Goal: Information Seeking & Learning: Learn about a topic

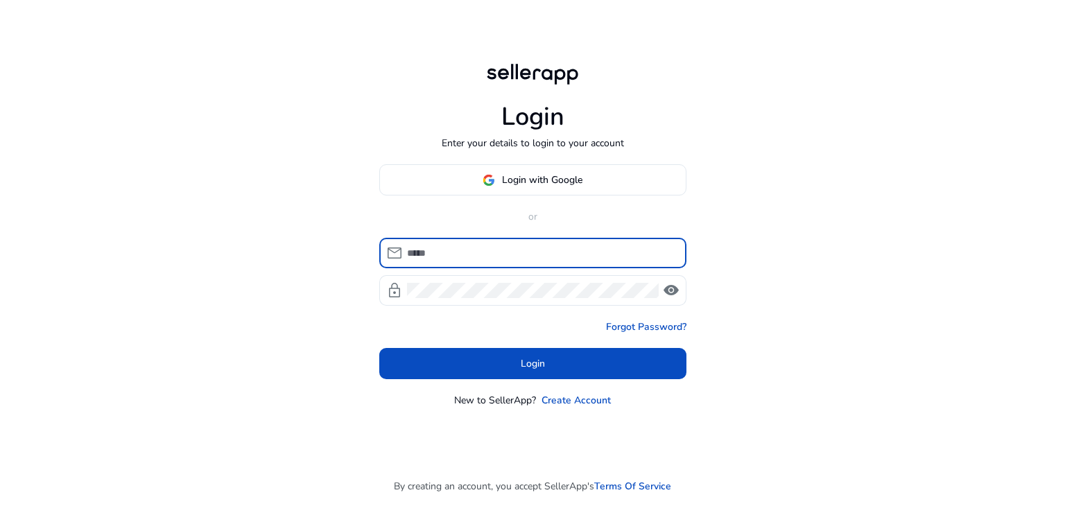
click at [446, 261] on div at bounding box center [541, 253] width 268 height 30
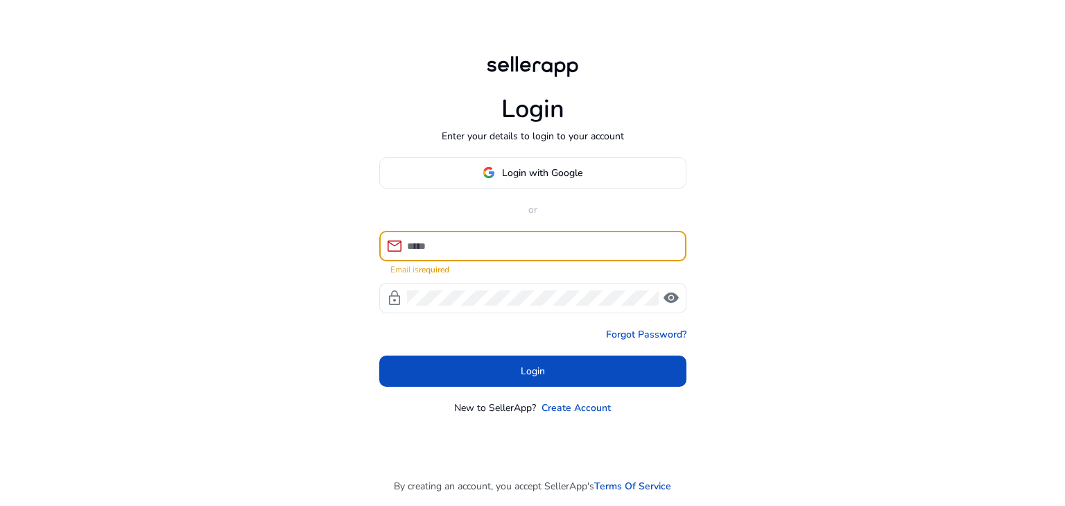
click at [457, 245] on input at bounding box center [541, 245] width 268 height 15
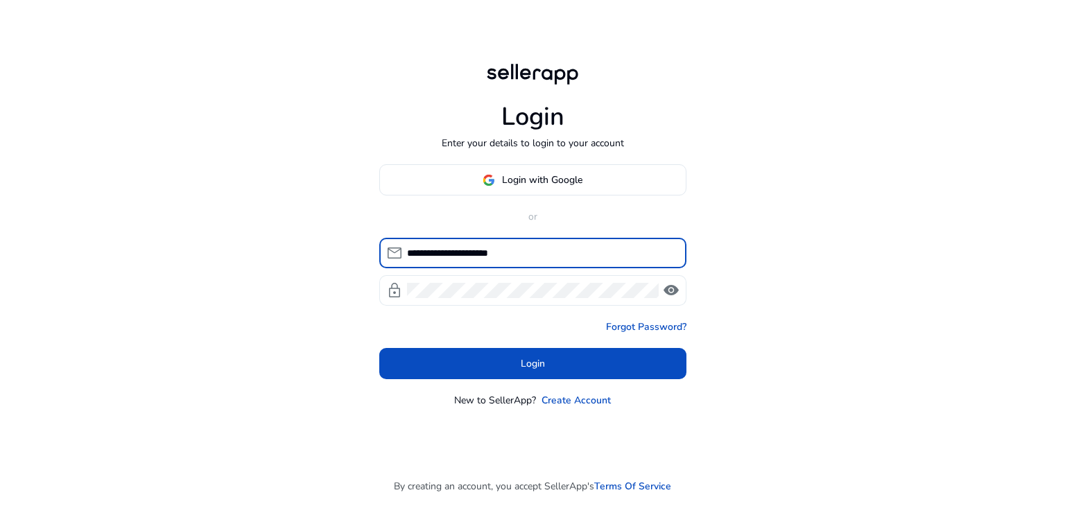
type input "**********"
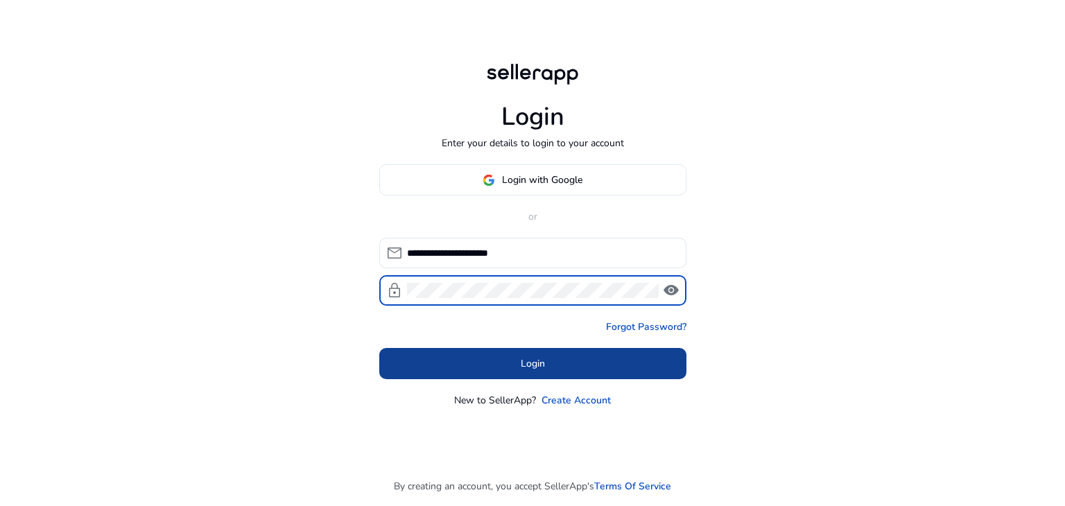
click at [516, 362] on span at bounding box center [532, 363] width 307 height 33
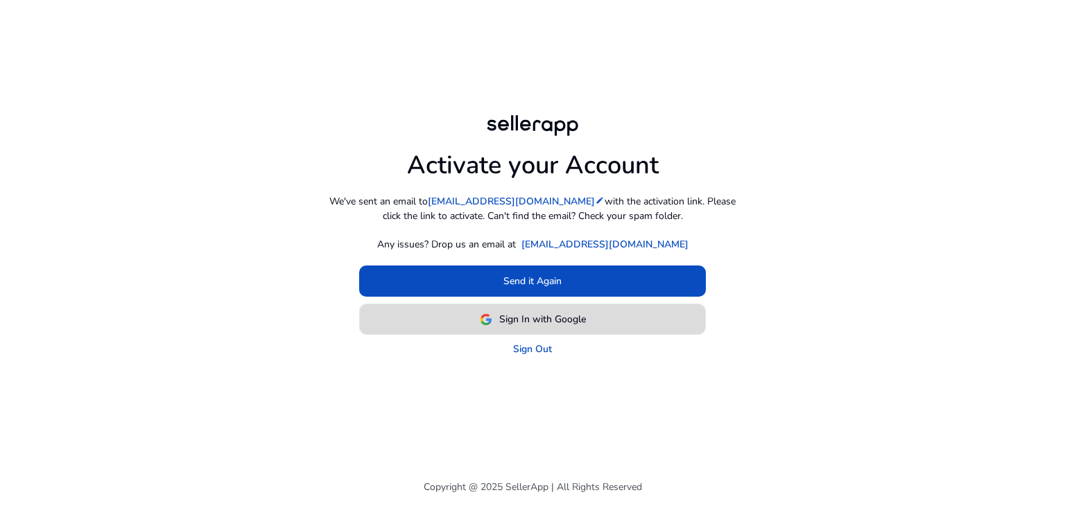
click at [569, 314] on span "Sign In with Google" at bounding box center [542, 319] width 87 height 15
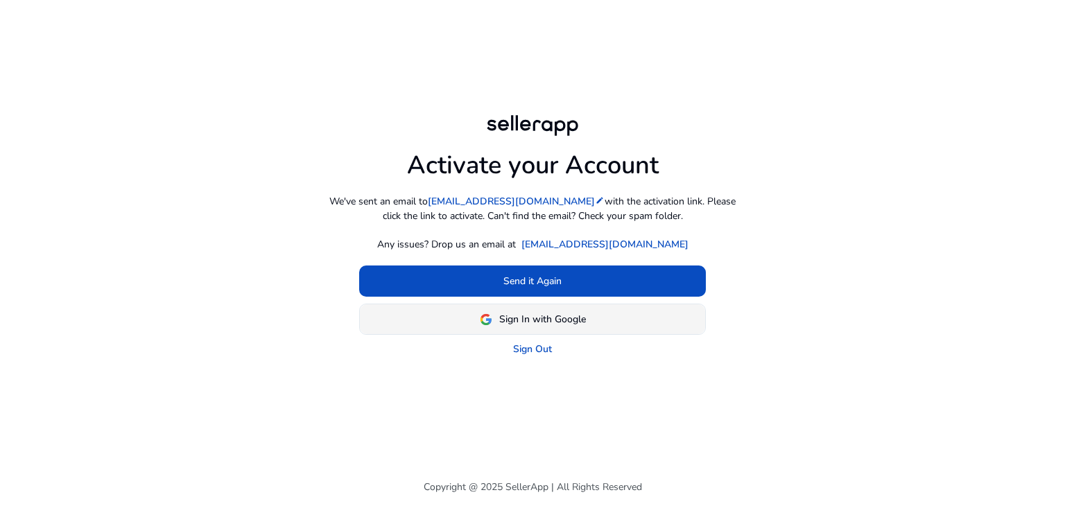
click at [593, 320] on span at bounding box center [532, 319] width 345 height 33
click at [0, 0] on div at bounding box center [0, 0] width 0 height 0
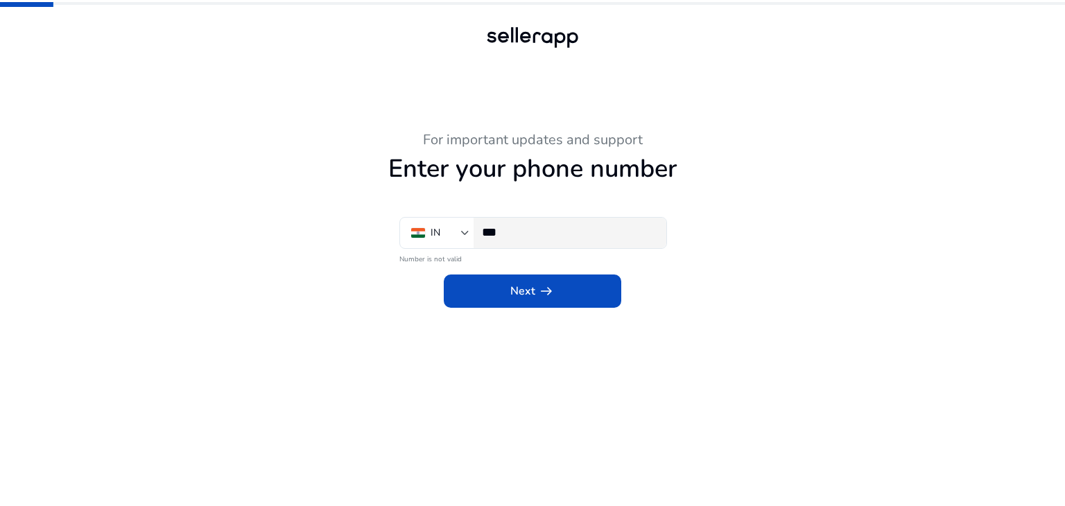
click at [545, 236] on input "***" at bounding box center [568, 232] width 173 height 15
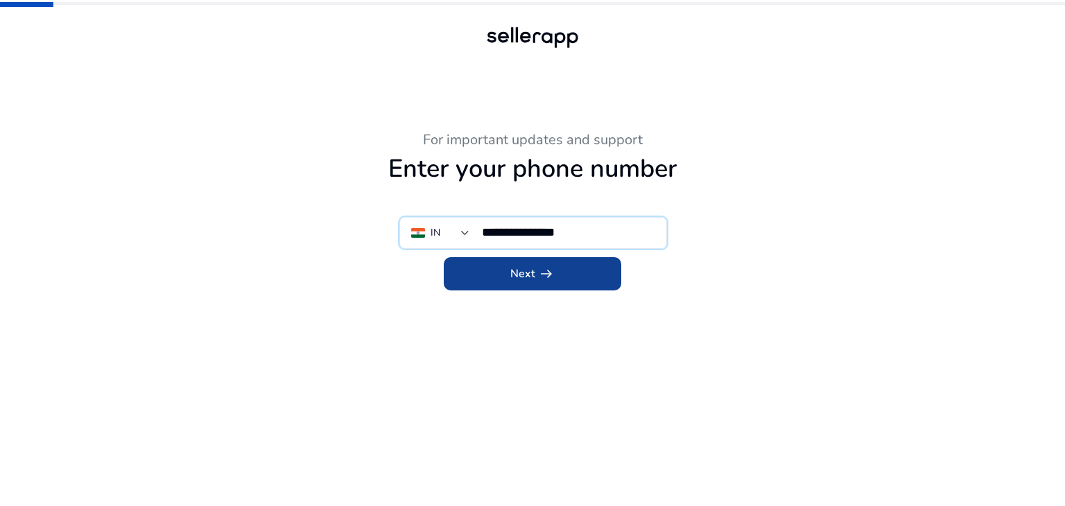
type input "**********"
click at [541, 265] on span "arrow_right_alt" at bounding box center [546, 273] width 17 height 17
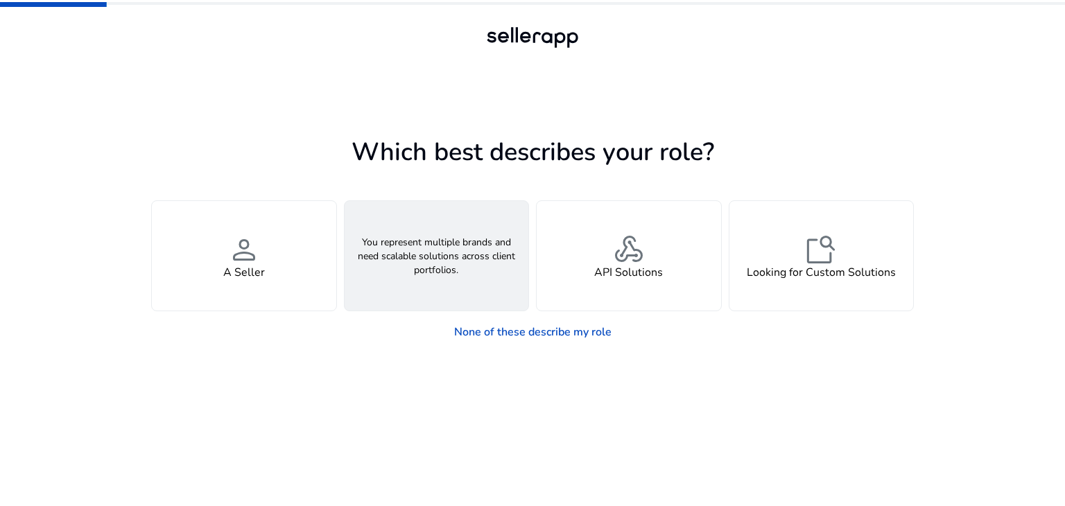
click at [462, 286] on div "groups An Agency" at bounding box center [436, 256] width 184 height 110
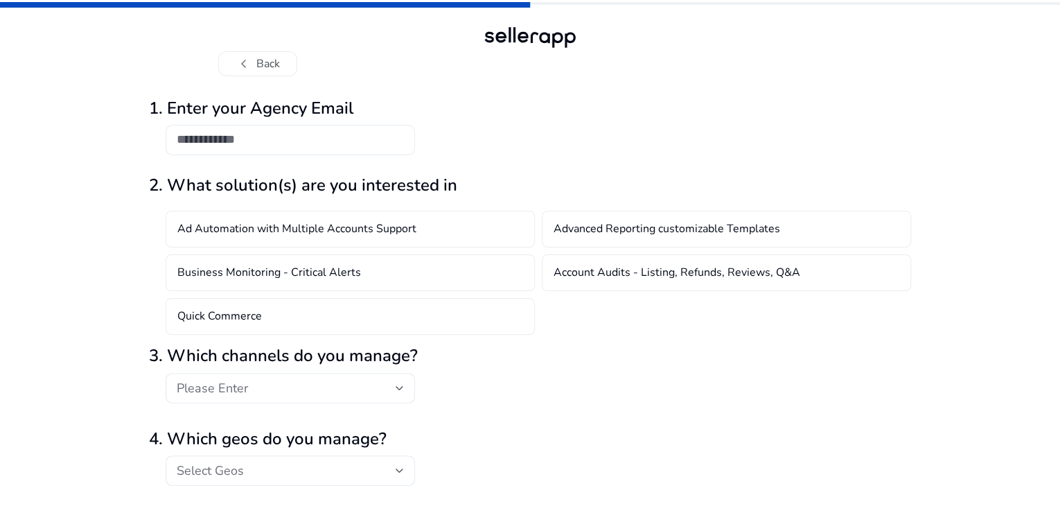
click at [288, 147] on input "email" at bounding box center [290, 139] width 227 height 15
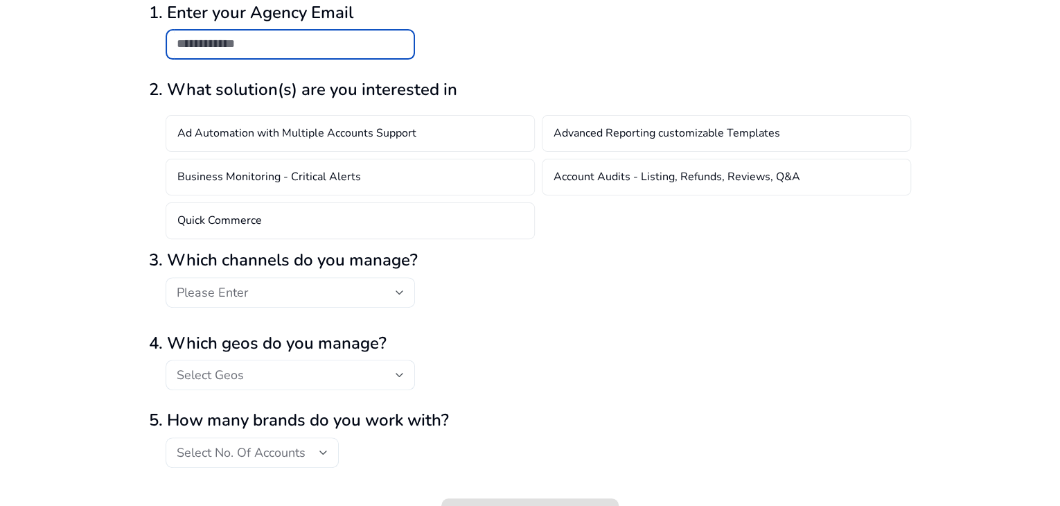
scroll to position [26, 0]
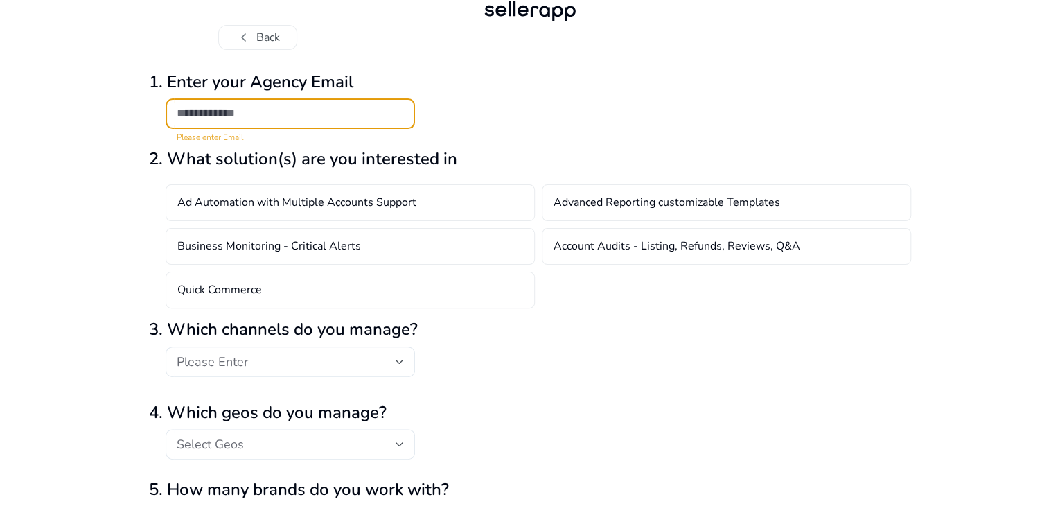
click at [280, 92] on h2 "1. Enter your Agency Email" at bounding box center [530, 82] width 762 height 20
click at [269, 121] on input "email" at bounding box center [290, 112] width 227 height 15
click at [485, 143] on div "**********" at bounding box center [530, 102] width 762 height 82
click at [352, 121] on input "**********" at bounding box center [290, 112] width 227 height 15
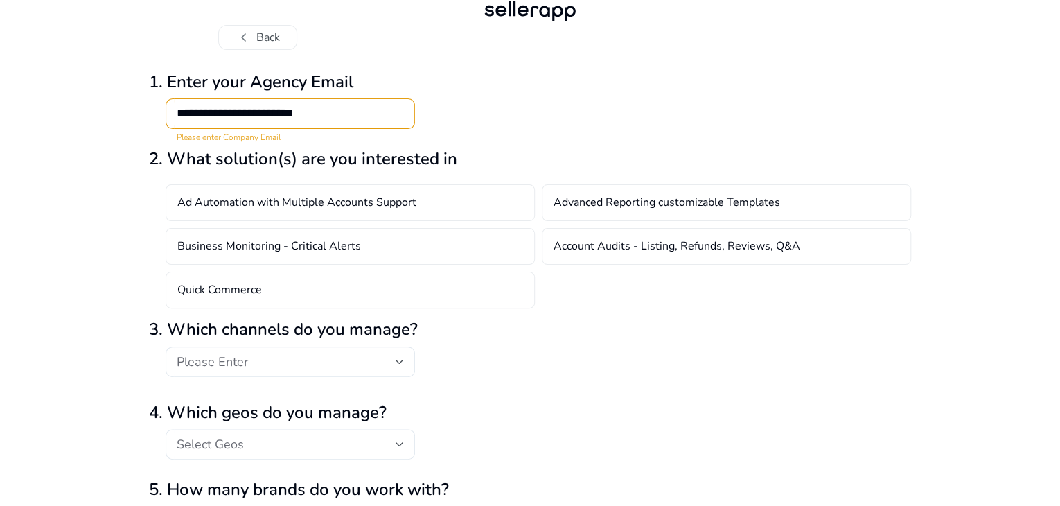
click at [563, 92] on h2 "1. Enter your Agency Email" at bounding box center [530, 82] width 762 height 20
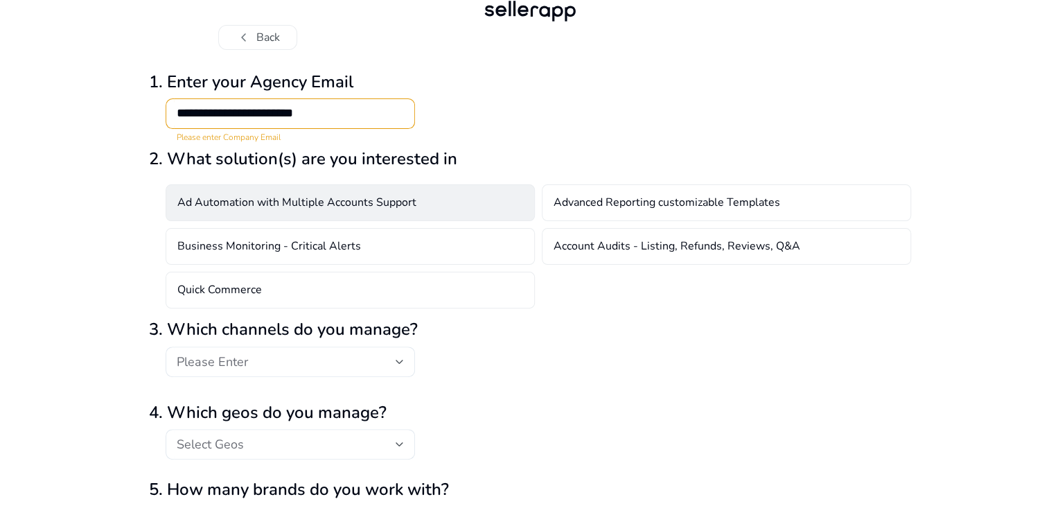
click at [419, 221] on div "Ad Automation with Multiple Accounts Support" at bounding box center [350, 202] width 369 height 37
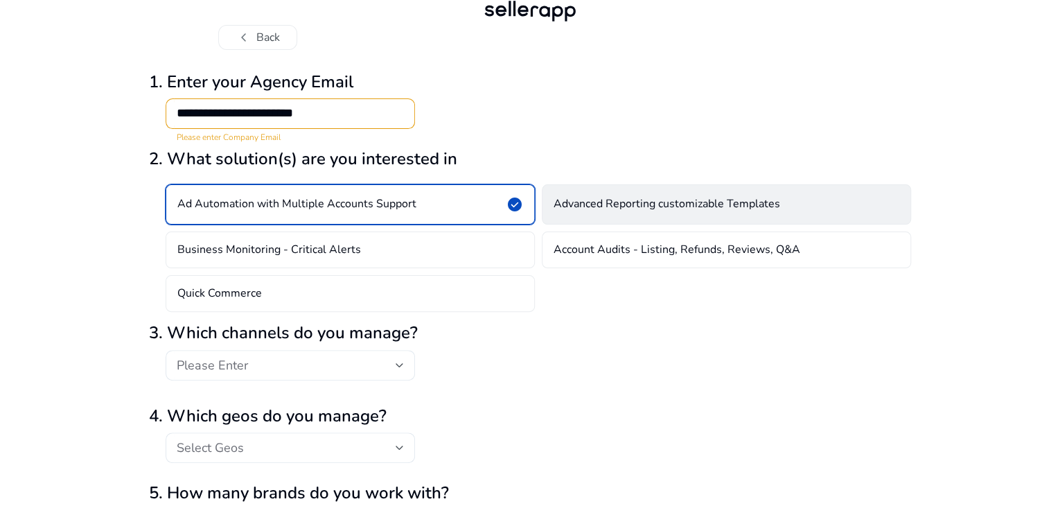
click at [598, 211] on h4 "Advanced Reporting customizable Templates" at bounding box center [667, 204] width 227 height 13
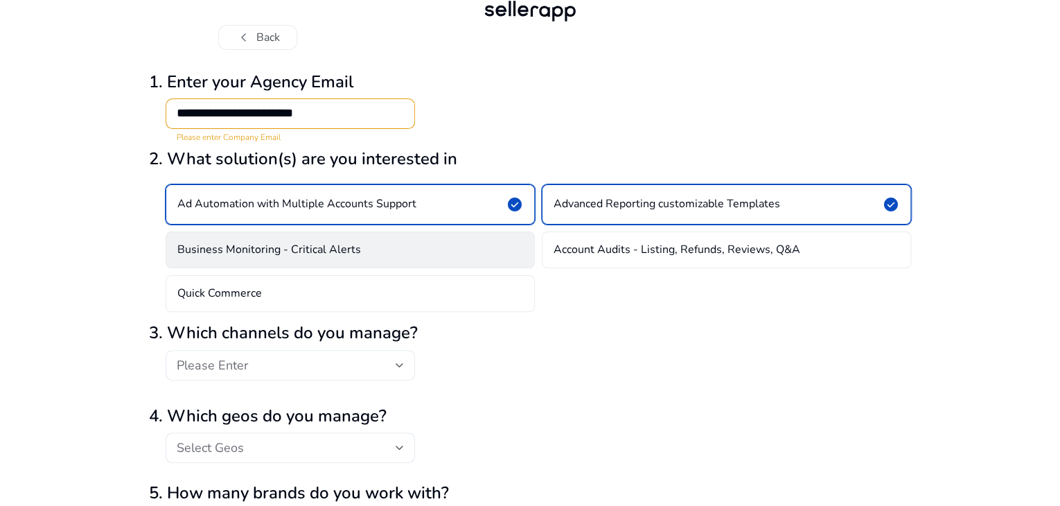
click at [407, 268] on div "Business Monitoring - Critical Alerts" at bounding box center [350, 249] width 369 height 37
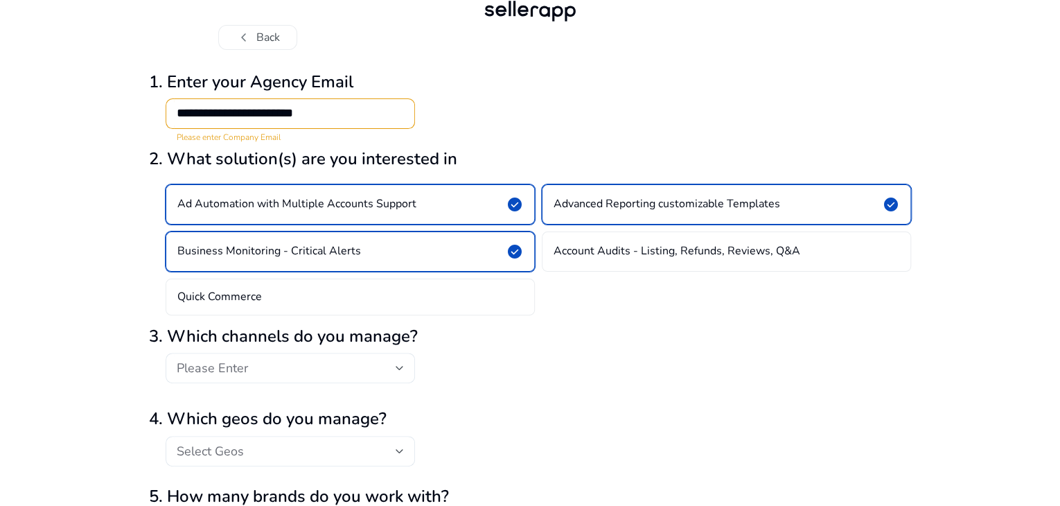
click at [407, 272] on div "Business Monitoring - Critical Alerts check_circle" at bounding box center [350, 251] width 369 height 40
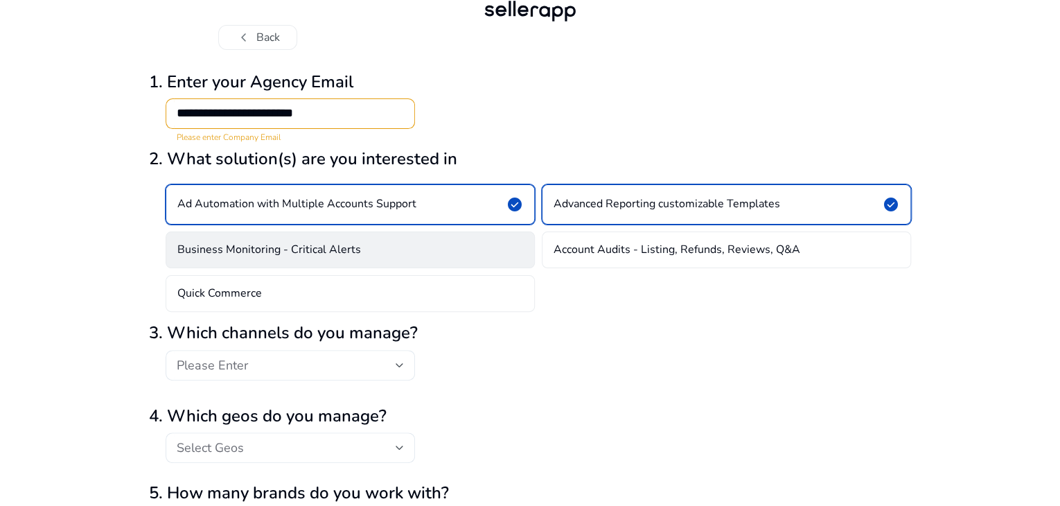
click at [451, 268] on div "Business Monitoring - Critical Alerts" at bounding box center [350, 249] width 369 height 37
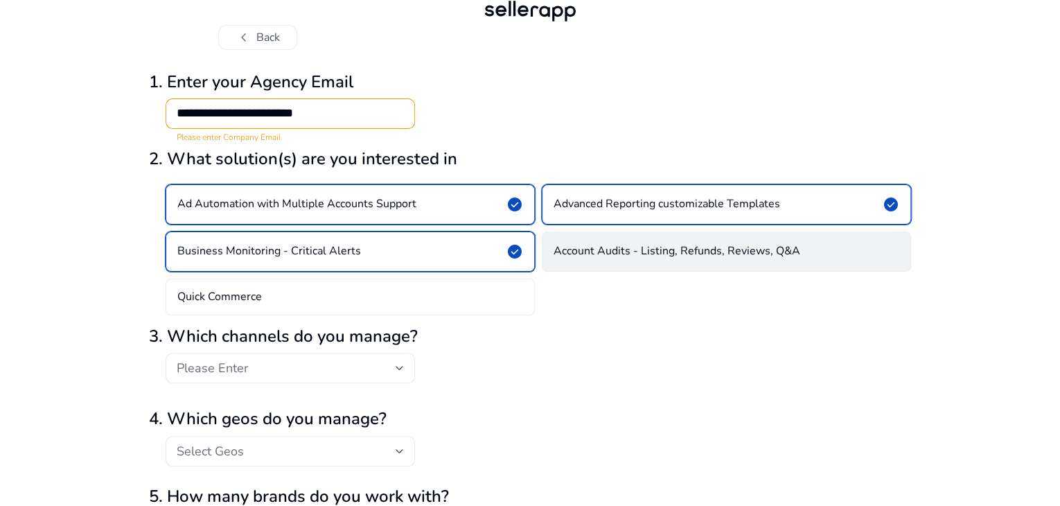
click at [645, 258] on h4 "Account Audits - Listing, Refunds, Reviews, Q&A" at bounding box center [677, 251] width 247 height 13
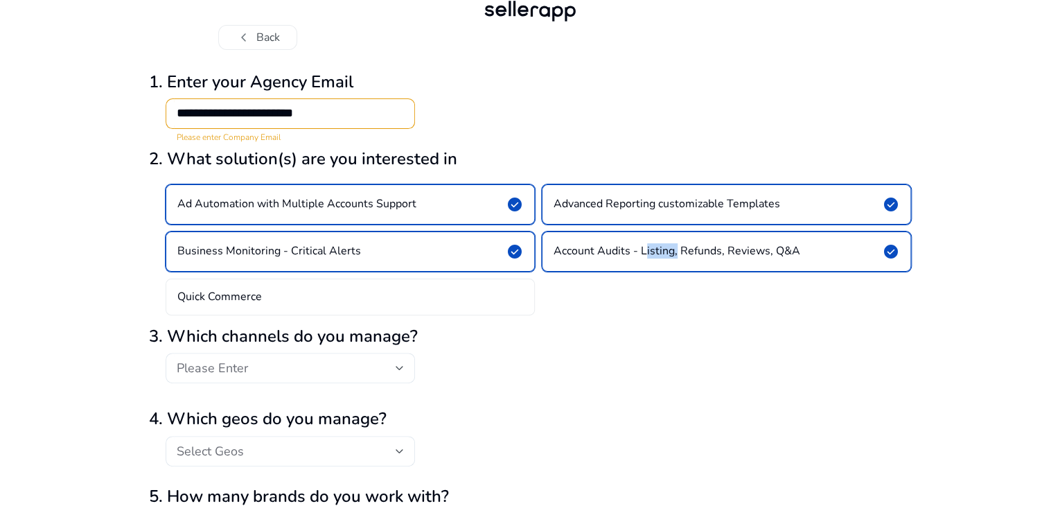
click at [645, 258] on h4 "Account Audits - Listing, Refunds, Reviews, Q&A" at bounding box center [677, 251] width 247 height 13
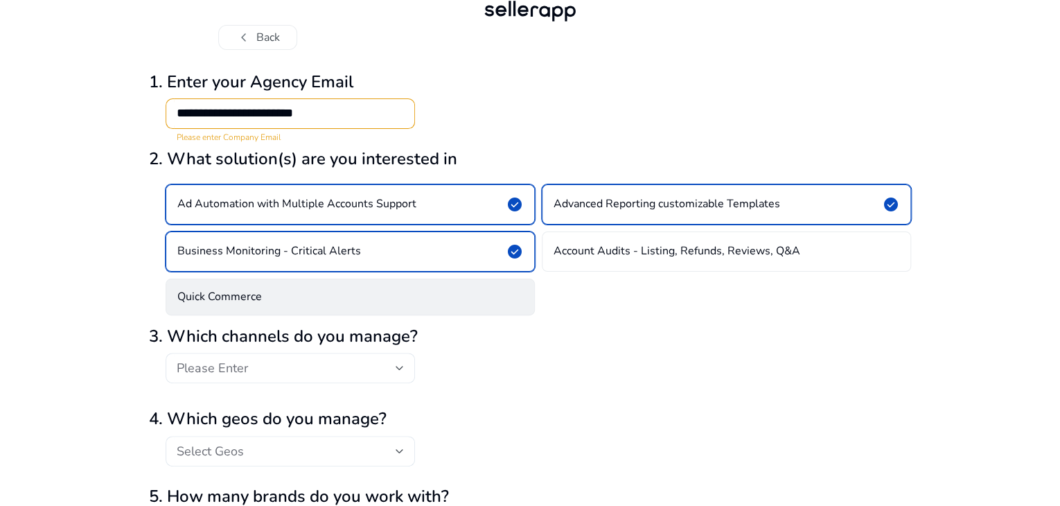
click at [338, 315] on div "Quick Commerce" at bounding box center [350, 297] width 369 height 37
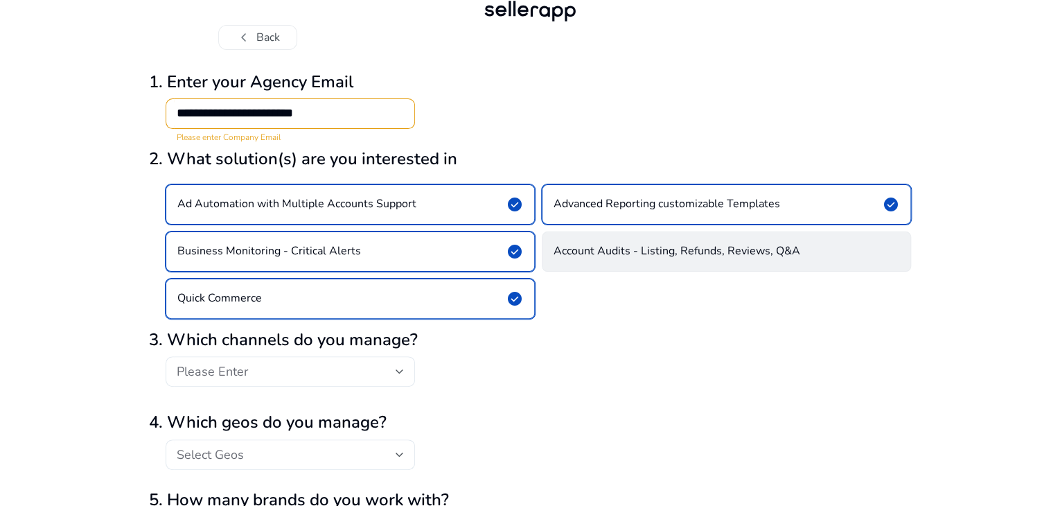
click at [593, 258] on h4 "Account Audits - Listing, Refunds, Reviews, Q&A" at bounding box center [677, 251] width 247 height 13
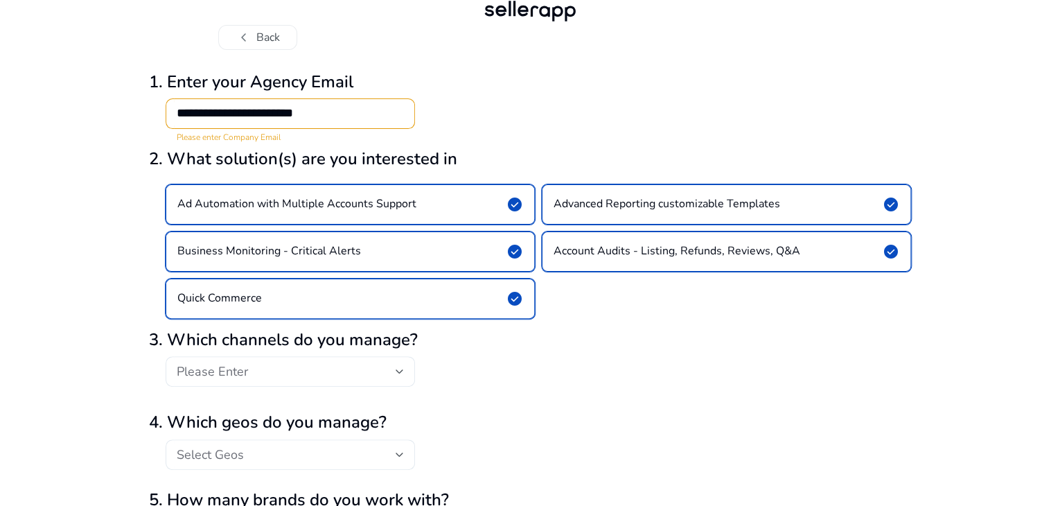
scroll to position [175, 0]
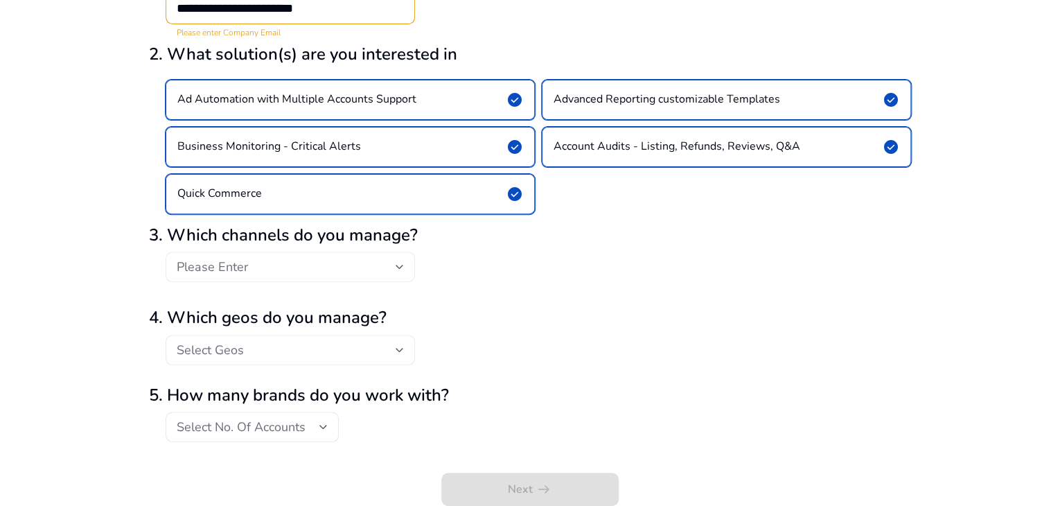
click at [325, 270] on div "Please Enter" at bounding box center [286, 266] width 219 height 15
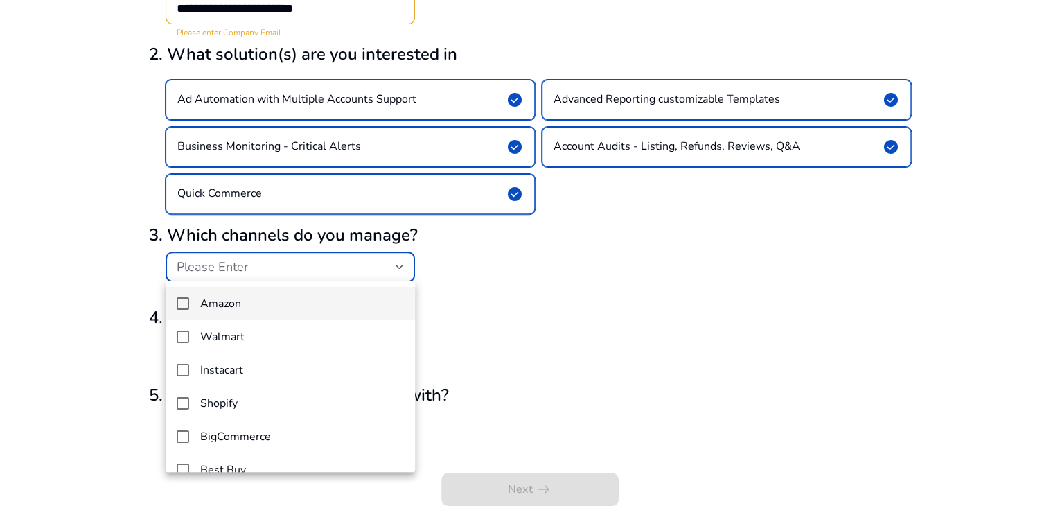
click at [186, 304] on mat-pseudo-checkbox at bounding box center [183, 303] width 12 height 12
click at [539, 304] on div at bounding box center [530, 253] width 1060 height 506
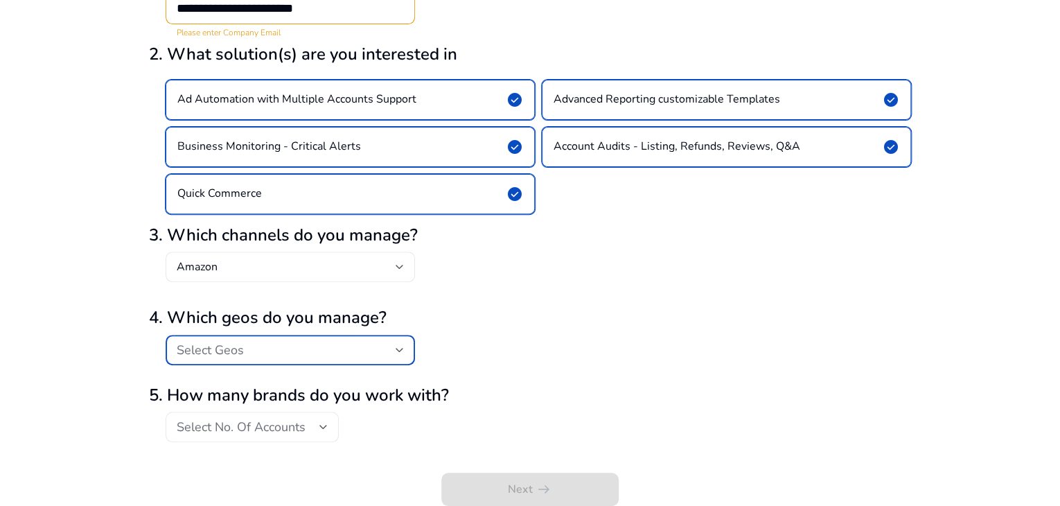
click at [288, 342] on div "Select Geos" at bounding box center [286, 349] width 219 height 15
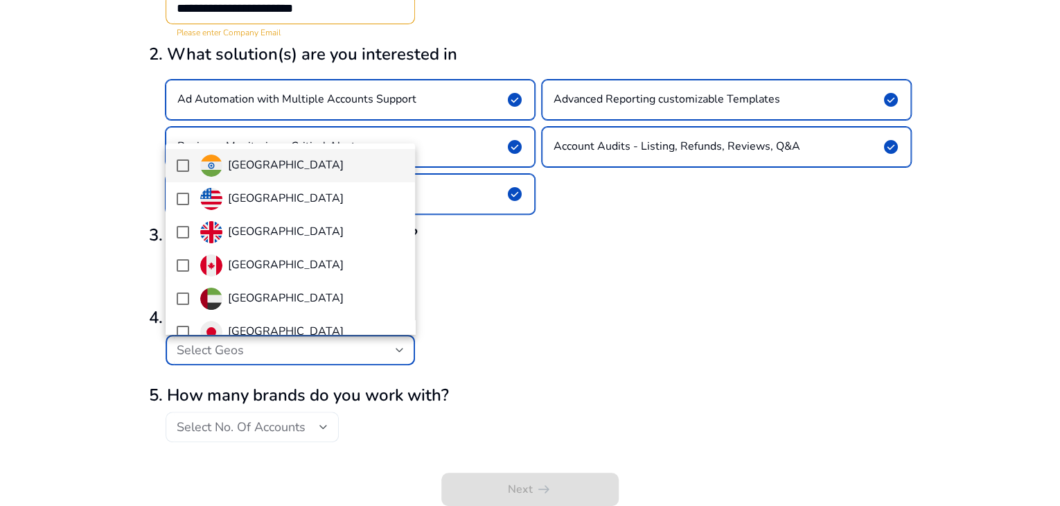
click at [177, 167] on mat-pseudo-checkbox at bounding box center [183, 165] width 12 height 12
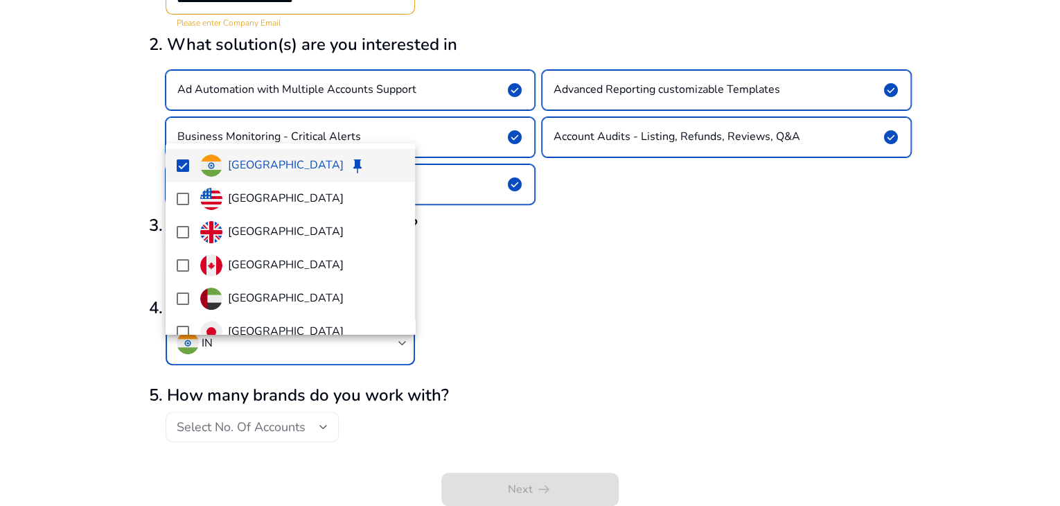
click at [621, 331] on div at bounding box center [530, 253] width 1060 height 506
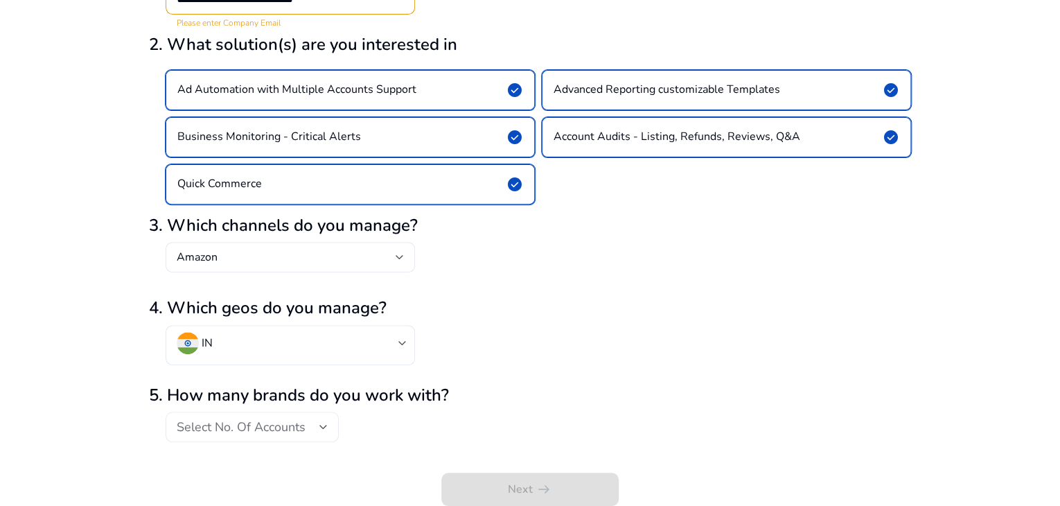
click at [288, 435] on span "Select No. Of Accounts" at bounding box center [241, 427] width 129 height 17
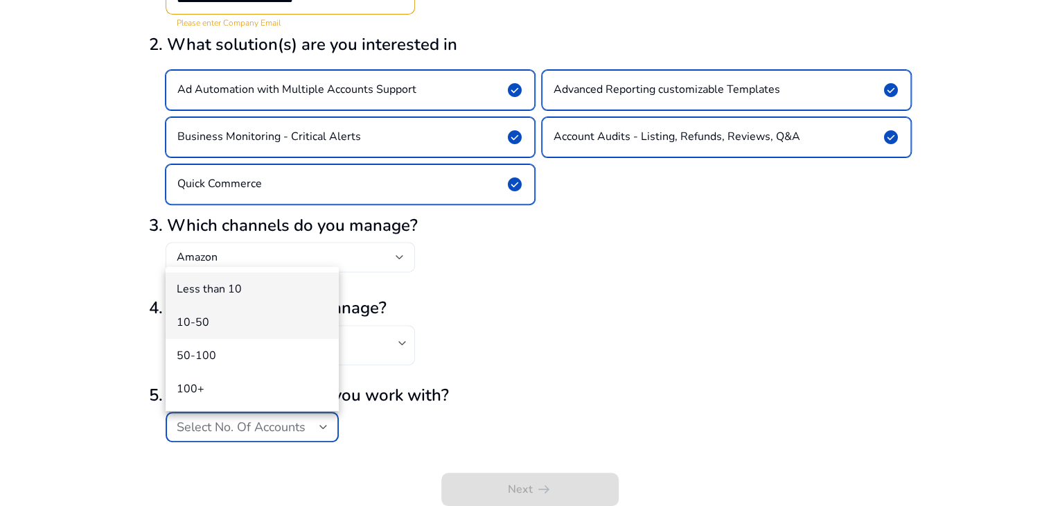
scroll to position [185, 0]
click at [229, 381] on span "100+" at bounding box center [252, 388] width 151 height 15
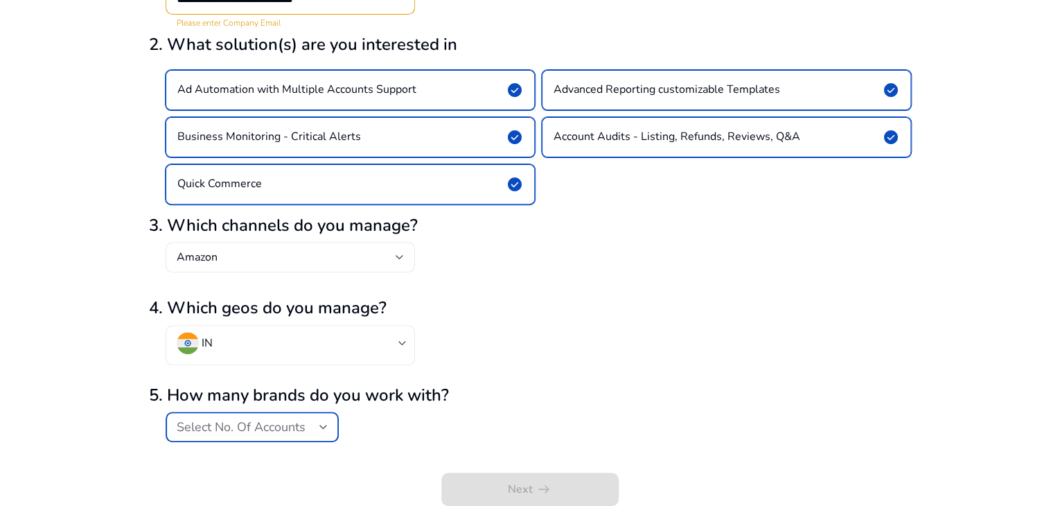
click at [229, 381] on form "**********" at bounding box center [530, 226] width 762 height 559
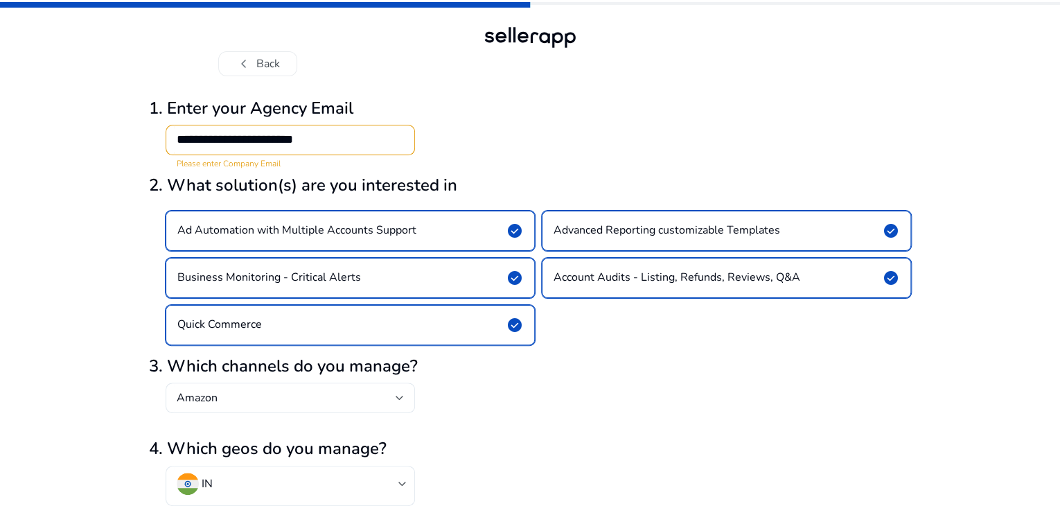
click at [358, 147] on input "**********" at bounding box center [290, 139] width 227 height 15
click at [367, 147] on input "**********" at bounding box center [290, 139] width 227 height 15
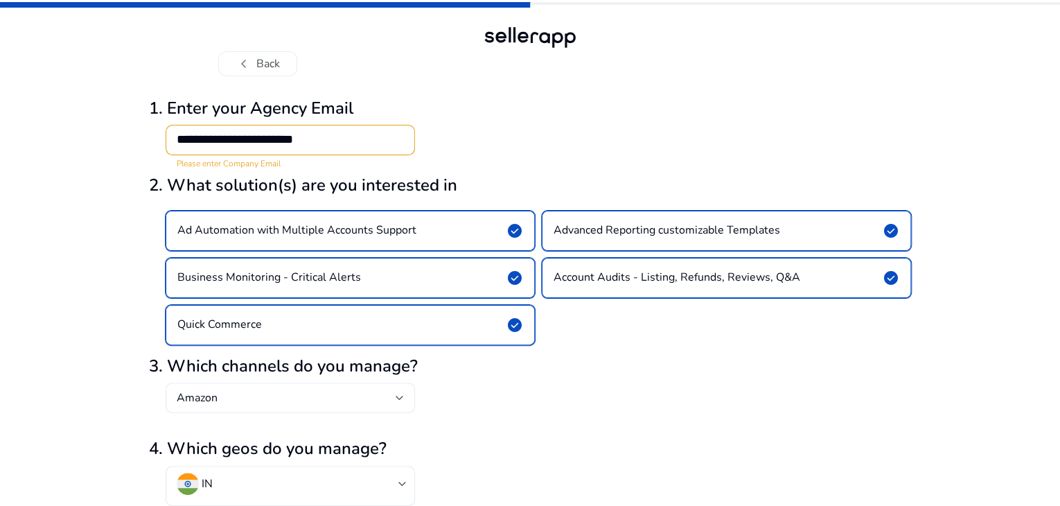
click at [366, 155] on div "**********" at bounding box center [290, 140] width 227 height 30
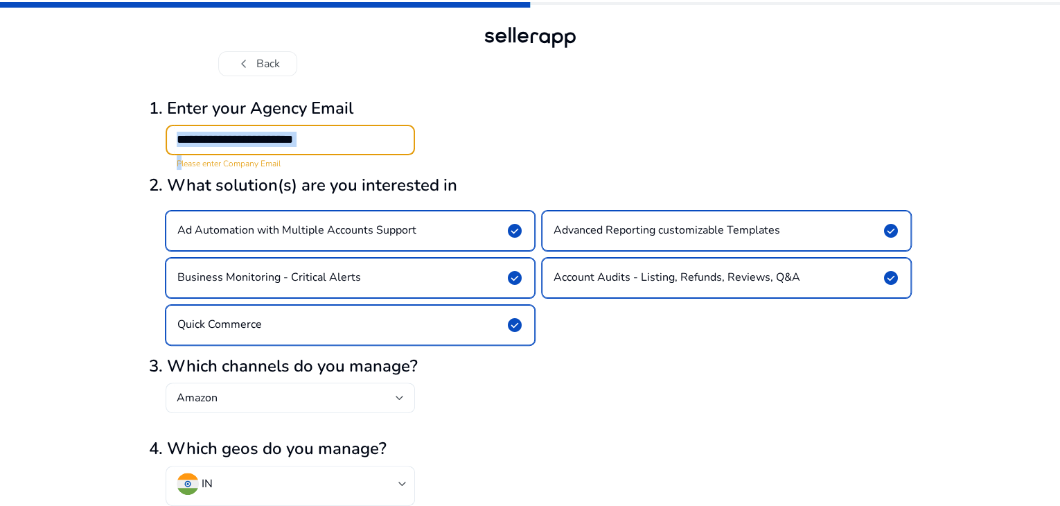
click at [366, 155] on div "**********" at bounding box center [290, 140] width 227 height 30
type input "*"
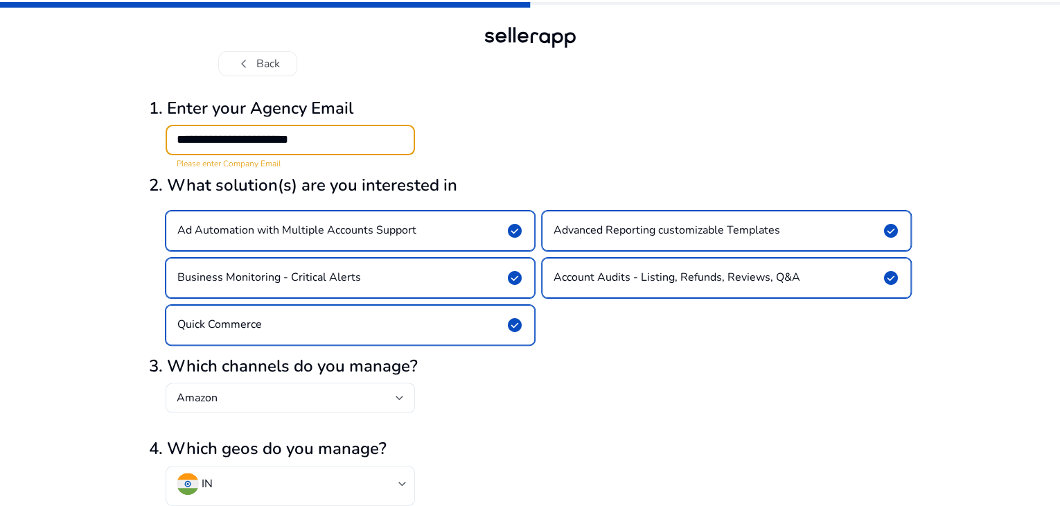
type input "**********"
click at [349, 155] on div "**********" at bounding box center [290, 140] width 227 height 30
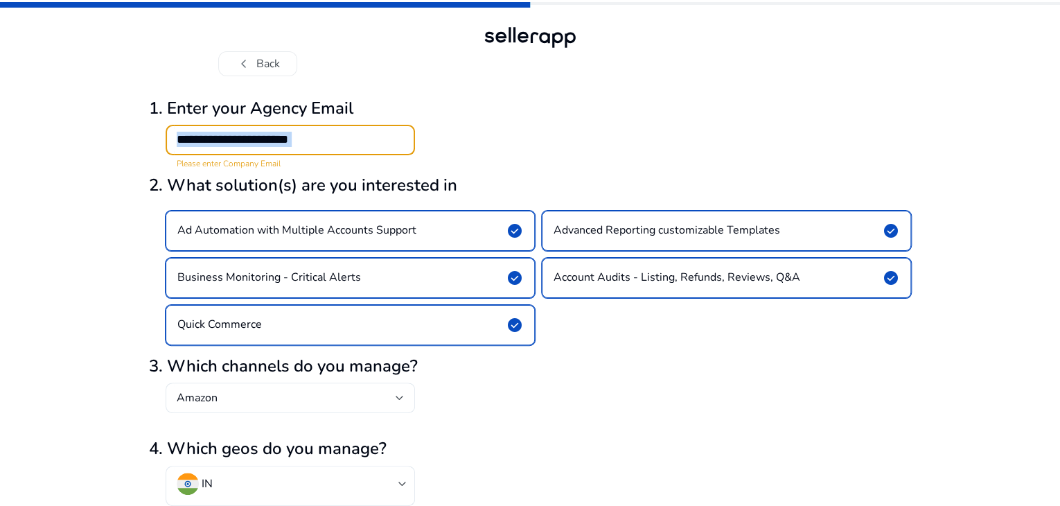
click at [349, 155] on div "**********" at bounding box center [290, 140] width 227 height 30
click at [233, 57] on button "chevron_left Back" at bounding box center [257, 63] width 79 height 25
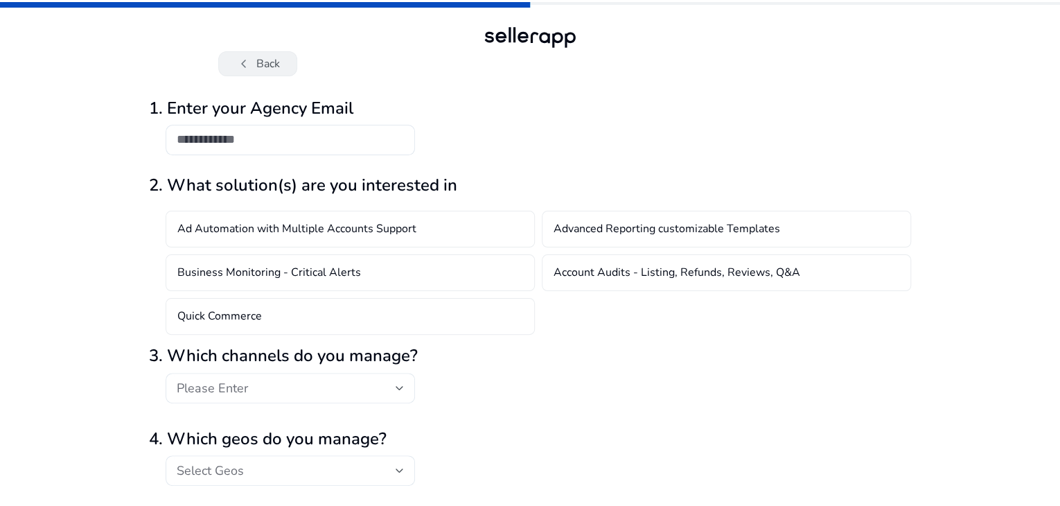
click at [274, 68] on button "chevron_left Back" at bounding box center [257, 63] width 79 height 25
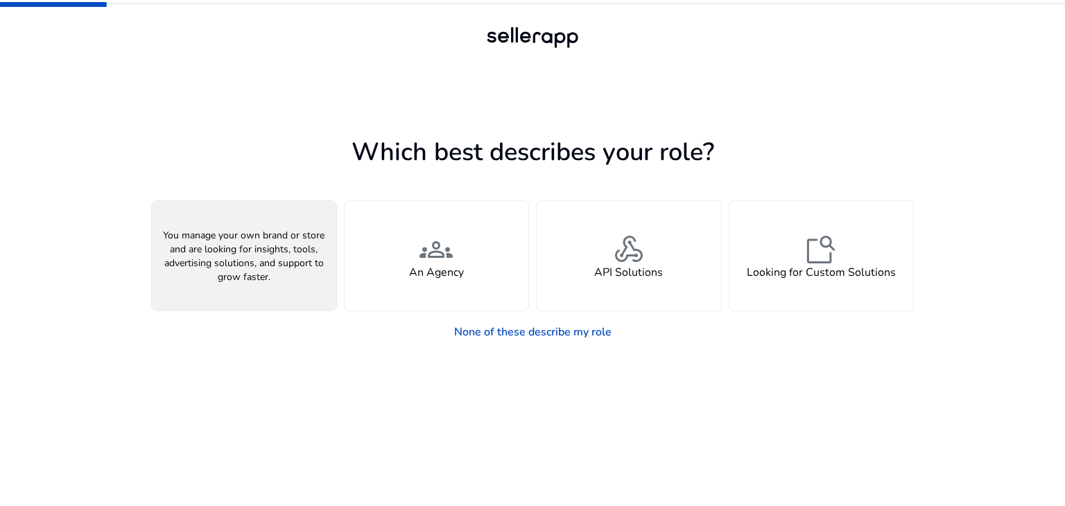
click at [306, 275] on div "person A Seller" at bounding box center [244, 256] width 184 height 110
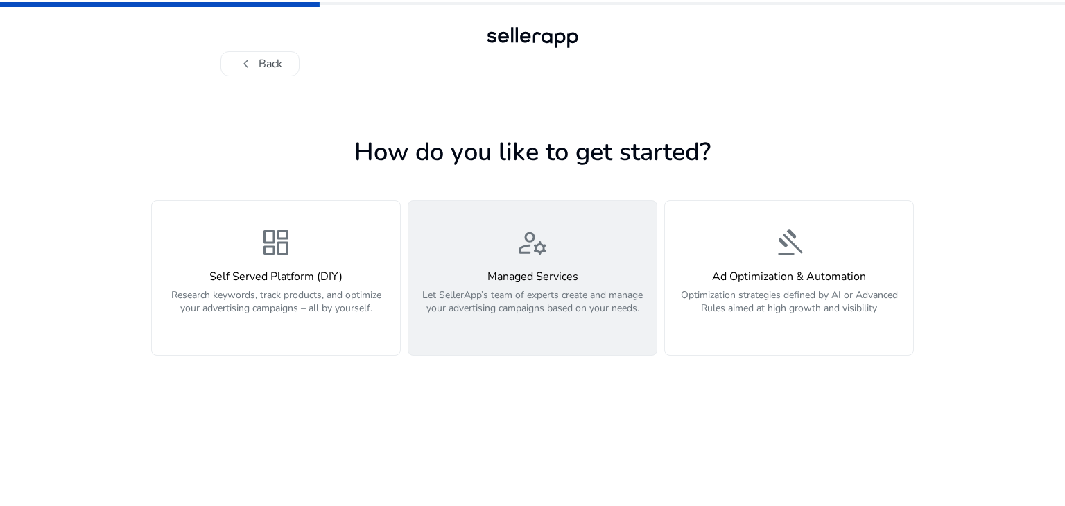
click at [561, 308] on p "Let SellerApp’s team of experts create and manage your advertising campaigns ba…" at bounding box center [532, 309] width 231 height 42
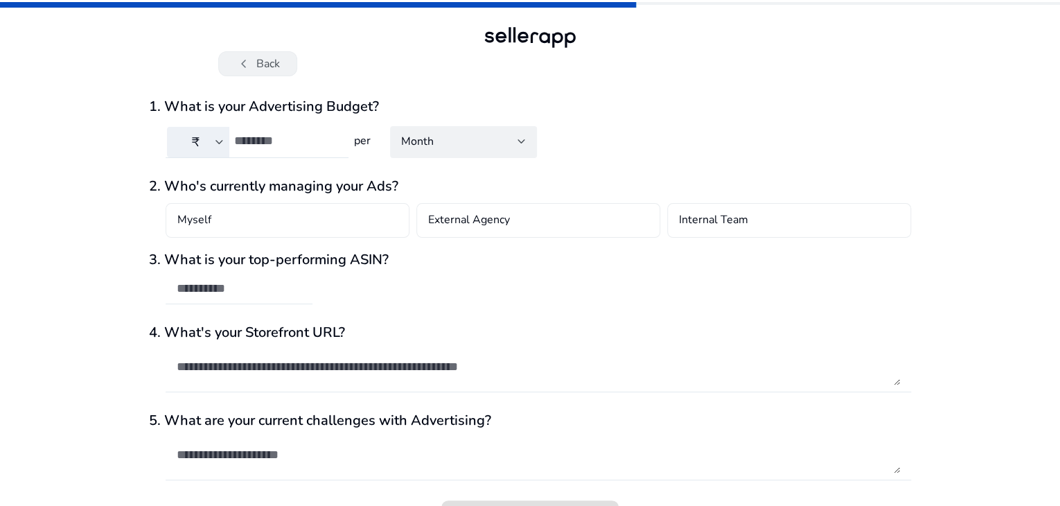
click at [251, 68] on span "chevron_left" at bounding box center [244, 63] width 17 height 17
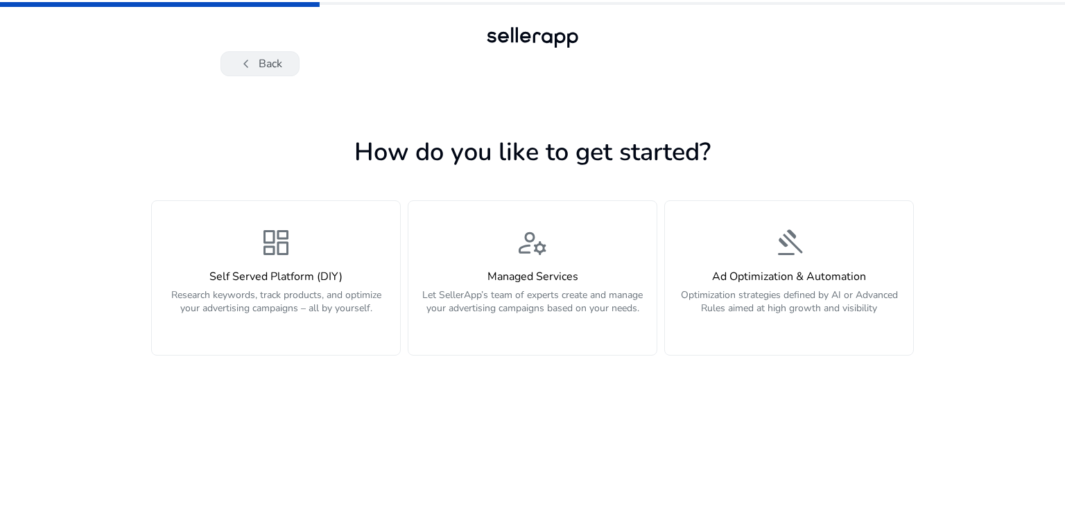
click at [255, 53] on button "chevron_left Back" at bounding box center [259, 63] width 79 height 25
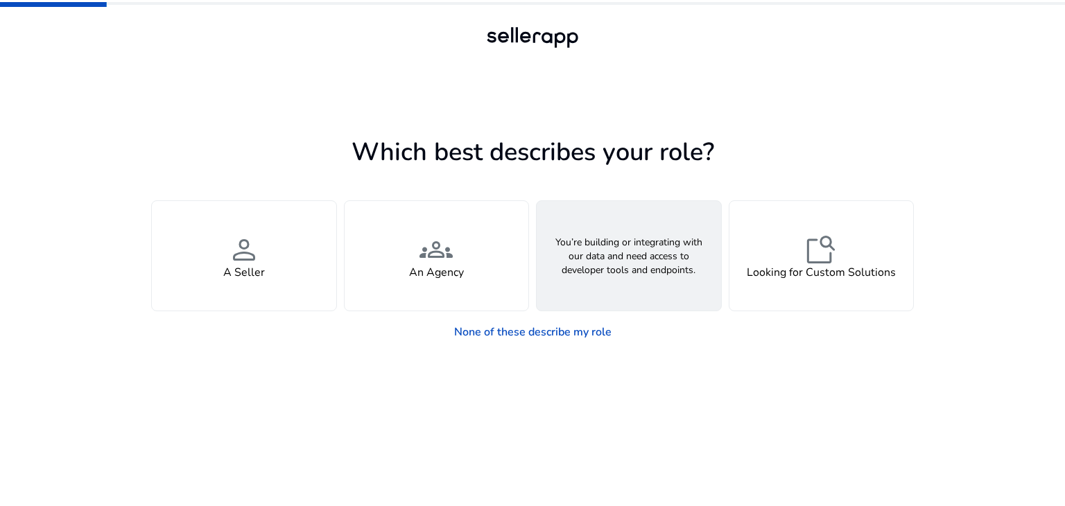
click at [646, 284] on div "webhook API Solutions" at bounding box center [628, 256] width 184 height 110
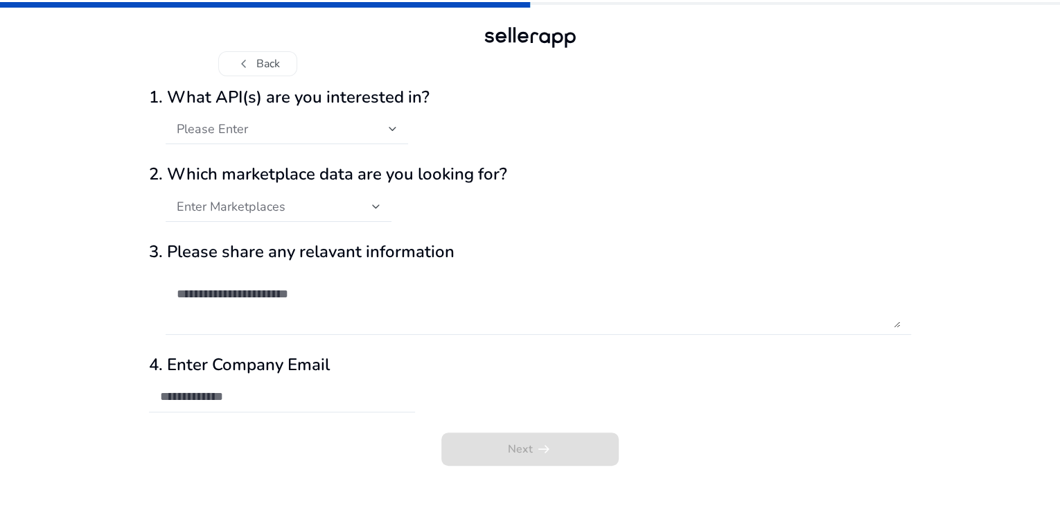
scroll to position [13, 0]
click at [340, 137] on div "Please Enter" at bounding box center [283, 128] width 212 height 15
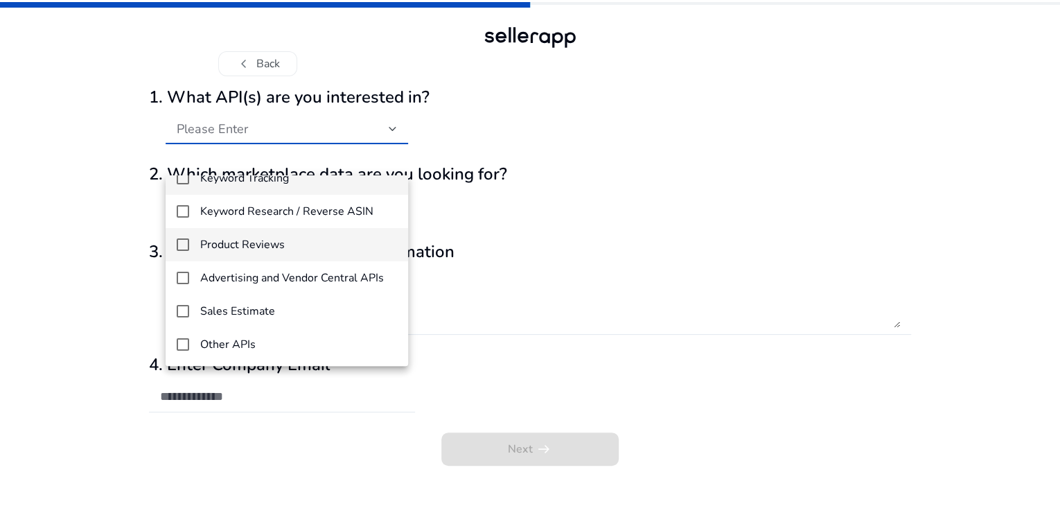
scroll to position [0, 0]
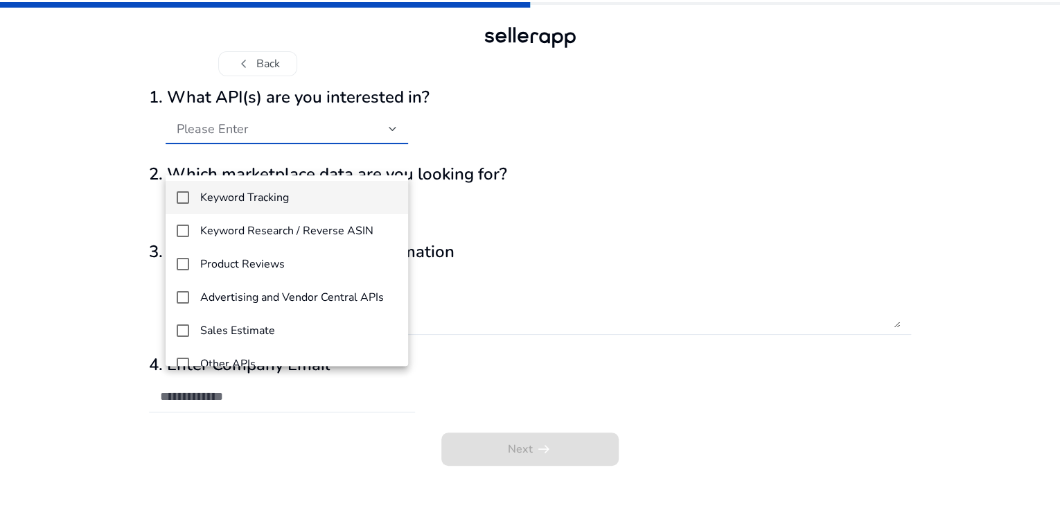
click at [184, 185] on mat-option "Keyword Tracking" at bounding box center [287, 197] width 243 height 33
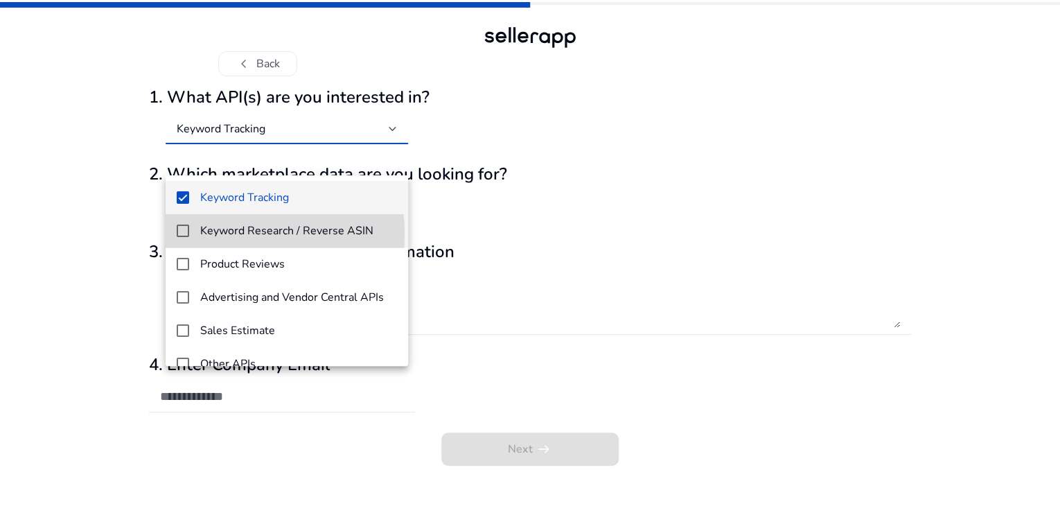
click at [188, 234] on mat-pseudo-checkbox at bounding box center [183, 231] width 12 height 12
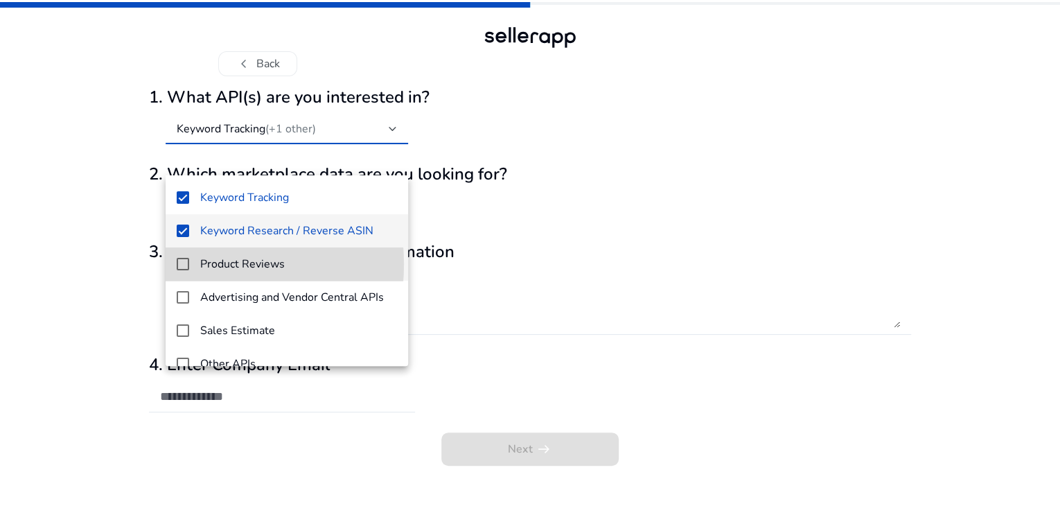
drag, startPoint x: 182, startPoint y: 264, endPoint x: 177, endPoint y: 272, distance: 9.6
click at [182, 264] on mat-pseudo-checkbox at bounding box center [183, 264] width 12 height 12
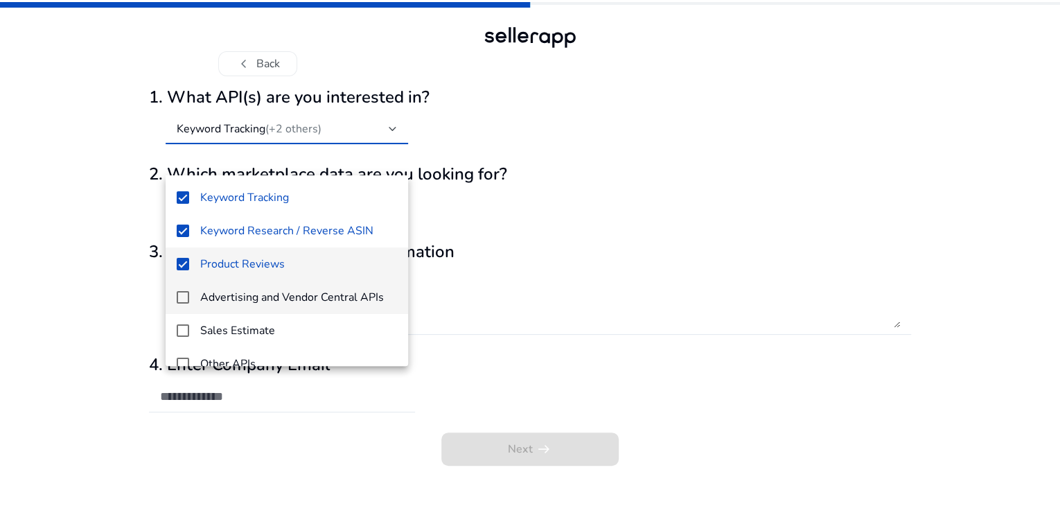
click at [183, 303] on mat-pseudo-checkbox at bounding box center [183, 297] width 12 height 12
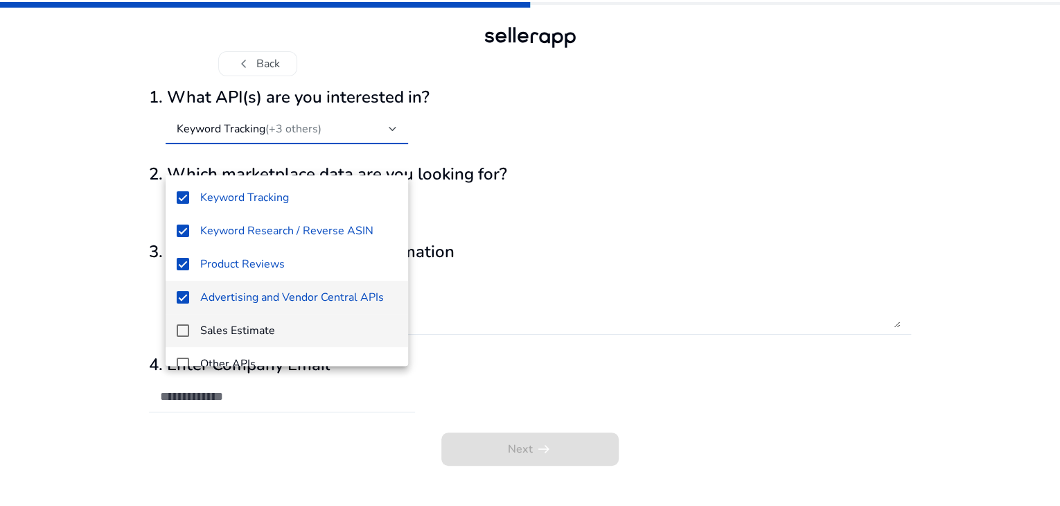
click at [189, 324] on mat-option "Sales Estimate" at bounding box center [287, 330] width 243 height 33
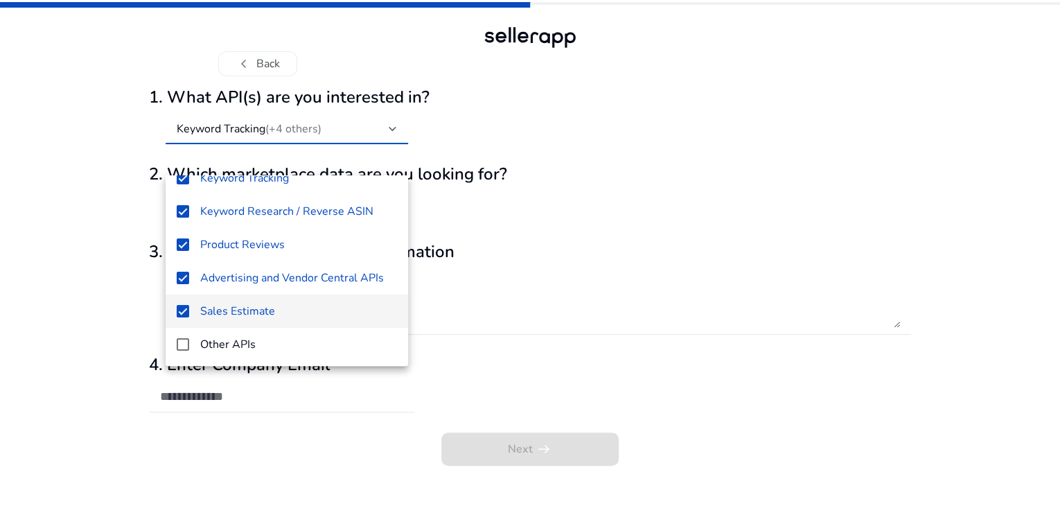
click at [506, 352] on div at bounding box center [530, 253] width 1060 height 506
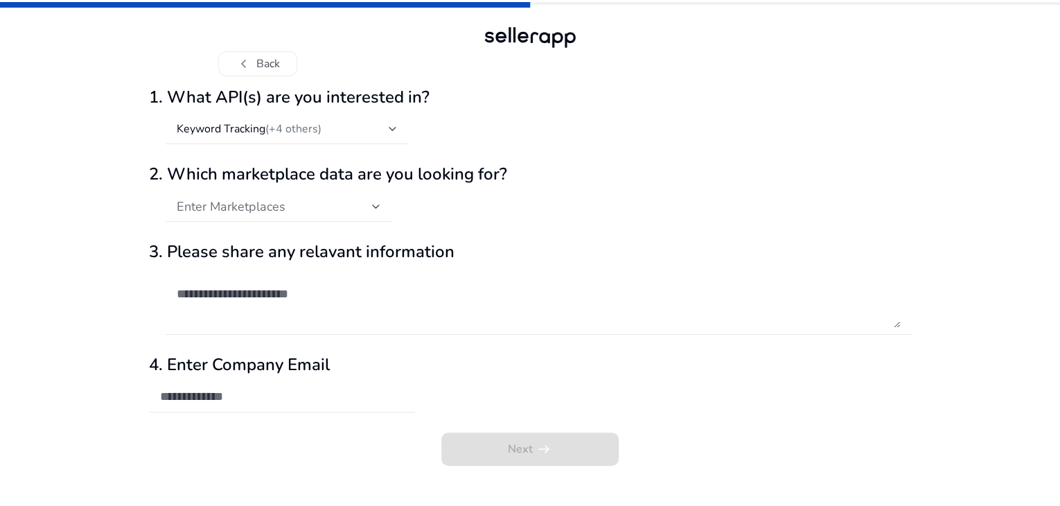
click at [234, 215] on span "Enter Marketplaces" at bounding box center [231, 206] width 109 height 17
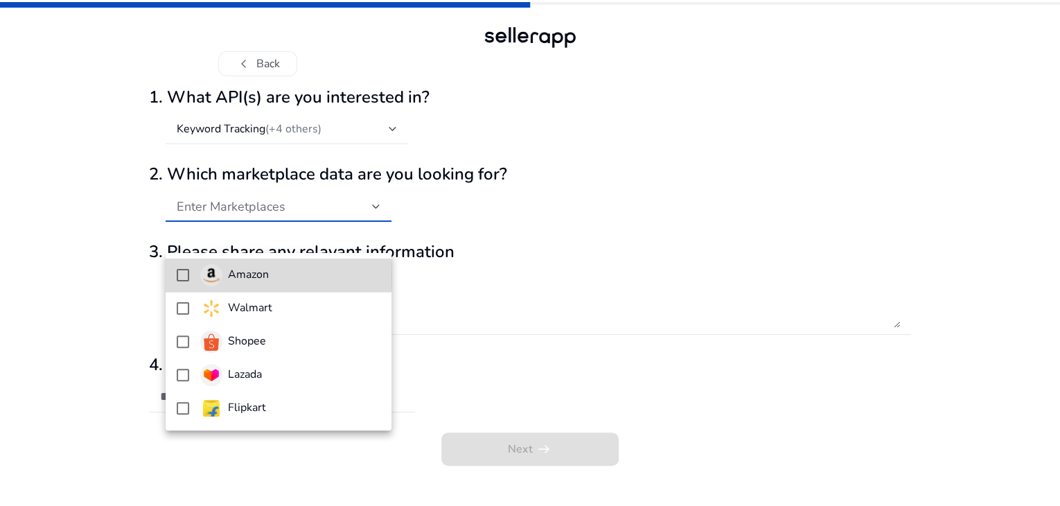
click at [177, 276] on mat-pseudo-checkbox at bounding box center [183, 275] width 12 height 12
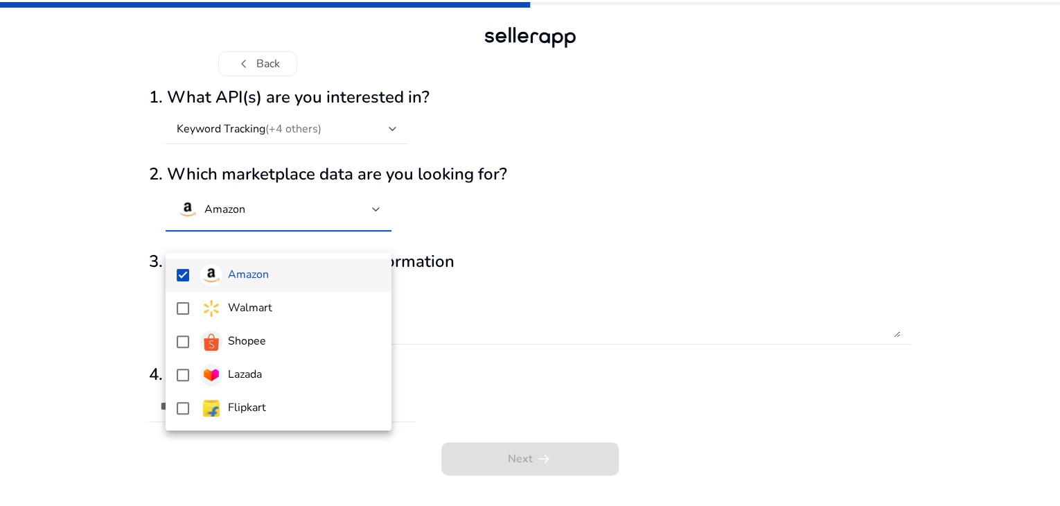
click at [554, 374] on div at bounding box center [530, 253] width 1060 height 506
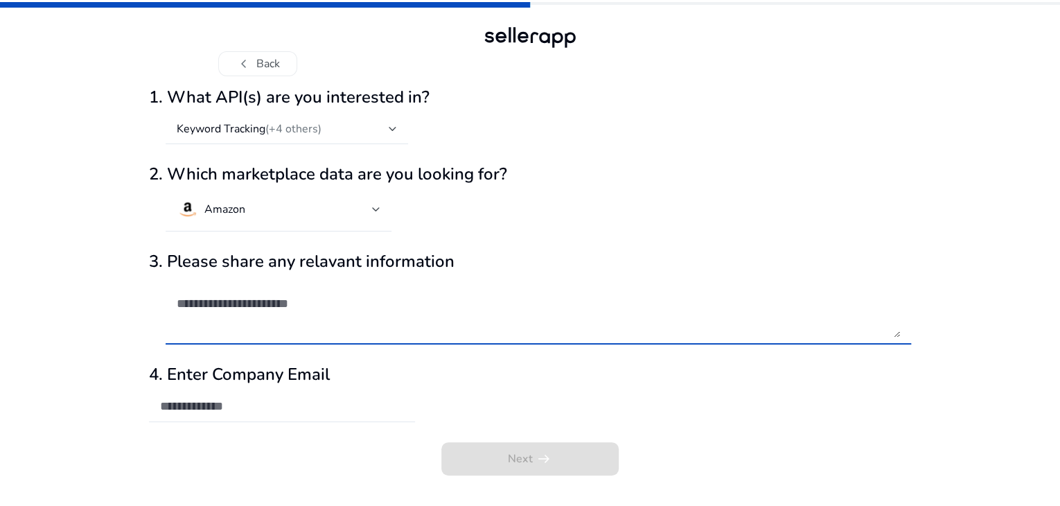
click at [301, 338] on textarea at bounding box center [539, 311] width 724 height 53
click at [261, 414] on input "email" at bounding box center [282, 406] width 244 height 15
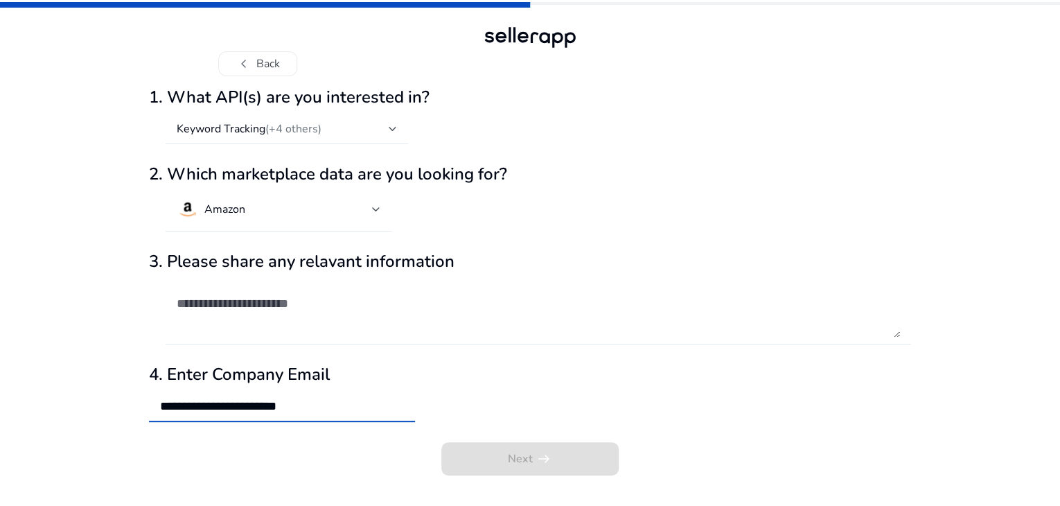
type input "**********"
click at [466, 419] on div "**********" at bounding box center [530, 400] width 762 height 71
click at [381, 414] on input "**********" at bounding box center [282, 406] width 244 height 15
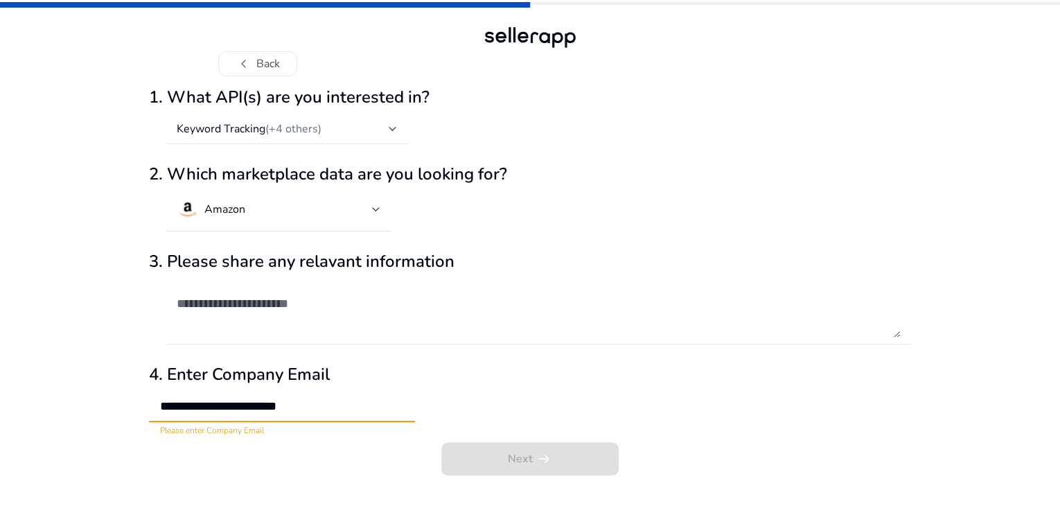
click at [381, 414] on input "**********" at bounding box center [282, 406] width 244 height 15
click at [281, 51] on button "chevron_left Back" at bounding box center [257, 63] width 79 height 25
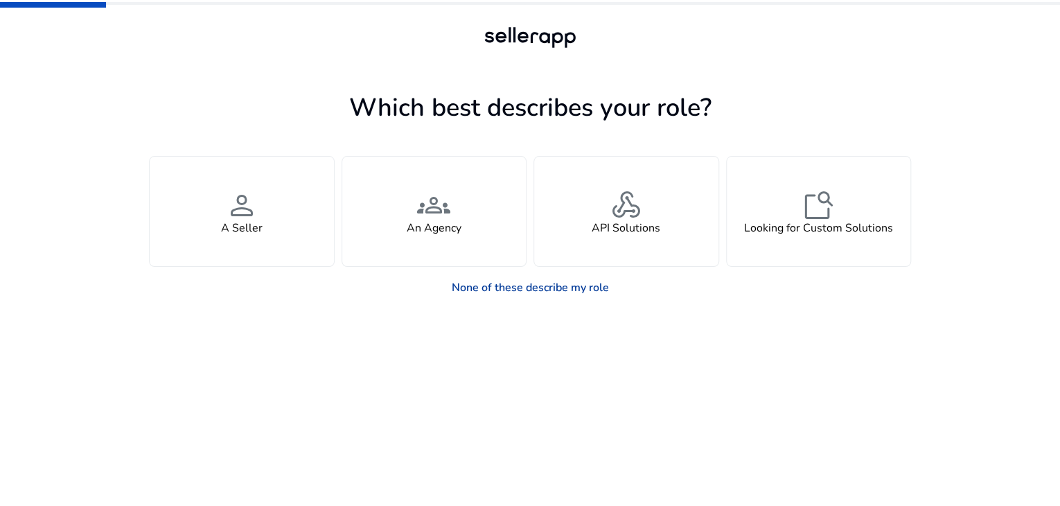
scroll to position [0, 0]
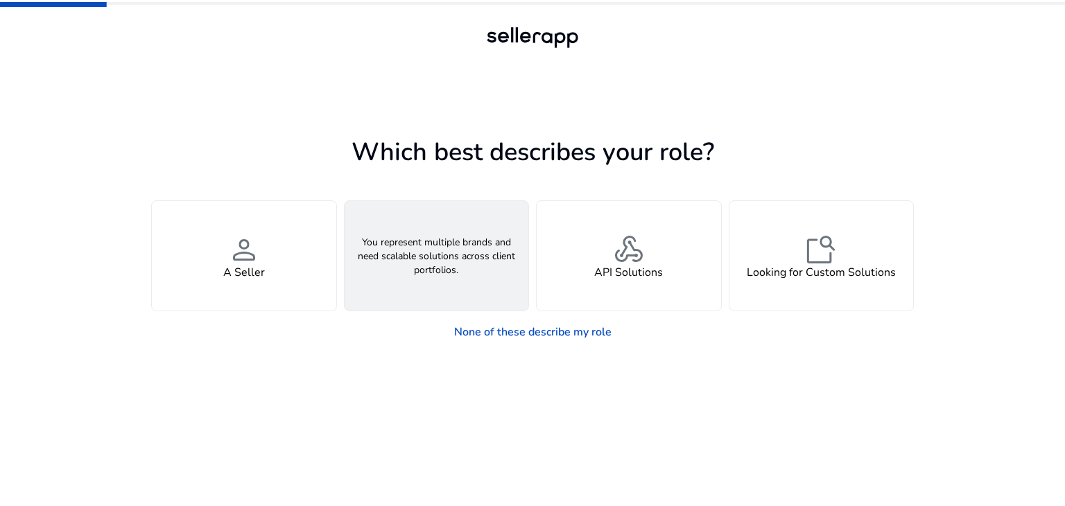
click at [456, 253] on div "groups An Agency" at bounding box center [436, 256] width 184 height 110
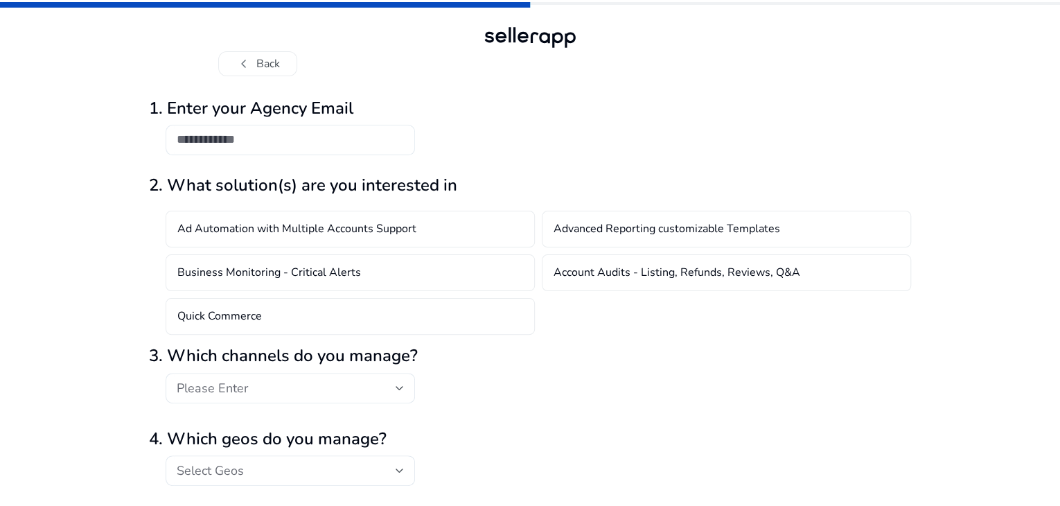
click at [319, 147] on input "email" at bounding box center [290, 139] width 227 height 15
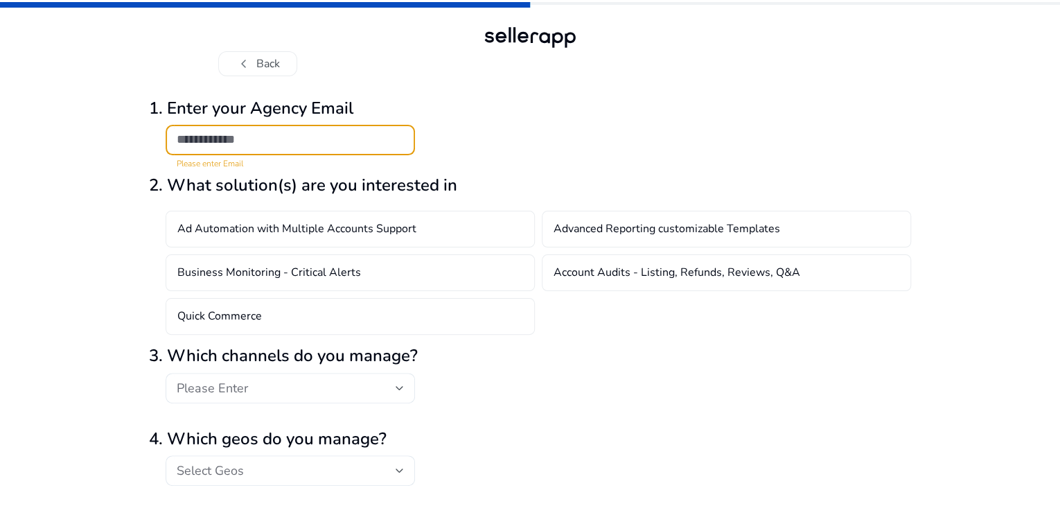
click at [315, 147] on input "email" at bounding box center [290, 139] width 227 height 15
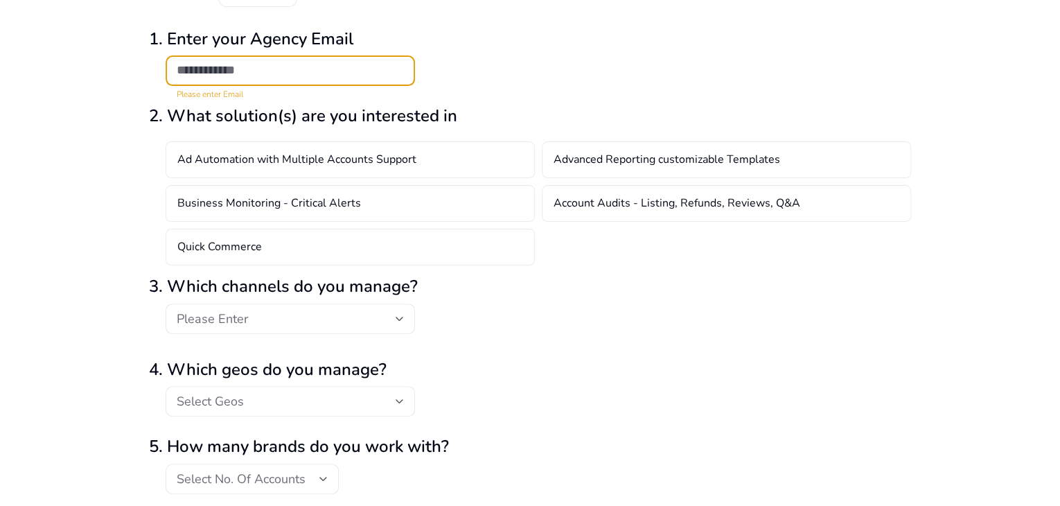
scroll to position [139, 0]
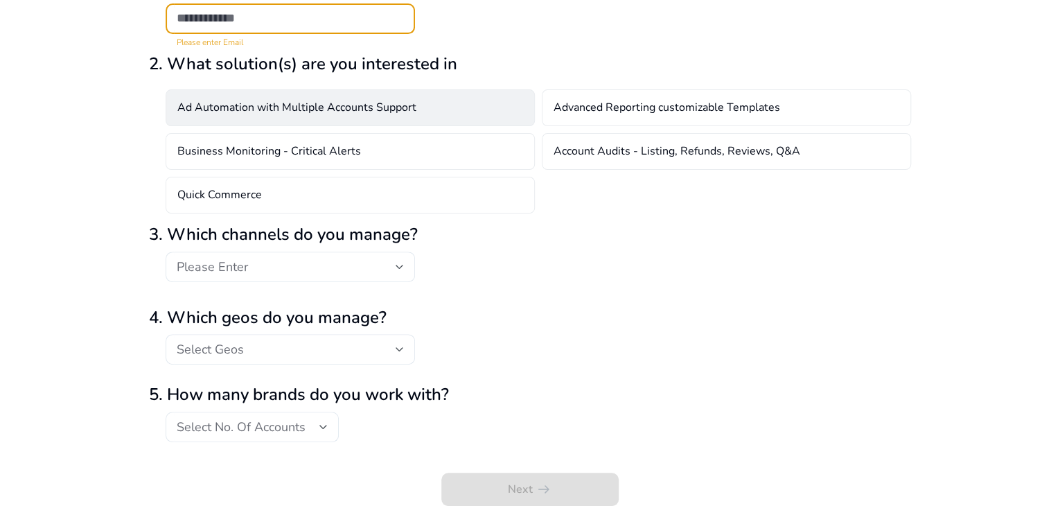
click at [413, 120] on div "Ad Automation with Multiple Accounts Support" at bounding box center [350, 107] width 369 height 37
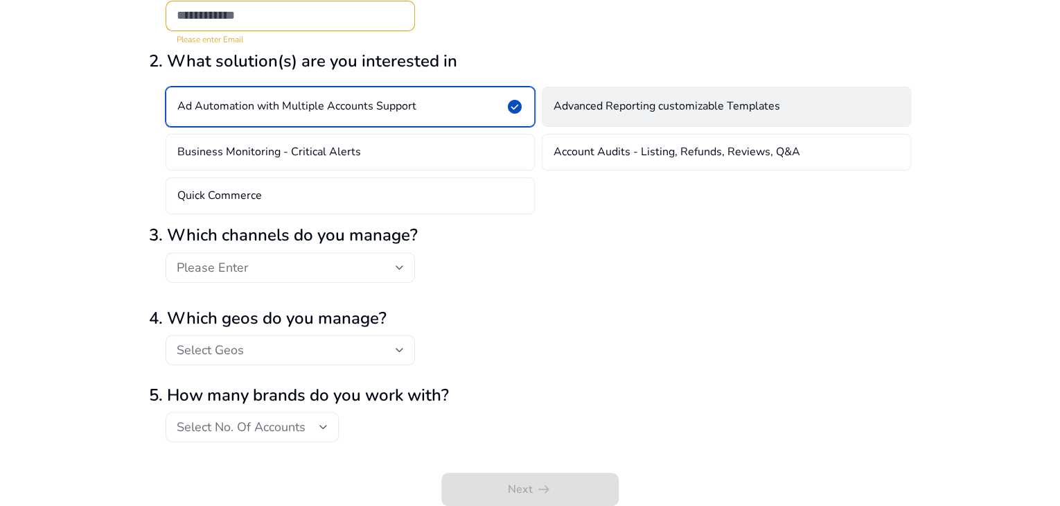
click at [627, 127] on div "Advanced Reporting customizable Templates" at bounding box center [726, 107] width 369 height 40
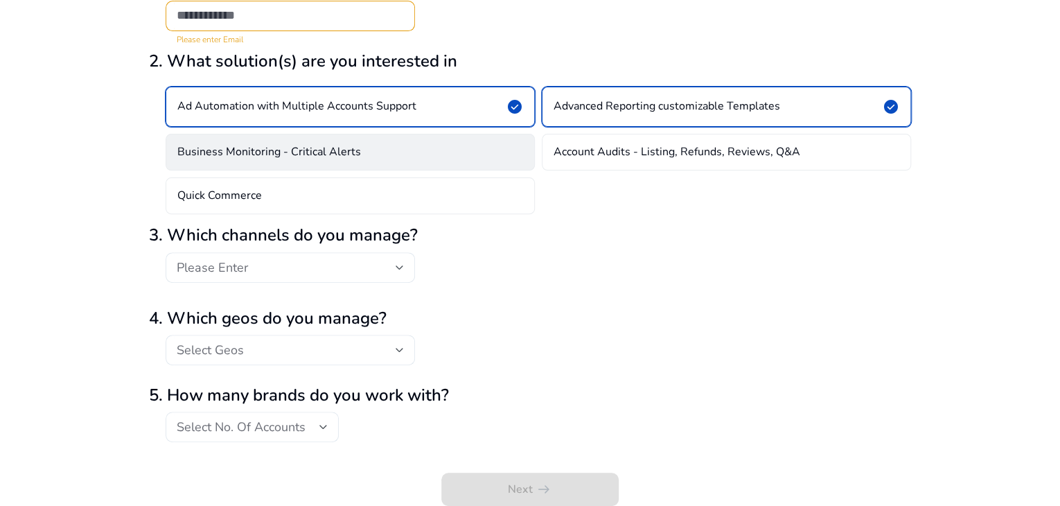
click at [383, 170] on div "Business Monitoring - Critical Alerts" at bounding box center [350, 152] width 369 height 37
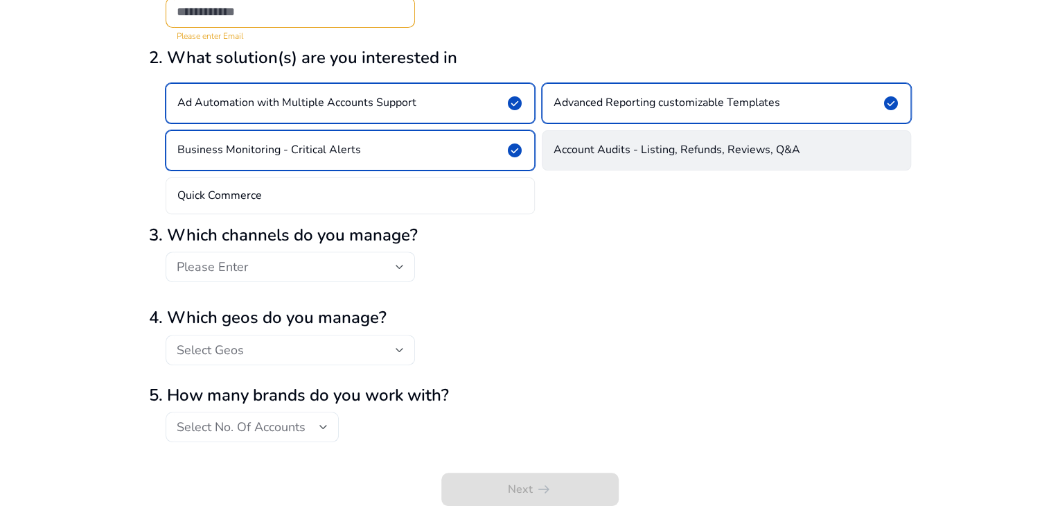
click at [629, 157] on h4 "Account Audits - Listing, Refunds, Reviews, Q&A" at bounding box center [677, 149] width 247 height 13
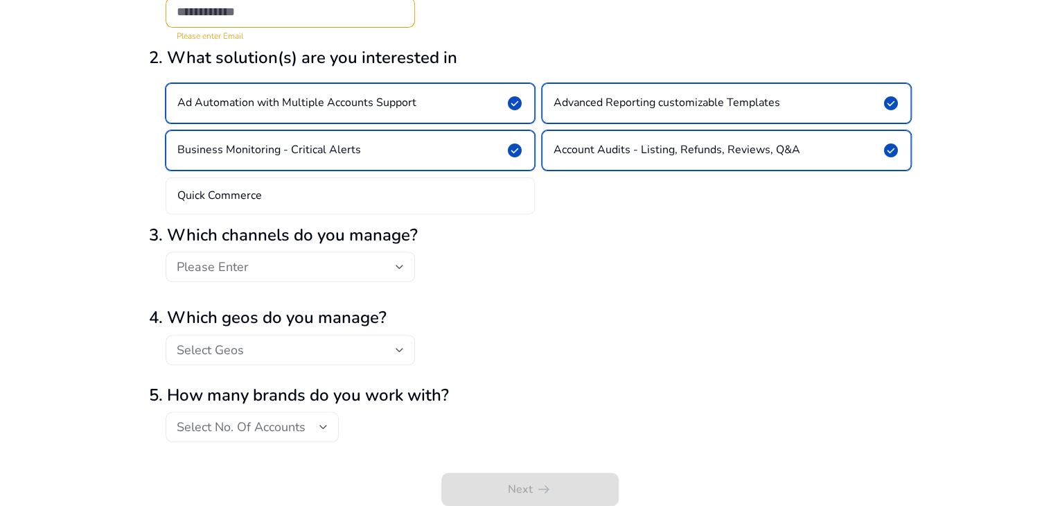
click at [313, 248] on form "1. Enter your Agency Email Please enter Email 2. What solution(s) are you inter…" at bounding box center [530, 233] width 762 height 546
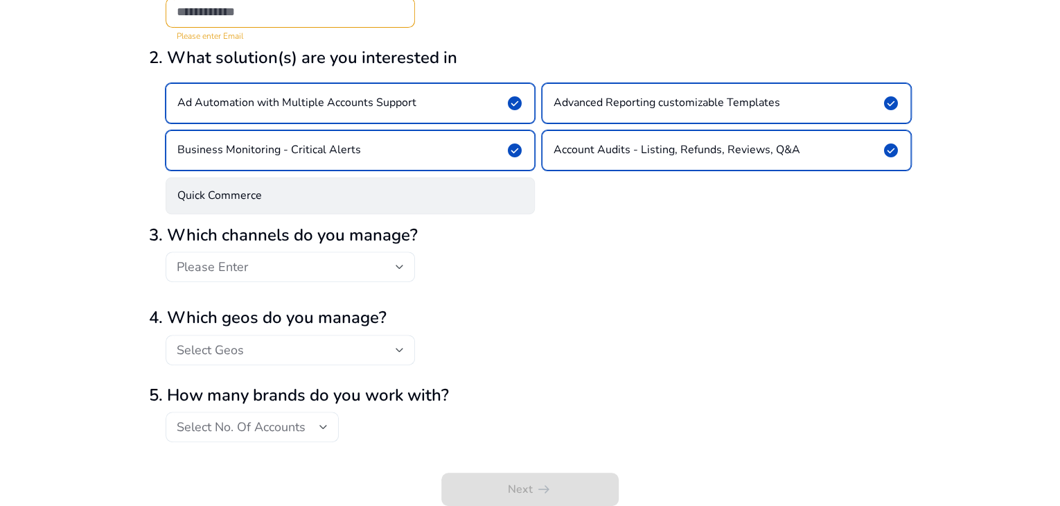
click at [342, 214] on div "Quick Commerce" at bounding box center [350, 195] width 369 height 37
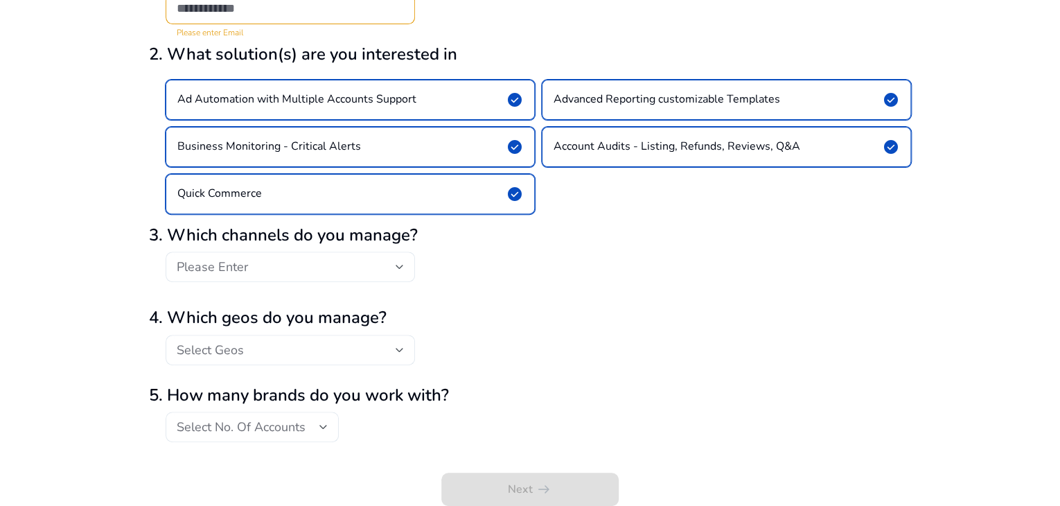
scroll to position [69, 0]
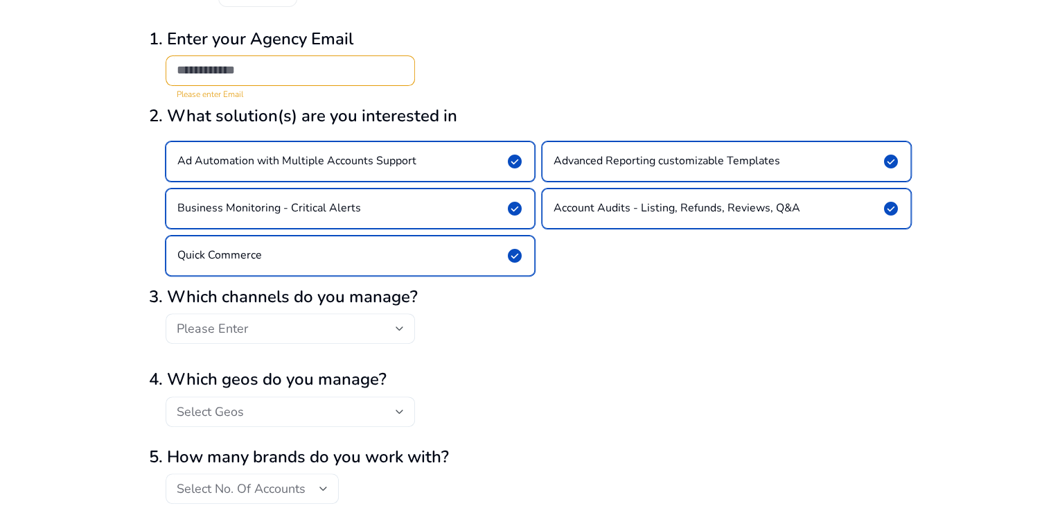
click at [294, 86] on div at bounding box center [290, 70] width 227 height 30
click at [295, 78] on input "email" at bounding box center [290, 69] width 227 height 15
click at [301, 78] on input "email" at bounding box center [290, 69] width 227 height 15
click at [301, 78] on input "**********" at bounding box center [290, 69] width 227 height 15
click at [534, 100] on div "**********" at bounding box center [530, 59] width 762 height 82
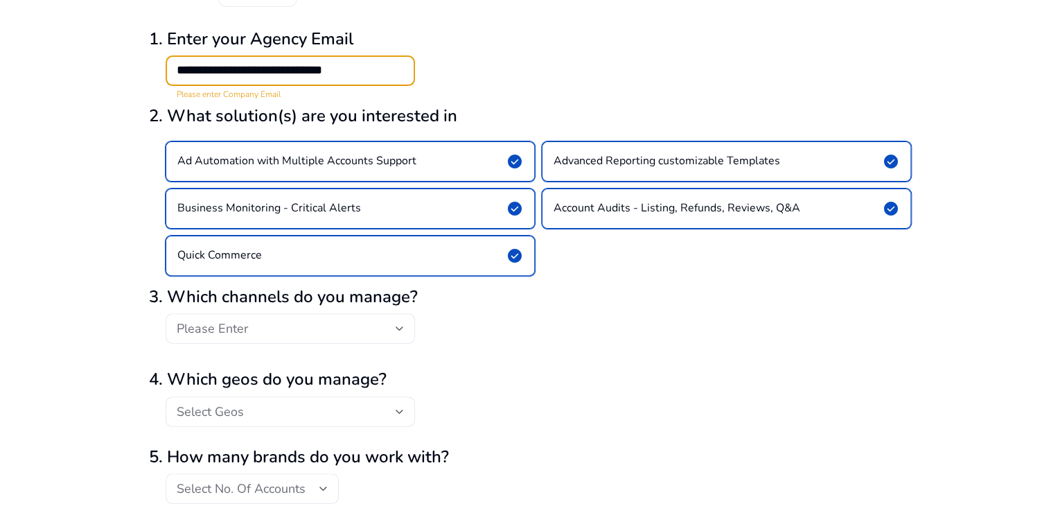
click at [299, 78] on input "**********" at bounding box center [290, 69] width 227 height 15
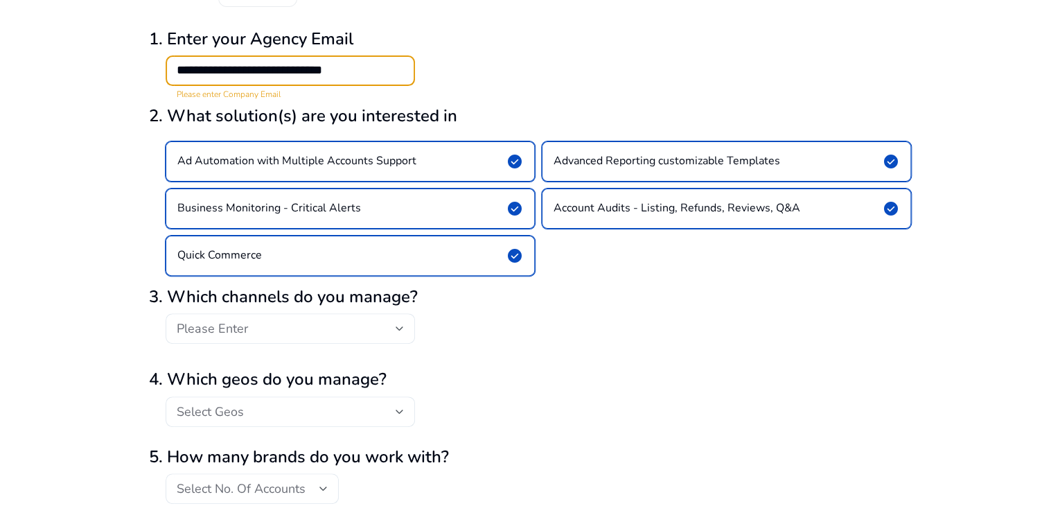
click at [600, 100] on div "**********" at bounding box center [530, 59] width 762 height 82
click at [376, 78] on input "**********" at bounding box center [290, 69] width 227 height 15
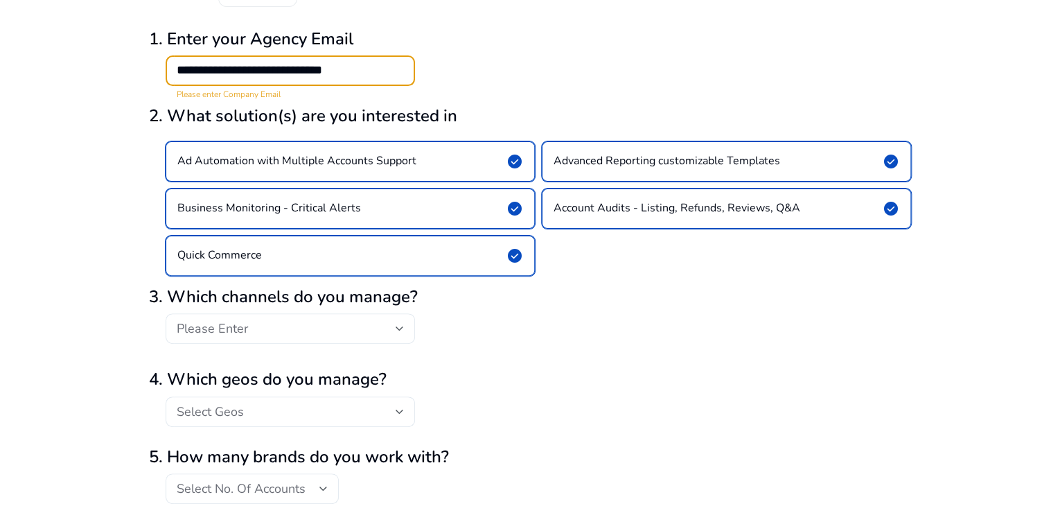
click at [376, 78] on input "**********" at bounding box center [290, 69] width 227 height 15
click at [491, 358] on div "Please Enter" at bounding box center [530, 335] width 762 height 45
click at [353, 344] on div "Please Enter" at bounding box center [290, 328] width 227 height 30
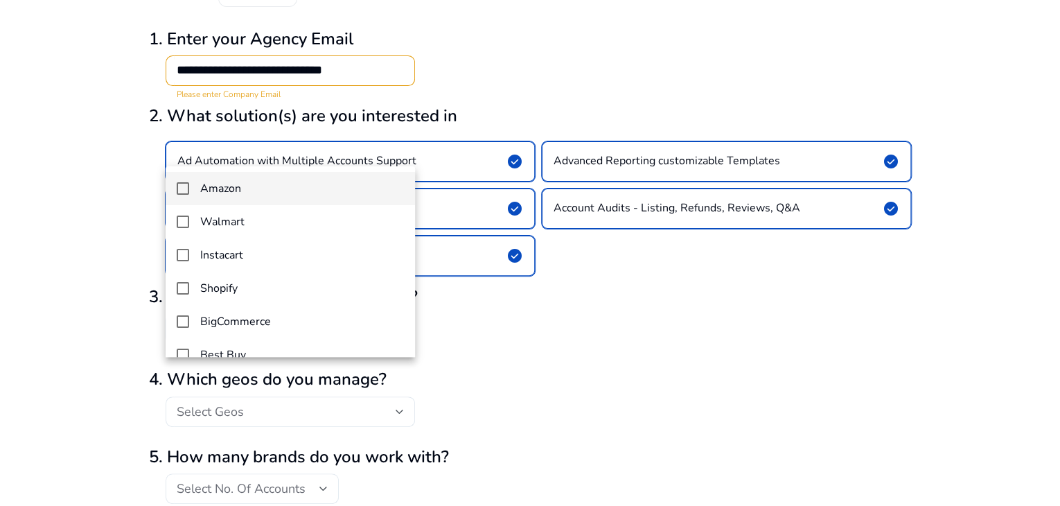
click at [180, 177] on mat-option "Amazon" at bounding box center [291, 188] width 250 height 33
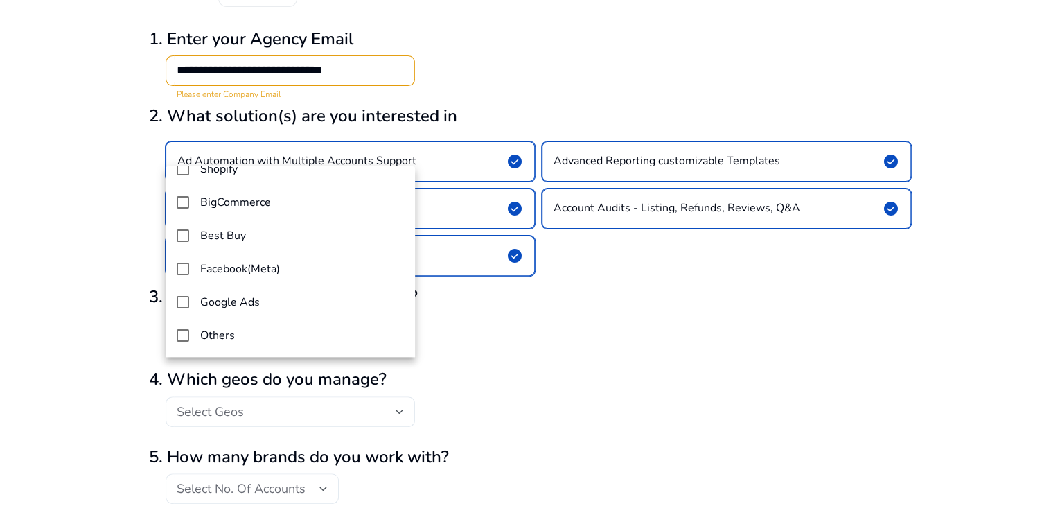
click at [604, 348] on div at bounding box center [530, 253] width 1060 height 506
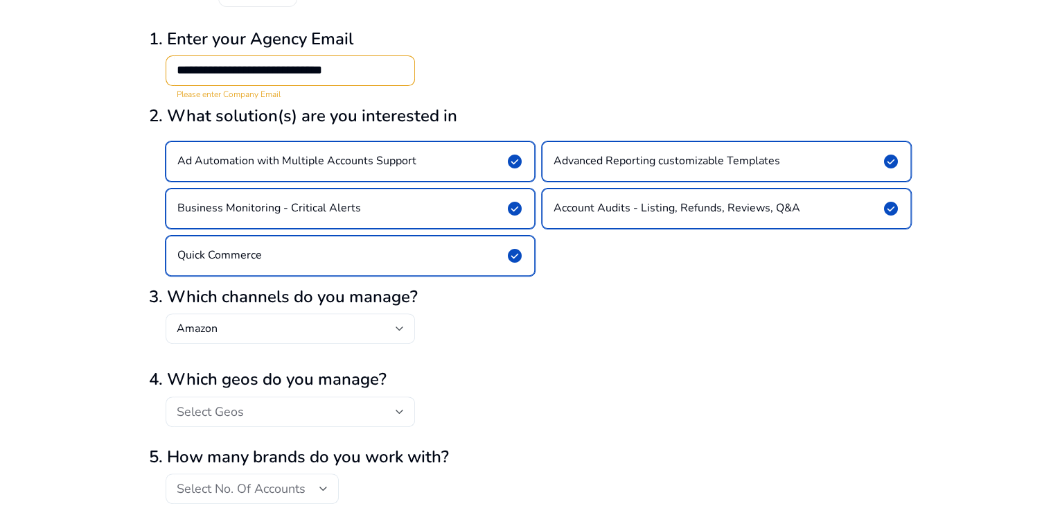
scroll to position [175, 0]
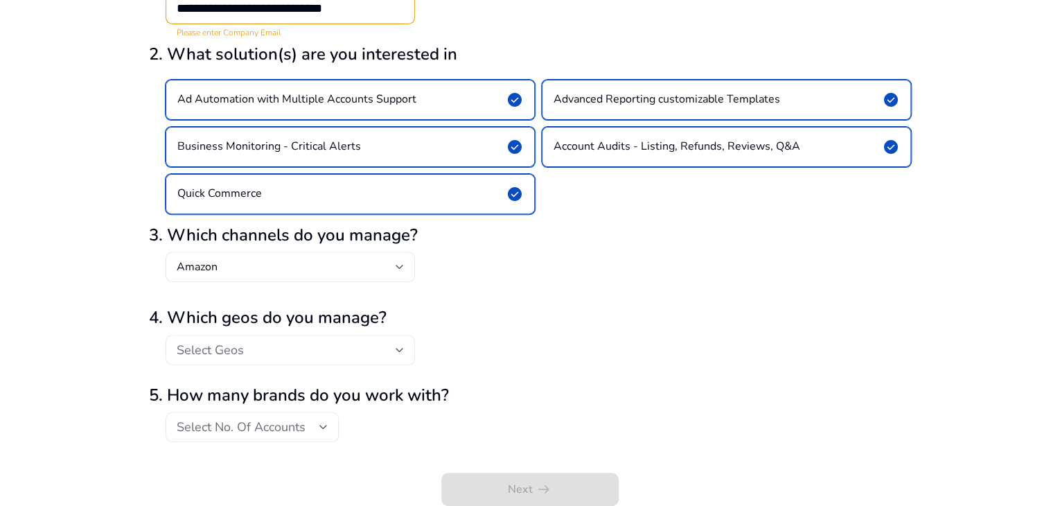
click at [258, 356] on div "Select Geos" at bounding box center [290, 350] width 227 height 17
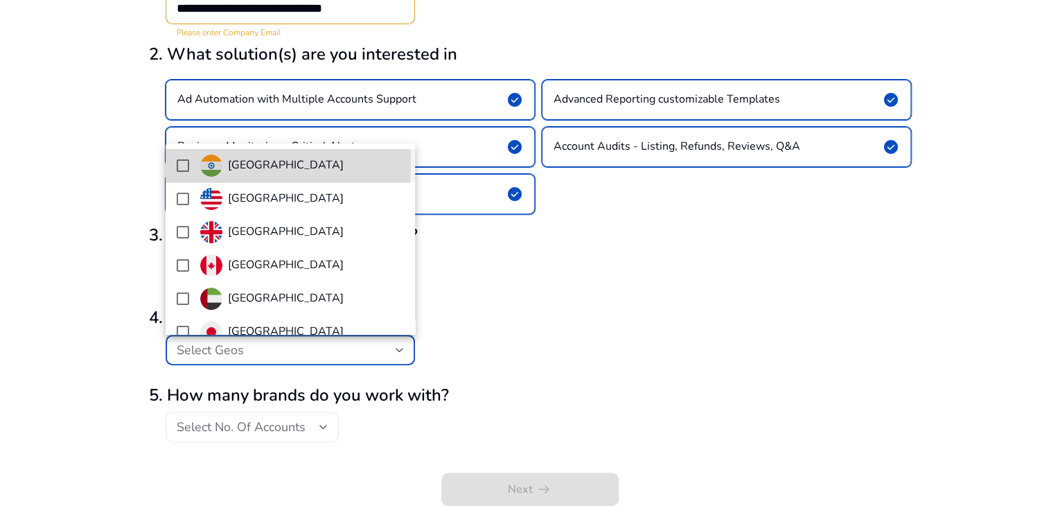
click at [174, 164] on mat-option "[GEOGRAPHIC_DATA]" at bounding box center [291, 165] width 250 height 33
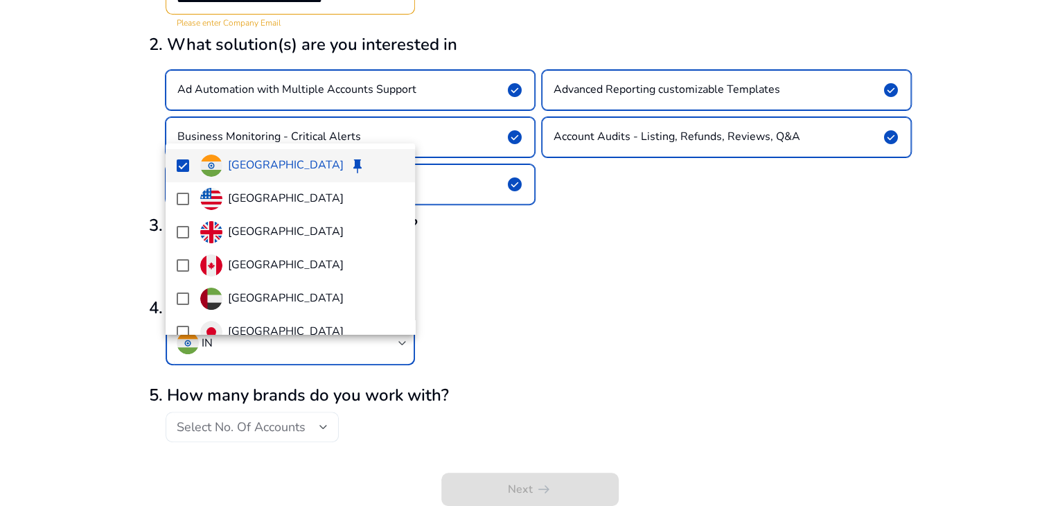
click at [288, 436] on div at bounding box center [530, 253] width 1060 height 506
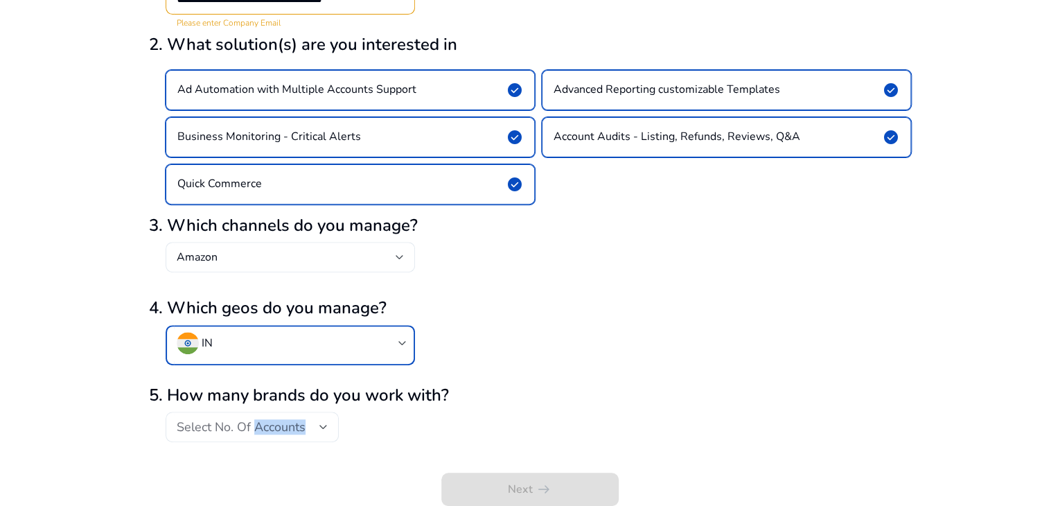
click at [288, 435] on span "Select No. Of Accounts" at bounding box center [241, 427] width 129 height 17
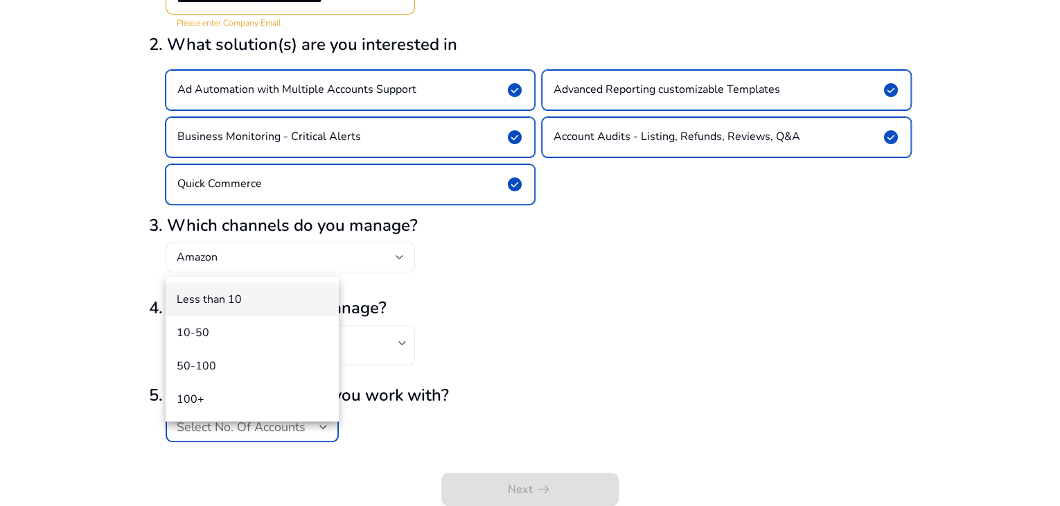
click at [513, 432] on div at bounding box center [530, 253] width 1060 height 506
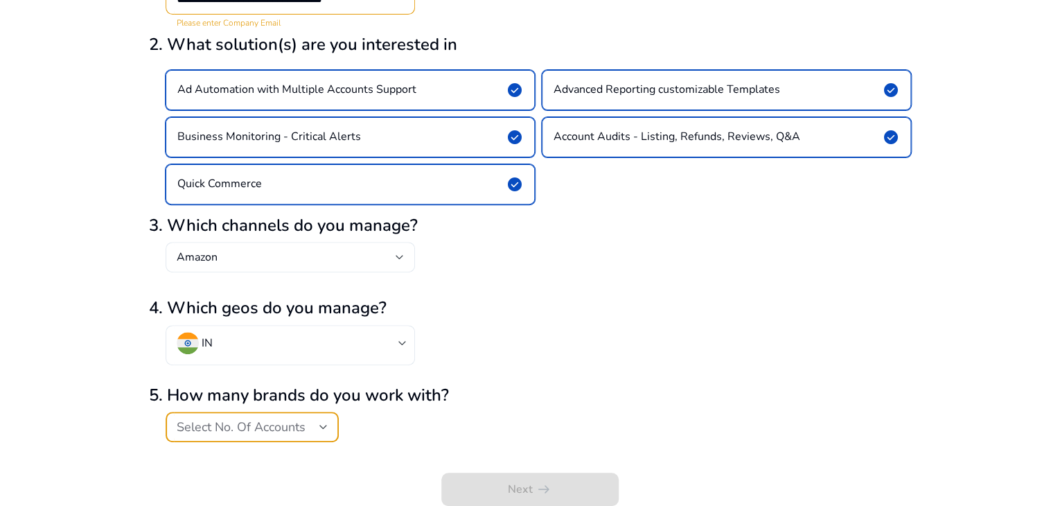
click at [261, 435] on span "Select No. Of Accounts" at bounding box center [241, 427] width 129 height 17
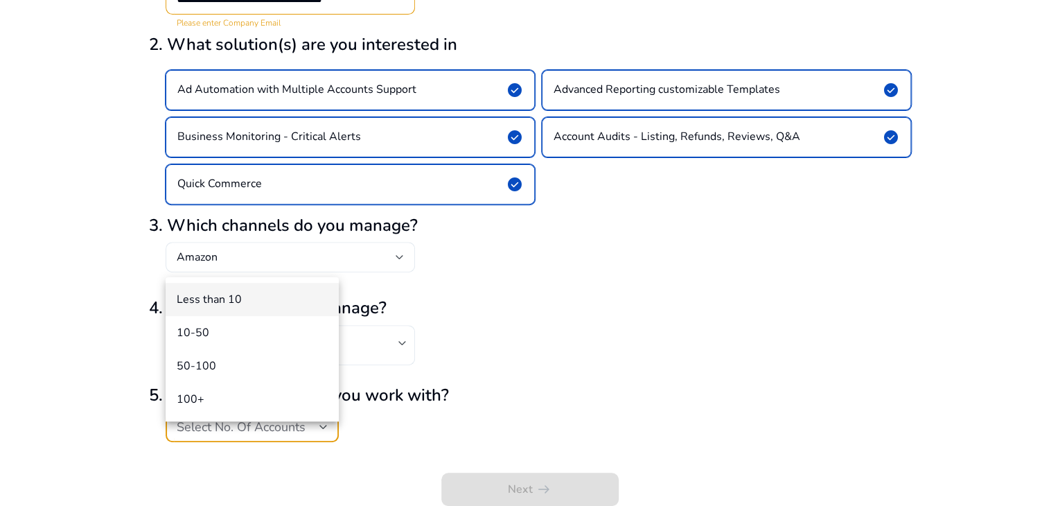
click at [279, 300] on span "Less than 10" at bounding box center [252, 299] width 151 height 15
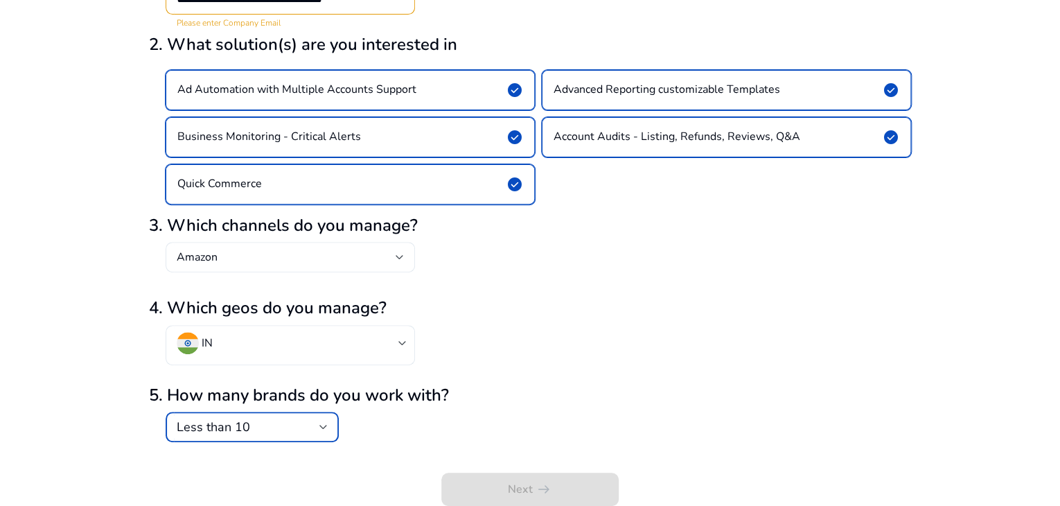
click at [602, 380] on div "IN" at bounding box center [530, 352] width 762 height 55
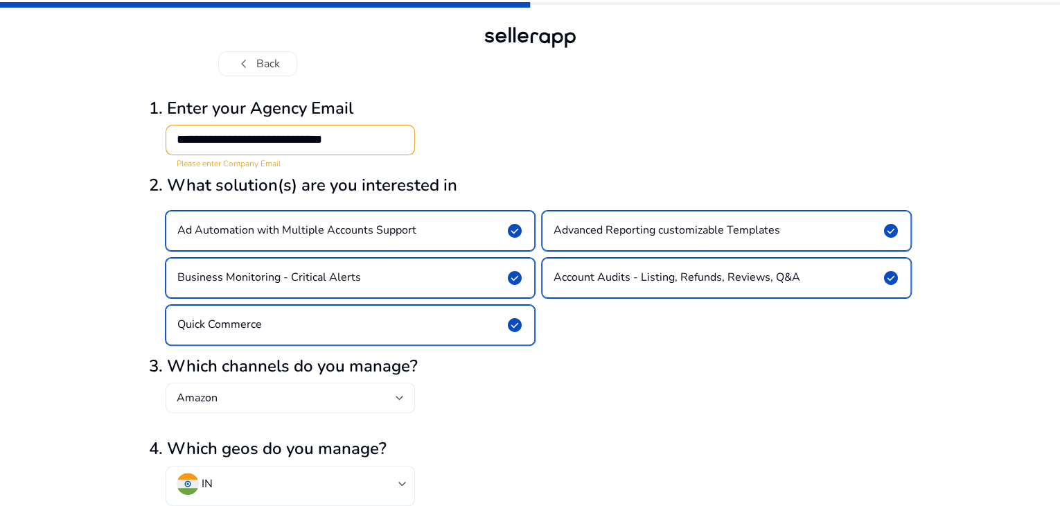
click at [315, 147] on input "**********" at bounding box center [290, 139] width 227 height 15
click at [362, 147] on input "**********" at bounding box center [290, 139] width 227 height 15
click at [301, 147] on input "**********" at bounding box center [290, 139] width 227 height 15
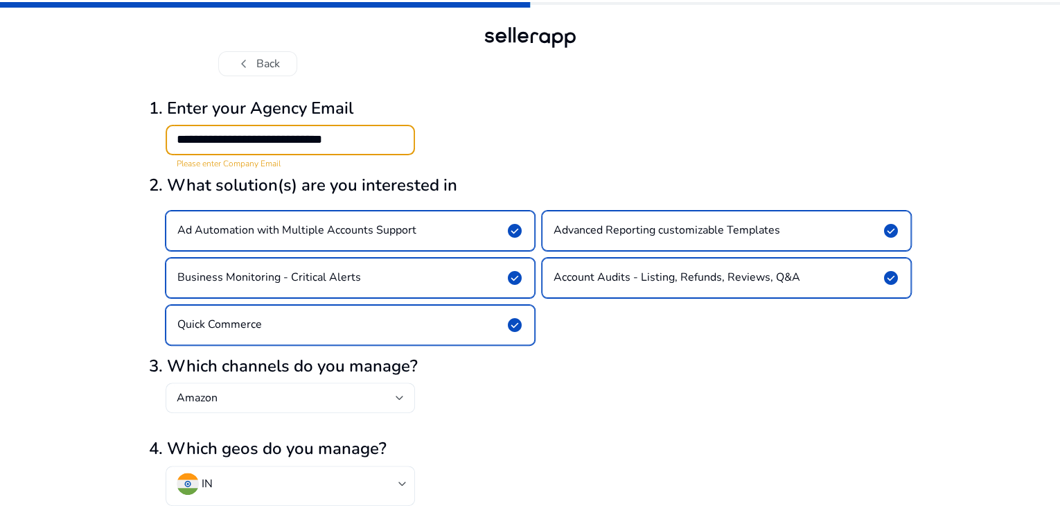
click at [301, 147] on input "**********" at bounding box center [290, 139] width 227 height 15
click at [299, 147] on input "**********" at bounding box center [290, 139] width 227 height 15
type input "**********"
click at [635, 170] on div "**********" at bounding box center [530, 128] width 762 height 82
click at [542, 170] on div "**********" at bounding box center [530, 128] width 762 height 82
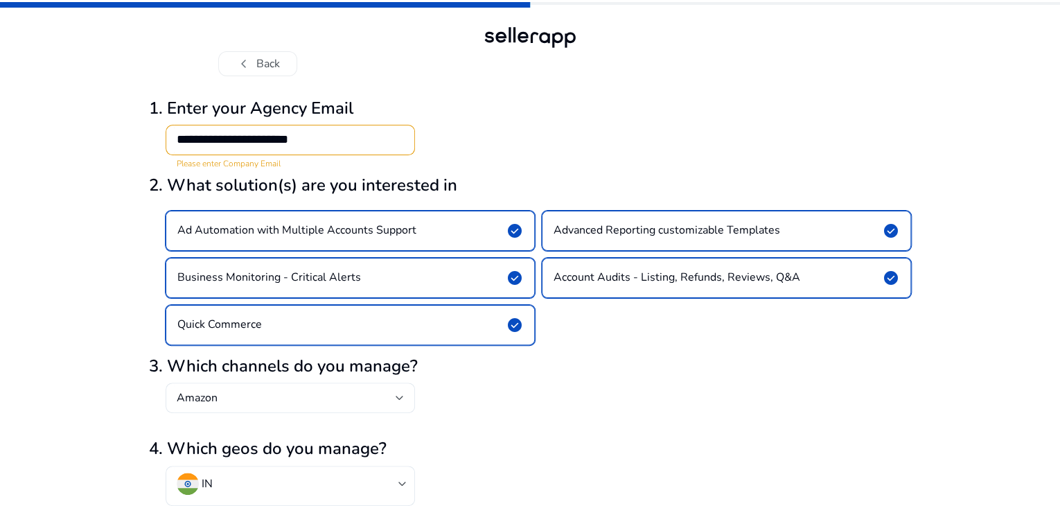
click at [542, 170] on div "**********" at bounding box center [530, 128] width 762 height 82
click at [559, 170] on div "**********" at bounding box center [530, 128] width 762 height 82
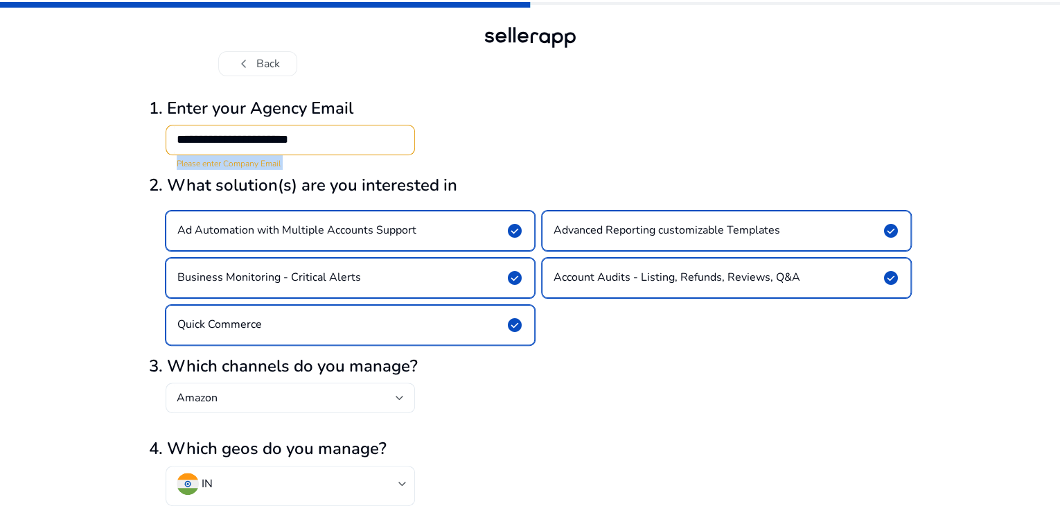
scroll to position [185, 0]
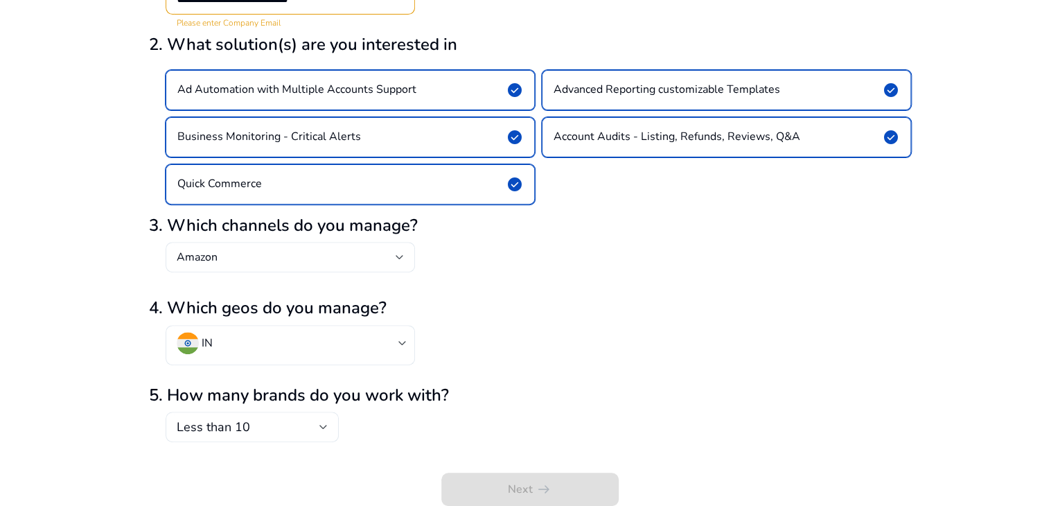
click at [511, 461] on div "Next arrow_right_alt" at bounding box center [530, 477] width 762 height 58
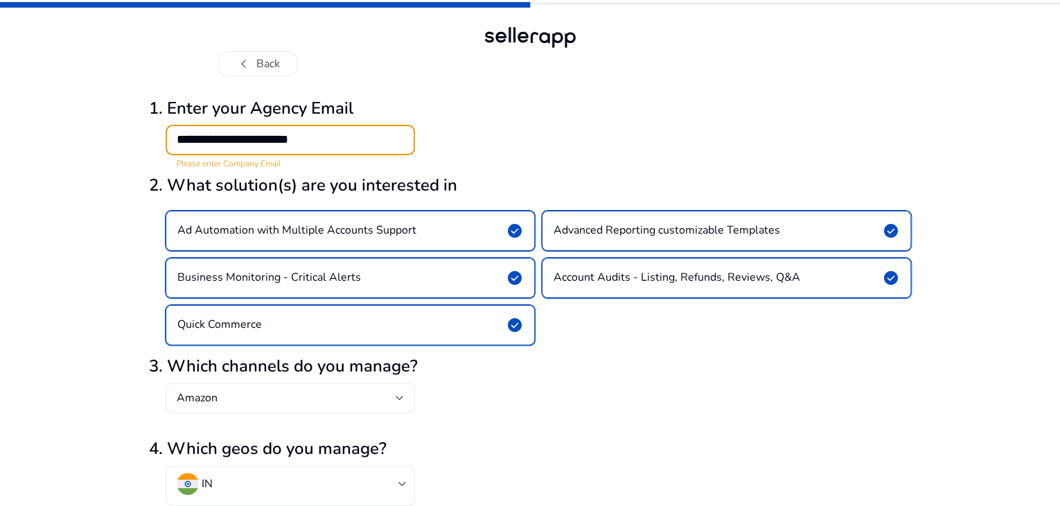
click at [306, 147] on input "**********" at bounding box center [290, 139] width 227 height 15
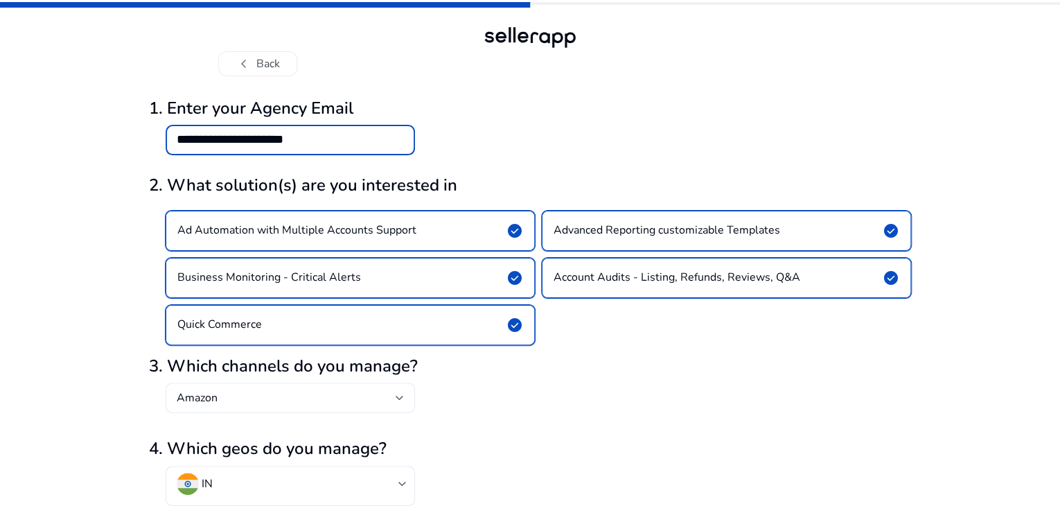
scroll to position [69, 0]
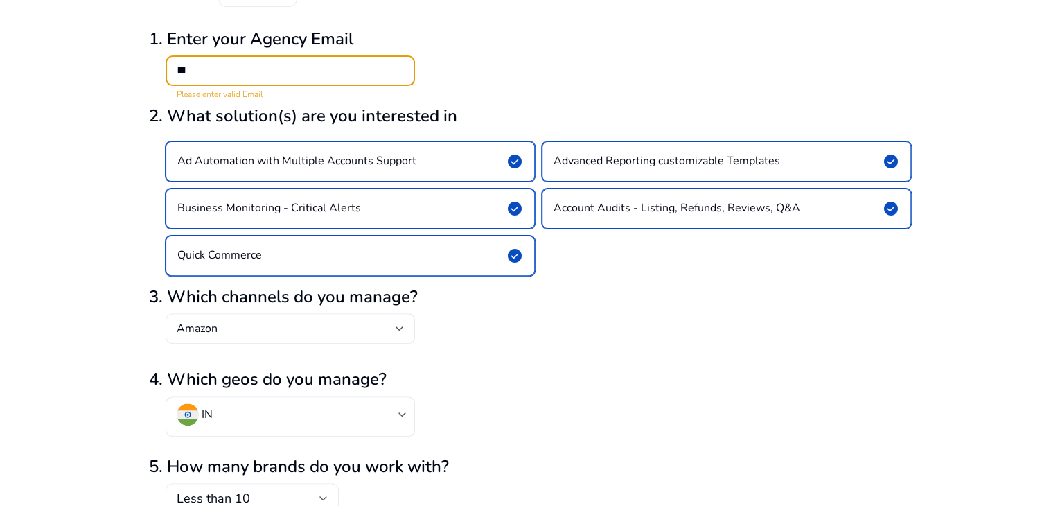
type input "*"
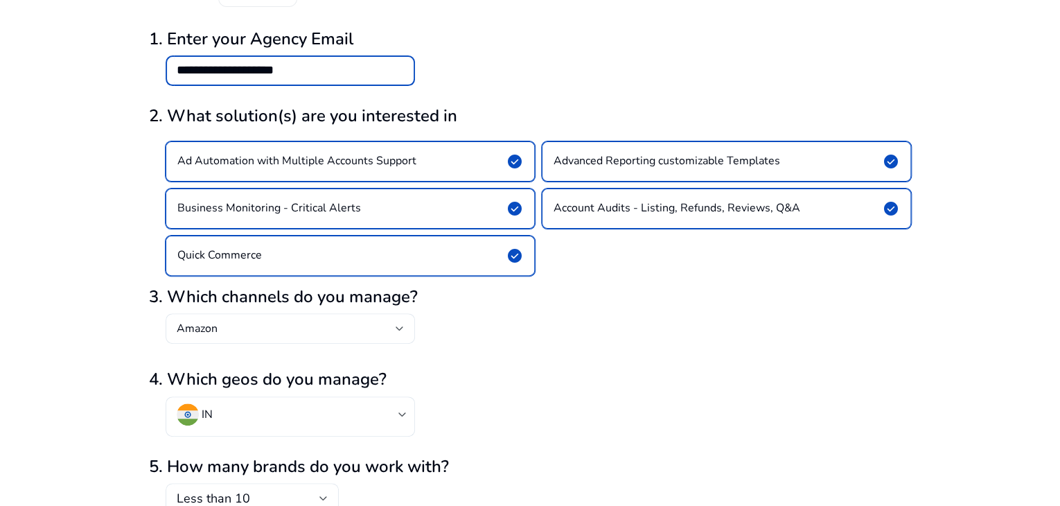
scroll to position [185, 0]
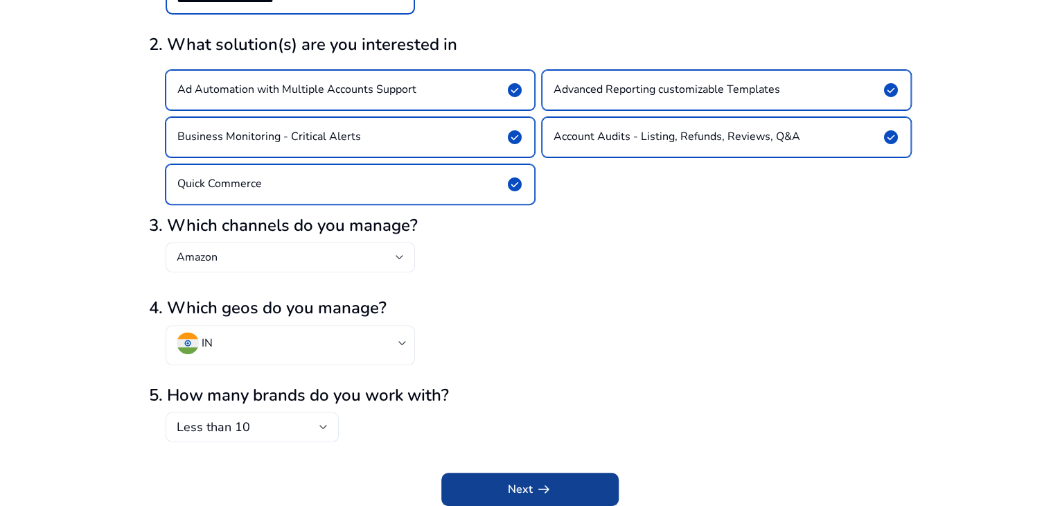
type input "**********"
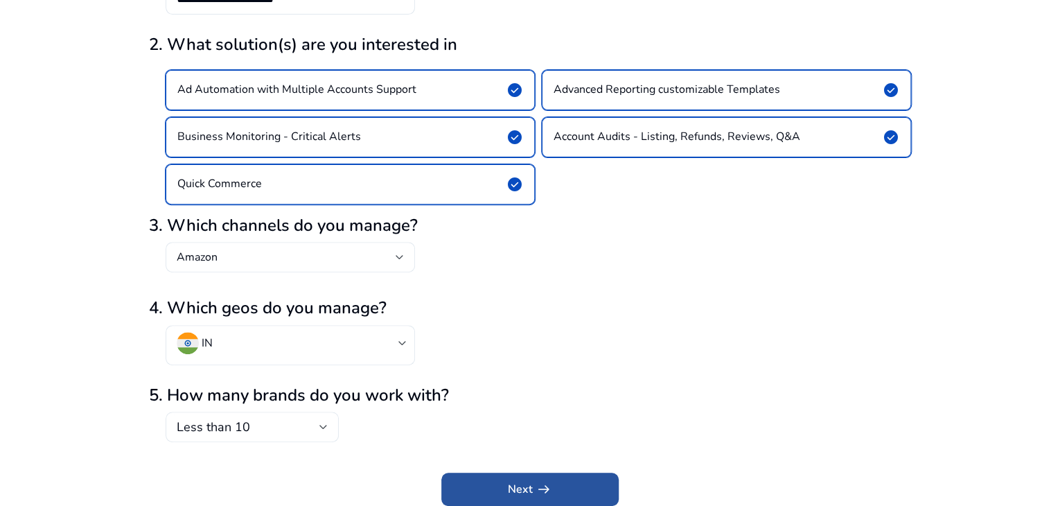
click at [510, 482] on span "Next arrow_right_alt" at bounding box center [530, 489] width 44 height 17
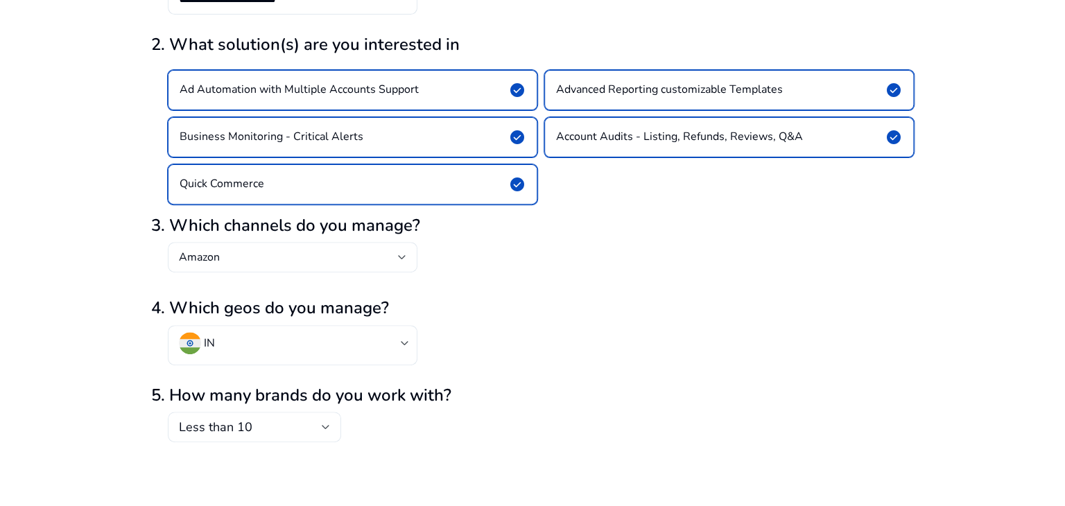
scroll to position [0, 0]
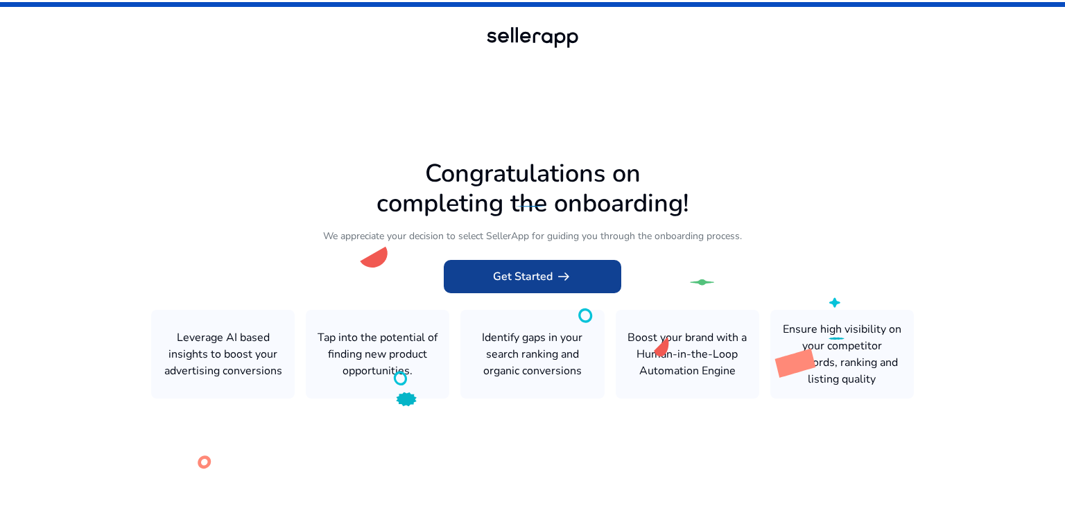
click at [552, 278] on app-icon "arrow_right_alt" at bounding box center [561, 276] width 19 height 17
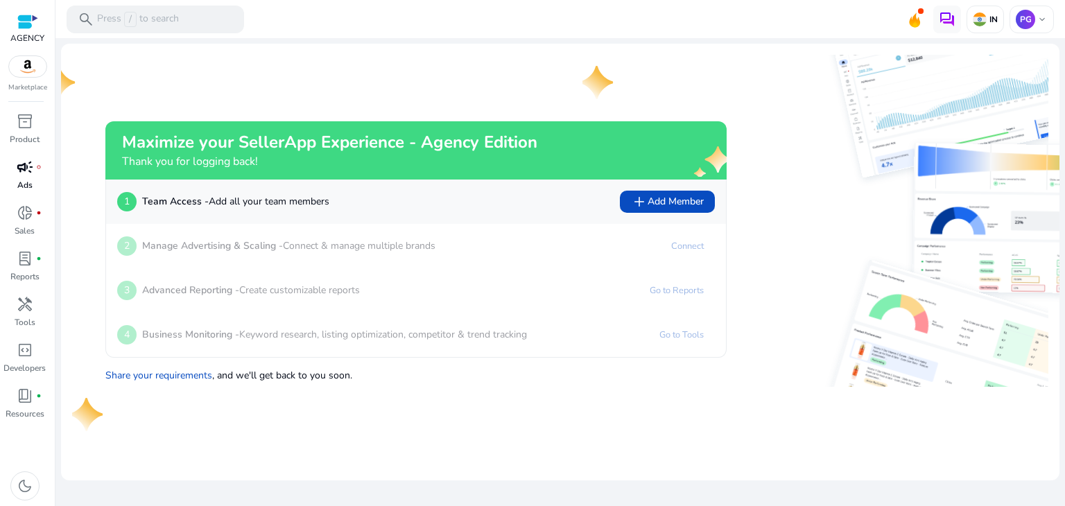
click at [27, 177] on div "campaign fiber_manual_record" at bounding box center [25, 167] width 39 height 22
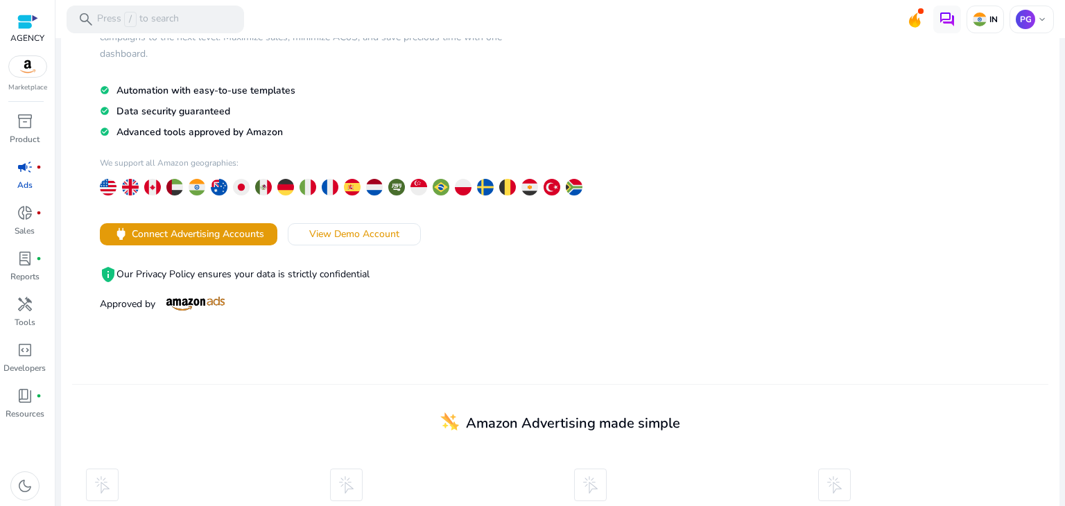
scroll to position [208, 0]
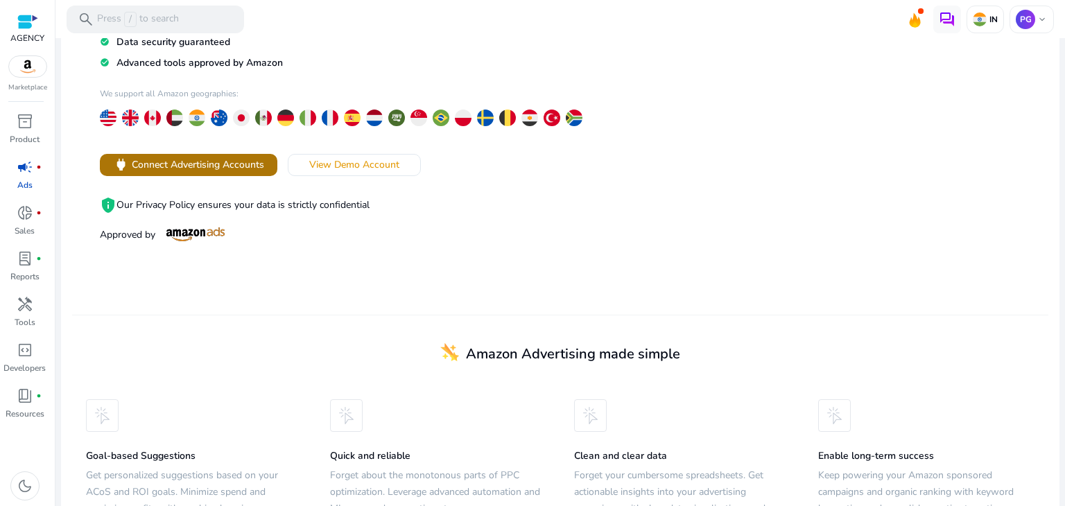
click at [141, 168] on span "Connect Advertising Accounts" at bounding box center [198, 164] width 132 height 15
click at [344, 168] on span "View Demo Account" at bounding box center [354, 164] width 90 height 15
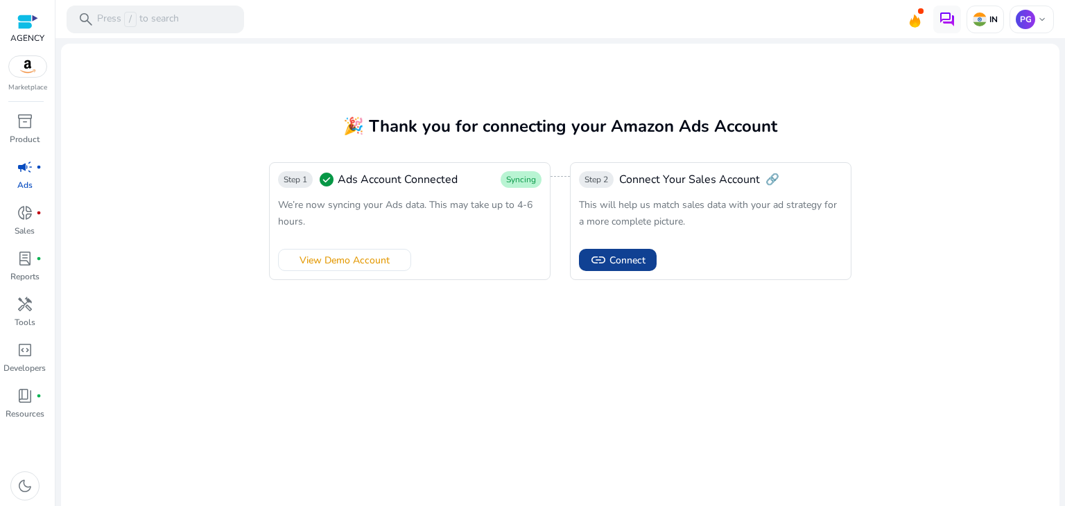
click at [631, 265] on span "Connect" at bounding box center [627, 260] width 36 height 15
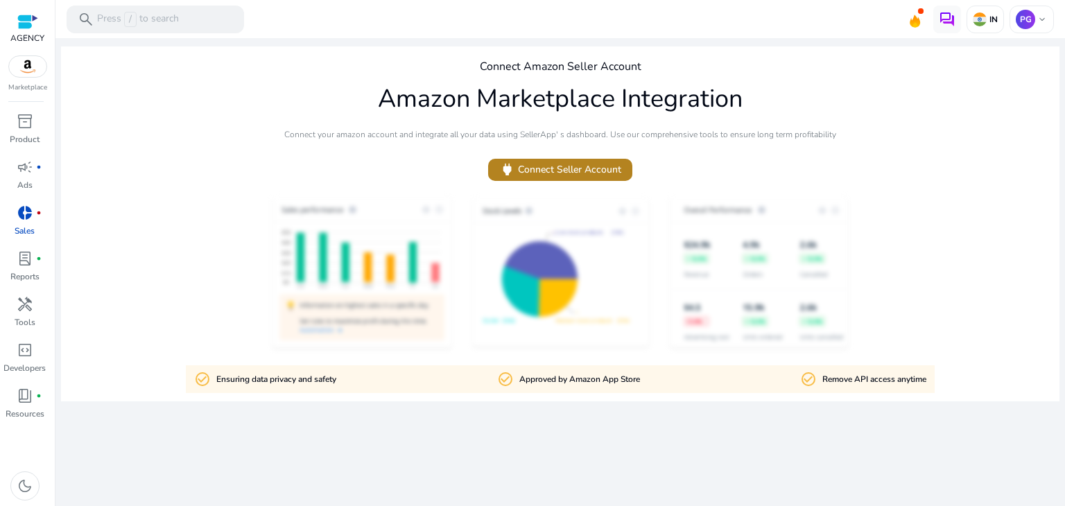
click at [556, 167] on span "power Connect Seller Account" at bounding box center [560, 169] width 122 height 16
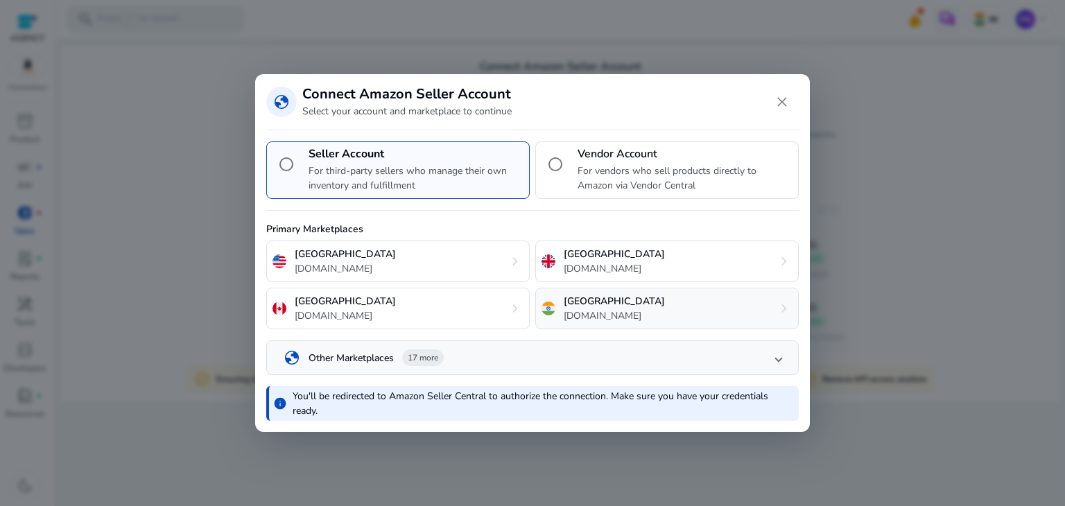
click at [588, 309] on p "[DOMAIN_NAME]" at bounding box center [613, 315] width 101 height 15
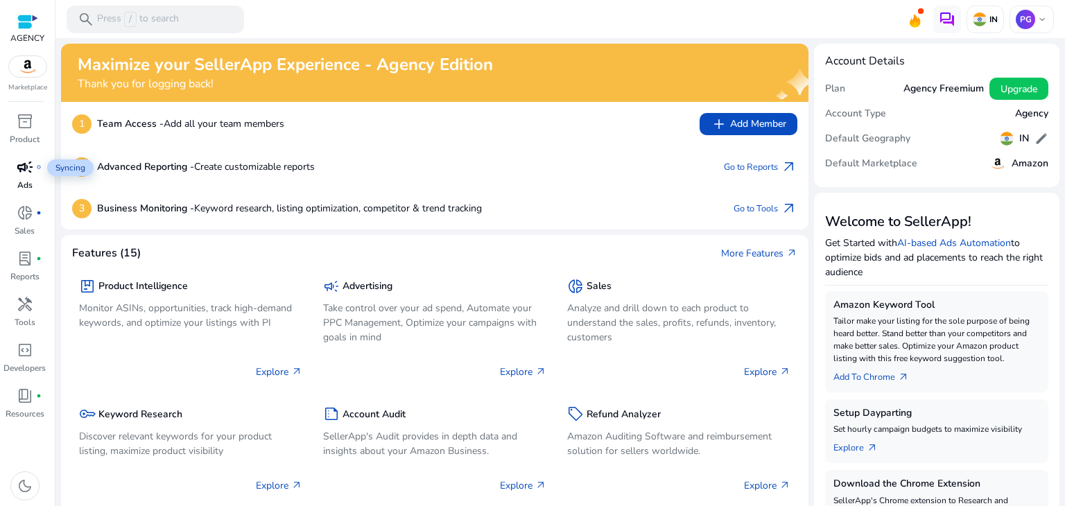
click at [34, 170] on div "campaign fiber_manual_record" at bounding box center [25, 167] width 39 height 22
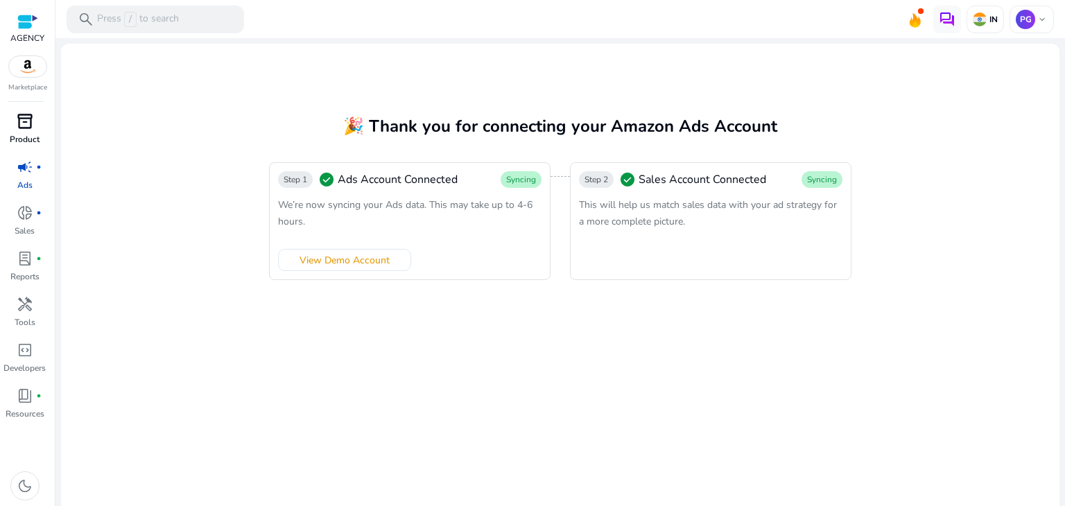
click at [28, 124] on span "inventory_2" at bounding box center [25, 121] width 17 height 17
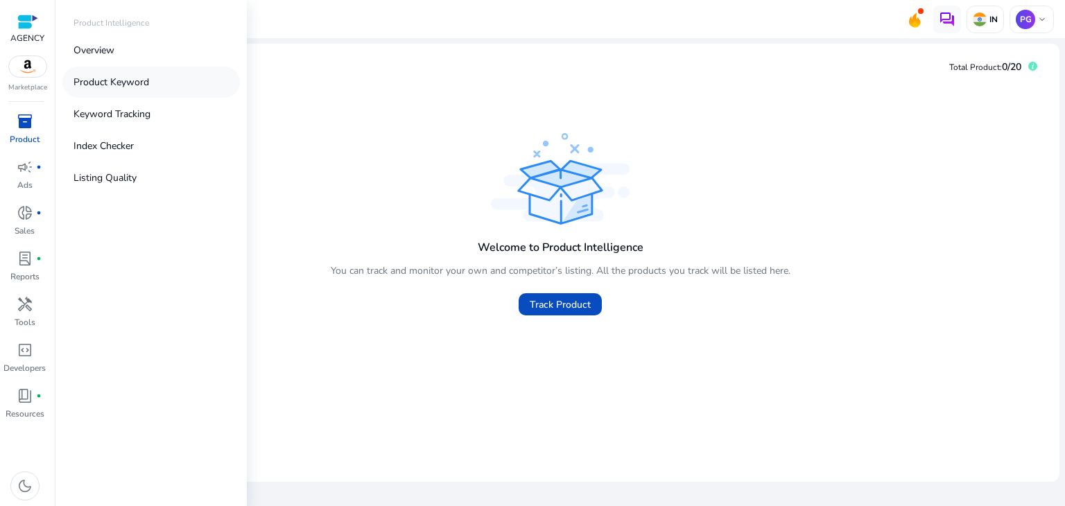
click at [144, 85] on p "Product Keyword" at bounding box center [111, 82] width 76 height 15
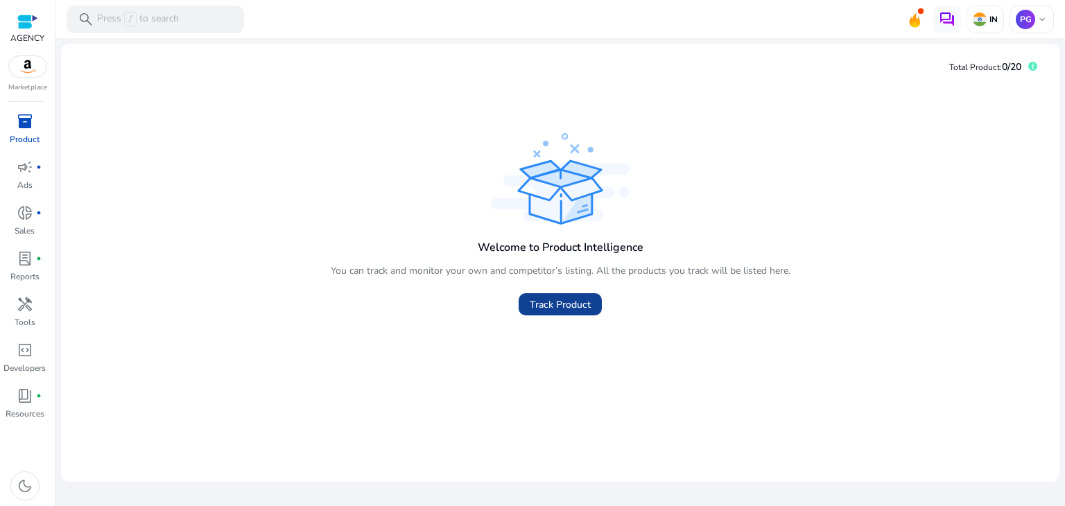
click at [554, 315] on span at bounding box center [559, 304] width 83 height 33
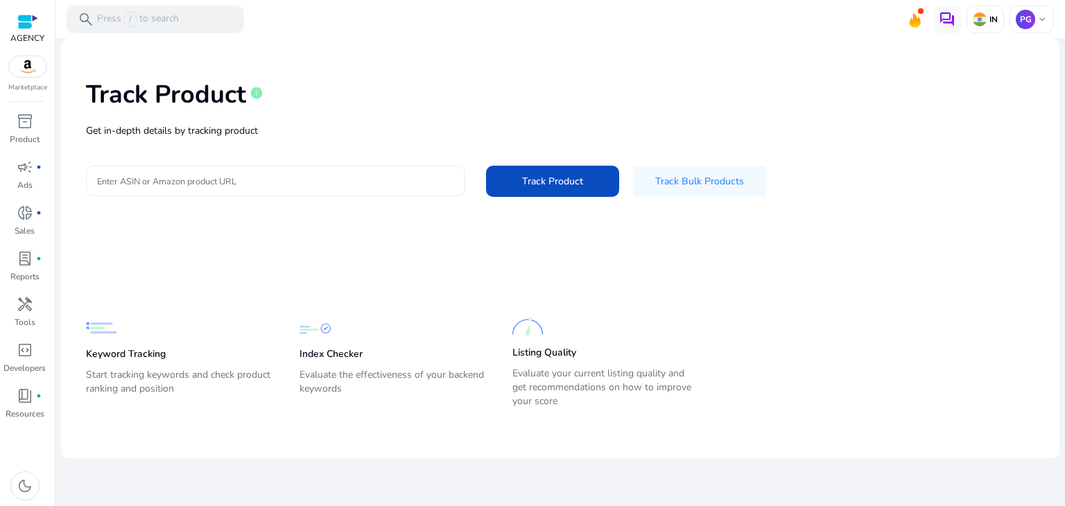
click at [193, 184] on input "Enter ASIN or Amazon product URL" at bounding box center [275, 180] width 357 height 15
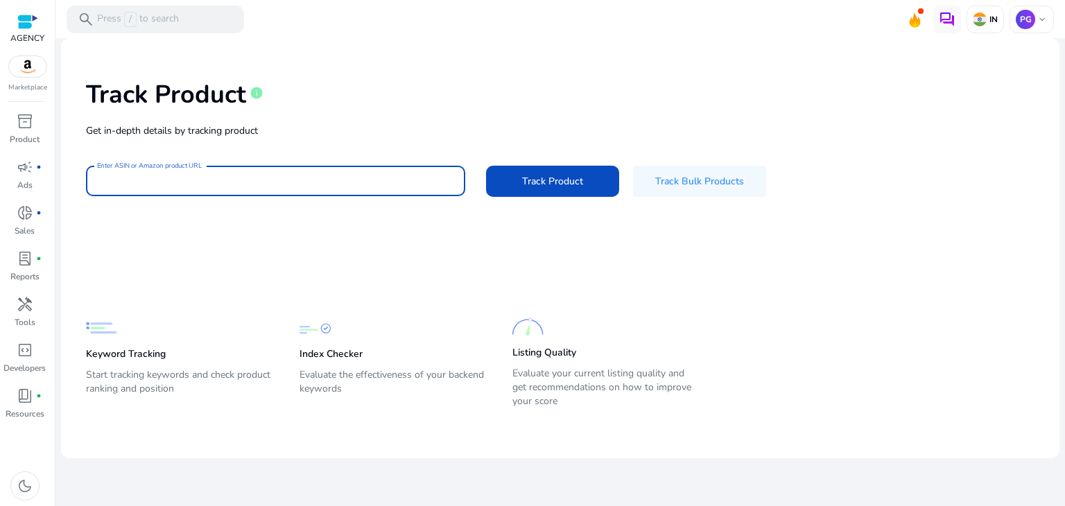
click at [305, 178] on input "Enter ASIN or Amazon product URL" at bounding box center [275, 180] width 357 height 15
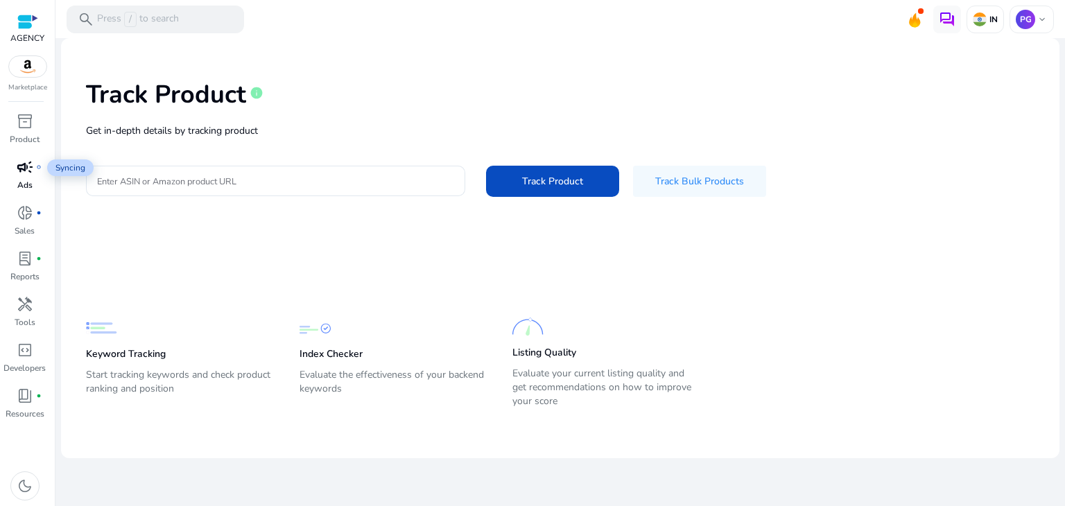
click at [28, 175] on span "campaign" at bounding box center [25, 167] width 17 height 17
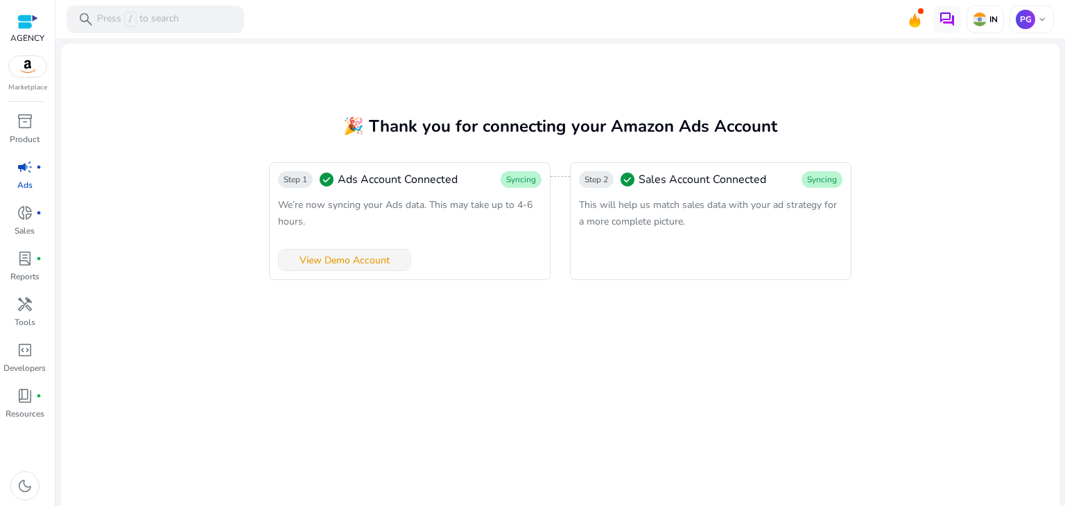
click at [349, 267] on span "View Demo Account" at bounding box center [344, 260] width 90 height 15
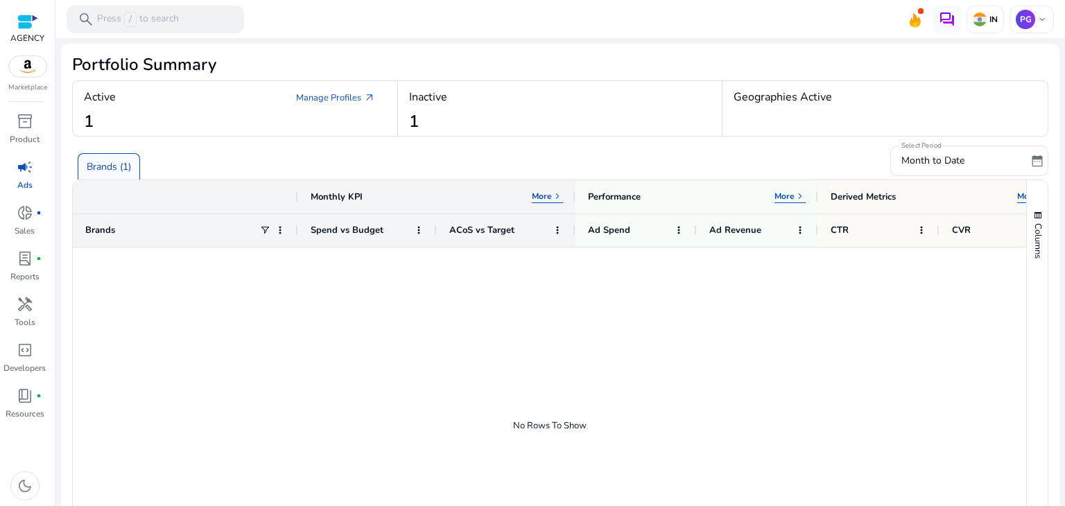
click at [446, 122] on div "Inactive 1" at bounding box center [560, 108] width 325 height 55
click at [323, 121] on div "Active Manage Profiles arrow_outward 1" at bounding box center [235, 108] width 325 height 55
click at [331, 96] on link "Manage Profiles arrow_outward" at bounding box center [335, 97] width 101 height 25
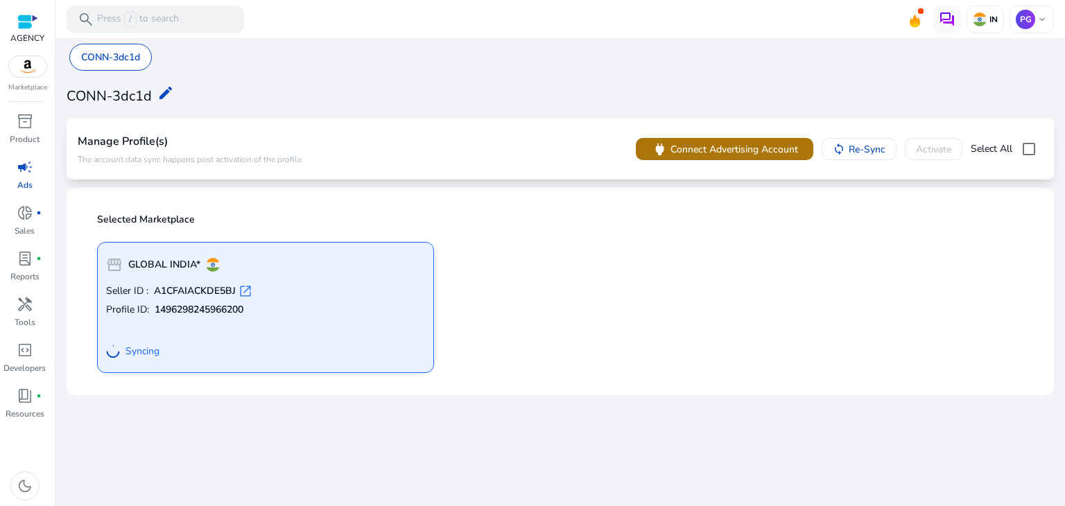
click at [773, 146] on span "Connect Advertising Account" at bounding box center [734, 149] width 128 height 15
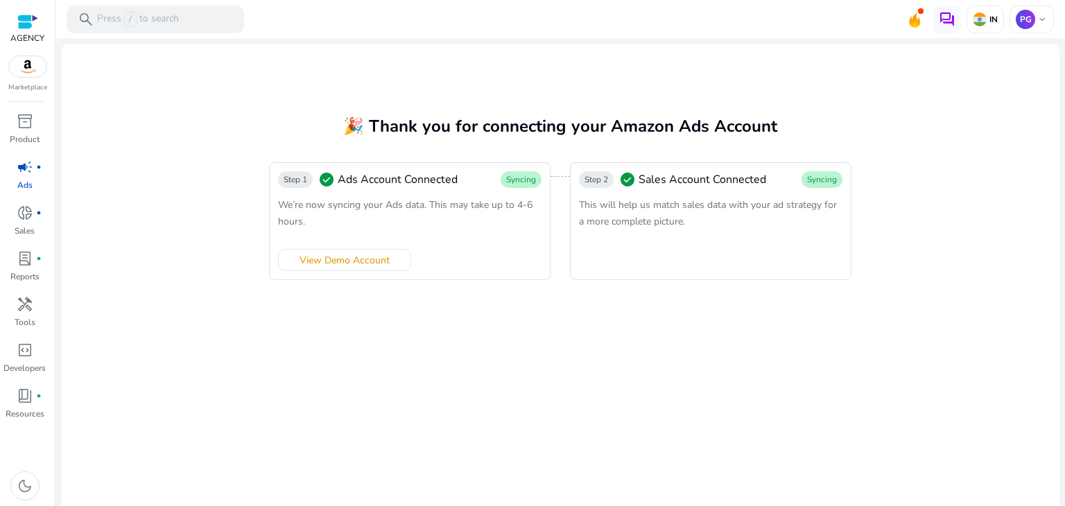
click at [879, 245] on mat-card "🎉 Thank you for connecting your Amazon Ads Account Step 1 check_circle Ads Acco…" at bounding box center [560, 279] width 998 height 471
click at [708, 239] on div "Step 2 check_circle Sales Account Connected Syncing This will help us match sal…" at bounding box center [710, 221] width 281 height 118
click at [814, 183] on span "Syncing" at bounding box center [822, 179] width 30 height 11
click at [333, 260] on span "View Demo Account" at bounding box center [344, 260] width 90 height 15
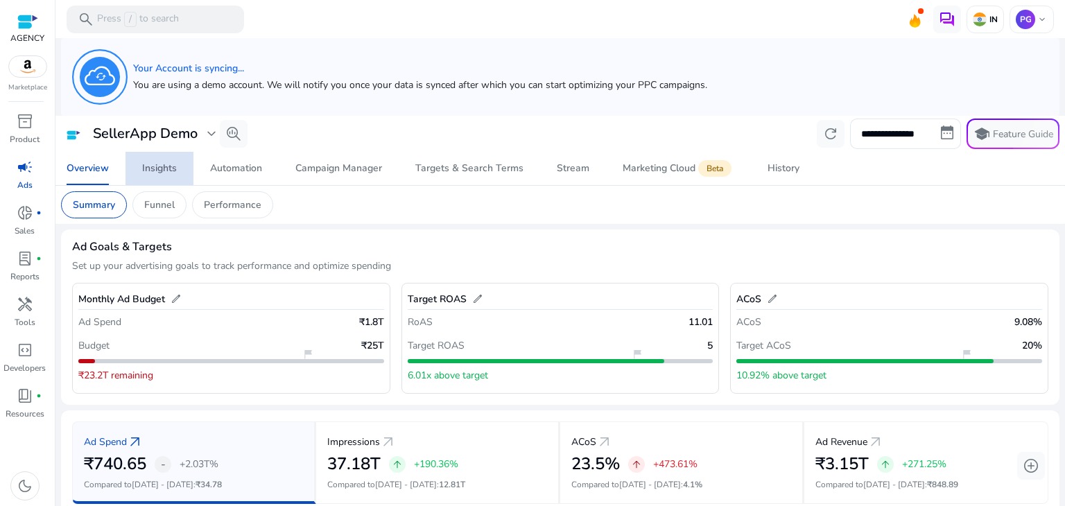
click at [152, 167] on div "Insights" at bounding box center [159, 169] width 35 height 10
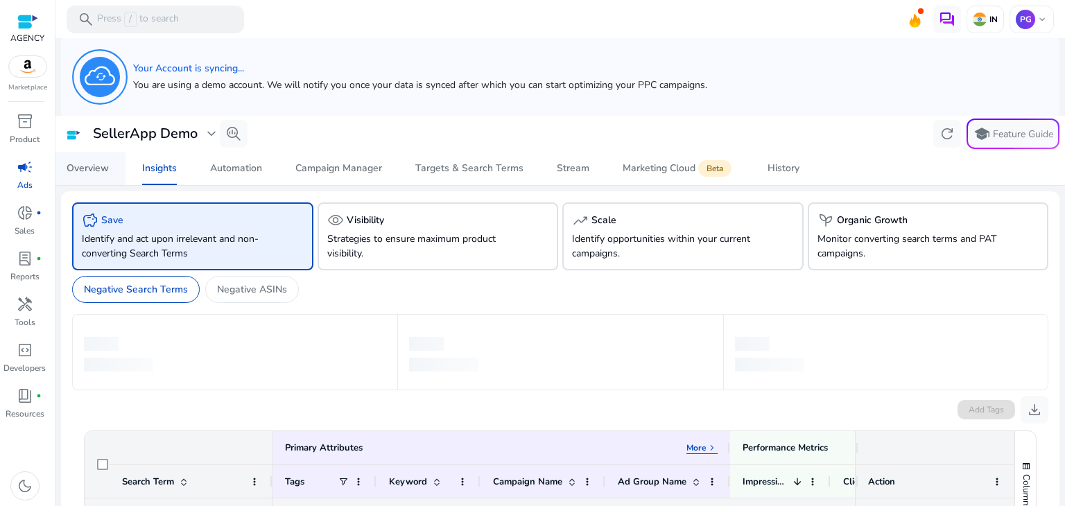
click at [105, 175] on span "Overview" at bounding box center [88, 168] width 42 height 33
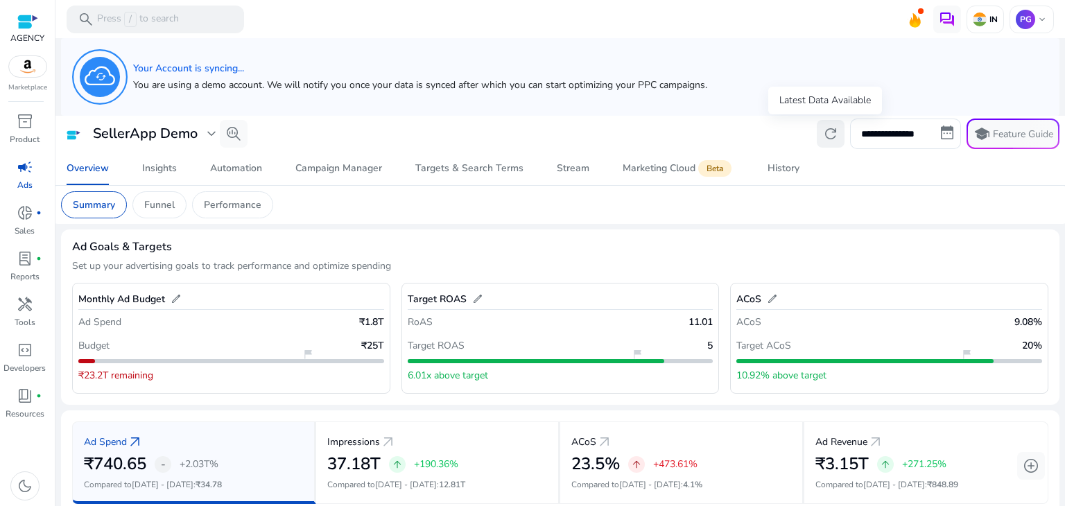
click at [828, 133] on span "refresh" at bounding box center [830, 133] width 17 height 17
click at [205, 137] on span "expand_more" at bounding box center [211, 133] width 17 height 17
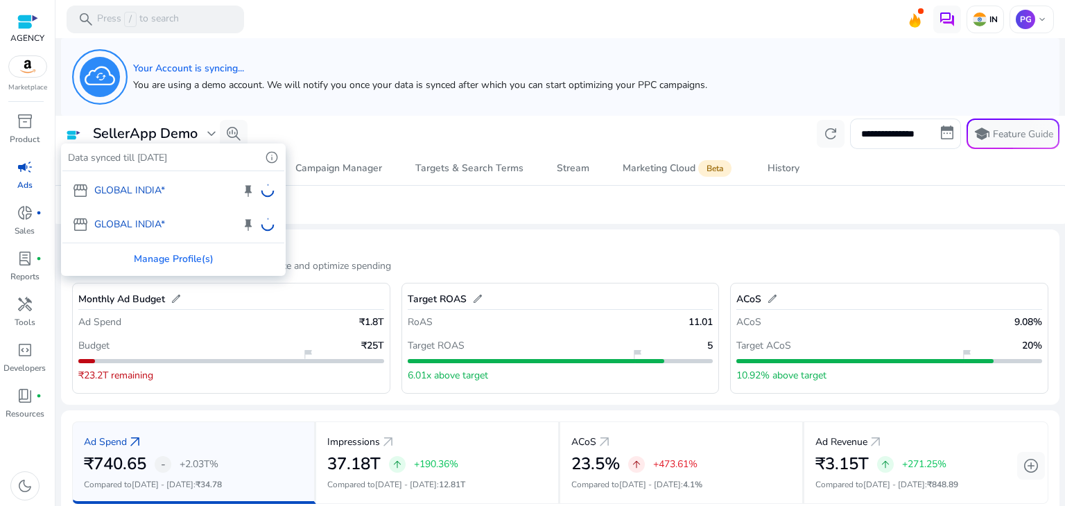
click at [98, 189] on div "storefront GLOBAL INDIA* keep storefront GLOBAL INDIA* keep" at bounding box center [173, 206] width 222 height 71
click at [116, 228] on div "storefront GLOBAL INDIA* keep storefront GLOBAL INDIA* keep" at bounding box center [173, 206] width 222 height 71
click at [170, 261] on div "Manage Profile(s)" at bounding box center [173, 258] width 222 height 31
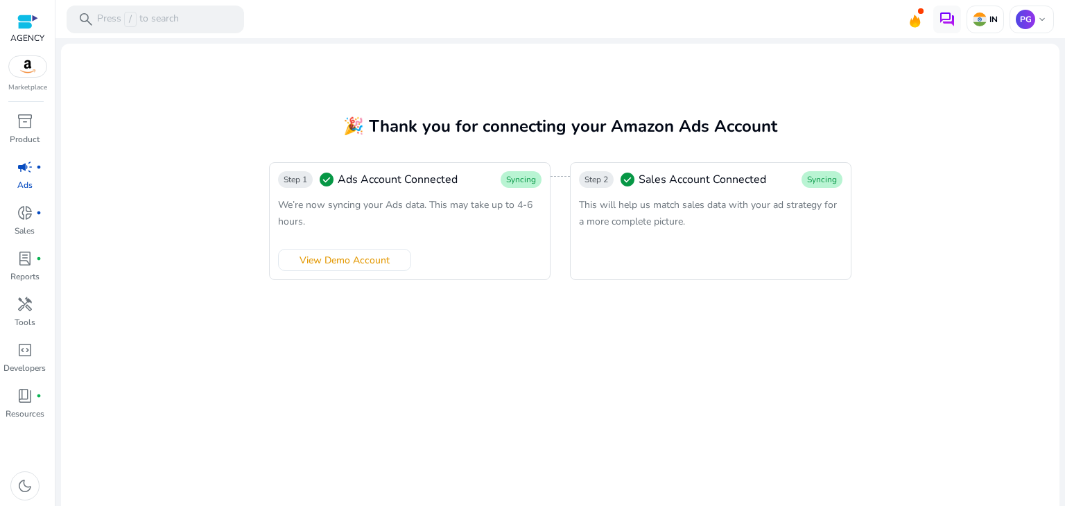
click at [644, 206] on span "This will help us match sales data with your ad strategy for a more complete pi…" at bounding box center [708, 213] width 258 height 30
click at [322, 260] on span "View Demo Account" at bounding box center [344, 260] width 90 height 15
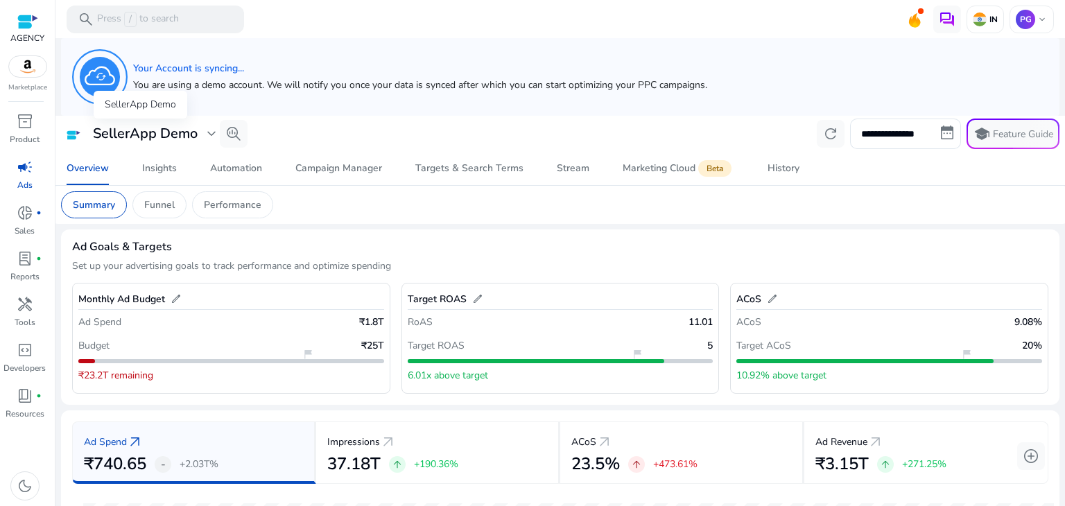
click at [202, 139] on div "SellerApp Demo expand_more" at bounding box center [143, 134] width 153 height 19
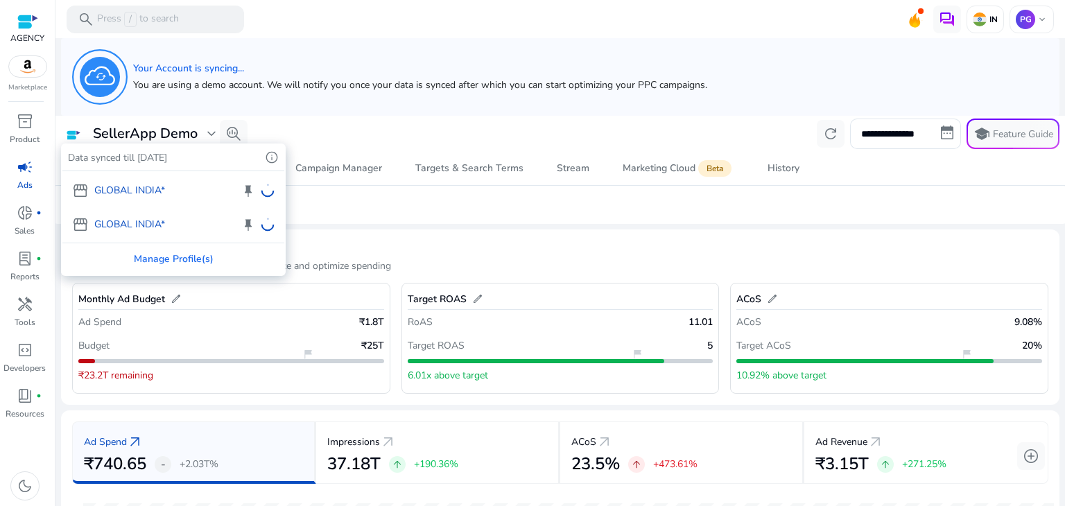
click at [202, 139] on div "SellerApp Demo expand_more" at bounding box center [143, 134] width 153 height 19
click at [116, 197] on div "storefront GLOBAL INDIA* keep storefront GLOBAL INDIA* keep" at bounding box center [173, 206] width 222 height 71
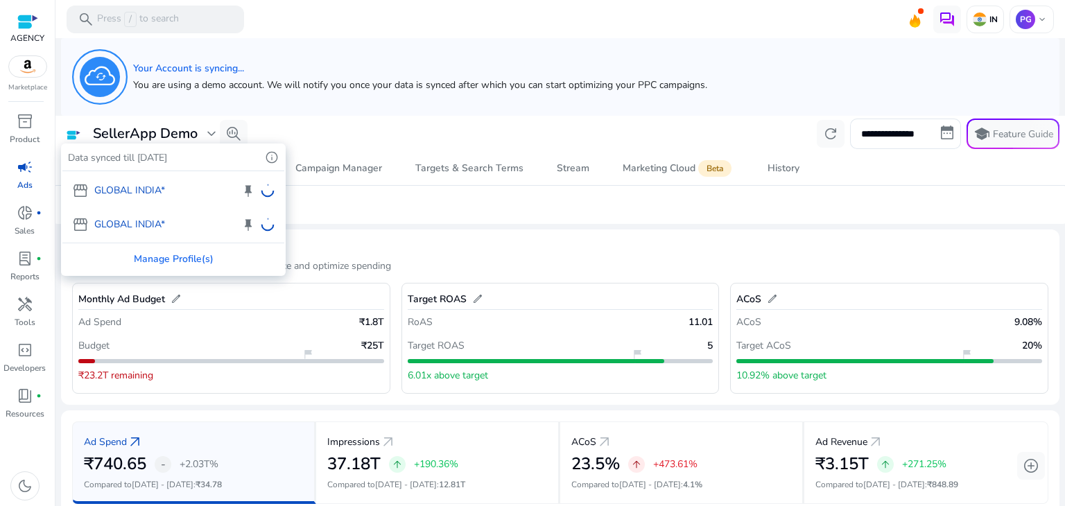
click at [202, 195] on div "storefront GLOBAL INDIA* keep storefront GLOBAL INDIA* keep" at bounding box center [173, 206] width 222 height 71
click at [76, 195] on div "storefront GLOBAL INDIA* keep storefront GLOBAL INDIA* keep" at bounding box center [173, 206] width 222 height 71
click at [250, 195] on div "storefront GLOBAL INDIA* keep storefront GLOBAL INDIA* keep" at bounding box center [173, 206] width 222 height 71
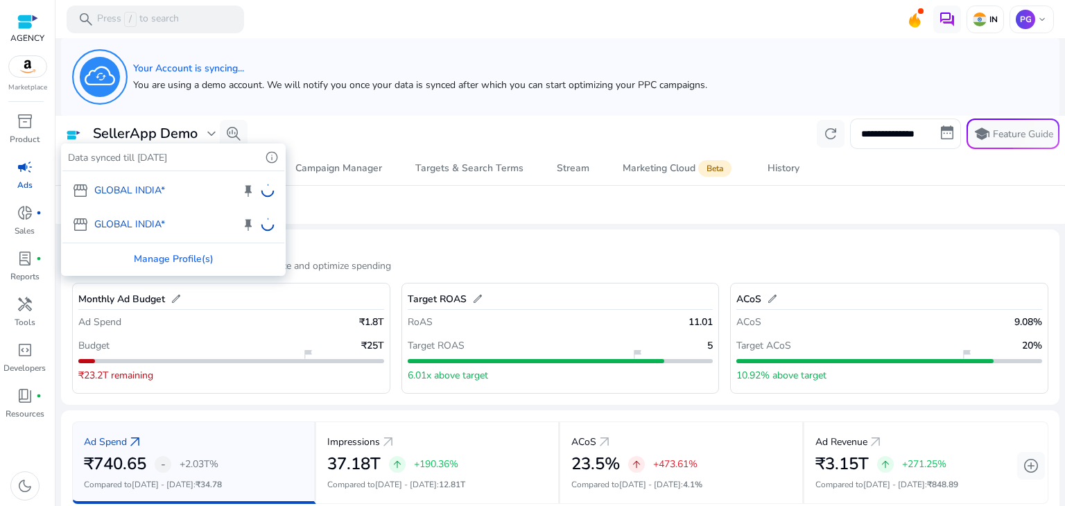
click at [250, 195] on div "storefront GLOBAL INDIA* keep storefront GLOBAL INDIA* keep" at bounding box center [173, 206] width 222 height 71
click at [245, 195] on div "storefront GLOBAL INDIA* keep storefront GLOBAL INDIA* keep" at bounding box center [173, 206] width 222 height 71
click at [161, 254] on div "Manage Profile(s)" at bounding box center [173, 258] width 222 height 31
click at [161, 254] on div "**********" at bounding box center [560, 272] width 998 height 468
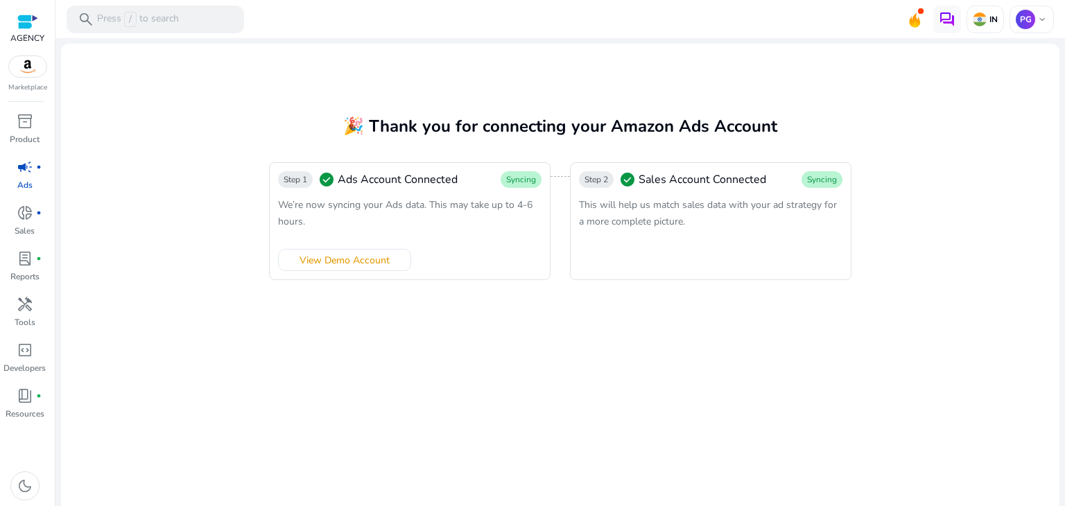
click at [233, 134] on mat-card "🎉 Thank you for connecting your Amazon Ads Account Step 1 check_circle Ads Acco…" at bounding box center [560, 279] width 998 height 471
click at [375, 264] on span "View Demo Account" at bounding box center [344, 260] width 90 height 15
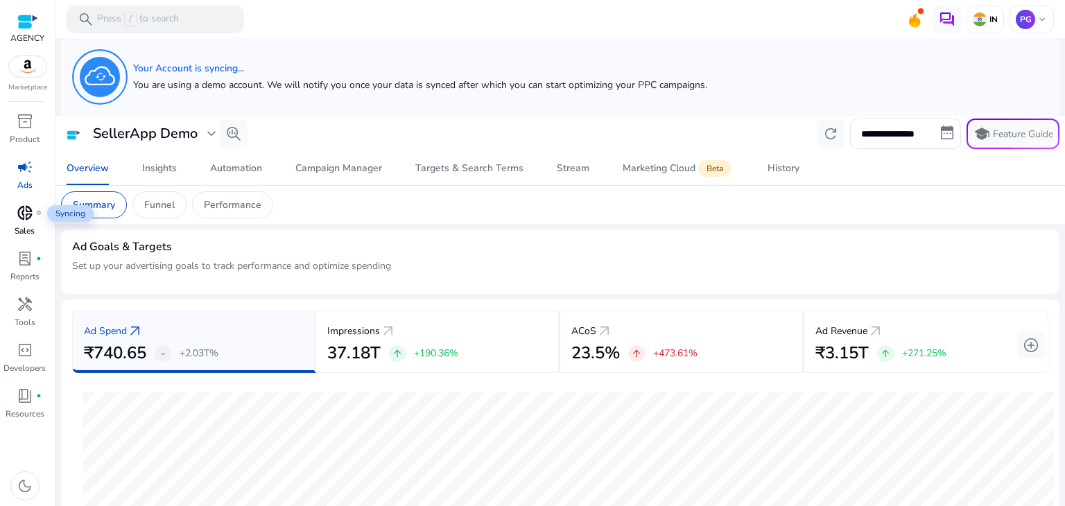
click at [17, 223] on div "donut_small fiber_manual_record" at bounding box center [25, 213] width 39 height 22
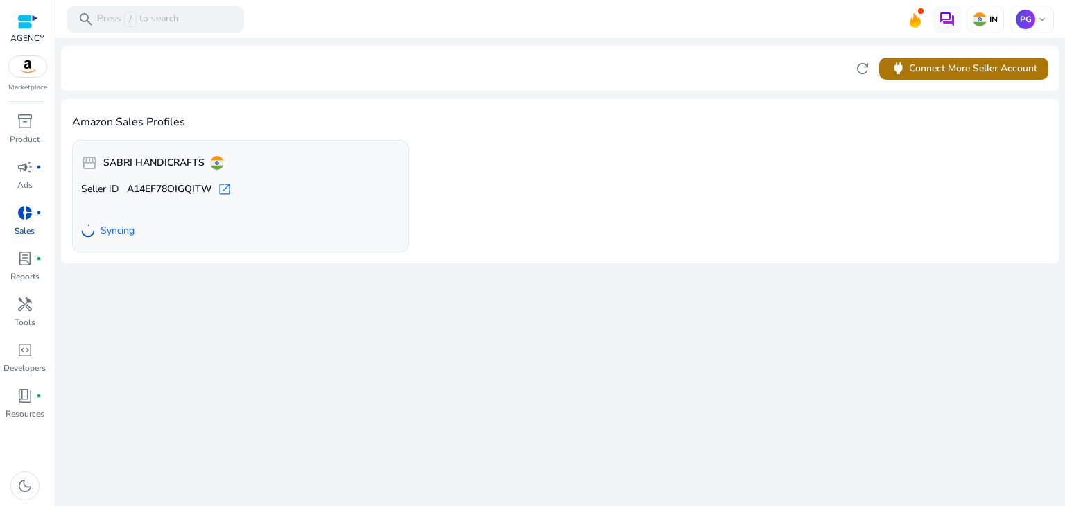
click at [922, 78] on span at bounding box center [963, 68] width 169 height 33
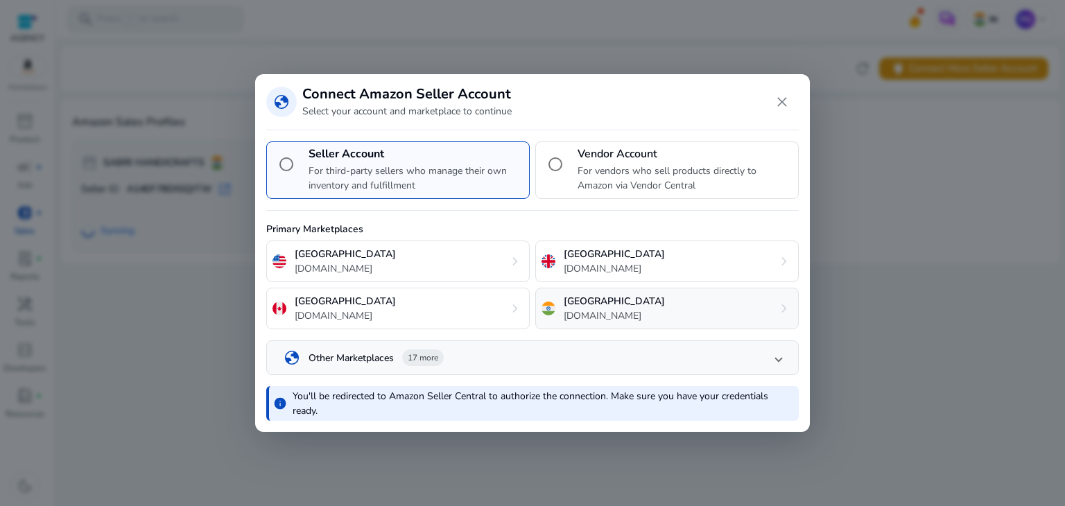
click at [588, 300] on p "[GEOGRAPHIC_DATA]" at bounding box center [613, 301] width 101 height 15
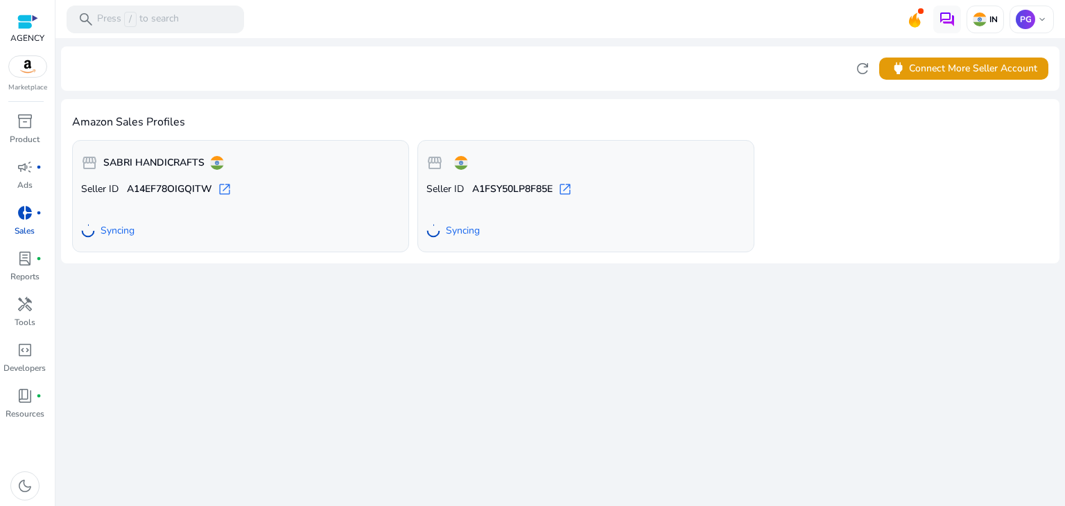
click at [26, 77] on div at bounding box center [27, 66] width 39 height 22
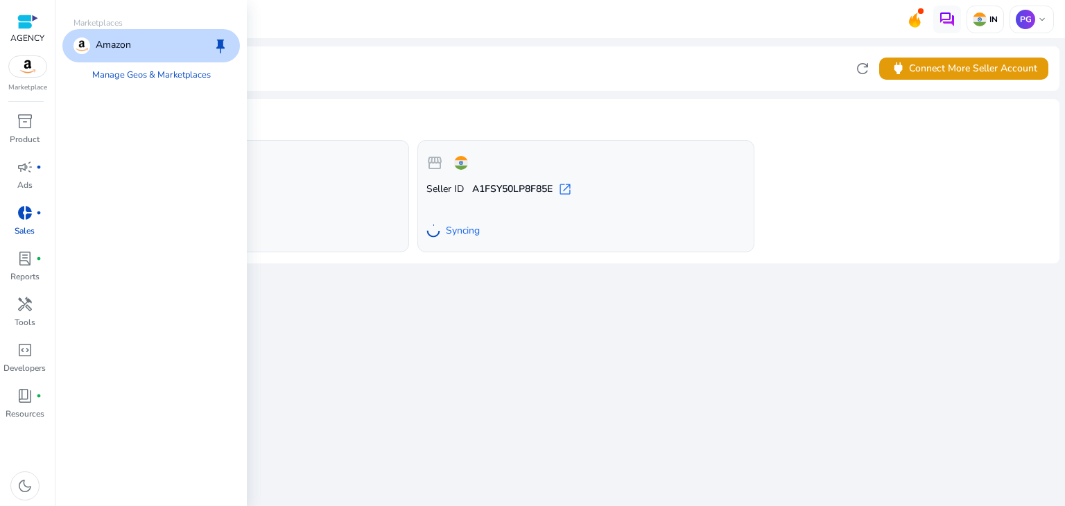
click at [35, 67] on img at bounding box center [27, 66] width 37 height 21
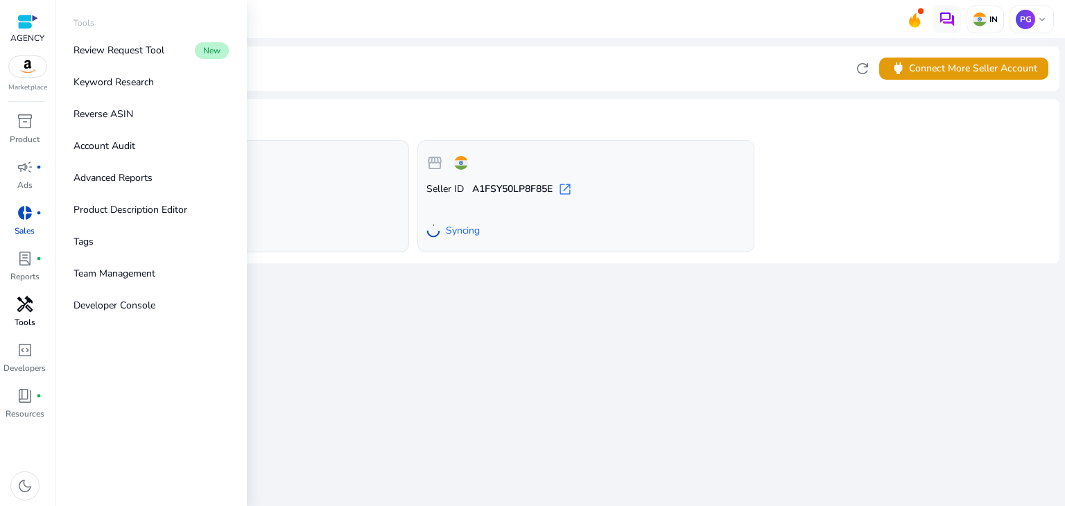
click at [15, 311] on div "handyman" at bounding box center [25, 304] width 39 height 22
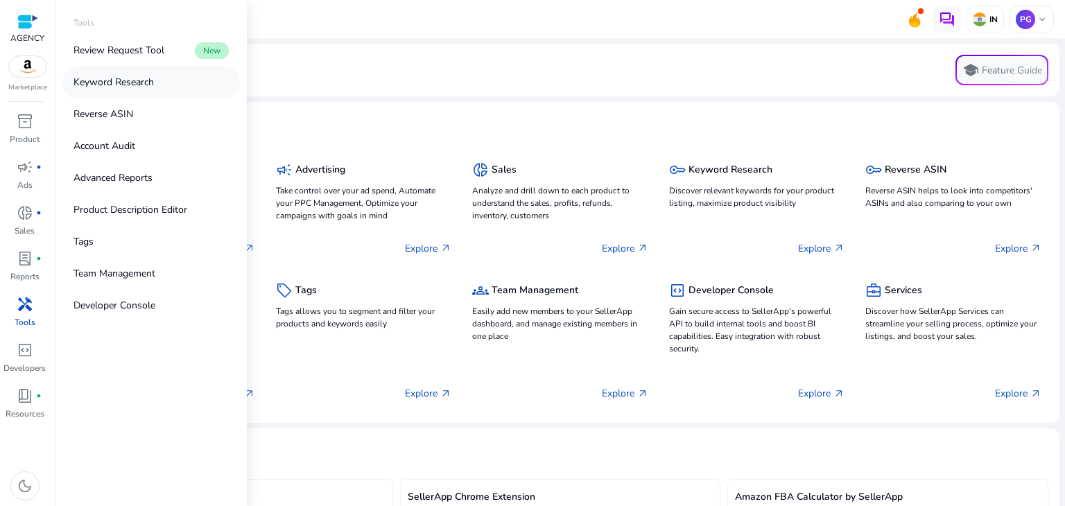
click at [130, 86] on p "Keyword Research" at bounding box center [113, 82] width 80 height 15
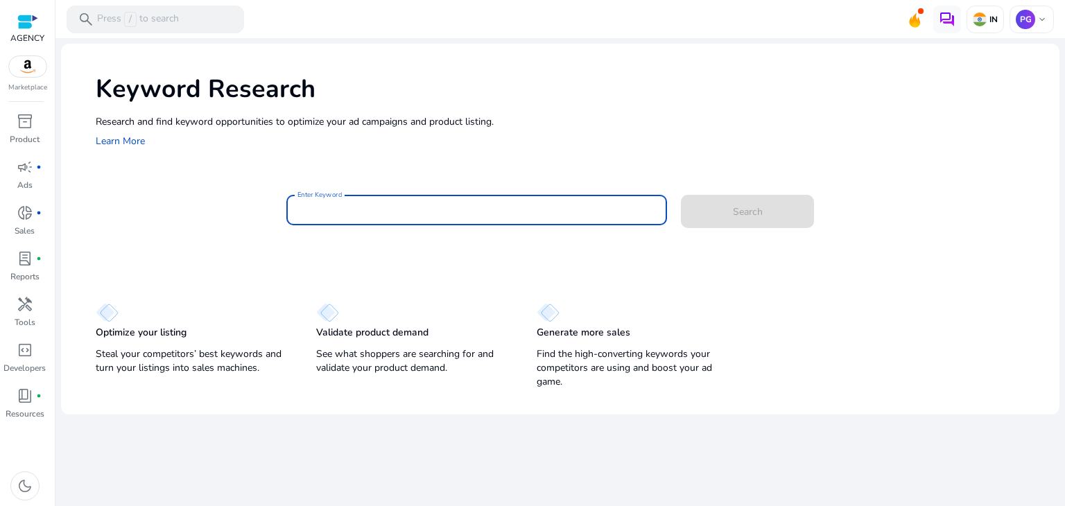
click at [460, 216] on input "Enter Keyword" at bounding box center [476, 209] width 359 height 15
type input "**********"
click at [698, 204] on span at bounding box center [747, 211] width 133 height 33
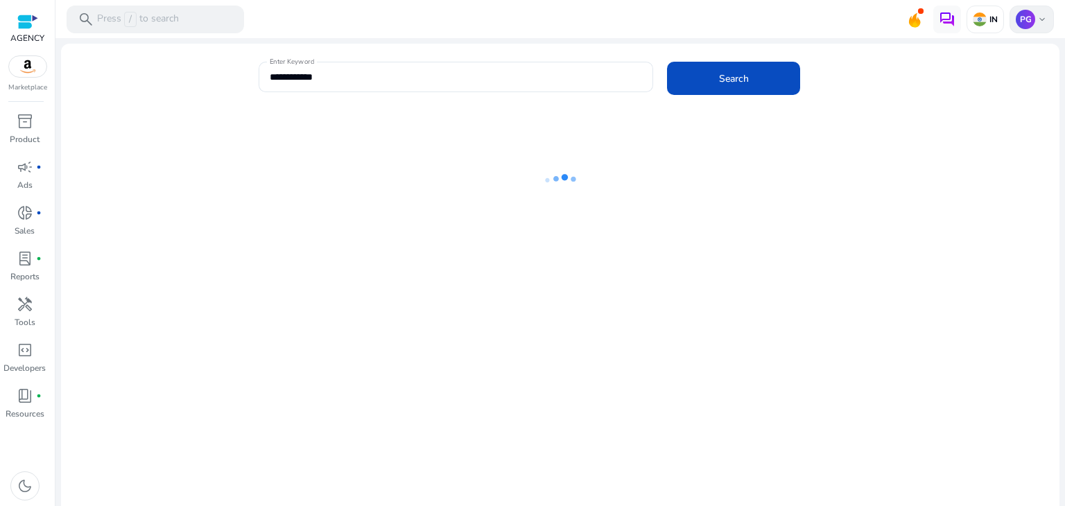
click at [1040, 19] on span "keyboard_arrow_down" at bounding box center [1041, 19] width 11 height 11
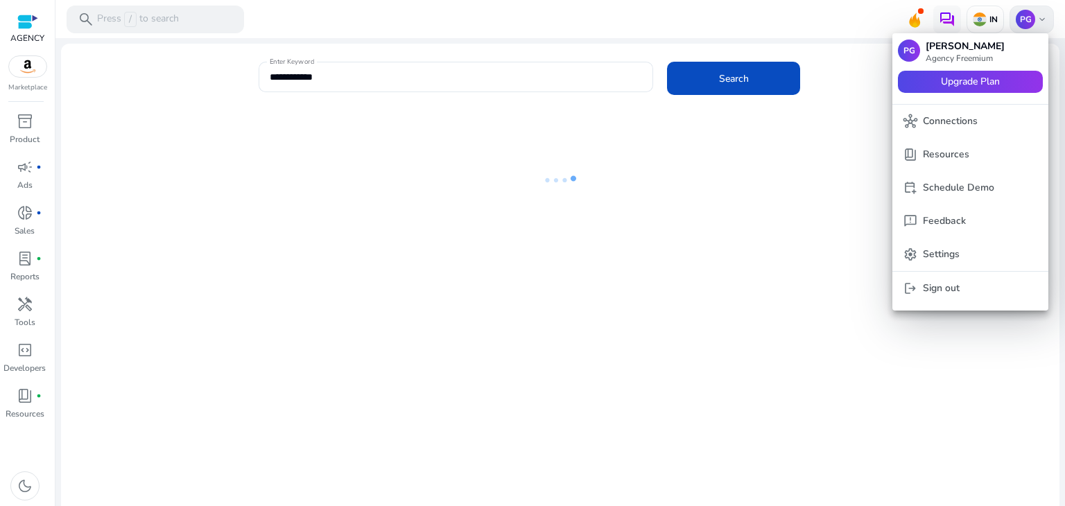
click at [1040, 19] on body "**********" at bounding box center [532, 253] width 1065 height 506
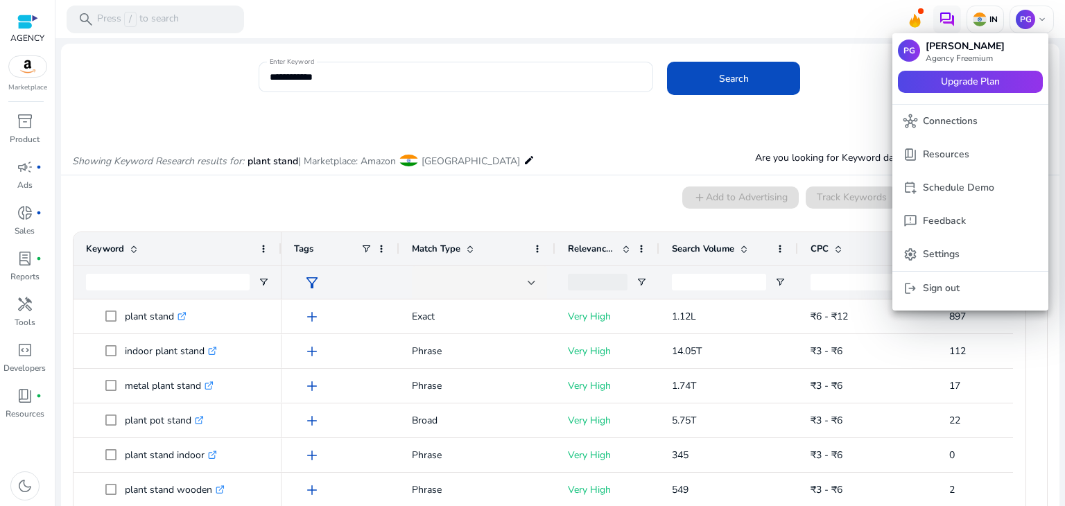
click at [828, 108] on div at bounding box center [532, 253] width 1065 height 506
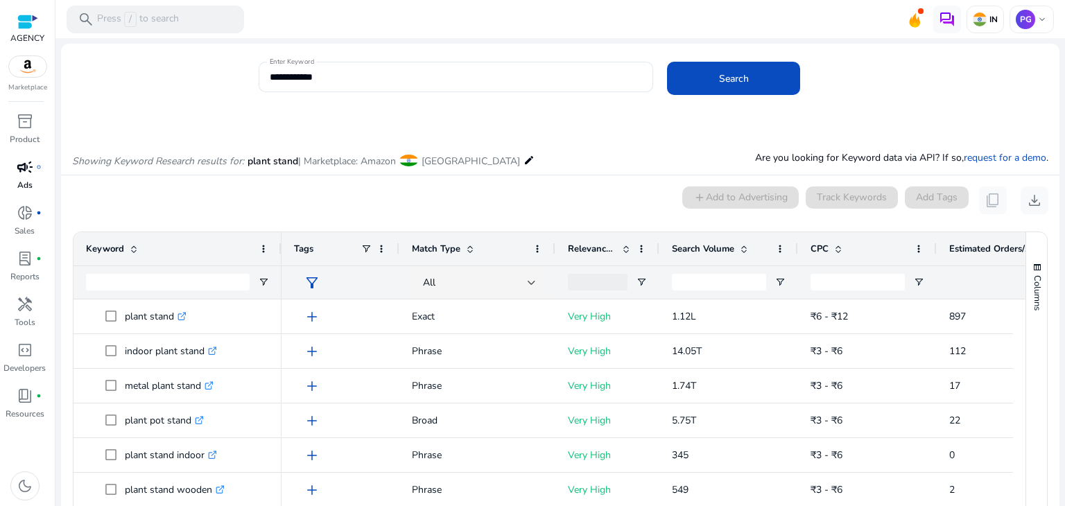
click at [36, 168] on span "fiber_manual_record" at bounding box center [39, 167] width 6 height 6
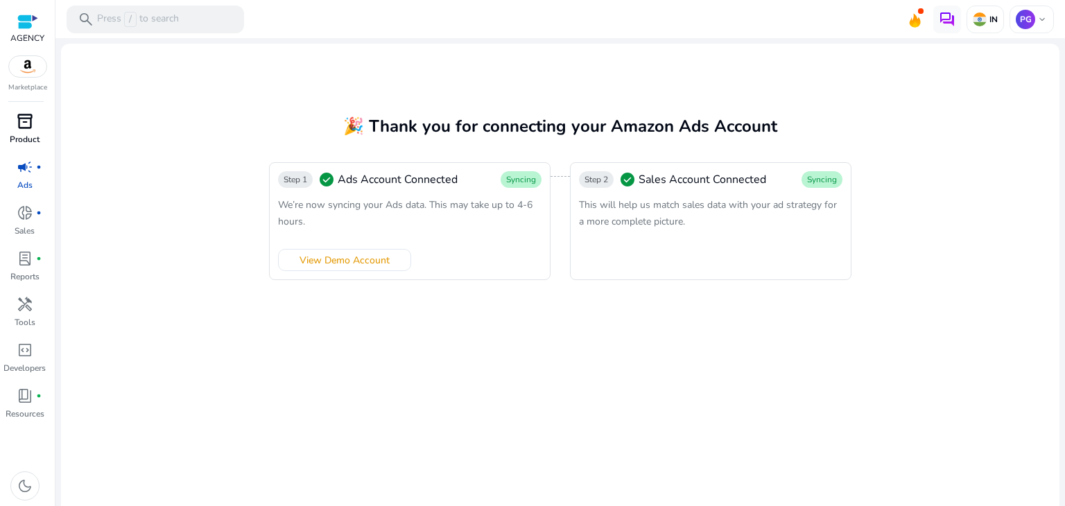
click at [28, 130] on span "inventory_2" at bounding box center [25, 121] width 17 height 17
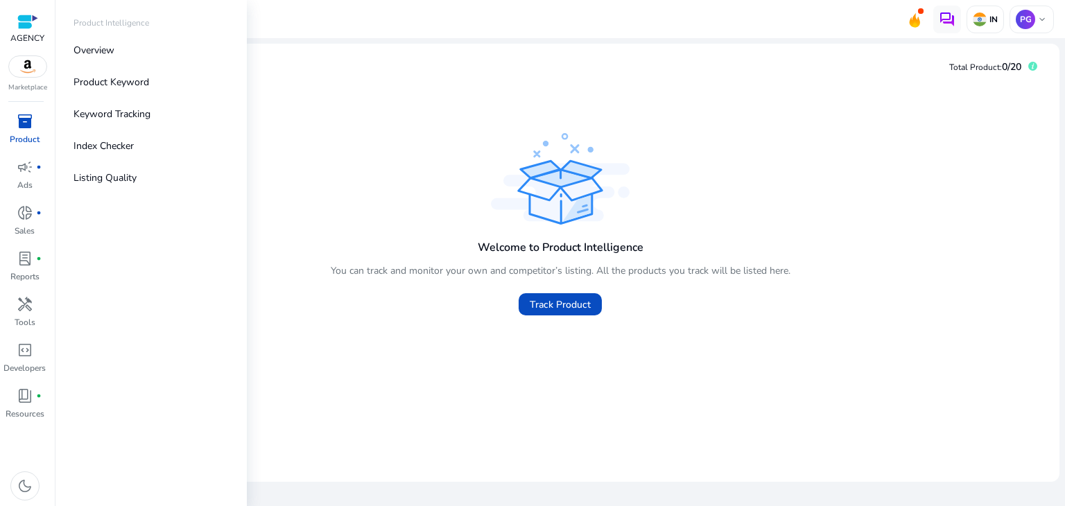
click at [33, 71] on img at bounding box center [27, 66] width 37 height 21
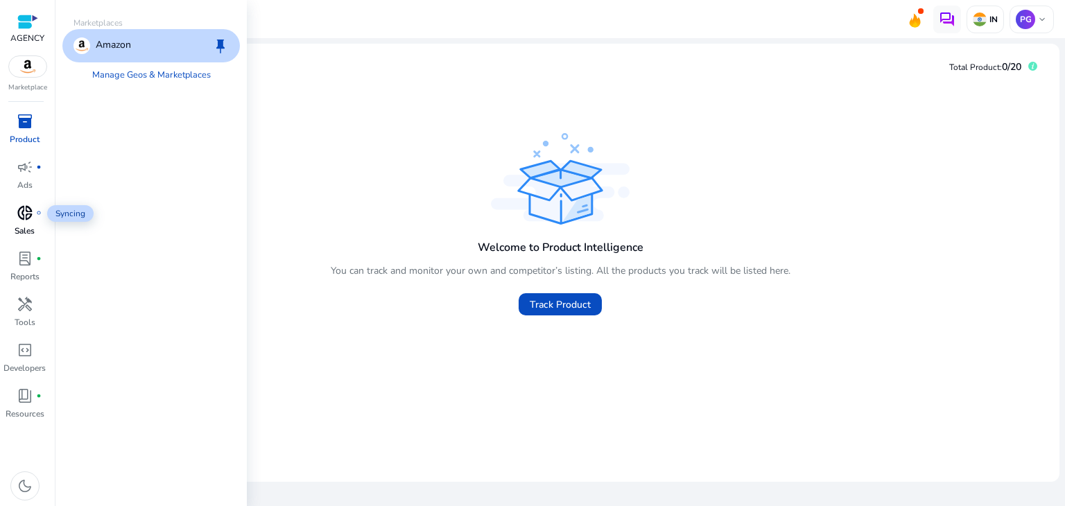
click at [28, 216] on span "donut_small" at bounding box center [25, 212] width 17 height 17
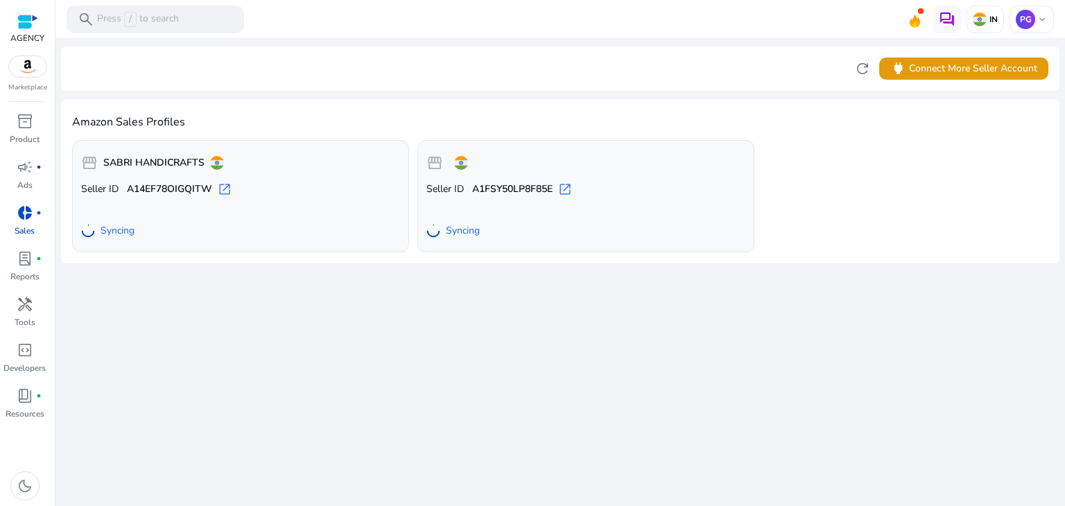
click at [191, 195] on b "A14EF78OIGQITW" at bounding box center [169, 189] width 85 height 14
click at [228, 192] on span "open_in_new" at bounding box center [225, 189] width 14 height 14
drag, startPoint x: 855, startPoint y: 0, endPoint x: 563, endPoint y: 358, distance: 462.1
click at [563, 358] on div "We are getting things ready for you... refresh power Connect More Seller Accoun…" at bounding box center [560, 272] width 998 height 468
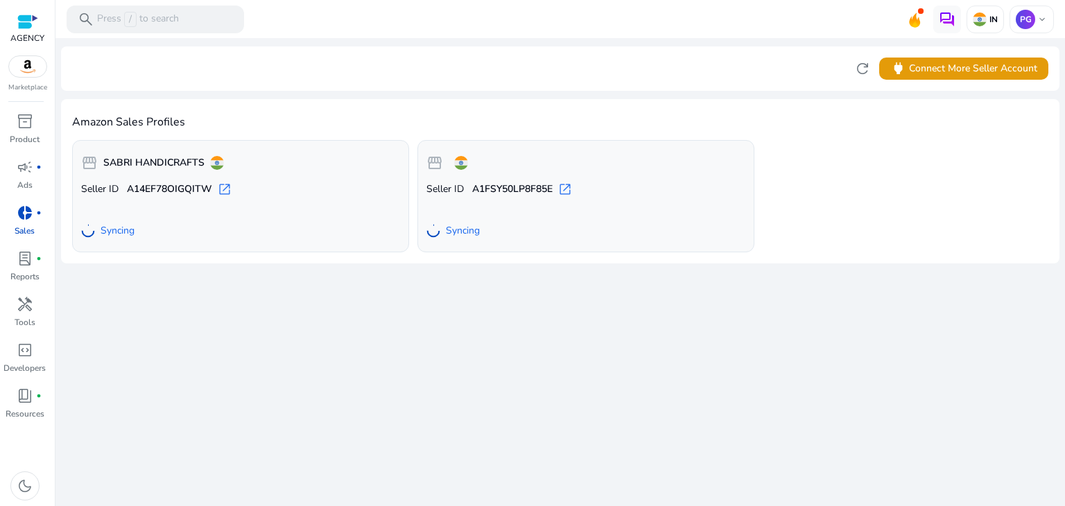
click at [491, 193] on b "A1FSY50LP8F85E" at bounding box center [512, 189] width 80 height 14
click at [261, 276] on div "We are getting things ready for you... refresh power Connect More Seller Accoun…" at bounding box center [560, 272] width 998 height 468
click at [7, 177] on link "campaign fiber_manual_record Ads" at bounding box center [24, 179] width 49 height 46
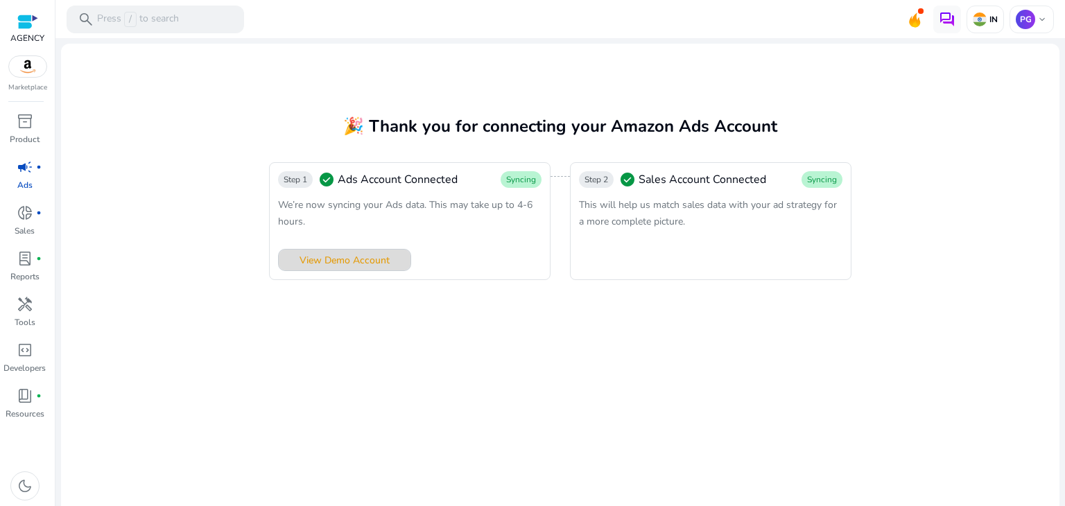
click at [401, 259] on span at bounding box center [345, 259] width 132 height 33
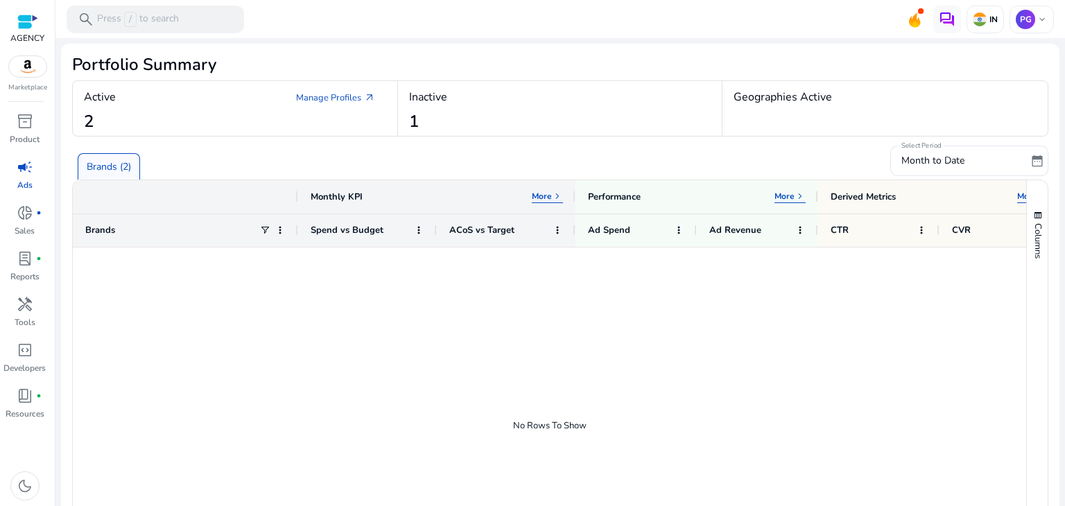
click at [505, 132] on div "Inactive 1" at bounding box center [560, 108] width 325 height 55
click at [118, 168] on p "Brands (2)" at bounding box center [109, 166] width 44 height 15
click at [281, 198] on div at bounding box center [185, 196] width 200 height 7
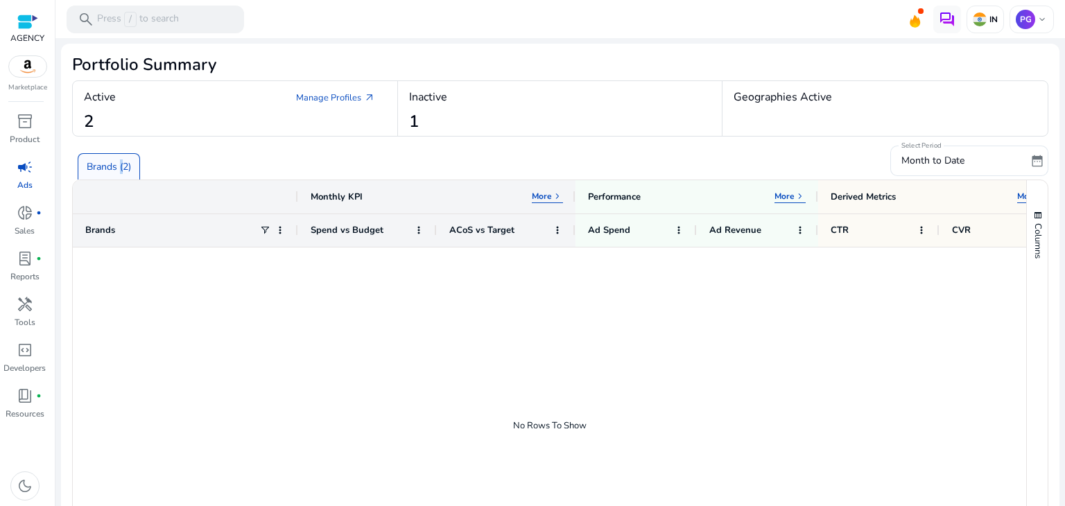
click at [281, 198] on div at bounding box center [185, 196] width 200 height 7
click at [240, 99] on div "Active Manage Profiles arrow_outward" at bounding box center [235, 97] width 302 height 25
click at [311, 85] on link "Manage Profiles arrow_outward" at bounding box center [335, 97] width 101 height 25
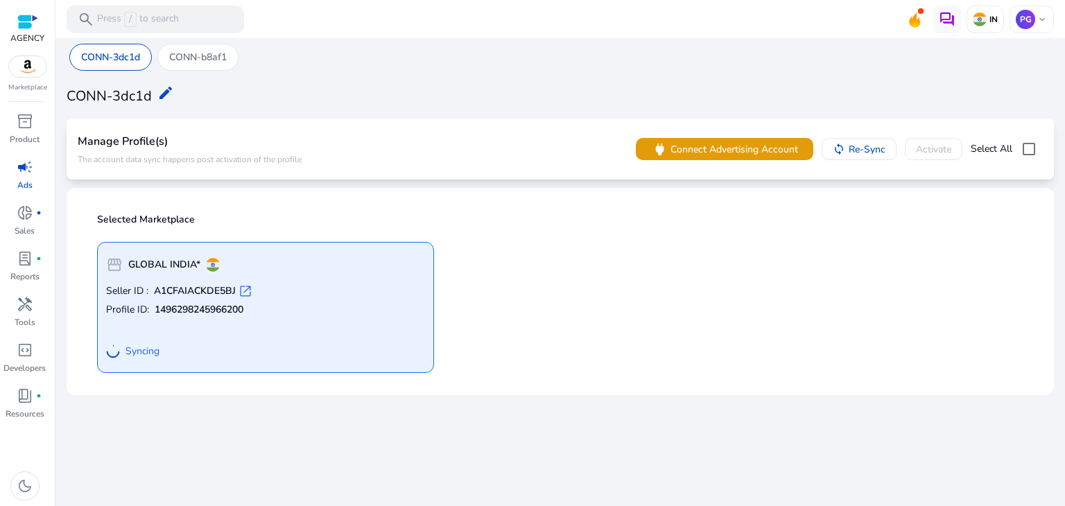
click at [556, 263] on div "storefront GLOBAL INDIA* Seller ID : A1CFAIACKDE5BJ open_in_new Profile ID: 149…" at bounding box center [560, 302] width 943 height 142
click at [372, 299] on div "Seller ID : A1CFAIACKDE5BJ open_in_new Profile ID: 1496298245966200 Syncing" at bounding box center [265, 324] width 319 height 80
click at [670, 146] on span "Connect Advertising Account" at bounding box center [734, 149] width 128 height 15
click at [198, 53] on p "CONN-b8af1" at bounding box center [198, 57] width 58 height 15
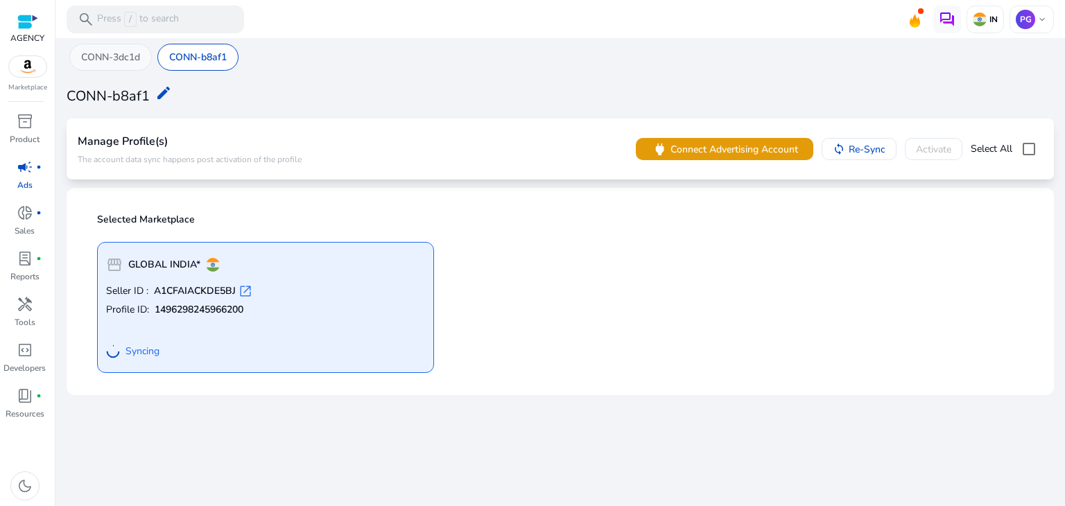
click at [134, 58] on p "CONN-3dc1d" at bounding box center [110, 57] width 59 height 15
click at [166, 94] on mat-icon "edit" at bounding box center [165, 93] width 17 height 17
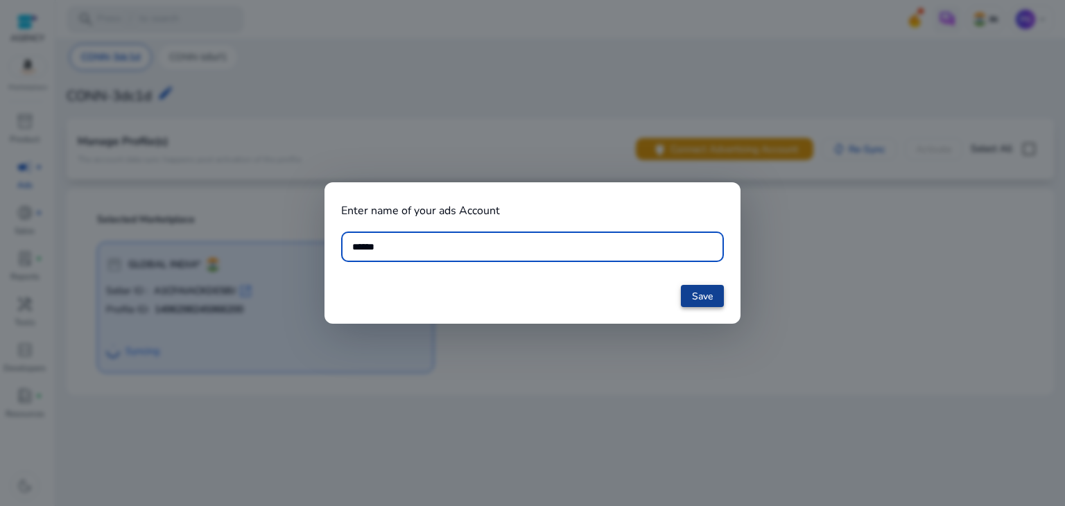
type input "******"
click at [716, 299] on span at bounding box center [702, 295] width 43 height 33
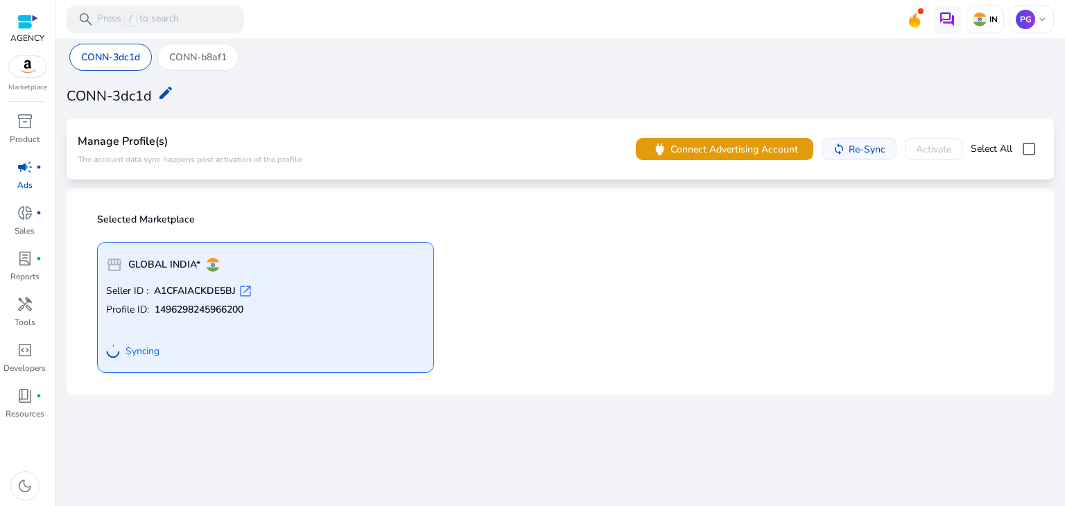
click at [848, 148] on span "Re-Sync" at bounding box center [866, 149] width 37 height 15
click at [126, 355] on span "Syncing" at bounding box center [142, 351] width 34 height 14
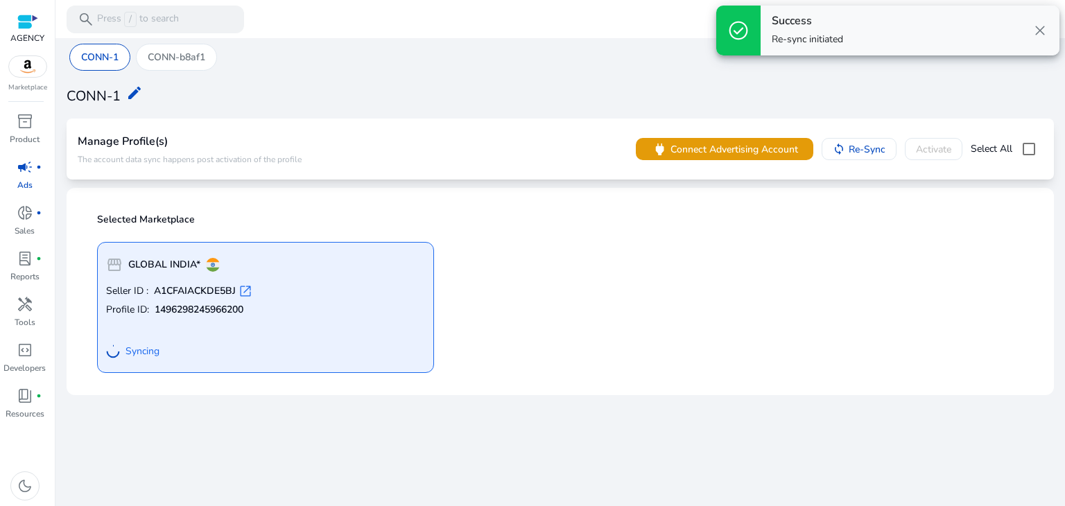
click at [1041, 29] on span "close" at bounding box center [1039, 30] width 17 height 17
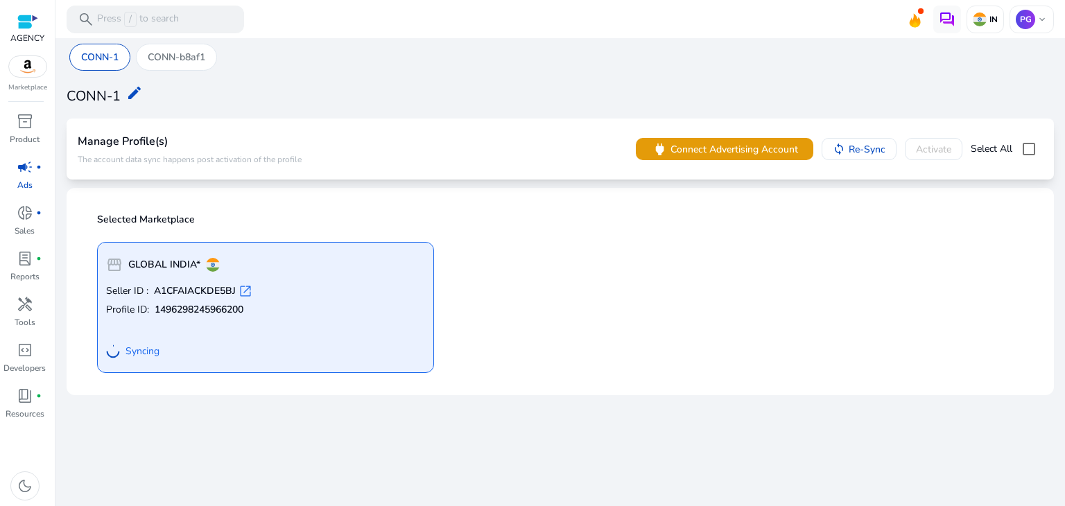
click at [923, 150] on div "power Connect Advertising Account sync Re-Sync Activate Select All" at bounding box center [839, 149] width 407 height 28
click at [24, 275] on p "Reports" at bounding box center [24, 276] width 29 height 12
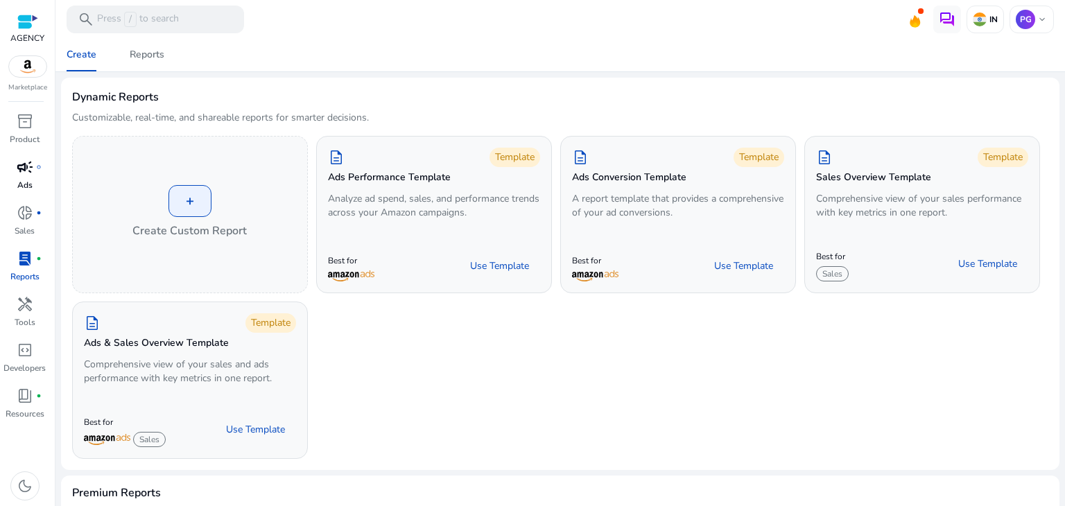
click at [24, 183] on p "Ads" at bounding box center [24, 185] width 15 height 12
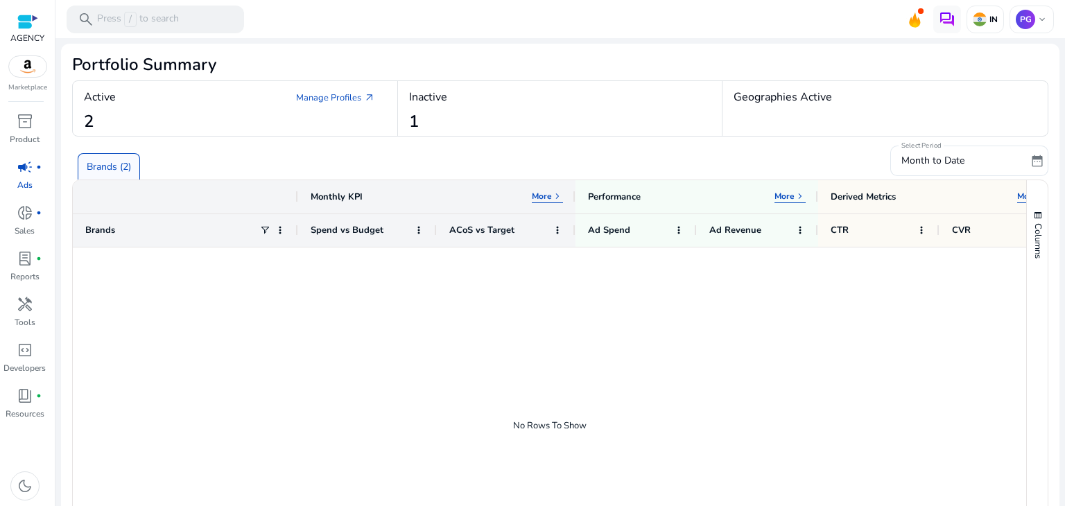
click at [237, 116] on div "Active Manage Profiles arrow_outward 2" at bounding box center [235, 108] width 325 height 55
click at [318, 98] on link "Manage Profiles arrow_outward" at bounding box center [335, 97] width 101 height 25
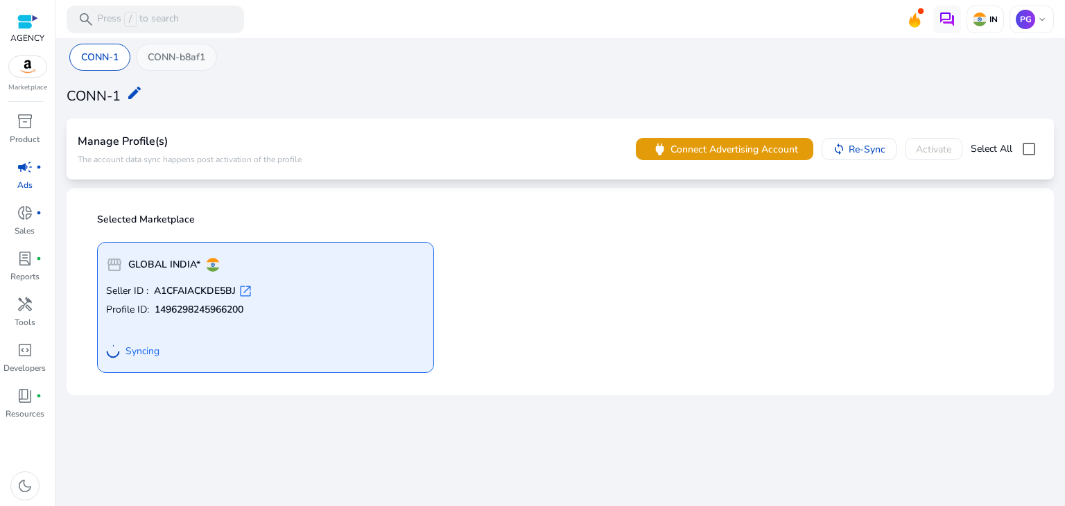
click at [182, 59] on p "CONN-b8af1" at bounding box center [177, 57] width 58 height 15
click at [114, 58] on p "CONN-1" at bounding box center [99, 57] width 37 height 15
click at [651, 150] on span "power" at bounding box center [659, 149] width 16 height 16
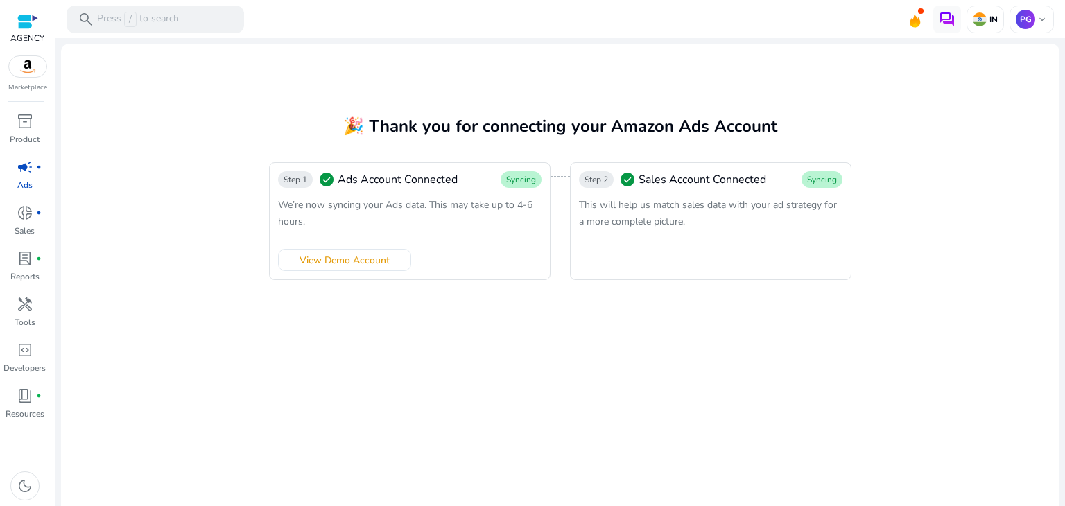
click at [680, 227] on span "This will help us match sales data with your ad strategy for a more complete pi…" at bounding box center [708, 213] width 258 height 30
click at [333, 246] on span at bounding box center [345, 259] width 132 height 33
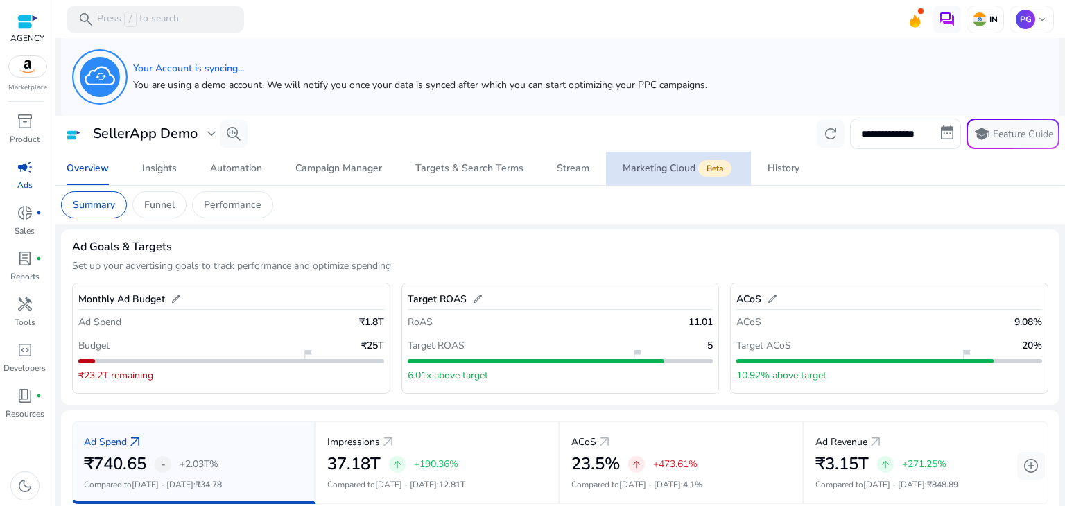
click at [676, 168] on div "Marketing Cloud Beta" at bounding box center [678, 168] width 112 height 11
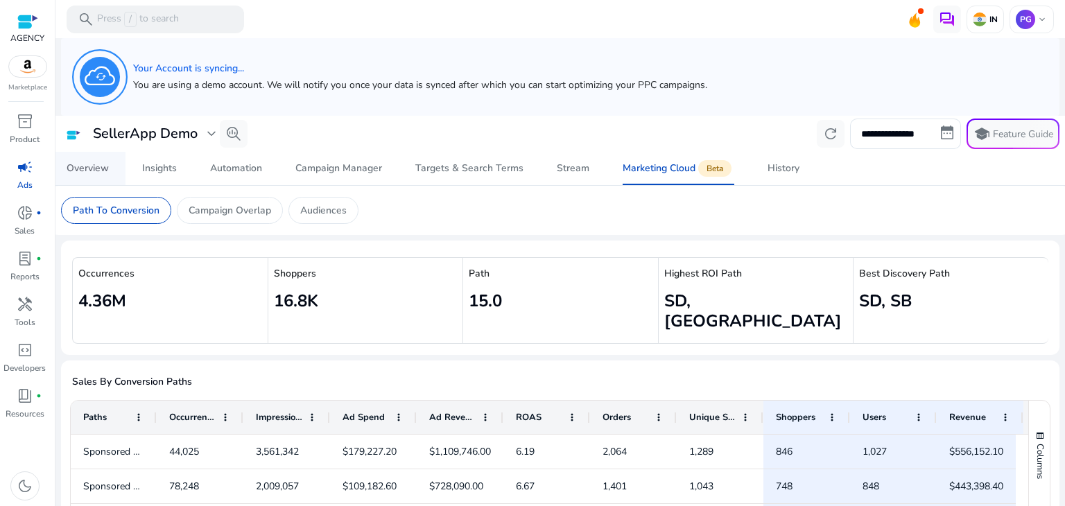
click at [102, 164] on div "Overview" at bounding box center [88, 169] width 42 height 10
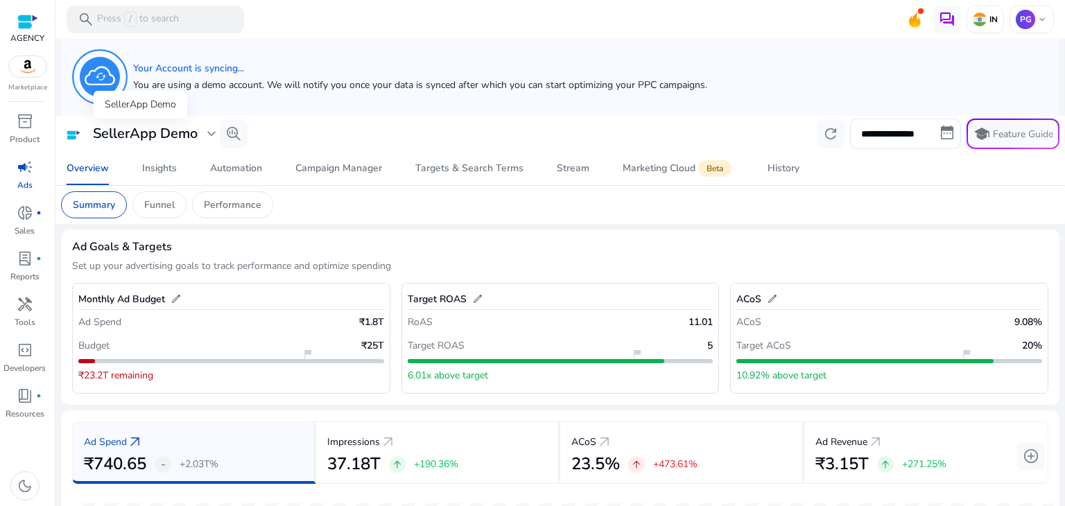
click at [180, 138] on h3 "SellerApp Demo" at bounding box center [145, 133] width 105 height 17
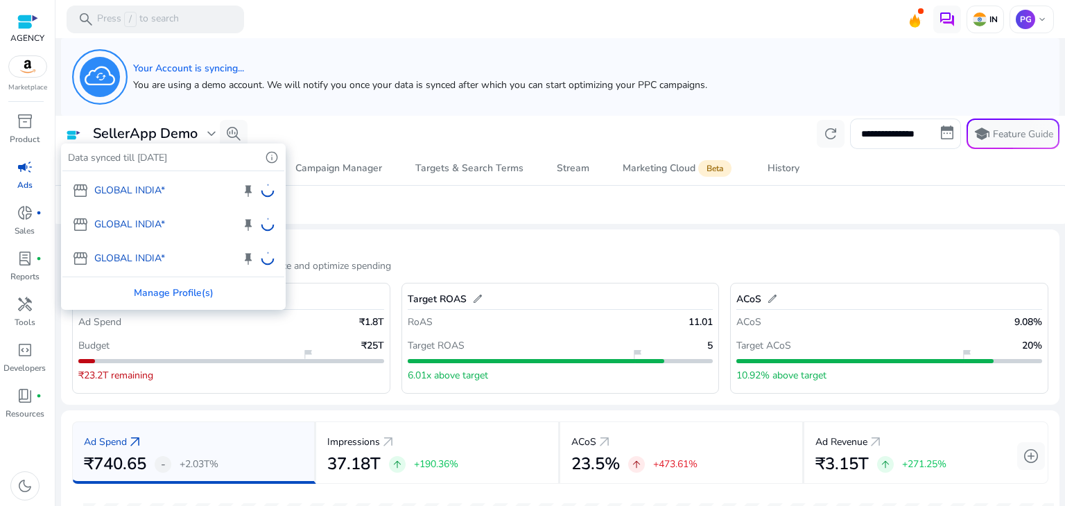
click at [180, 138] on h3 "SellerApp Demo" at bounding box center [145, 133] width 105 height 17
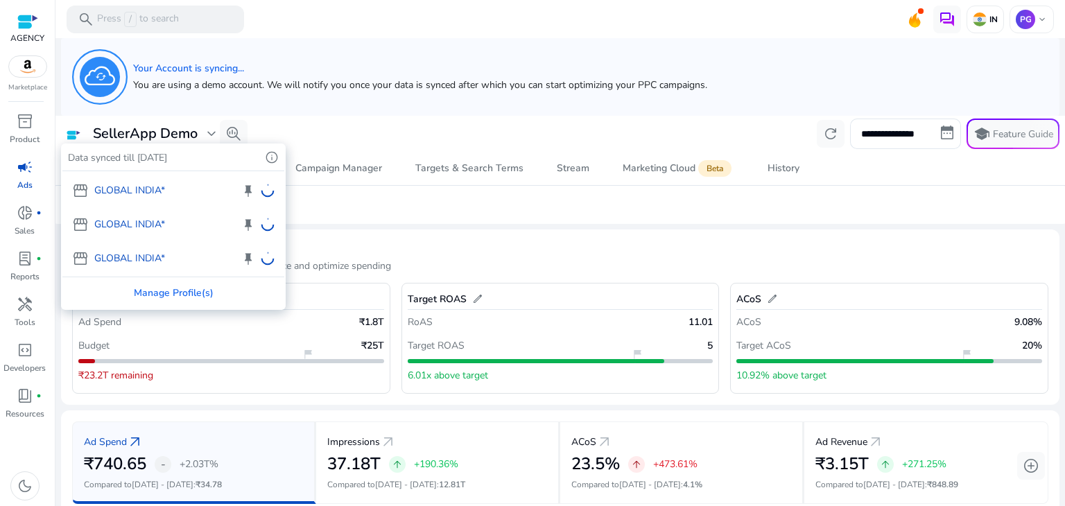
click at [123, 189] on div "storefront GLOBAL INDIA* keep storefront GLOBAL [GEOGRAPHIC_DATA]* keep storefr…" at bounding box center [173, 223] width 222 height 105
click at [169, 292] on div "Manage Profile(s)" at bounding box center [173, 292] width 222 height 31
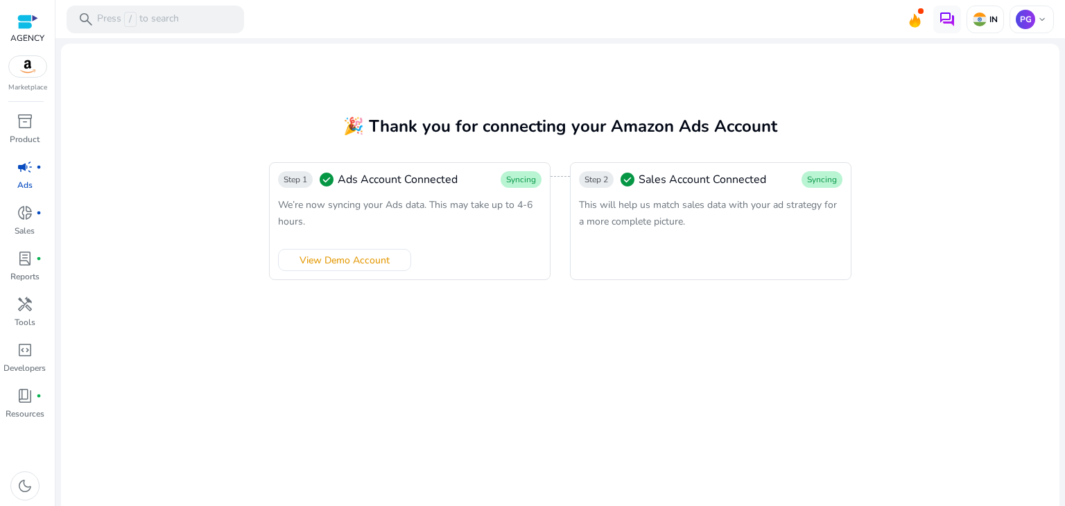
click at [600, 223] on span "This will help us match sales data with your ad strategy for a more complete pi…" at bounding box center [708, 213] width 258 height 30
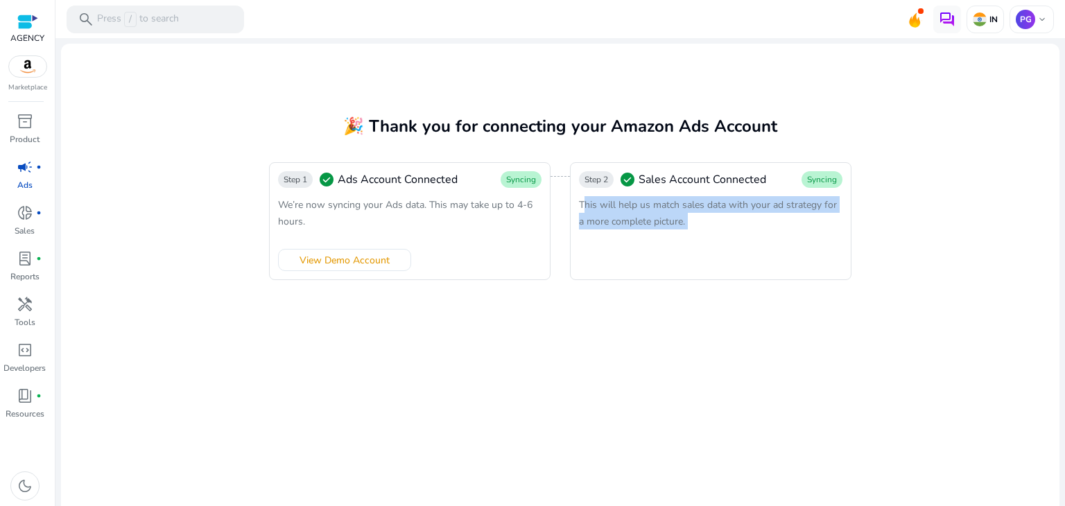
click at [600, 223] on span "This will help us match sales data with your ad strategy for a more complete pi…" at bounding box center [708, 213] width 258 height 30
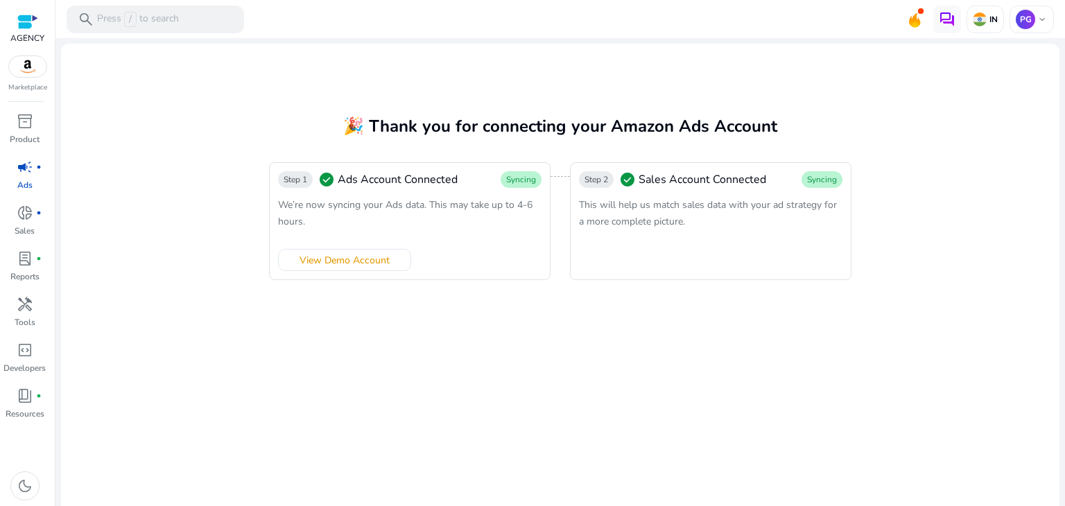
click at [435, 288] on mat-card "🎉 Thank you for connecting your Amazon Ads Account Step 1 check_circle Ads Acco…" at bounding box center [560, 279] width 998 height 471
click at [538, 184] on app-sa-label "Syncing" at bounding box center [520, 179] width 41 height 17
click at [694, 228] on div "This will help us match sales data with your ad strategy for a more complete pi…" at bounding box center [710, 212] width 263 height 33
click at [1030, 8] on div "PG keyboard_arrow_down" at bounding box center [1031, 20] width 44 height 28
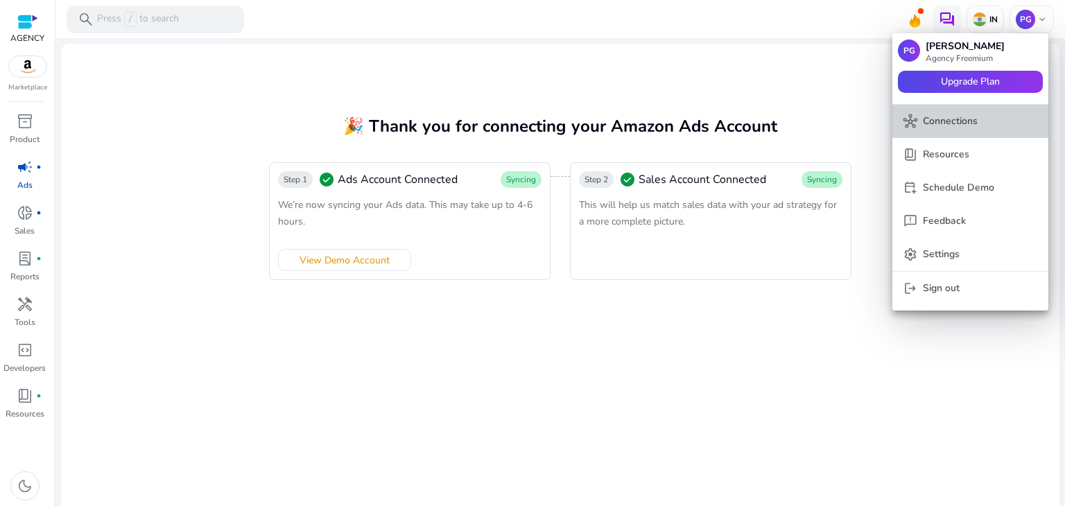
click at [968, 121] on p "Connections" at bounding box center [949, 121] width 55 height 15
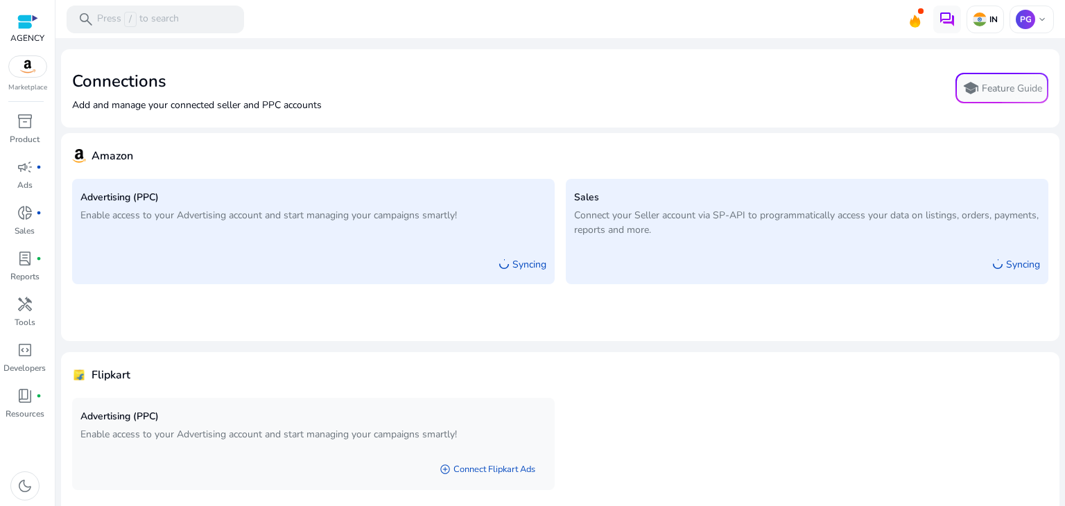
scroll to position [54, 0]
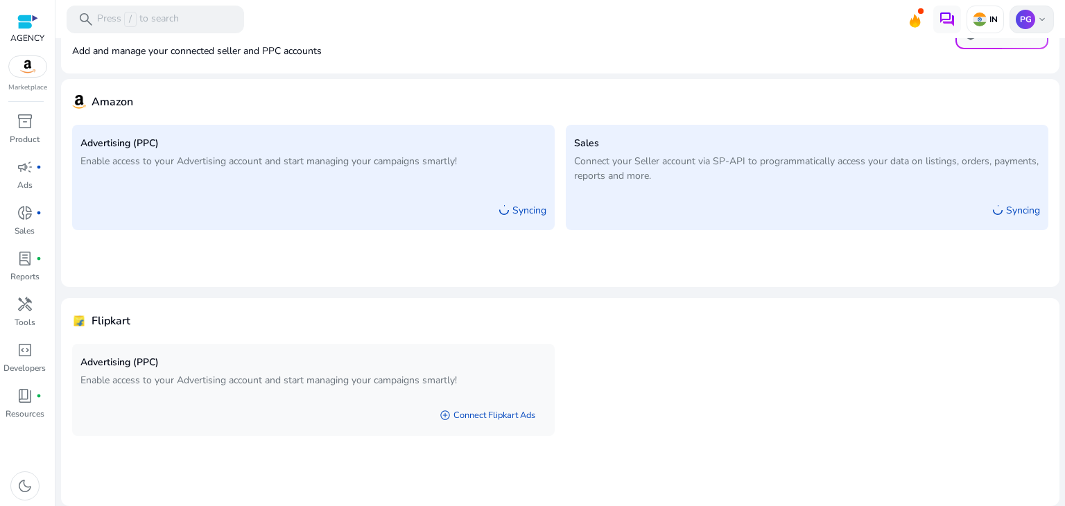
click at [1015, 21] on p "PG" at bounding box center [1024, 19] width 19 height 19
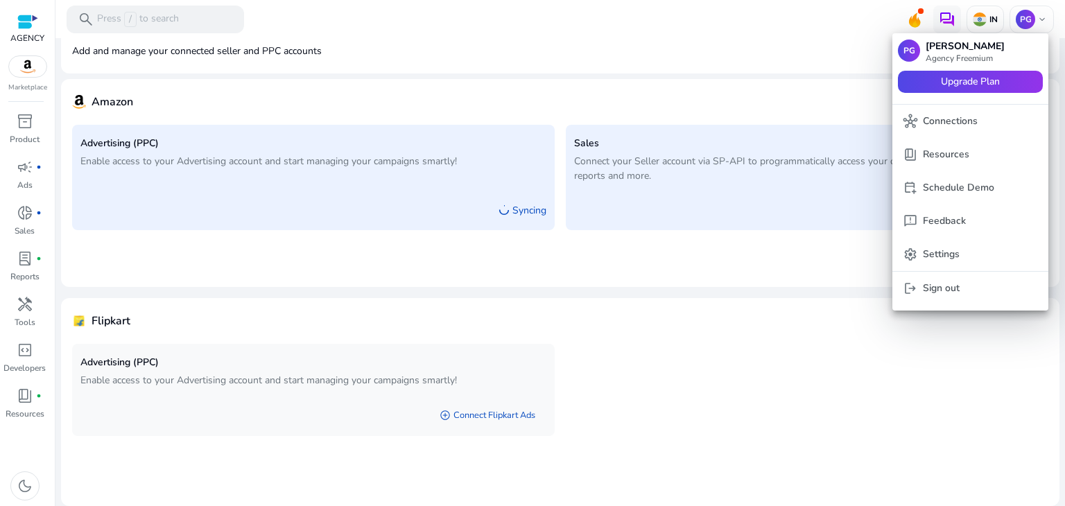
click at [770, 297] on div at bounding box center [532, 253] width 1065 height 506
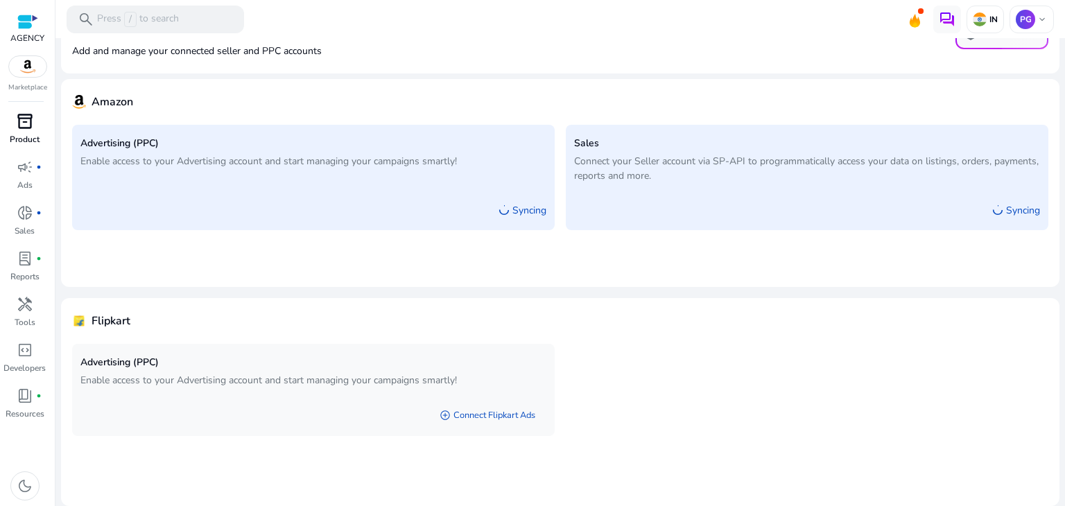
click at [18, 115] on span "inventory_2" at bounding box center [25, 121] width 17 height 17
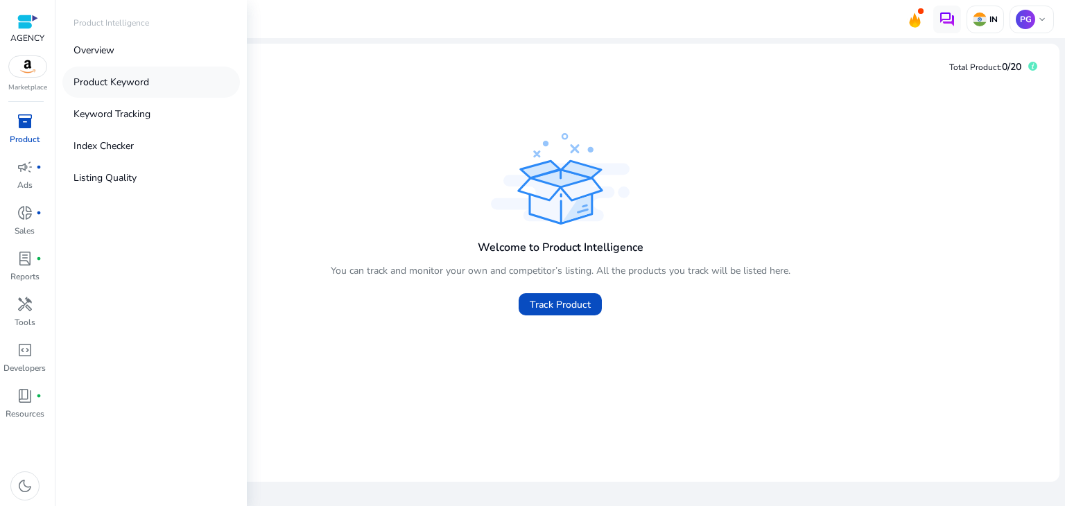
click at [108, 71] on link "Product Keyword" at bounding box center [150, 82] width 177 height 31
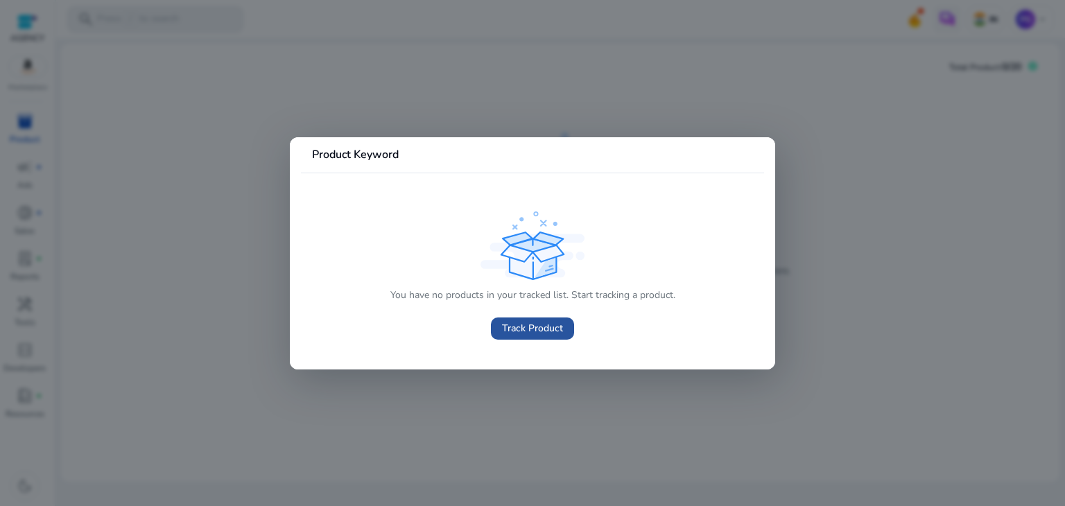
click at [542, 329] on span "Track Product" at bounding box center [532, 328] width 61 height 15
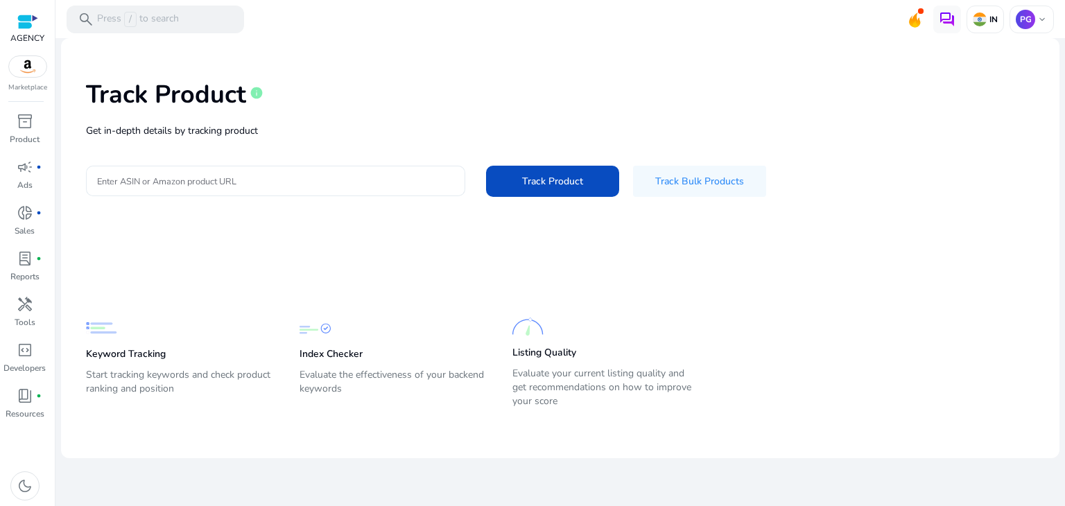
click at [163, 181] on input "Enter ASIN or Amazon product URL" at bounding box center [275, 180] width 357 height 15
click at [9, 167] on div "campaign fiber_manual_record" at bounding box center [25, 167] width 39 height 22
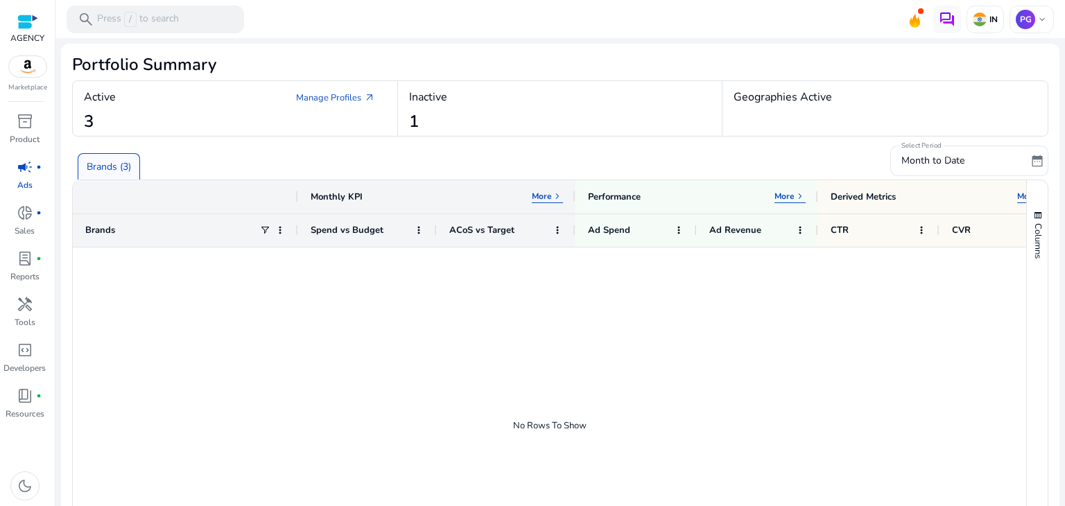
click at [167, 109] on div "Active Manage Profiles arrow_outward" at bounding box center [235, 97] width 302 height 25
click at [359, 98] on link "Manage Profiles arrow_outward" at bounding box center [335, 97] width 101 height 25
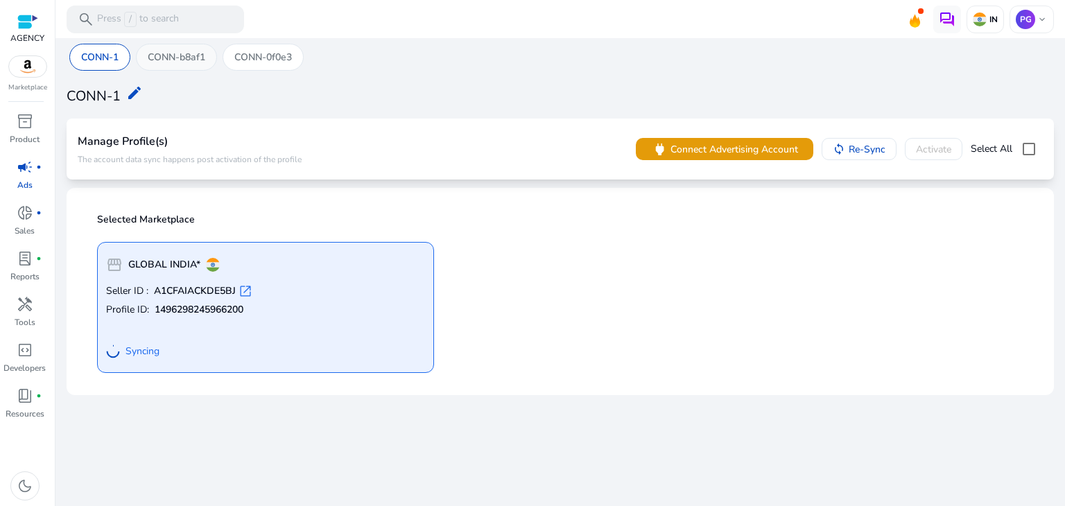
click at [194, 56] on p "CONN-b8af1" at bounding box center [177, 57] width 58 height 15
drag, startPoint x: 180, startPoint y: 57, endPoint x: 477, endPoint y: 145, distance: 309.4
click at [477, 145] on div "Manage Profile(s) The account data sync happens post activation of the profile …" at bounding box center [560, 149] width 965 height 39
click at [252, 50] on p "CONN-0f0e3" at bounding box center [263, 57] width 58 height 15
click at [183, 40] on div at bounding box center [559, 39] width 1009 height 3
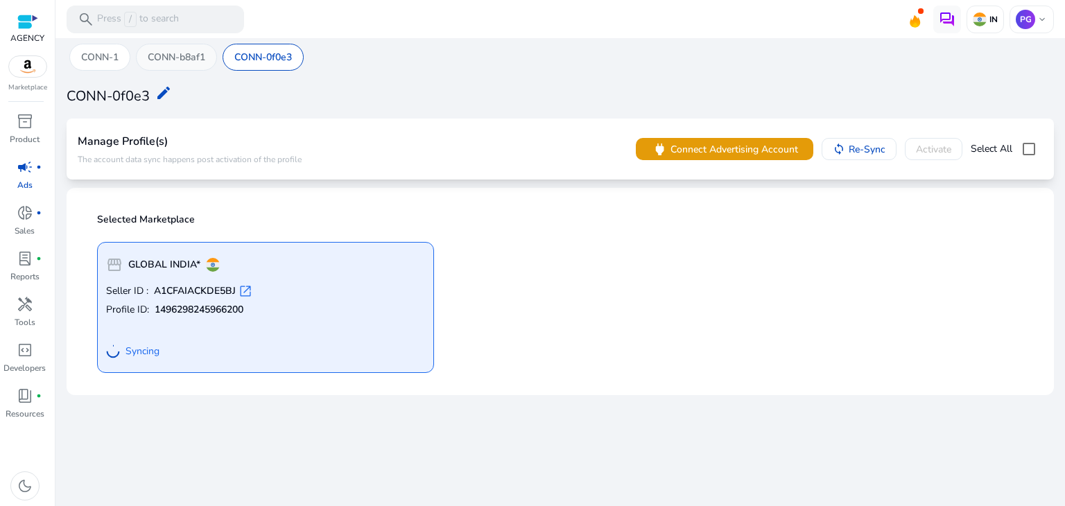
click at [193, 59] on p "CONN-b8af1" at bounding box center [177, 57] width 58 height 15
click at [123, 53] on div "CONN-1" at bounding box center [99, 57] width 61 height 27
click at [169, 56] on p "CONN-b8af1" at bounding box center [177, 57] width 58 height 15
click at [247, 53] on p "CONN-0f0e3" at bounding box center [263, 57] width 58 height 15
click at [159, 317] on div "Seller ID : A1CFAIACKDE5BJ open_in_new Profile ID: 1496298245966200 Syncing" at bounding box center [265, 324] width 319 height 80
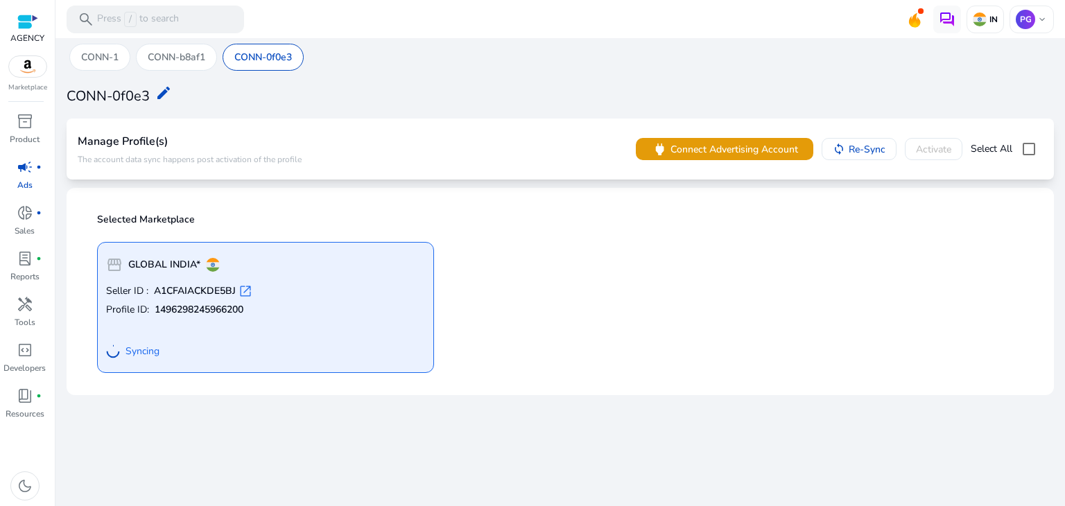
click at [159, 317] on div "Seller ID : A1CFAIACKDE5BJ open_in_new Profile ID: 1496298245966200 Syncing" at bounding box center [265, 324] width 319 height 80
click at [28, 218] on span "donut_small" at bounding box center [25, 212] width 17 height 17
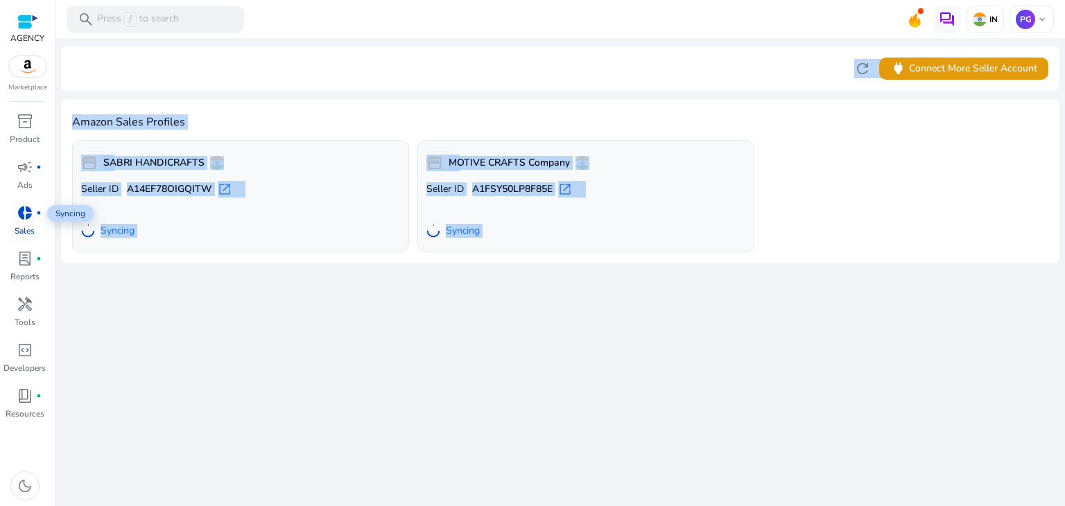
click at [189, 281] on div "We are getting things ready for you... refresh power Connect More Seller Accoun…" at bounding box center [560, 272] width 998 height 468
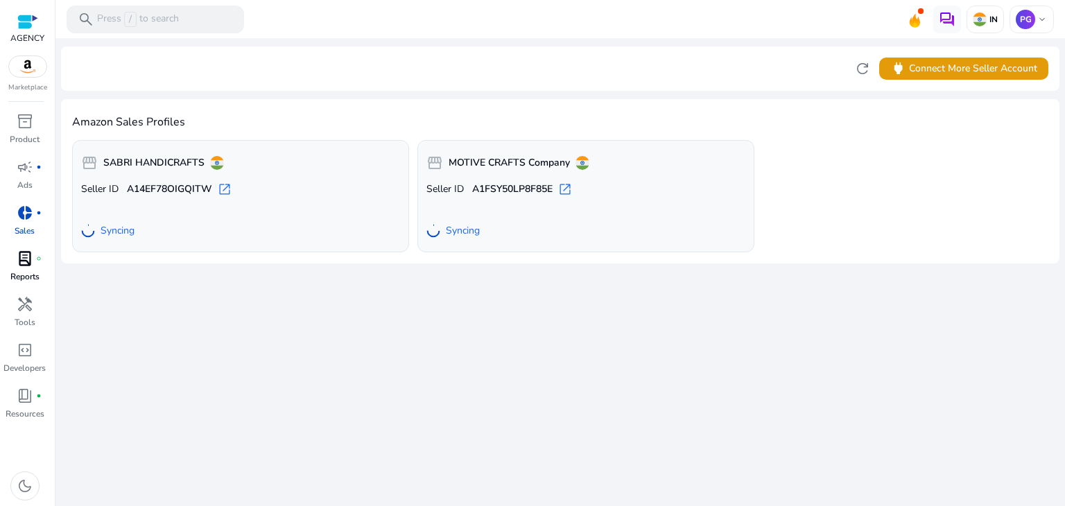
click at [33, 270] on link "lab_profile fiber_manual_record Reports" at bounding box center [24, 270] width 49 height 46
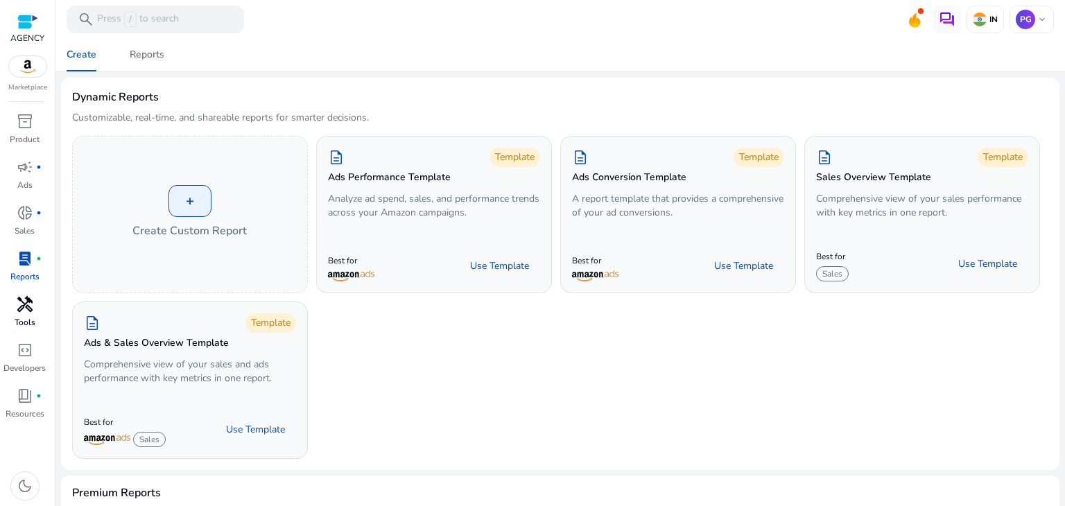
click at [18, 317] on p "Tools" at bounding box center [25, 322] width 21 height 12
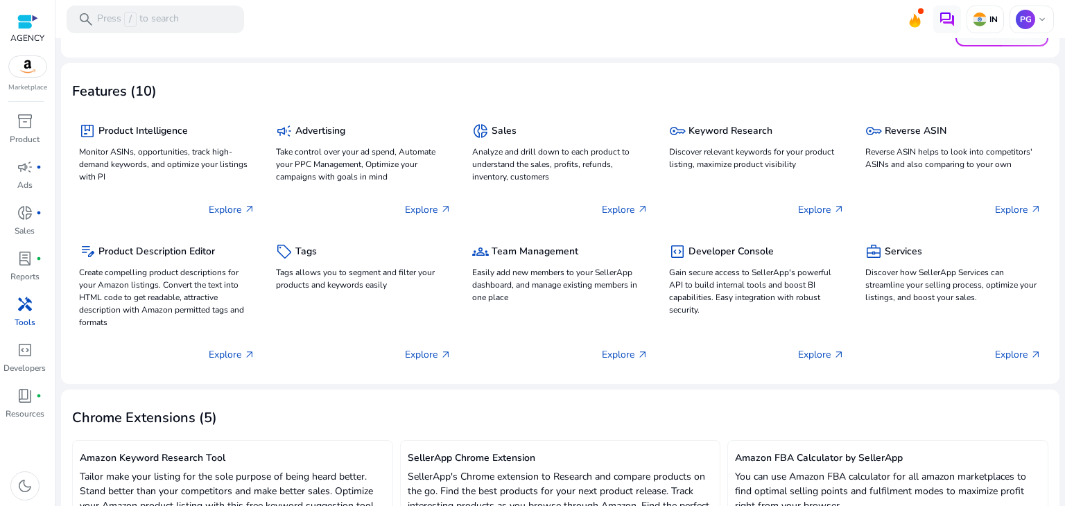
scroll to position [247, 0]
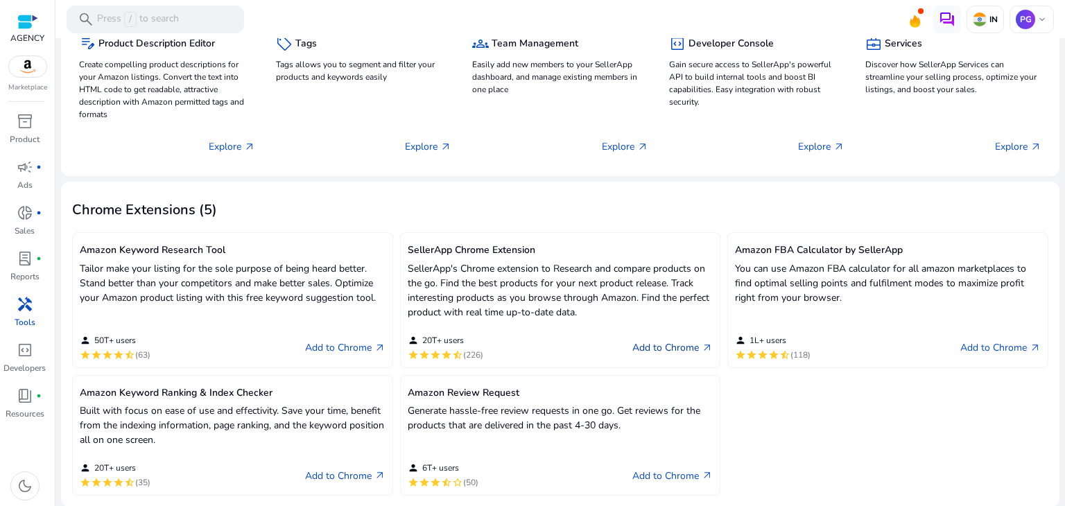
click at [649, 348] on link "Add to Chrome arrow_outward" at bounding box center [672, 348] width 80 height 17
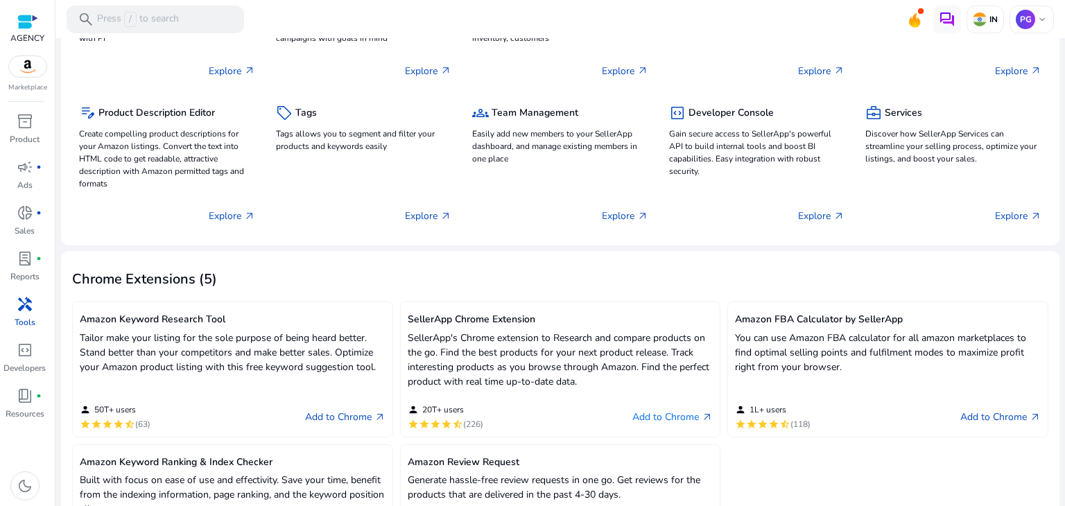
scroll to position [0, 0]
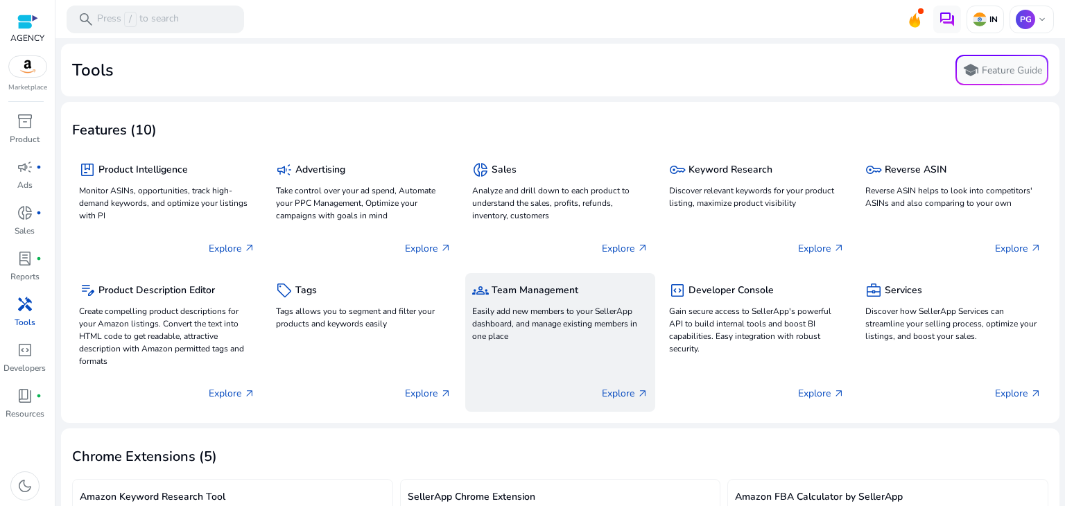
click at [586, 340] on p "Easily add new members to your SellerApp dashboard, and manage existing members…" at bounding box center [560, 323] width 176 height 37
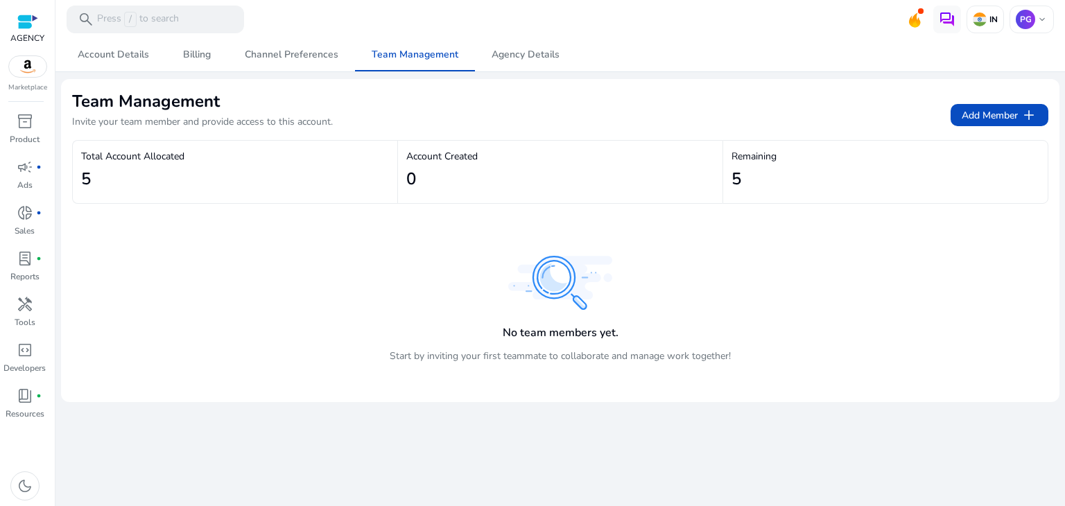
click at [141, 192] on div "5" at bounding box center [235, 179] width 308 height 31
click at [294, 58] on span "Channel Preferences" at bounding box center [292, 55] width 94 height 10
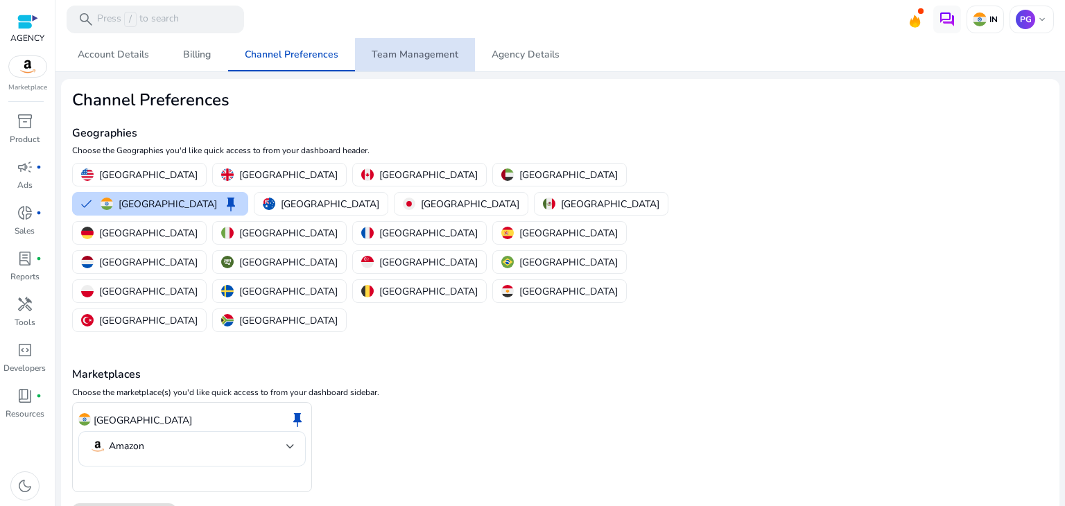
click at [419, 61] on span "Team Management" at bounding box center [414, 54] width 87 height 33
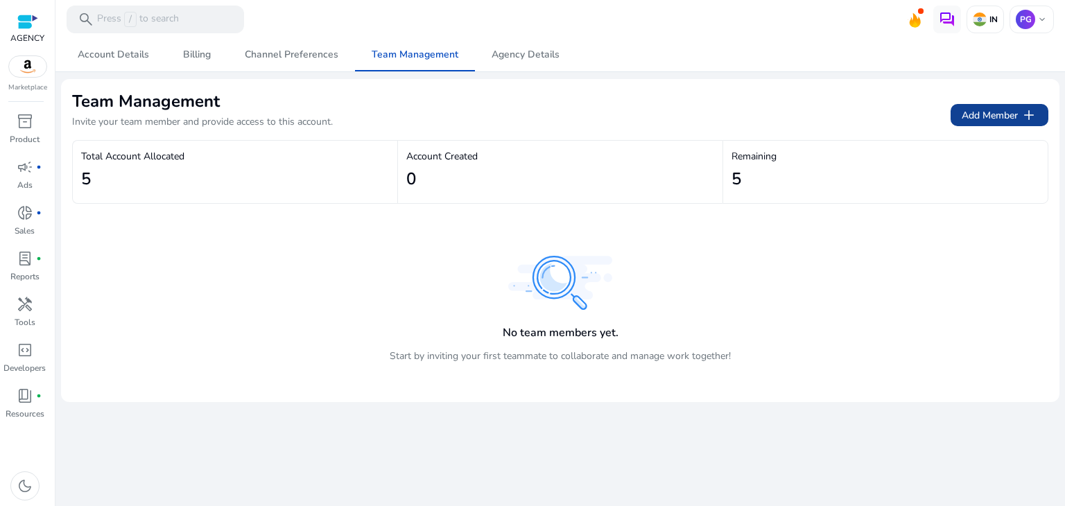
click at [952, 119] on span at bounding box center [999, 114] width 98 height 33
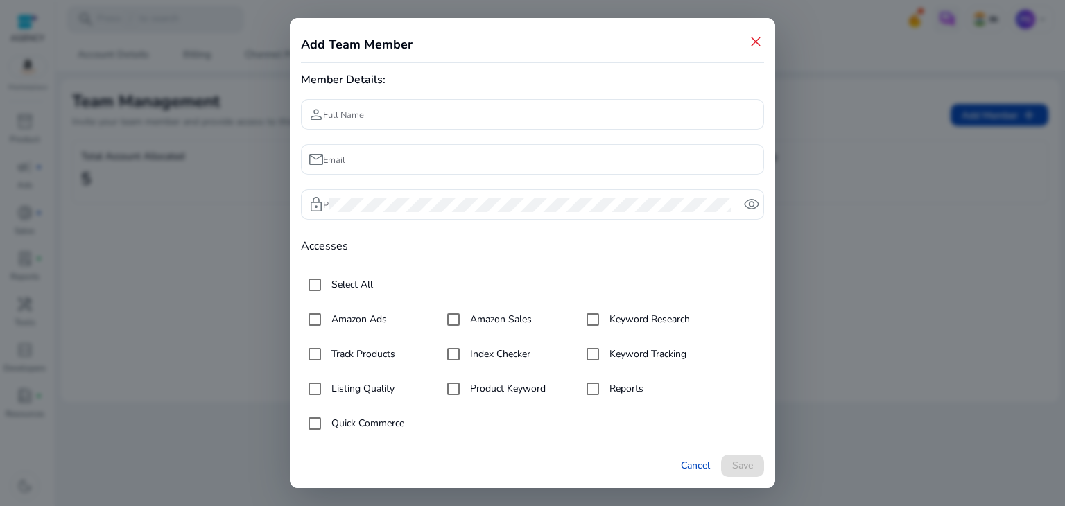
click at [745, 40] on div "Add Team Member close" at bounding box center [532, 41] width 463 height 25
click at [762, 37] on span "close" at bounding box center [755, 41] width 17 height 17
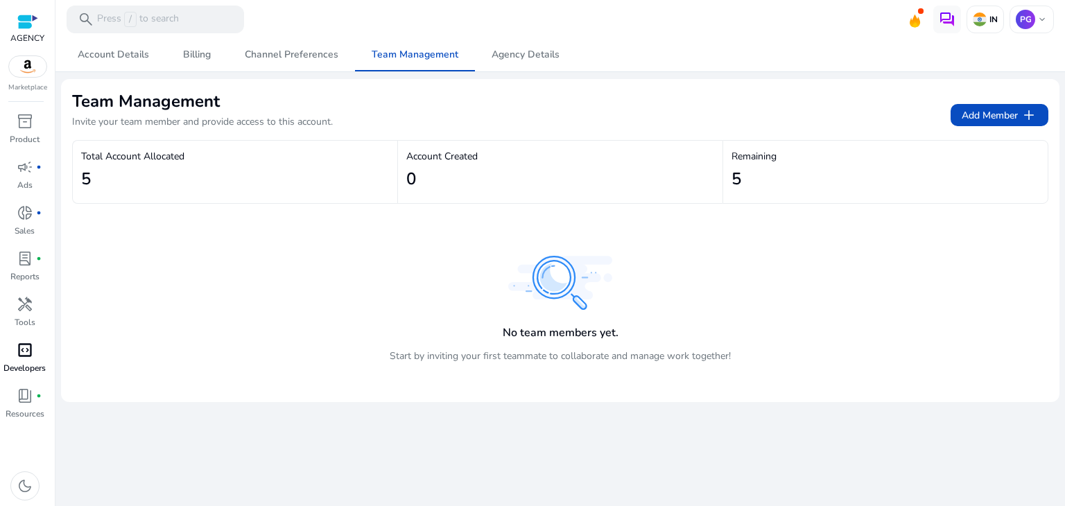
click at [30, 353] on span "code_blocks" at bounding box center [25, 350] width 17 height 17
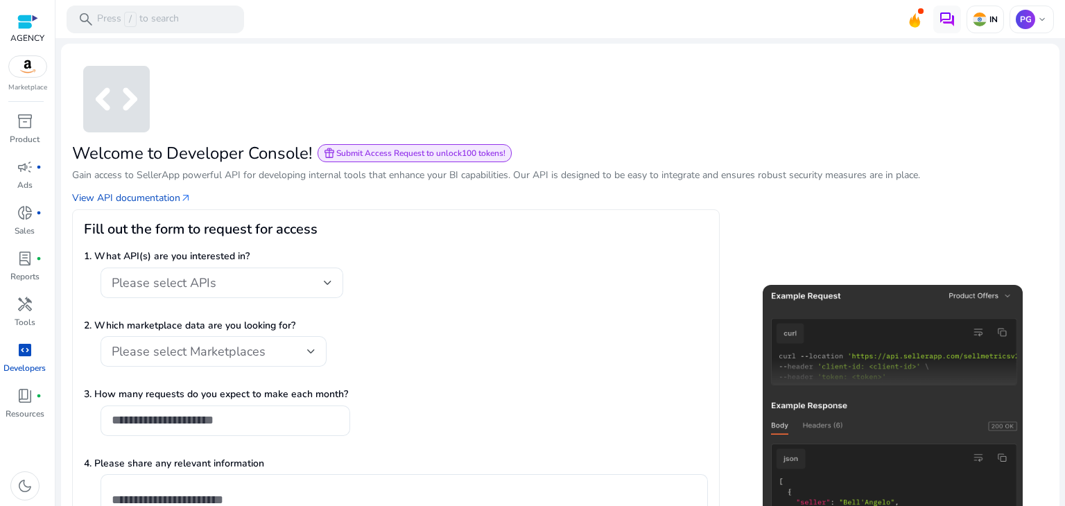
scroll to position [179, 0]
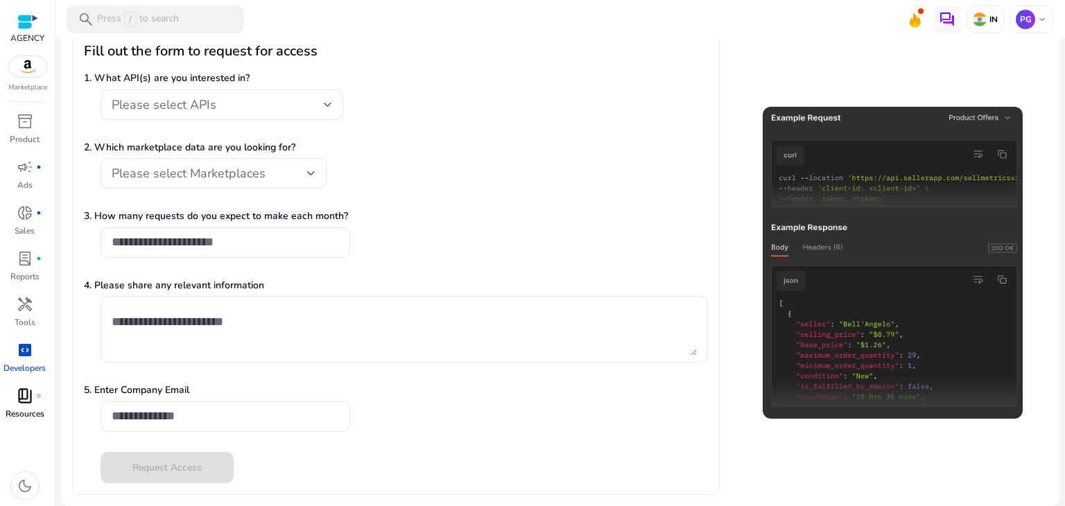
click at [7, 399] on div "book_4 fiber_manual_record" at bounding box center [25, 396] width 39 height 22
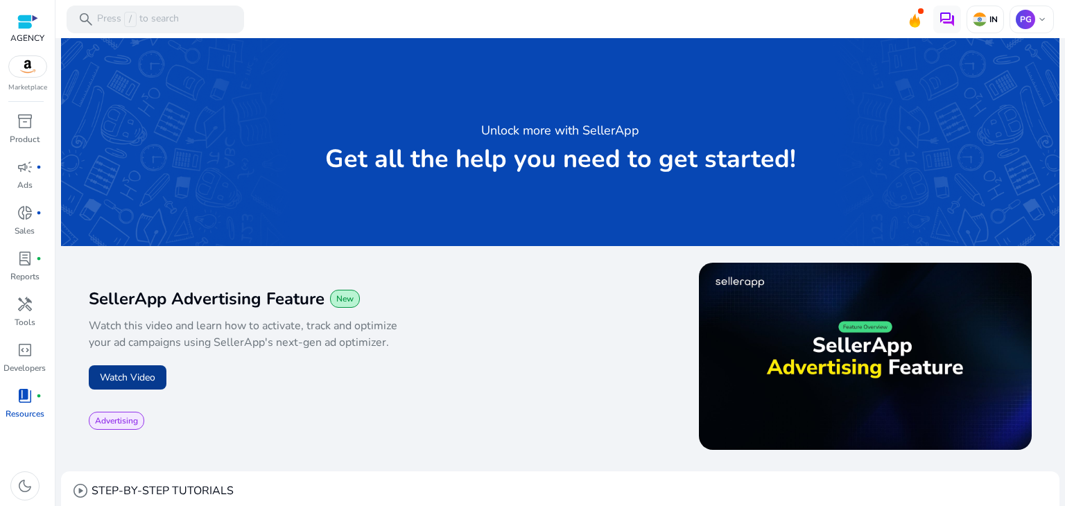
click at [141, 381] on button "Watch Video" at bounding box center [128, 377] width 78 height 24
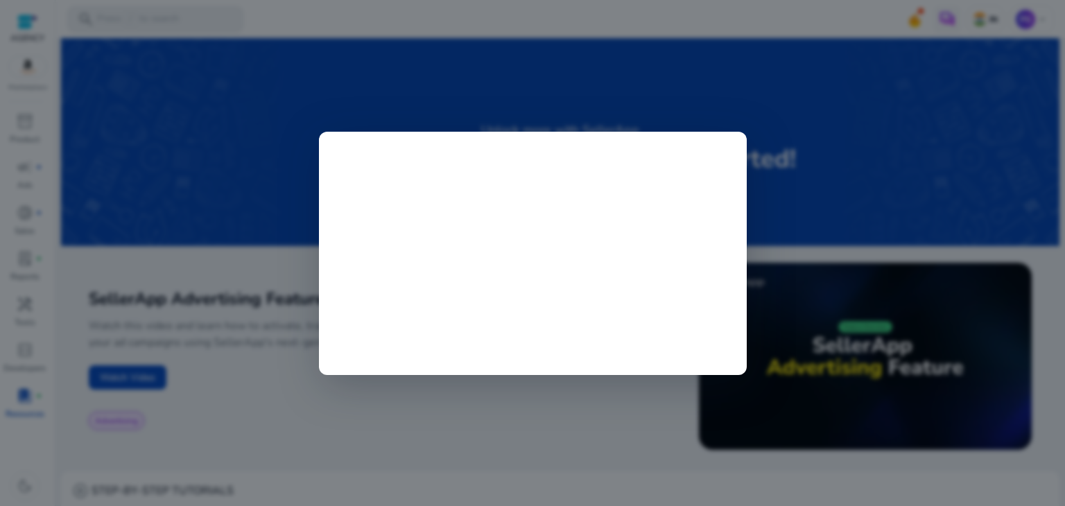
click at [356, 444] on div at bounding box center [532, 253] width 1065 height 506
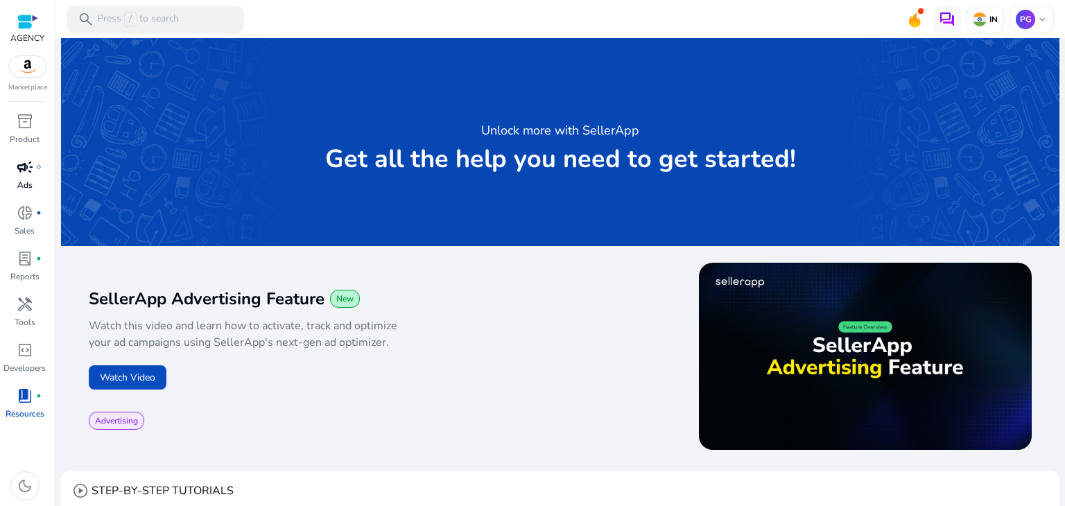
click at [10, 166] on div "campaign fiber_manual_record" at bounding box center [25, 167] width 39 height 22
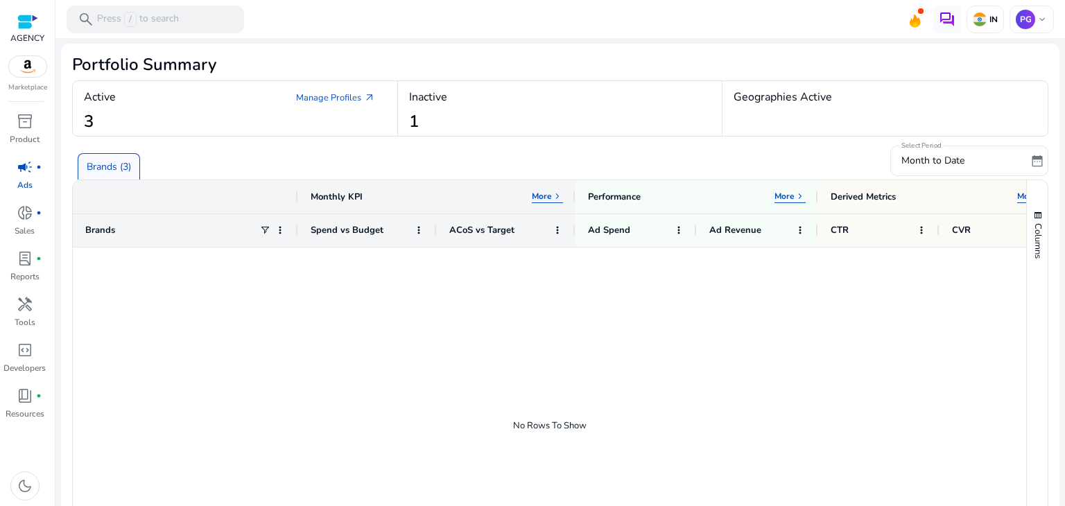
click at [215, 112] on div "Active Manage Profiles arrow_outward 3" at bounding box center [235, 108] width 325 height 55
click at [305, 146] on div "Brands (3)" at bounding box center [478, 160] width 812 height 37
click at [352, 82] on div "Active Manage Profiles arrow_outward 3" at bounding box center [235, 108] width 325 height 55
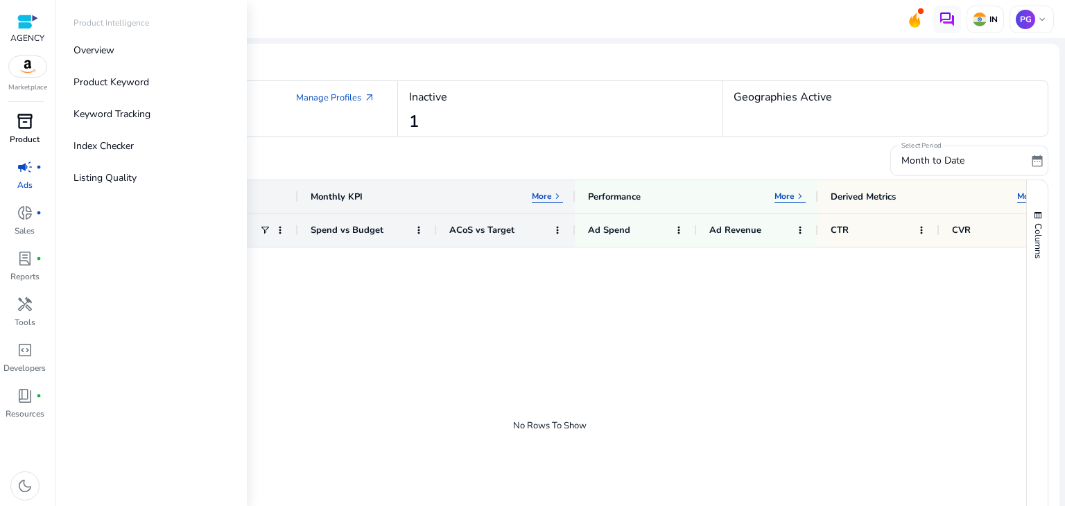
click at [27, 125] on span "inventory_2" at bounding box center [25, 121] width 17 height 17
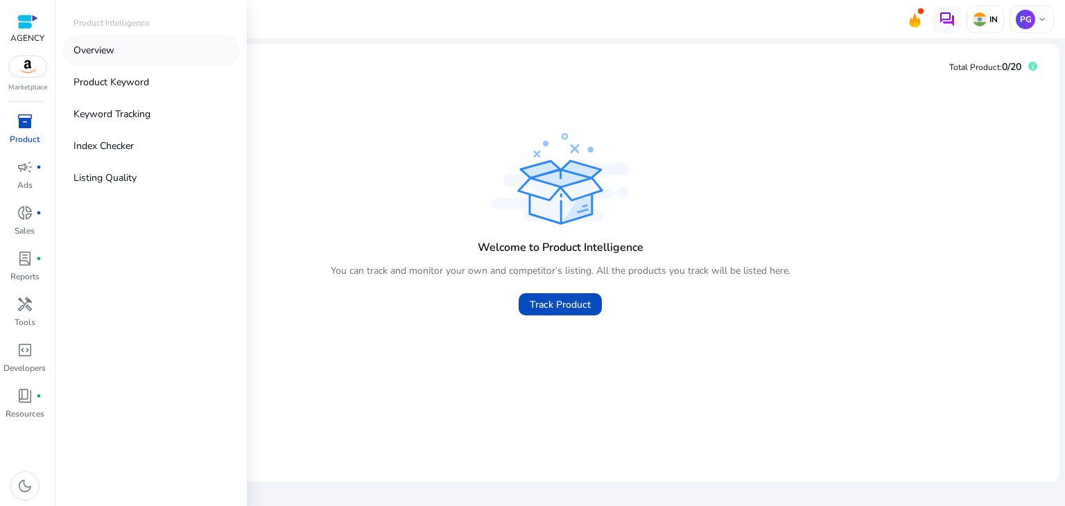
click at [92, 43] on p "Overview" at bounding box center [93, 50] width 41 height 15
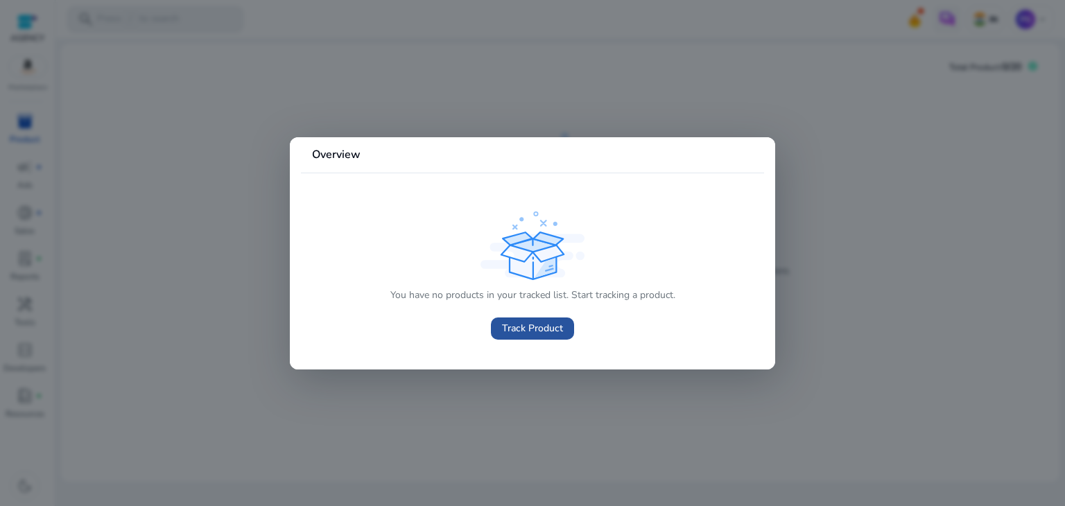
click at [557, 331] on span "Track Product" at bounding box center [532, 328] width 61 height 15
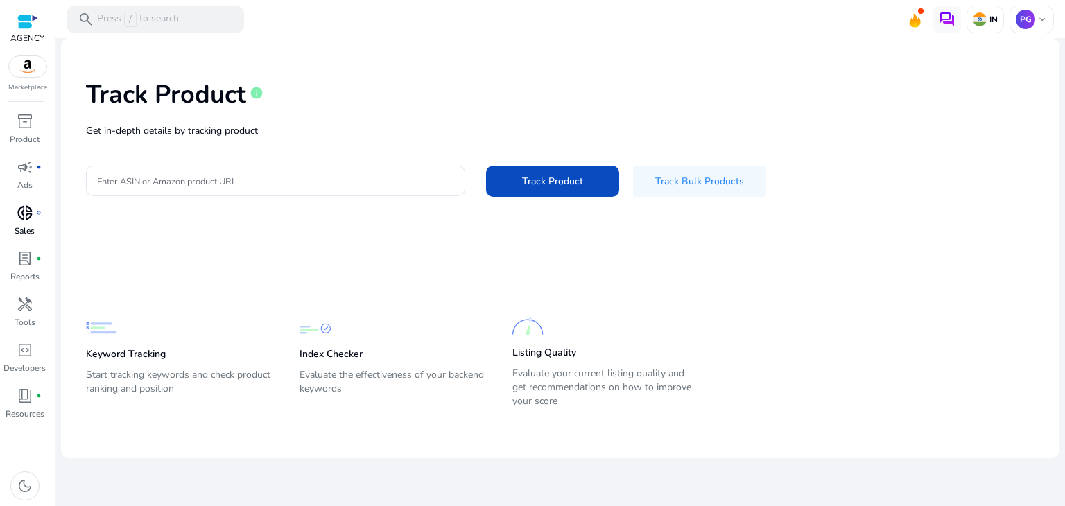
click at [23, 213] on span "donut_small" at bounding box center [25, 212] width 17 height 17
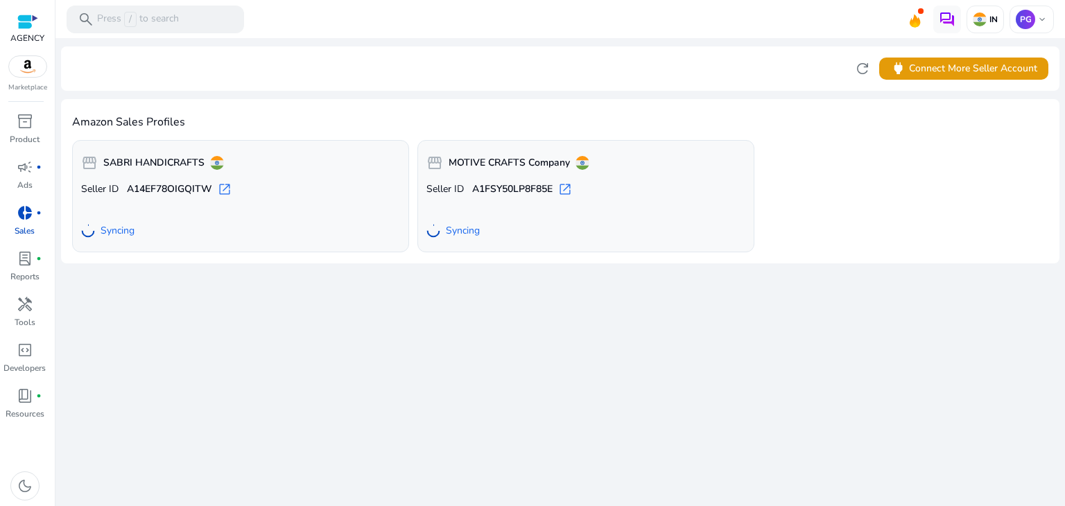
click at [340, 178] on div "storefront SABRI HANDICRAFTS Seller ID A14EF78OIGQITW open_in_new Syncing" at bounding box center [240, 196] width 337 height 112
drag, startPoint x: 335, startPoint y: 178, endPoint x: 289, endPoint y: 186, distance: 46.4
click at [289, 186] on p "Seller ID A14EF78OIGQITW open_in_new" at bounding box center [240, 189] width 319 height 14
click at [109, 240] on div "Syncing" at bounding box center [107, 230] width 53 height 25
click at [112, 230] on span "Syncing" at bounding box center [117, 231] width 34 height 14
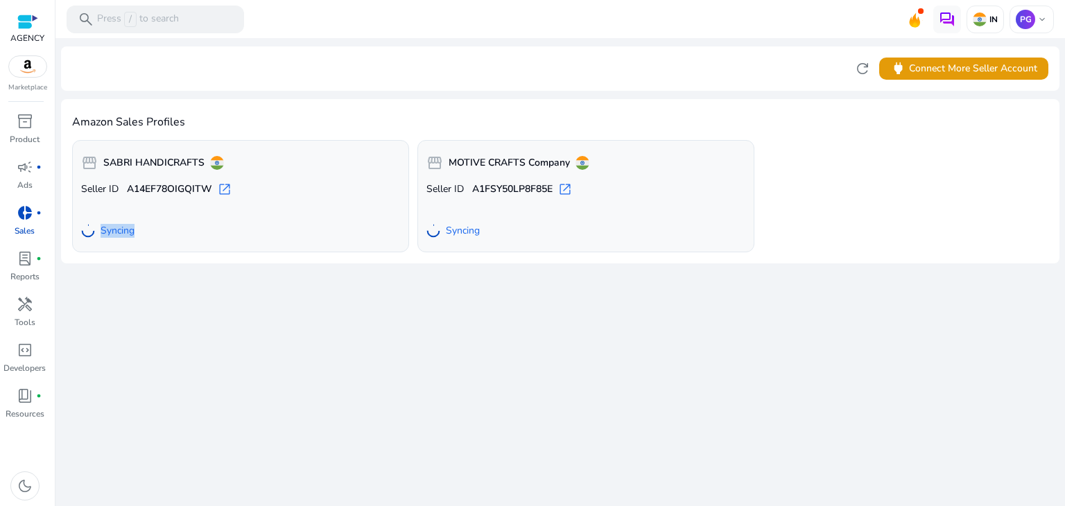
click at [112, 230] on span "Syncing" at bounding box center [117, 231] width 34 height 14
click at [175, 20] on p "Press / to search" at bounding box center [138, 19] width 82 height 15
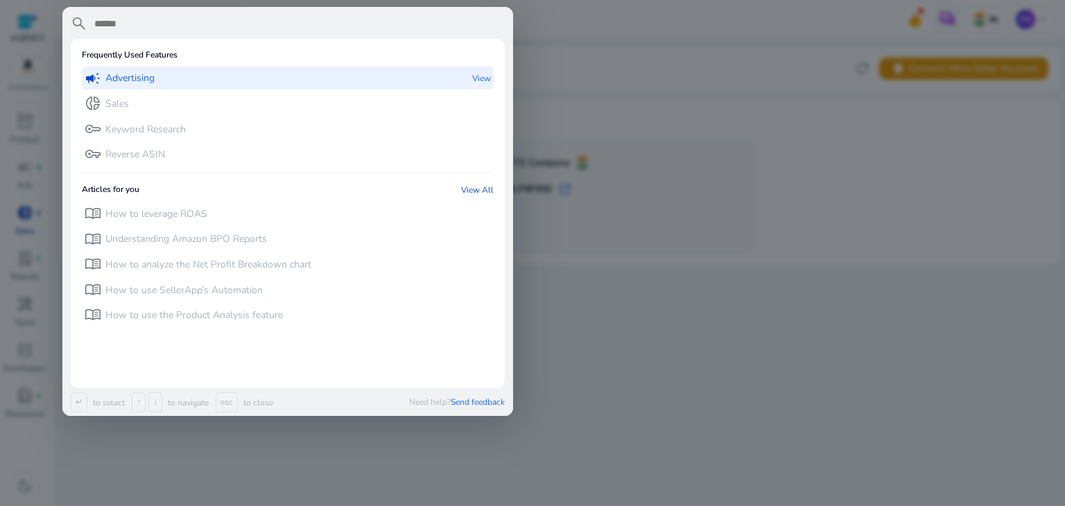
click at [176, 84] on div "campaign Advertising View" at bounding box center [288, 78] width 412 height 23
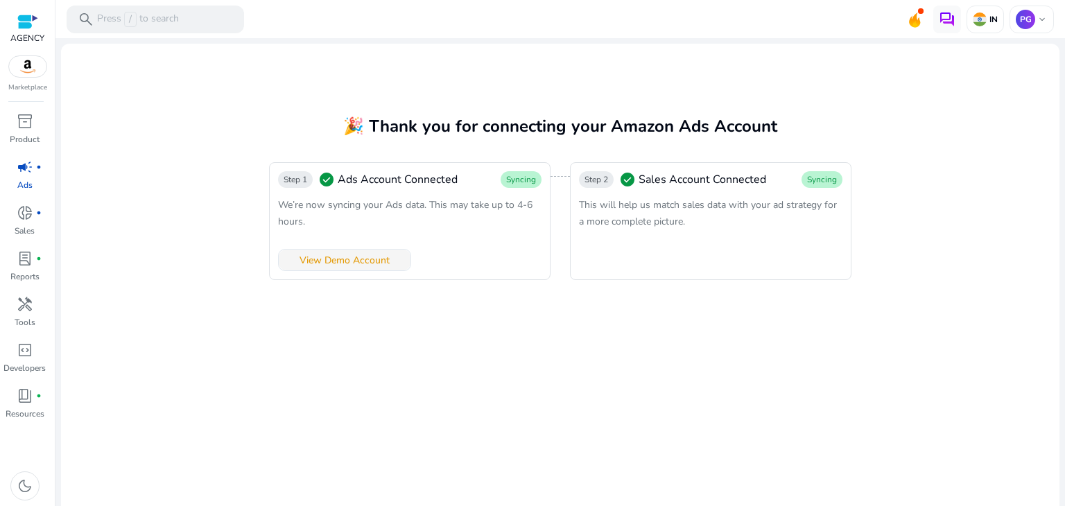
click at [395, 256] on span at bounding box center [345, 259] width 132 height 33
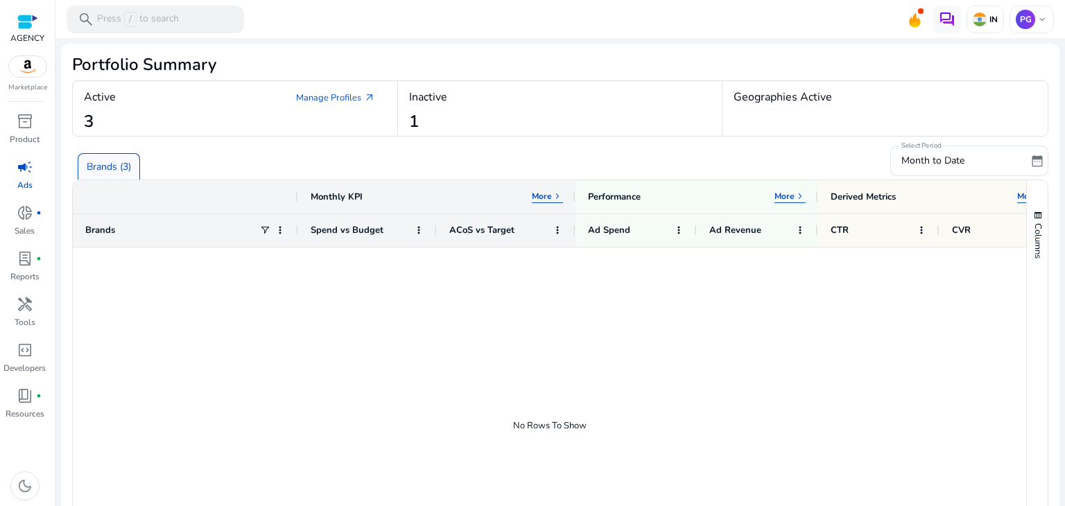
click at [785, 119] on div "Geographies Active" at bounding box center [884, 108] width 325 height 55
click at [173, 89] on div "Active Manage Profiles arrow_outward" at bounding box center [235, 97] width 302 height 25
click at [114, 166] on p "Brands (3)" at bounding box center [109, 166] width 44 height 15
click at [144, 132] on div "Active Manage Profiles arrow_outward 3" at bounding box center [235, 108] width 325 height 55
click at [333, 81] on div "Active Manage Profiles arrow_outward 3" at bounding box center [235, 108] width 325 height 55
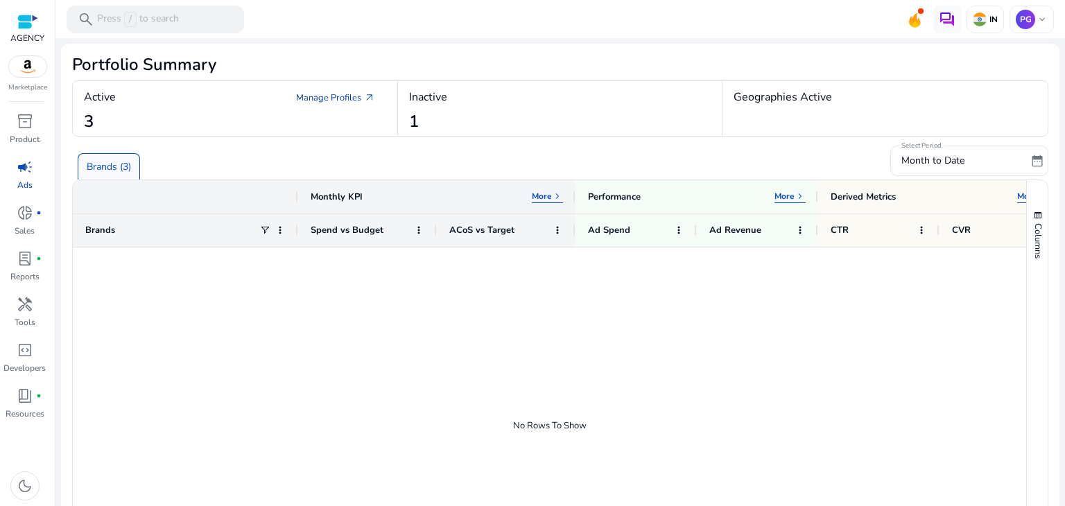
click at [336, 95] on link "Manage Profiles arrow_outward" at bounding box center [335, 97] width 101 height 25
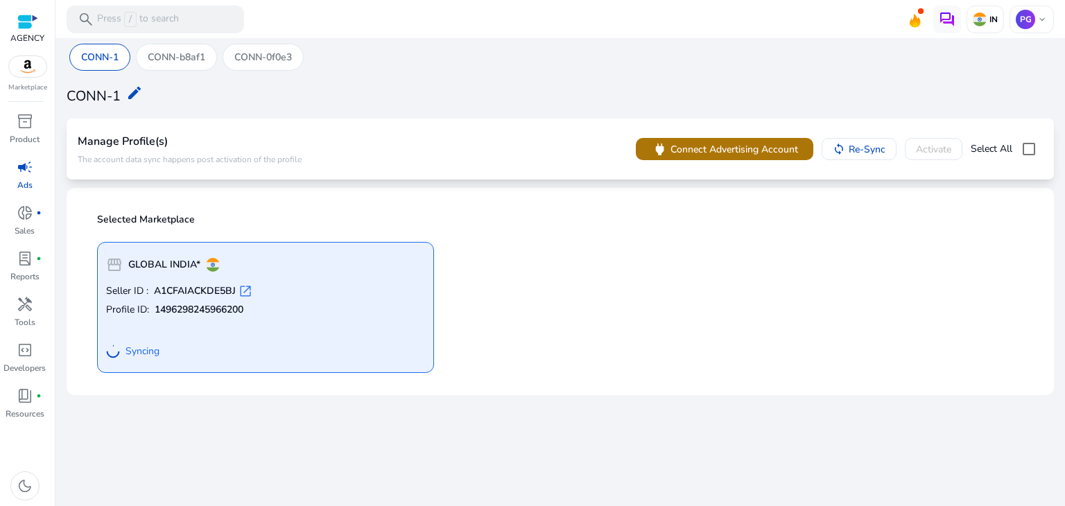
click at [729, 148] on span "Connect Advertising Account" at bounding box center [734, 149] width 128 height 15
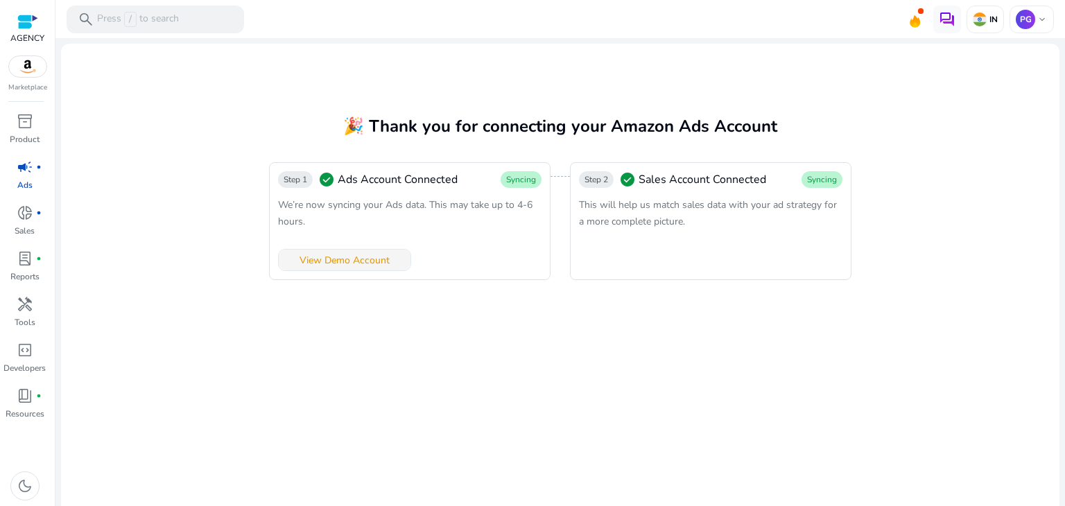
click at [368, 261] on span "View Demo Account" at bounding box center [344, 260] width 90 height 15
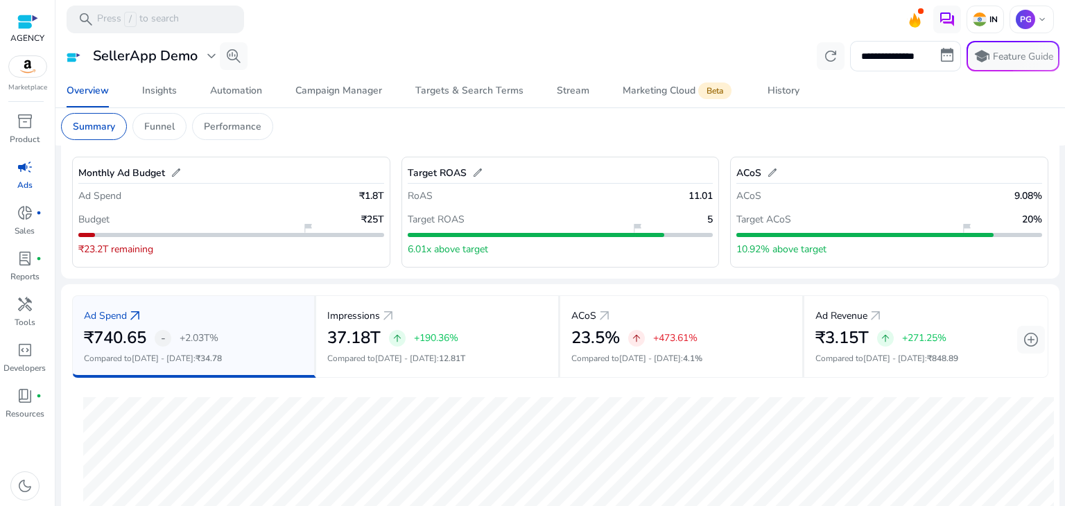
scroll to position [57, 0]
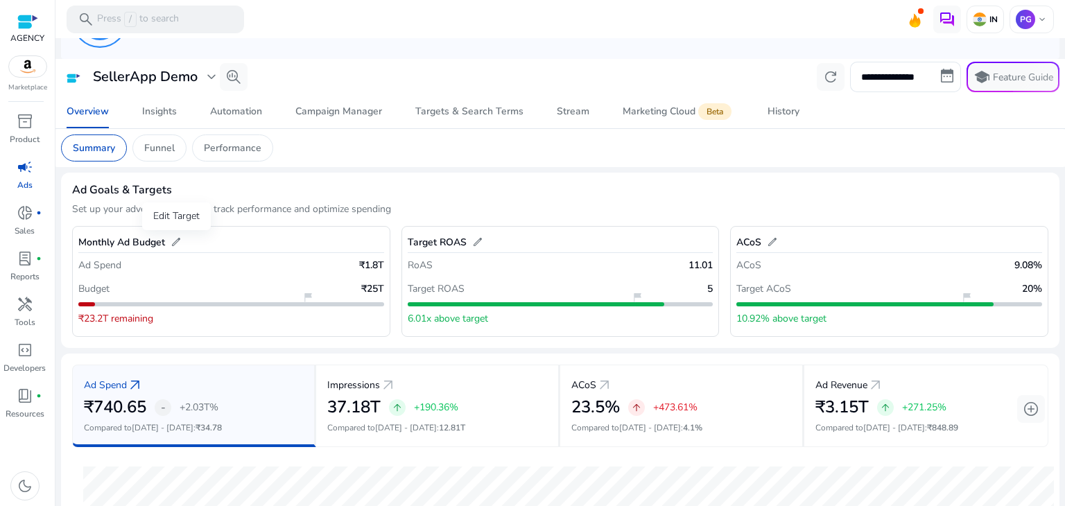
click at [176, 240] on span "edit" at bounding box center [175, 241] width 11 height 11
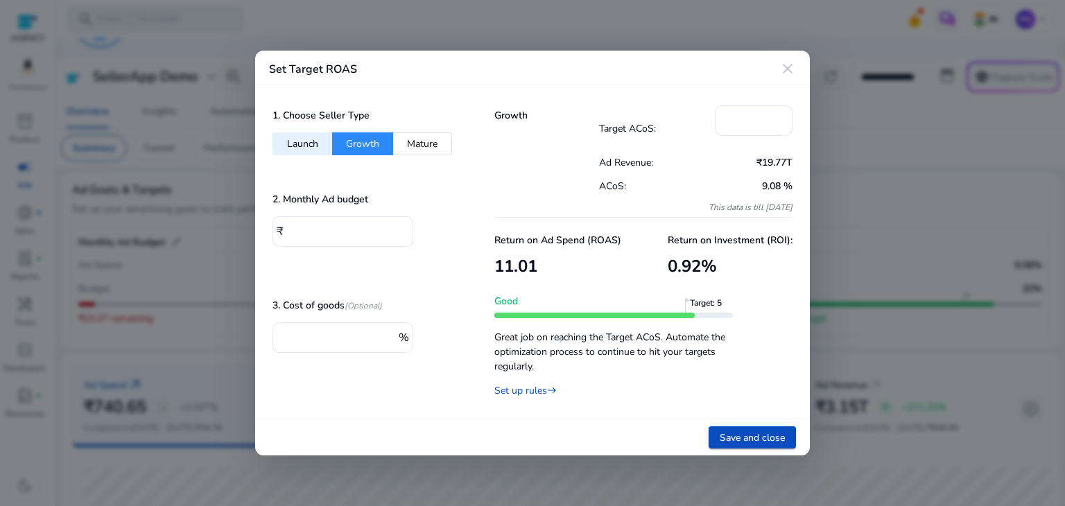
click at [414, 146] on button "Mature" at bounding box center [422, 143] width 59 height 23
click at [360, 146] on button "Growth" at bounding box center [362, 143] width 61 height 23
type input "**"
click at [349, 225] on input "*****" at bounding box center [345, 229] width 114 height 15
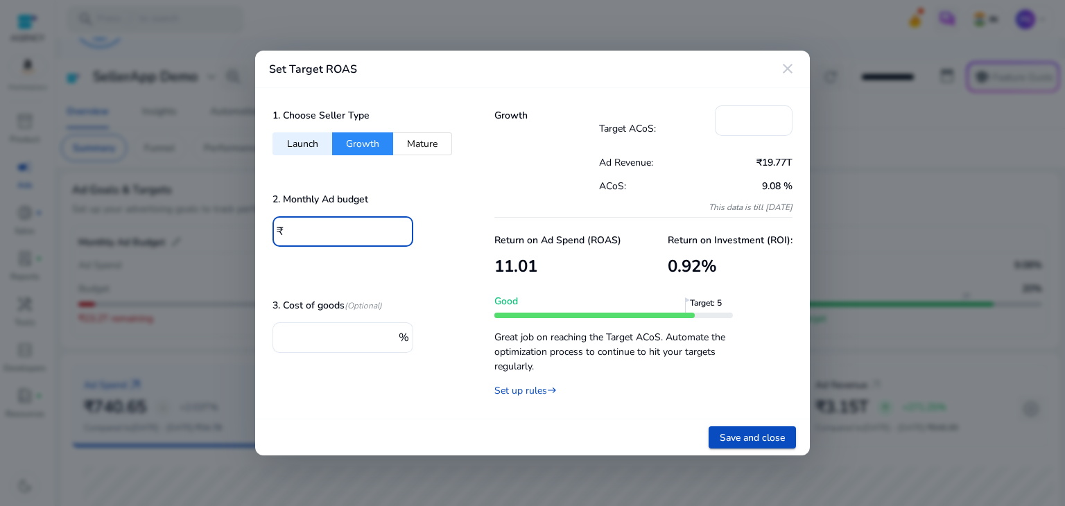
type input "*"
type input "***"
click at [754, 429] on span at bounding box center [751, 437] width 87 height 33
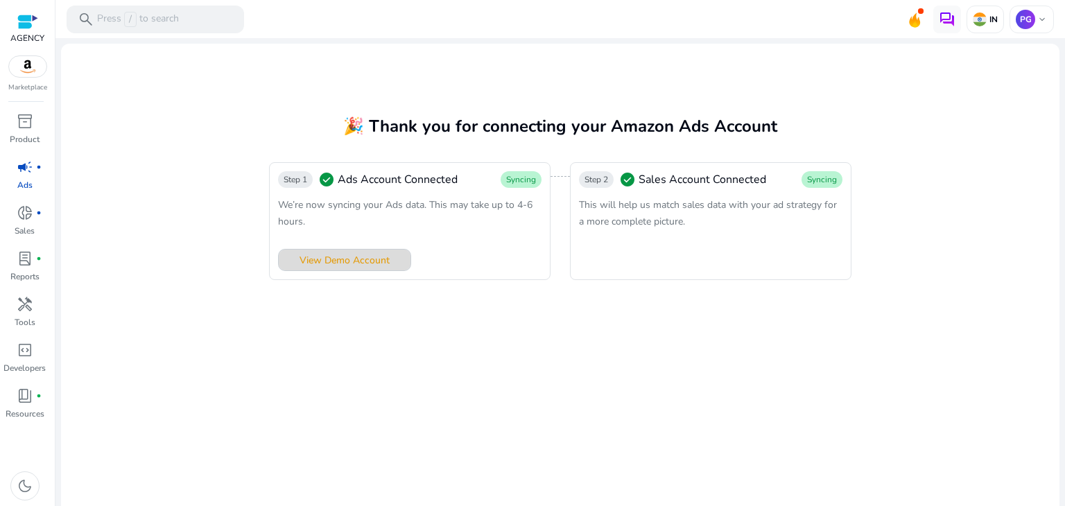
click at [388, 259] on span at bounding box center [345, 259] width 132 height 33
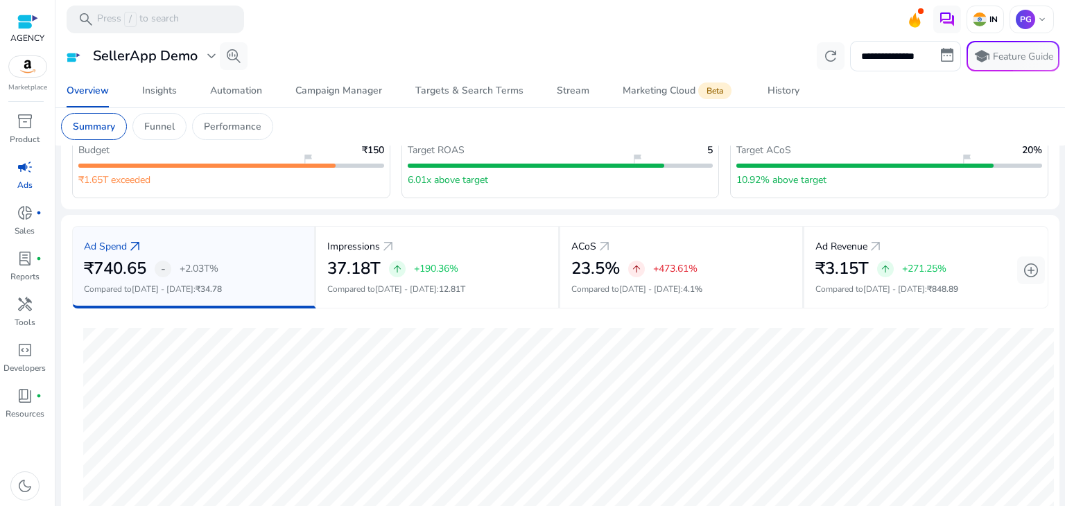
scroll to position [57, 0]
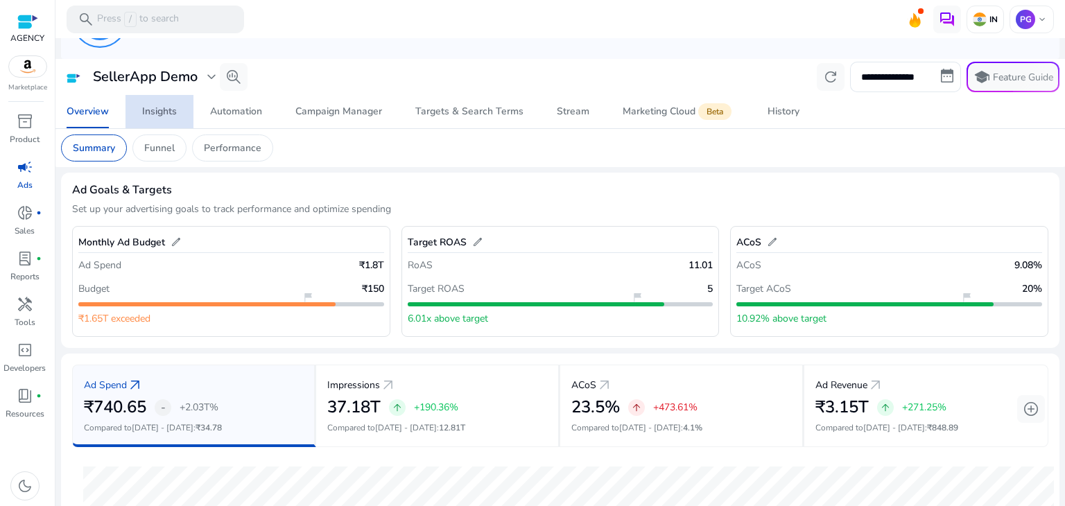
click at [168, 108] on div "Insights" at bounding box center [159, 112] width 35 height 10
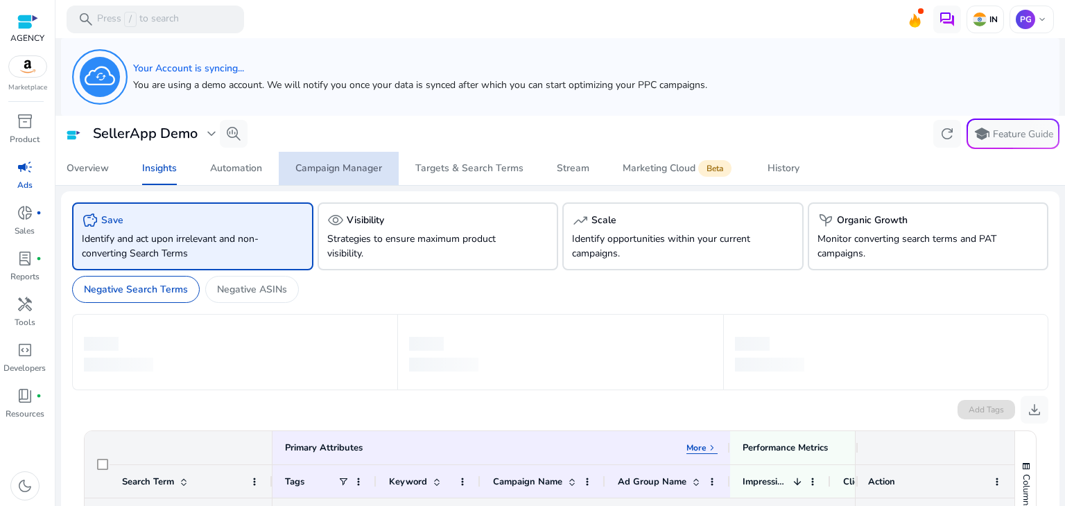
click at [367, 167] on div "Campaign Manager" at bounding box center [338, 169] width 87 height 10
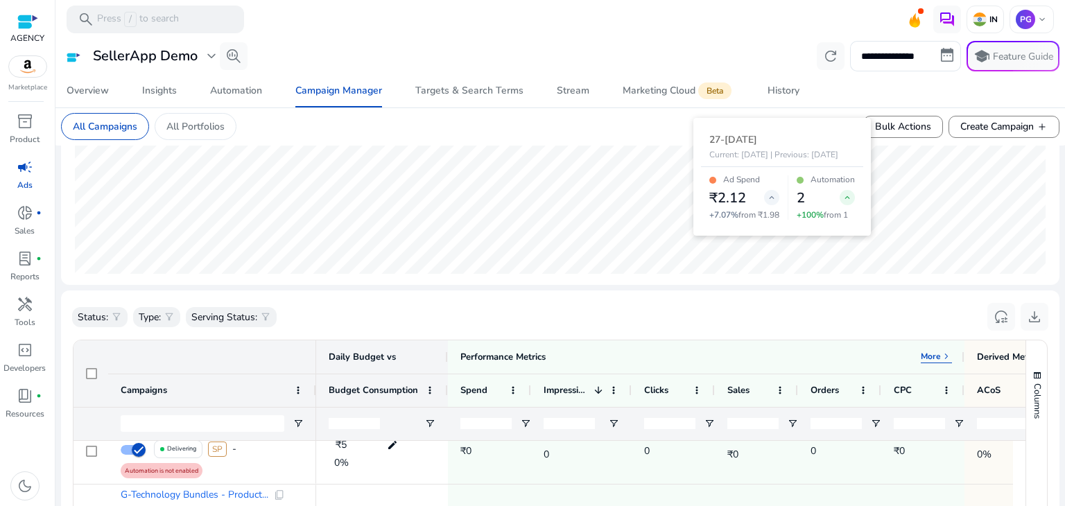
scroll to position [586, 0]
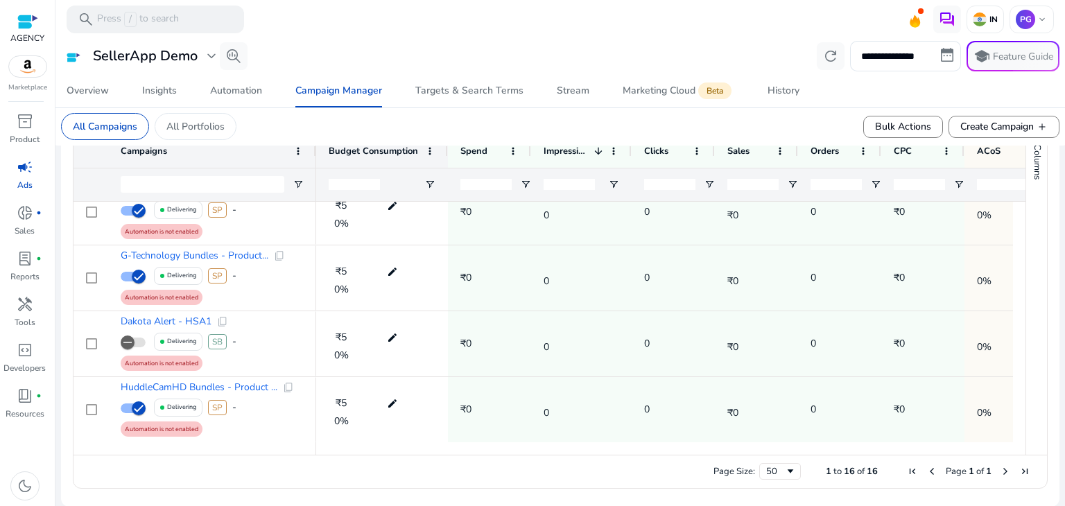
drag, startPoint x: 356, startPoint y: 448, endPoint x: 474, endPoint y: 461, distance: 118.6
click at [474, 461] on div "Drag here to set row groups Drag here to set column labels Campaigns 1 3" at bounding box center [560, 294] width 974 height 388
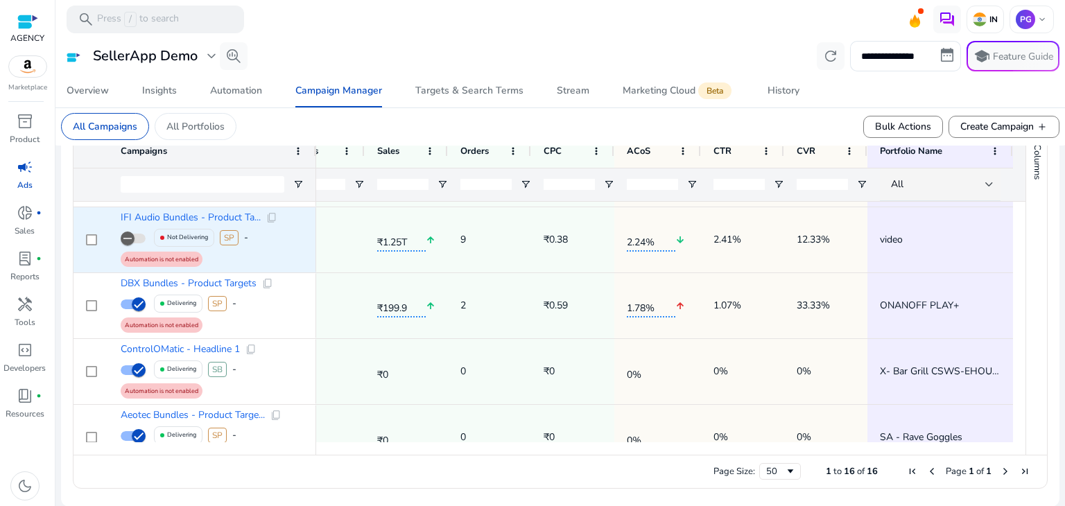
scroll to position [0, 0]
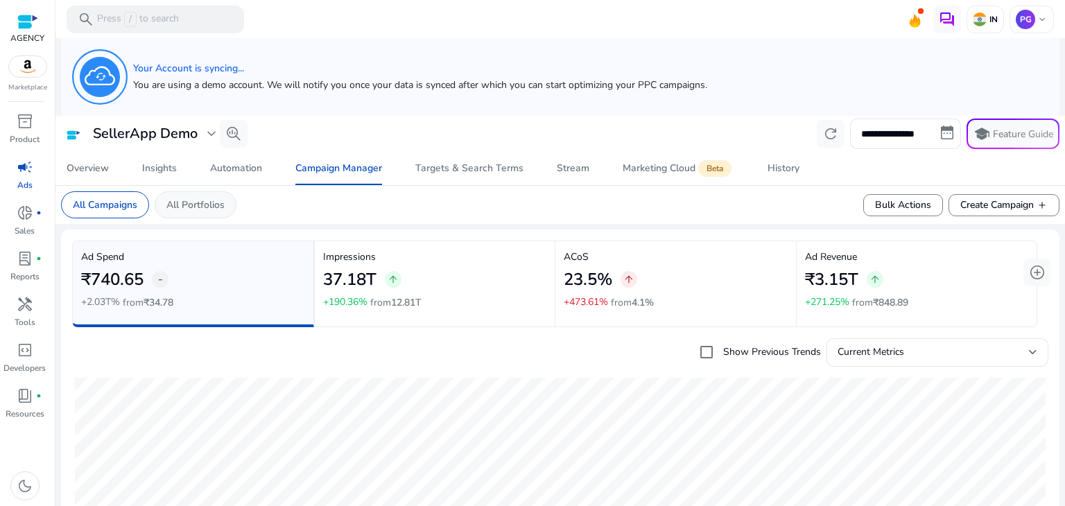
click at [170, 209] on p "All Portfolios" at bounding box center [195, 205] width 58 height 15
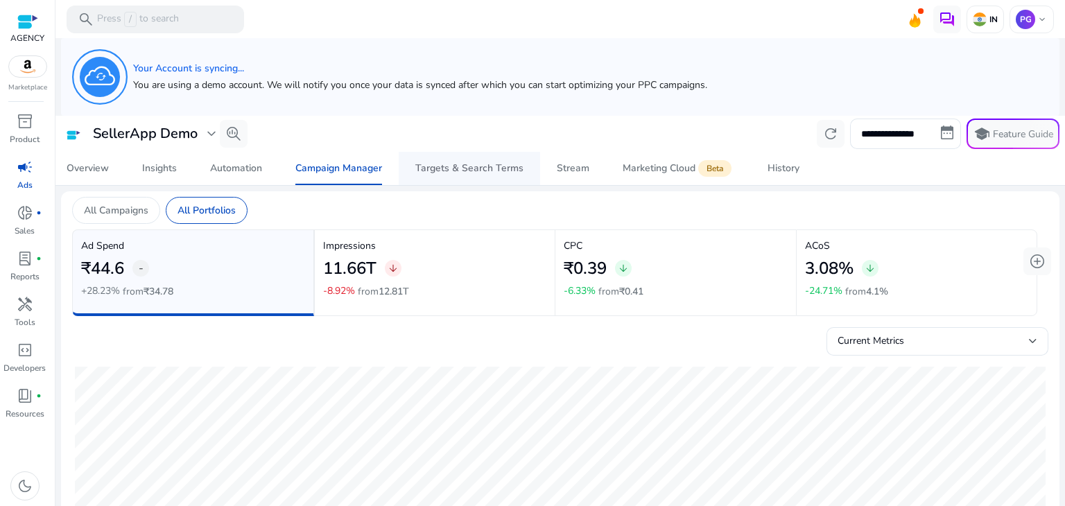
click at [455, 164] on div "Targets & Search Terms" at bounding box center [469, 169] width 108 height 10
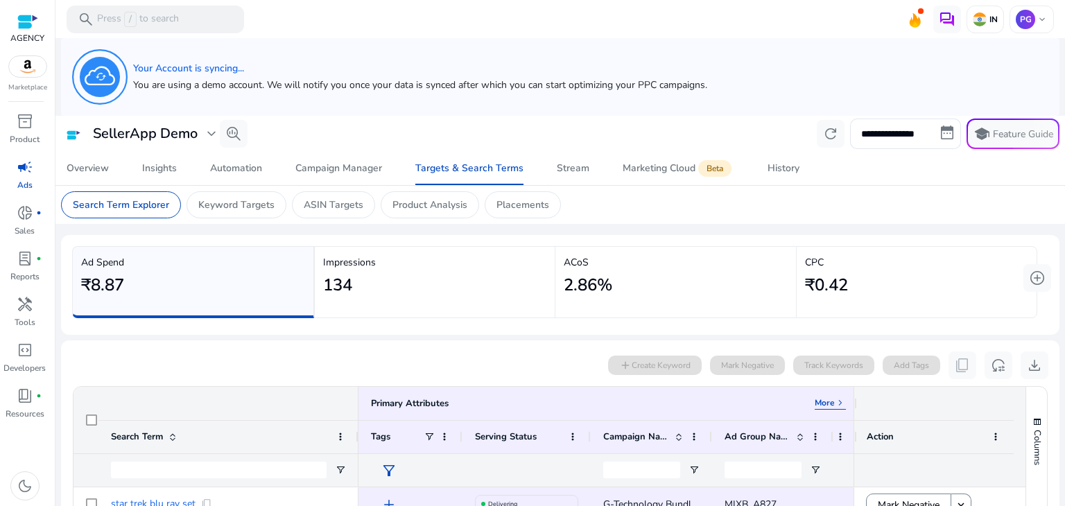
click at [277, 78] on div "Your Account is syncing... You are using a demo account. We will notify you onc…" at bounding box center [420, 76] width 574 height 37
click at [233, 109] on mat-card "Your Account is syncing... You are using a demo account. We will notify you onc…" at bounding box center [560, 77] width 998 height 78
click at [159, 123] on div "SellerApp Demo expand_more search_insights" at bounding box center [154, 134] width 186 height 28
click at [158, 125] on h3 "SellerApp Demo" at bounding box center [145, 133] width 105 height 17
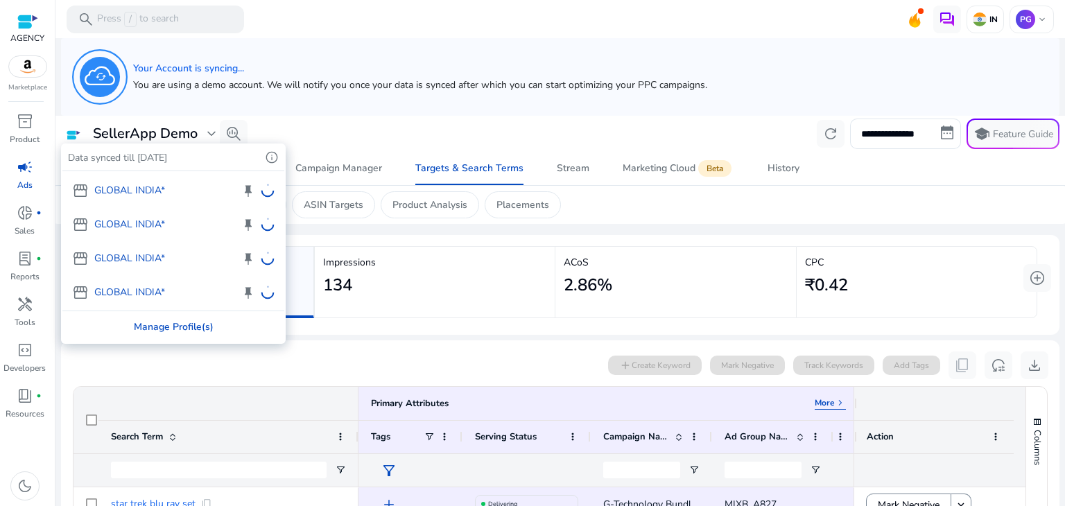
click at [151, 324] on div "Manage Profile(s)" at bounding box center [173, 326] width 222 height 31
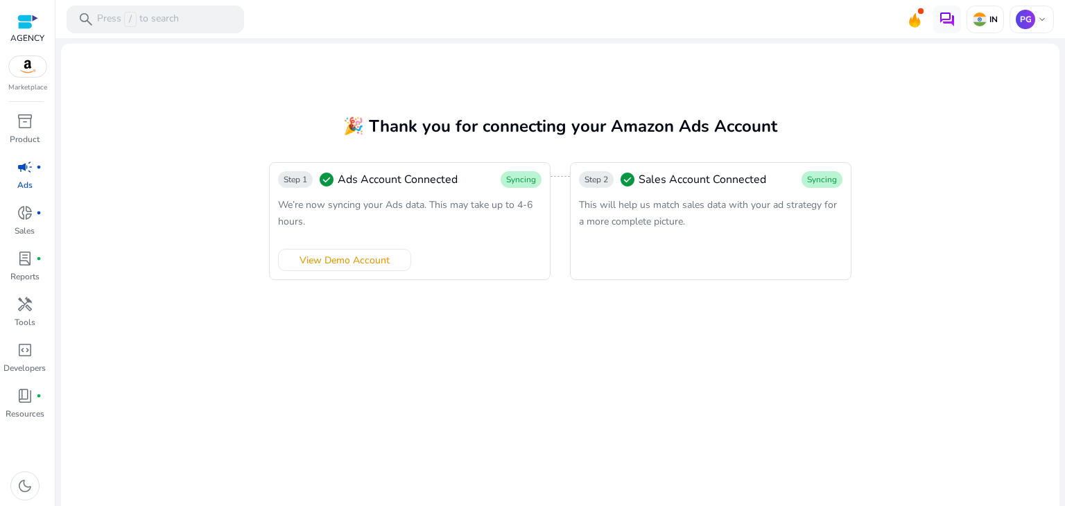
click at [643, 242] on div "Step 2 check_circle Sales Account Connected Syncing This will help us match sal…" at bounding box center [710, 221] width 281 height 118
click at [17, 216] on span "donut_small" at bounding box center [25, 212] width 17 height 17
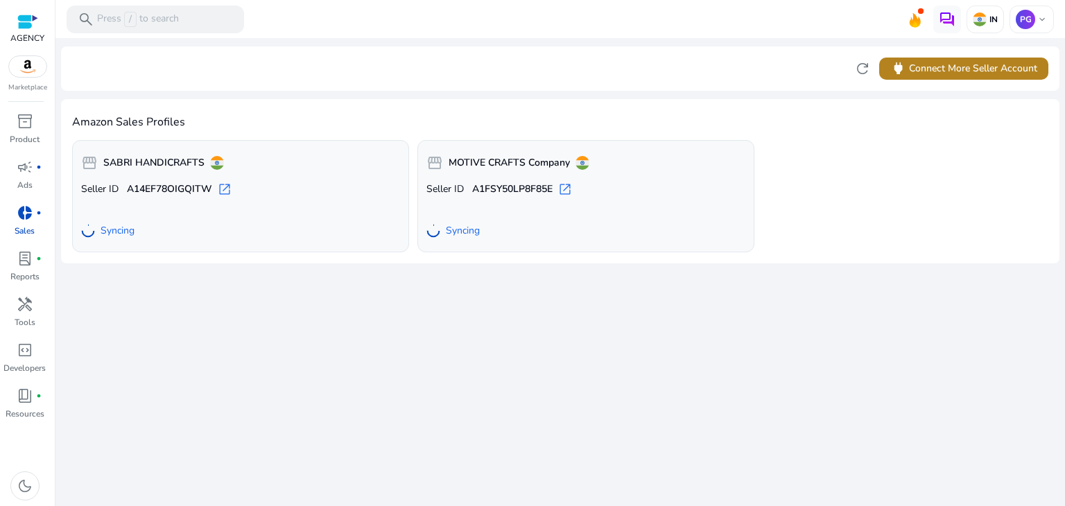
click at [958, 69] on span "power Connect More Seller Account" at bounding box center [963, 68] width 147 height 16
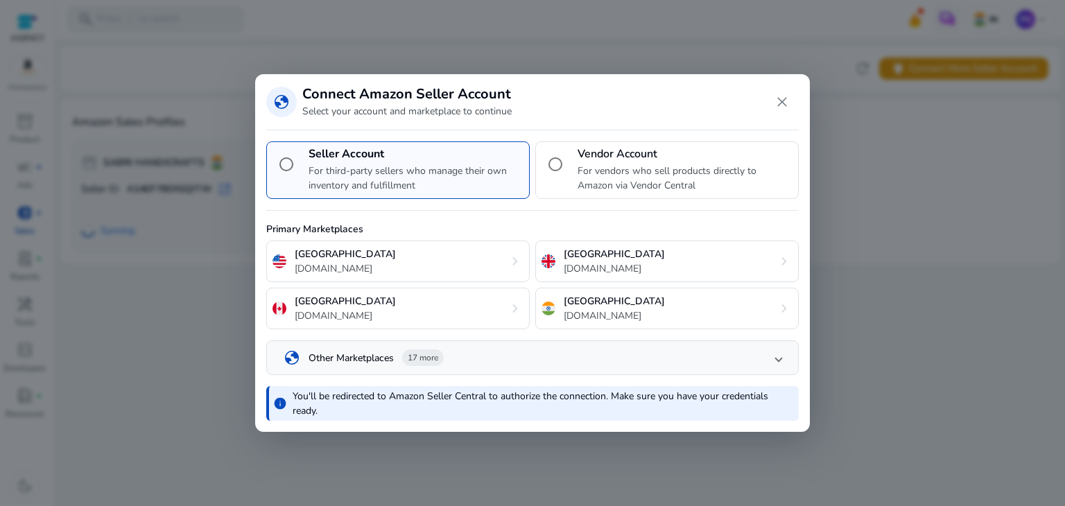
click at [612, 303] on div "India amazon.in chevron_right" at bounding box center [666, 309] width 263 height 42
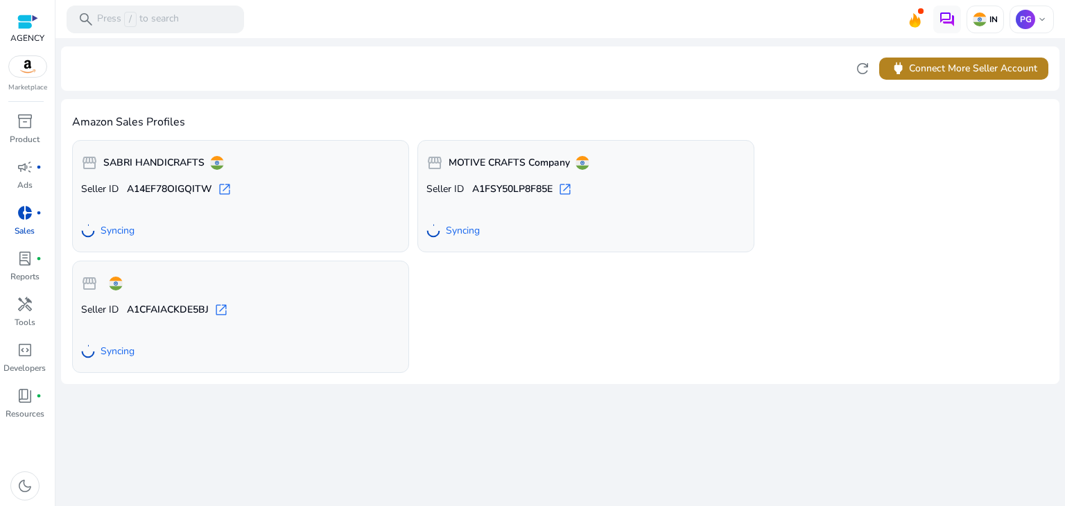
click at [914, 80] on span at bounding box center [963, 68] width 169 height 33
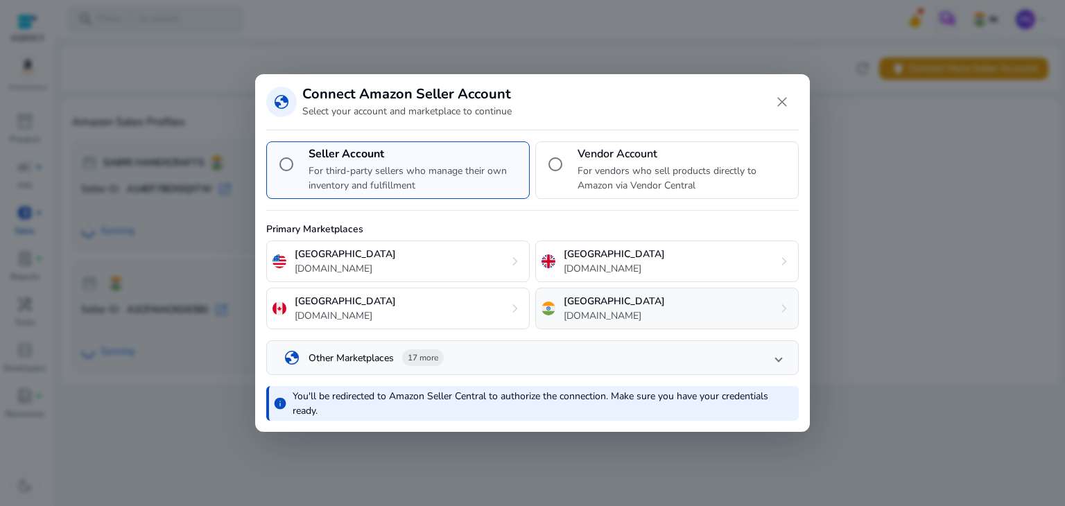
click at [618, 317] on div "India [DOMAIN_NAME] chevron_right" at bounding box center [666, 309] width 263 height 42
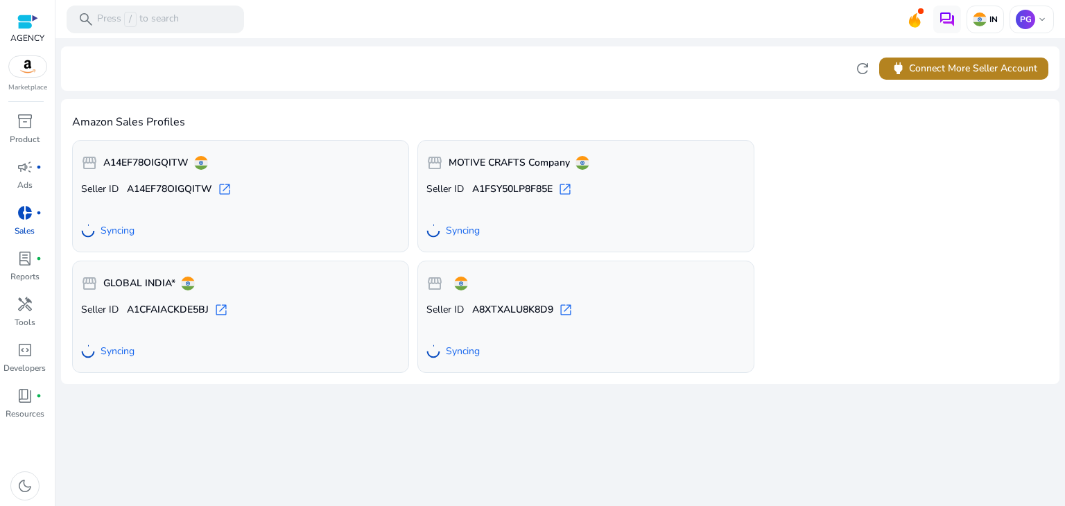
click at [940, 67] on span "power Connect More Seller Account" at bounding box center [963, 68] width 147 height 16
click at [942, 76] on span at bounding box center [963, 68] width 169 height 33
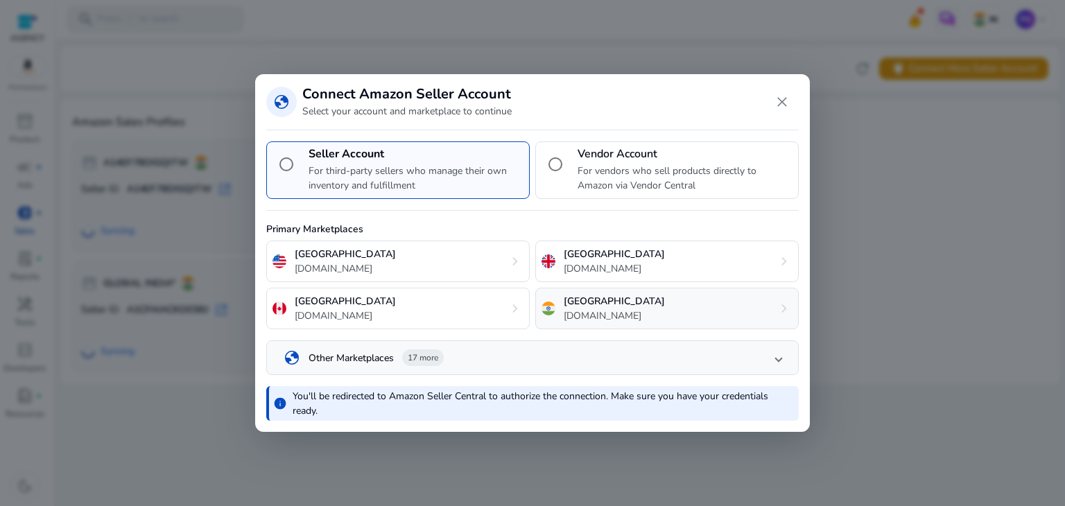
click at [609, 317] on div "India [DOMAIN_NAME] chevron_right" at bounding box center [666, 309] width 263 height 42
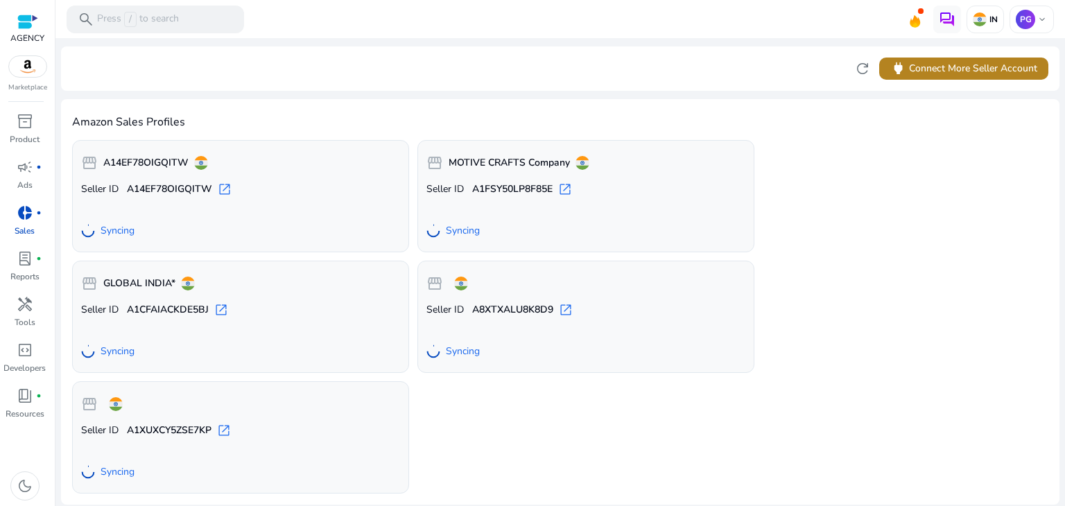
click at [898, 70] on span "power" at bounding box center [898, 68] width 16 height 16
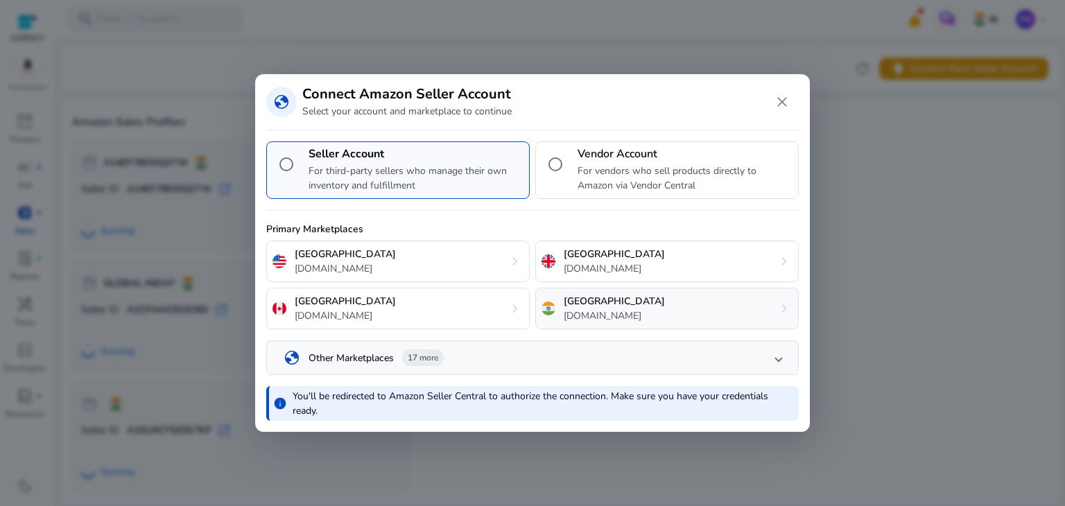
click at [632, 309] on div "India [DOMAIN_NAME] chevron_right" at bounding box center [666, 309] width 263 height 42
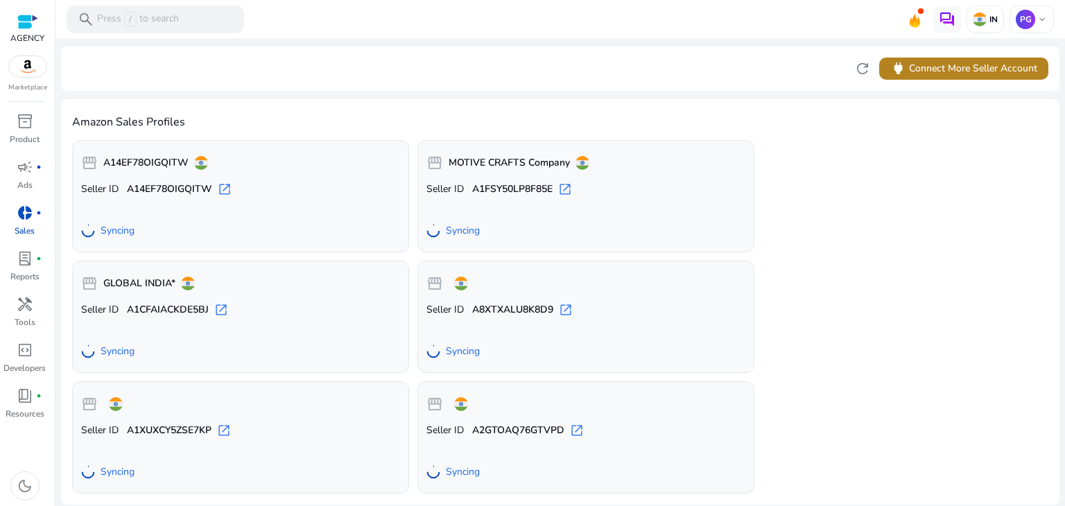
click at [903, 76] on span "power" at bounding box center [898, 68] width 16 height 16
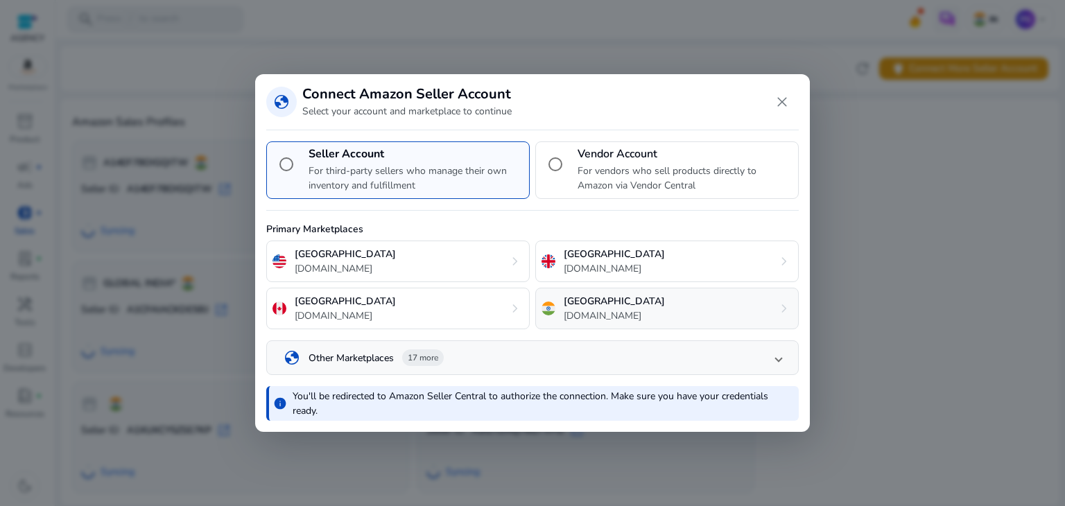
click at [633, 313] on div "India amazon.in chevron_right" at bounding box center [666, 309] width 263 height 42
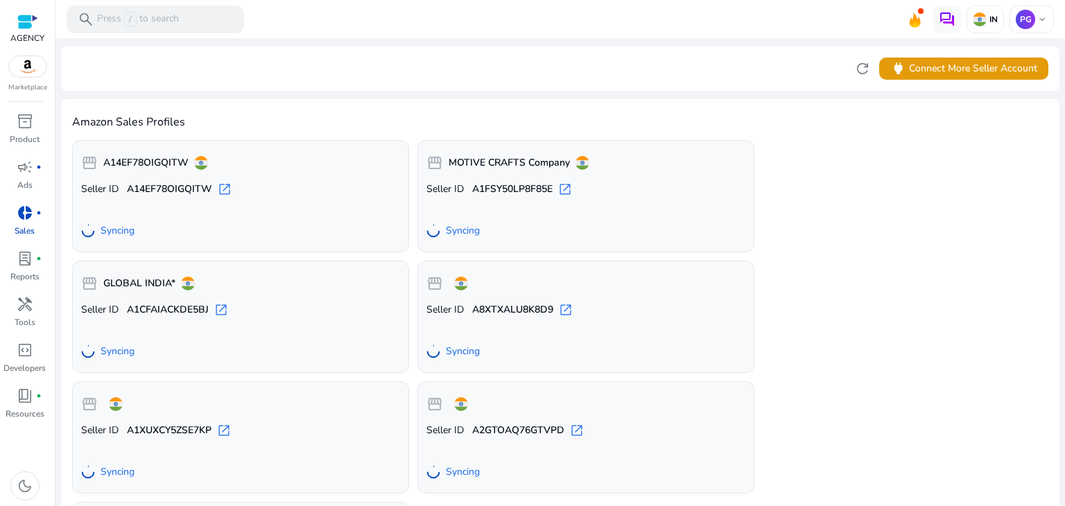
scroll to position [119, 0]
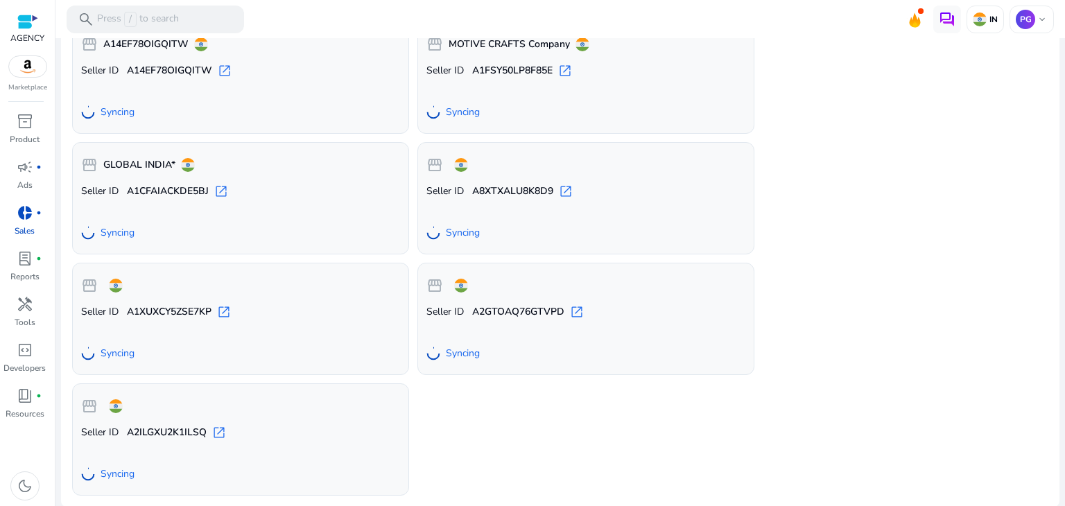
click at [471, 351] on span "Syncing" at bounding box center [463, 354] width 34 height 14
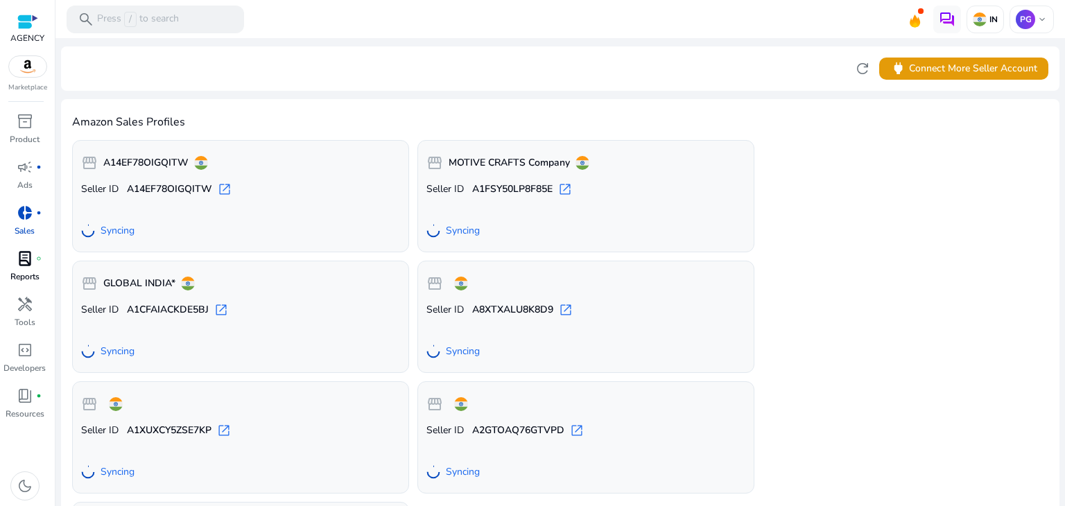
click at [22, 270] on p "Reports" at bounding box center [24, 276] width 29 height 12
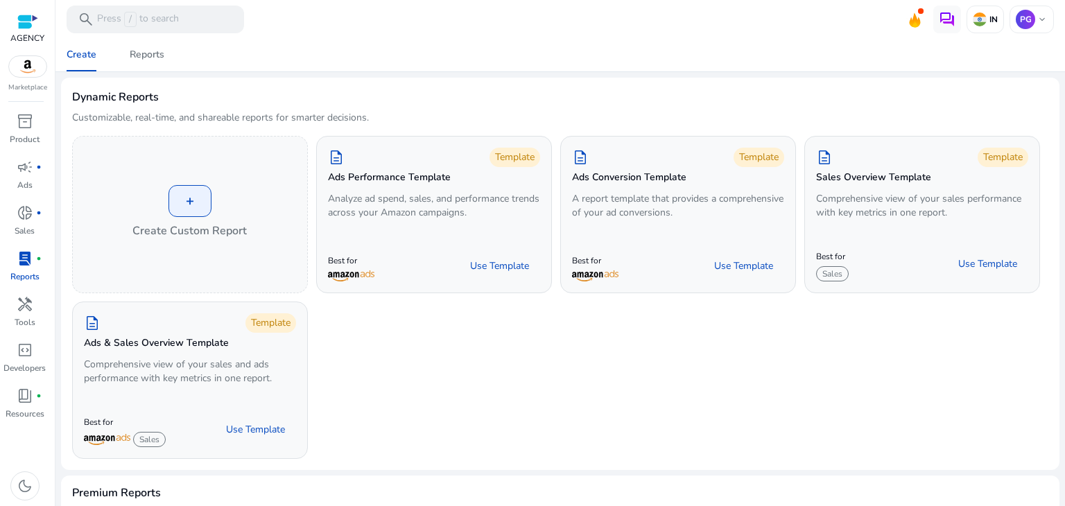
scroll to position [139, 0]
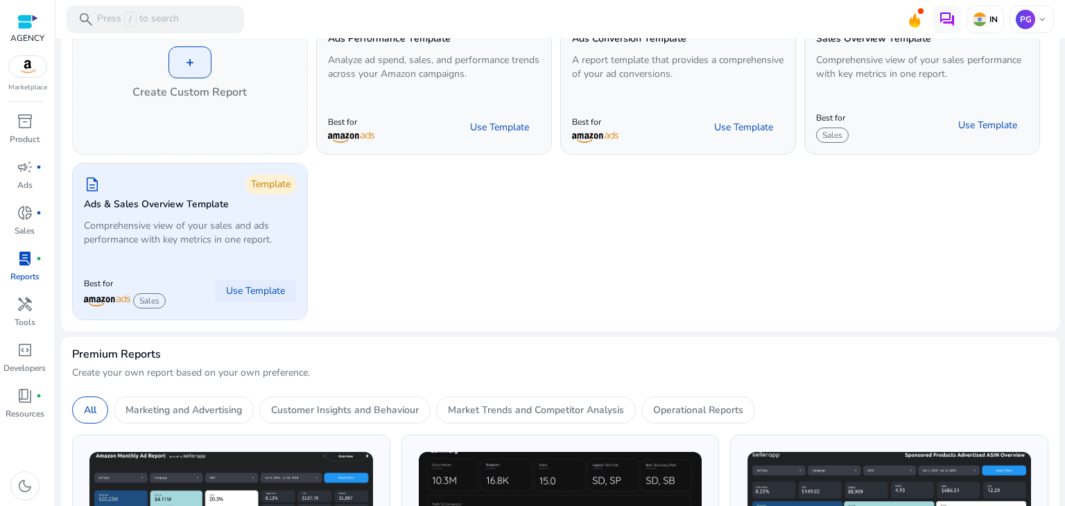
click at [269, 291] on span "Use Template" at bounding box center [255, 291] width 59 height 14
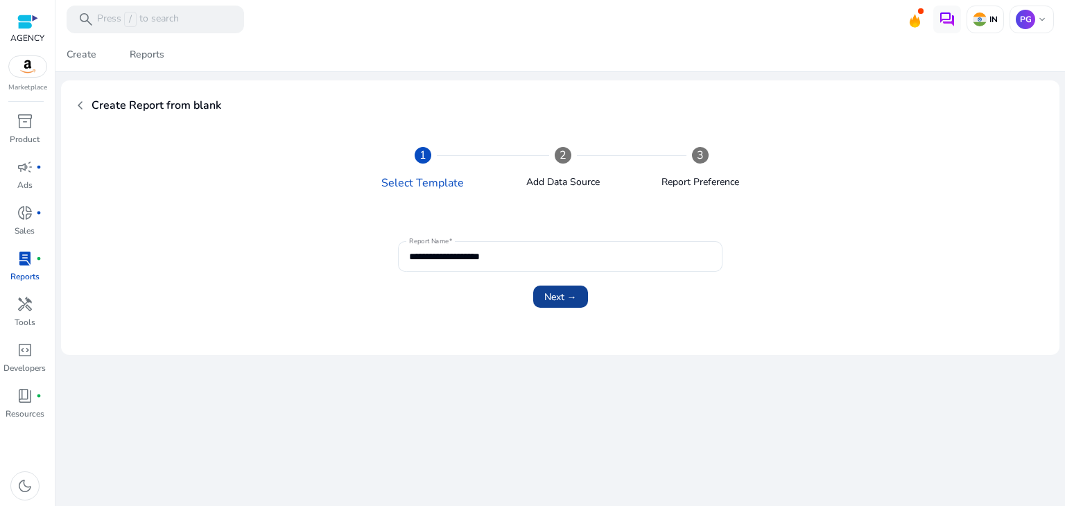
click at [552, 297] on span "Next →" at bounding box center [560, 297] width 33 height 15
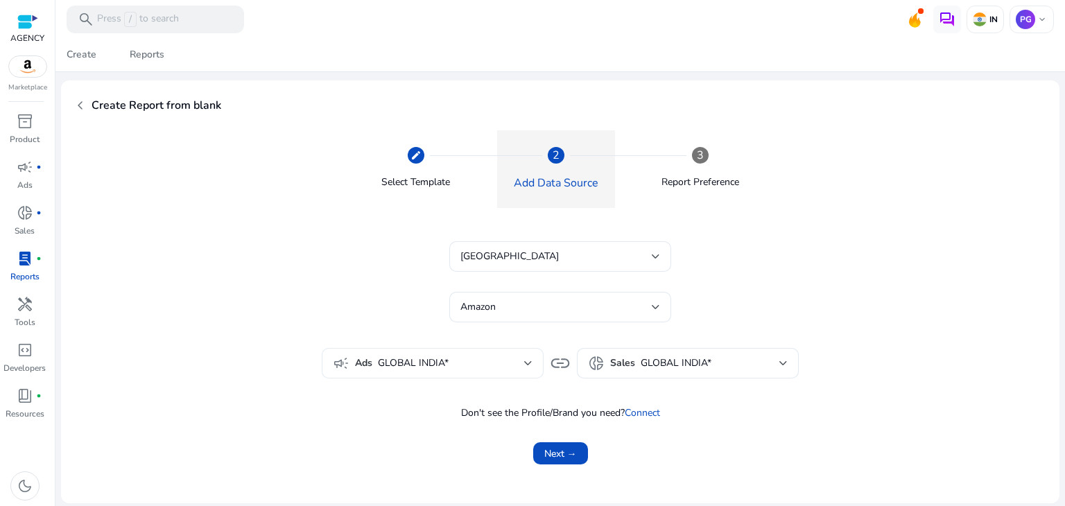
click at [468, 365] on span "GLOBAL INDIA*" at bounding box center [451, 363] width 146 height 15
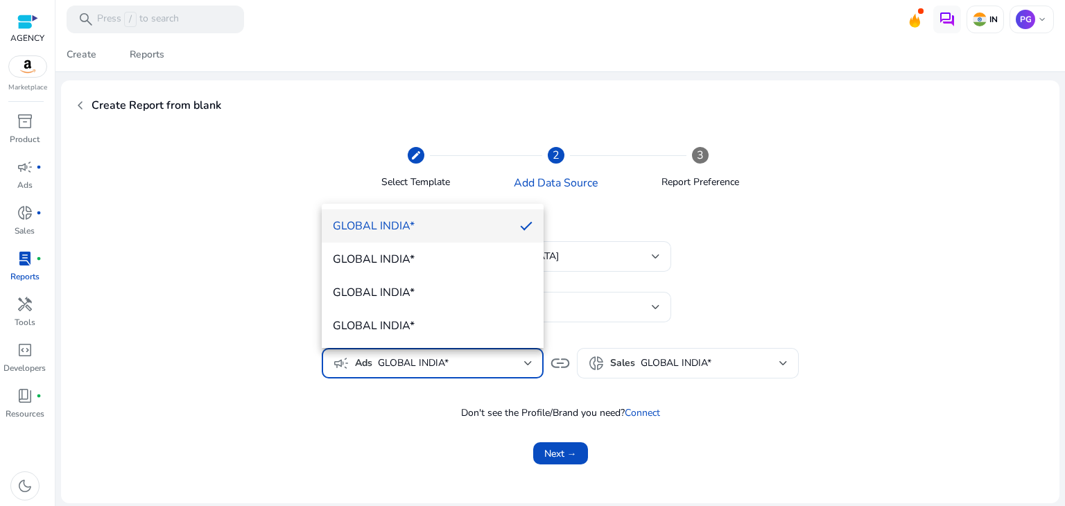
click at [468, 365] on body "**********" at bounding box center [532, 253] width 1065 height 506
click at [694, 461] on div at bounding box center [532, 253] width 1065 height 506
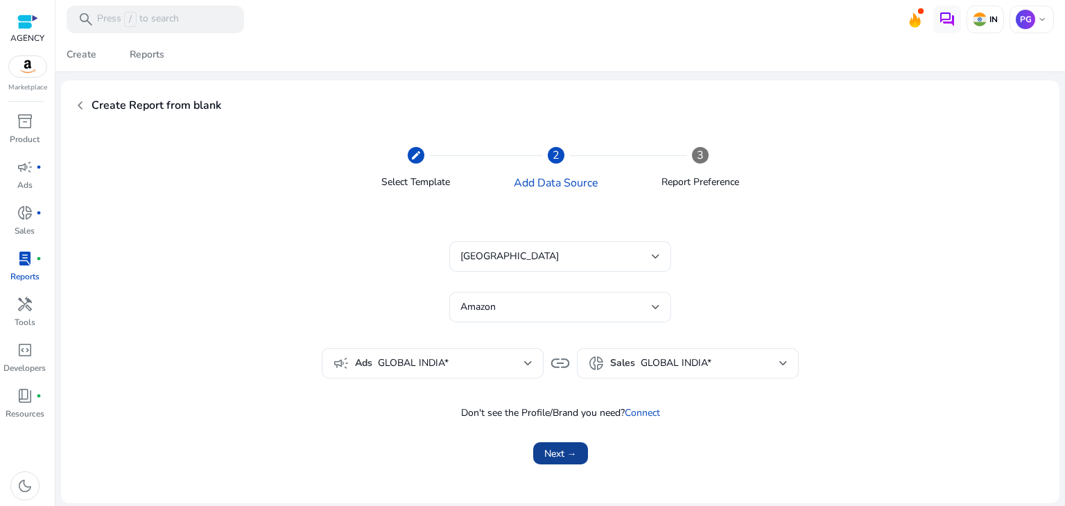
click at [548, 447] on span "Next →" at bounding box center [560, 453] width 33 height 15
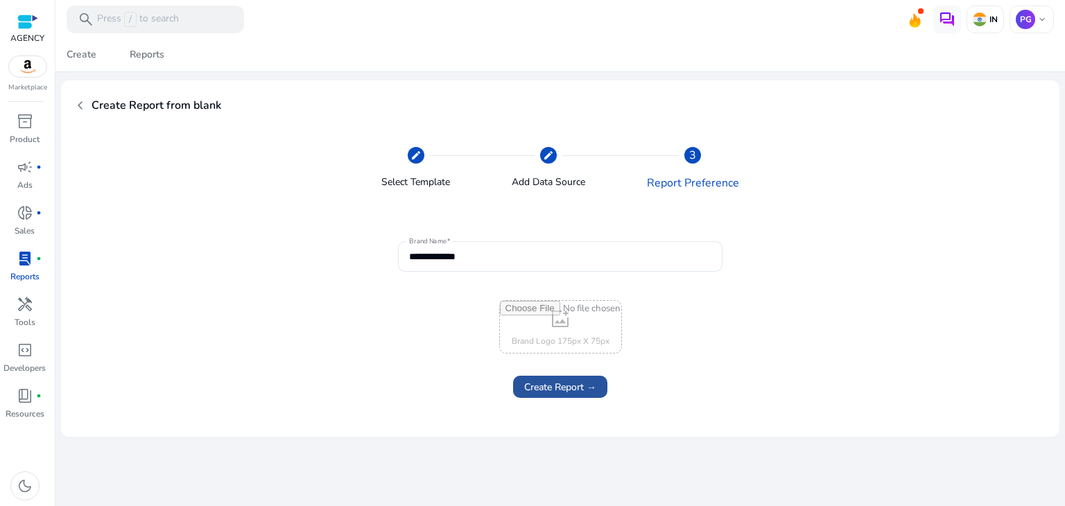
click at [560, 385] on span "Create Report →" at bounding box center [560, 387] width 72 height 15
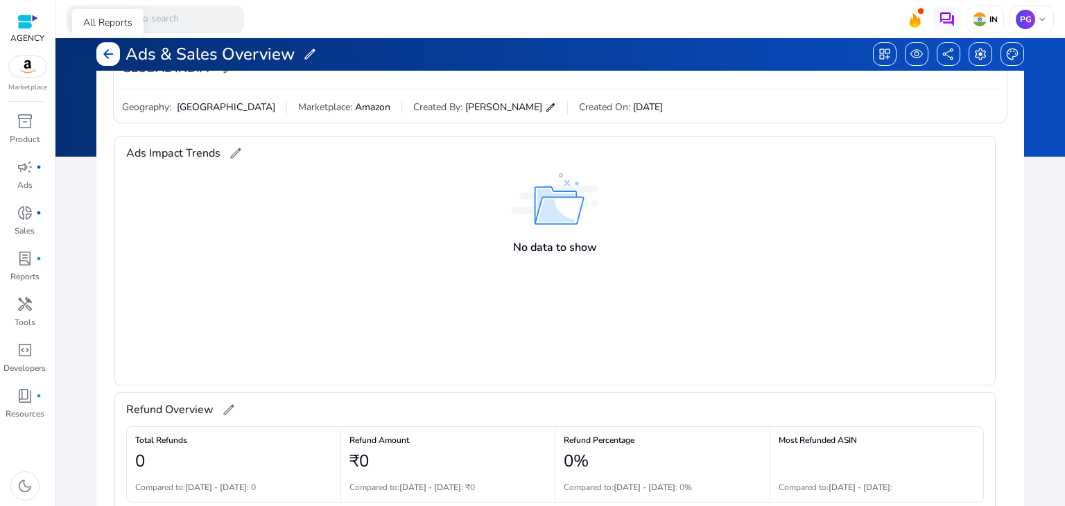
click at [108, 53] on span "arrow_back" at bounding box center [108, 54] width 14 height 14
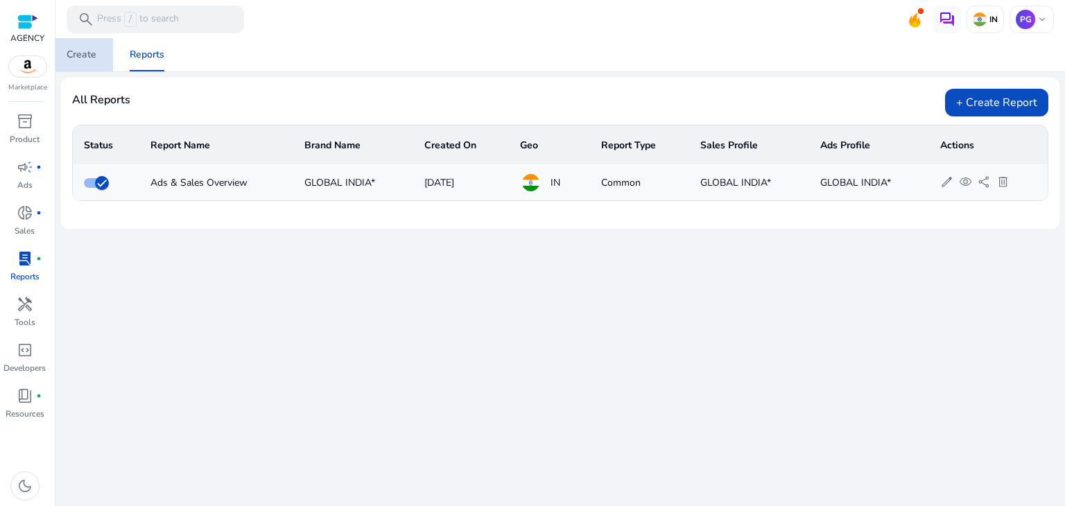
click at [83, 59] on div "Create" at bounding box center [82, 55] width 30 height 10
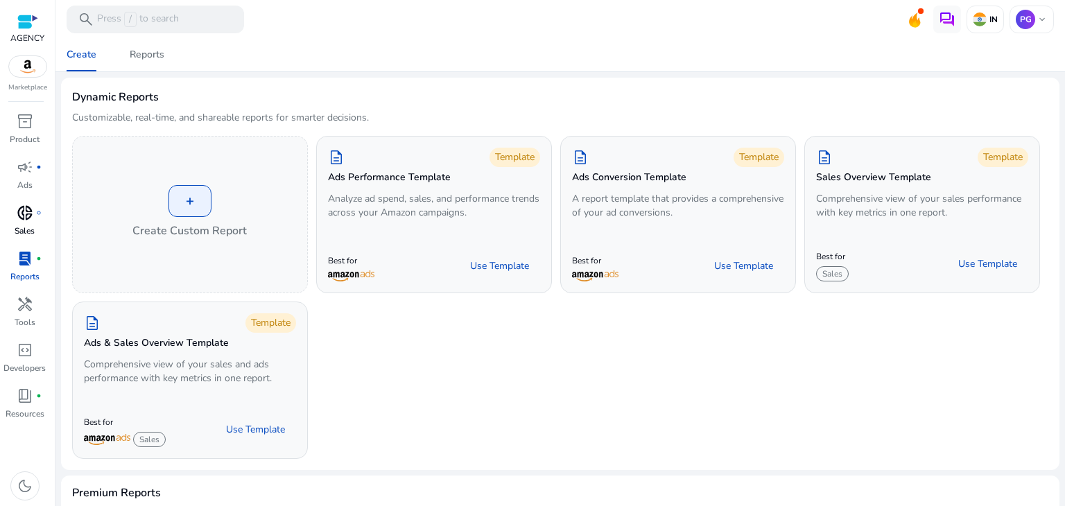
click at [22, 226] on p "Sales" at bounding box center [25, 231] width 20 height 12
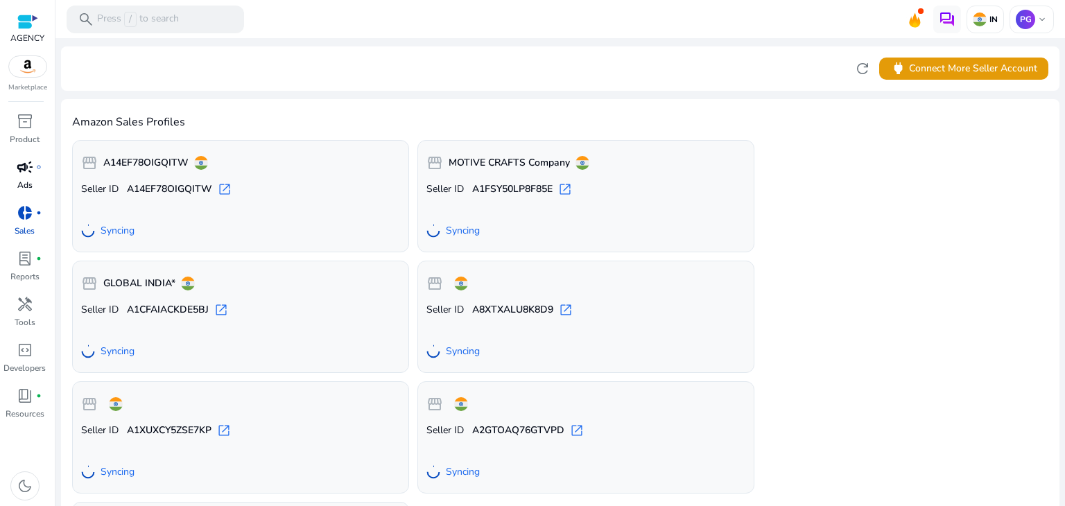
click at [12, 165] on div "campaign fiber_manual_record" at bounding box center [25, 167] width 39 height 22
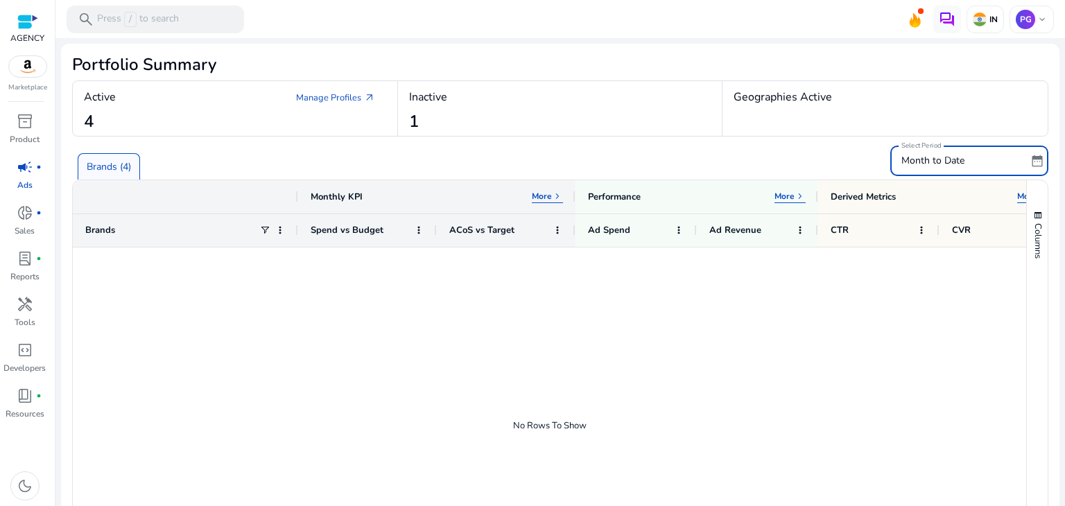
click at [916, 161] on span "Month to Date" at bounding box center [932, 160] width 63 height 13
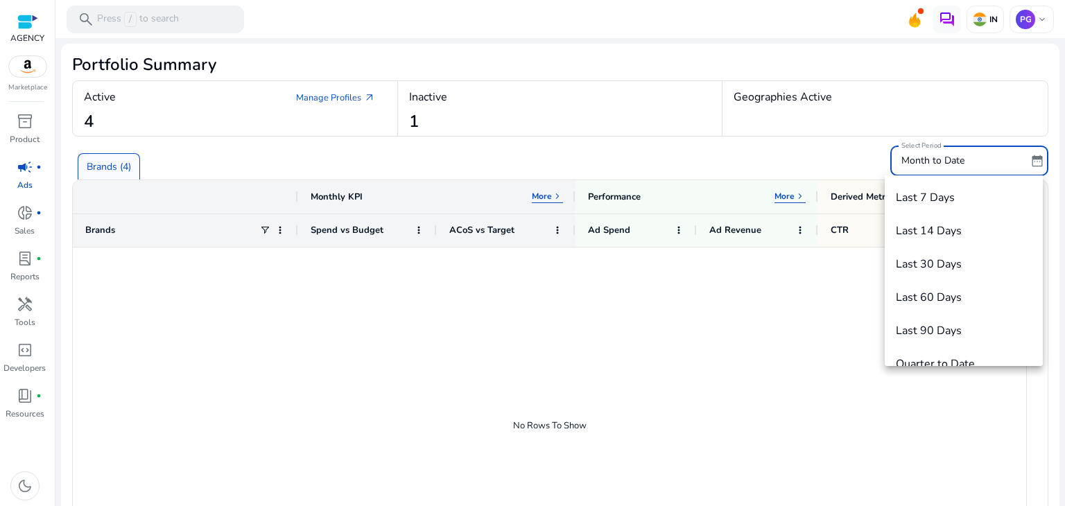
scroll to position [47, 0]
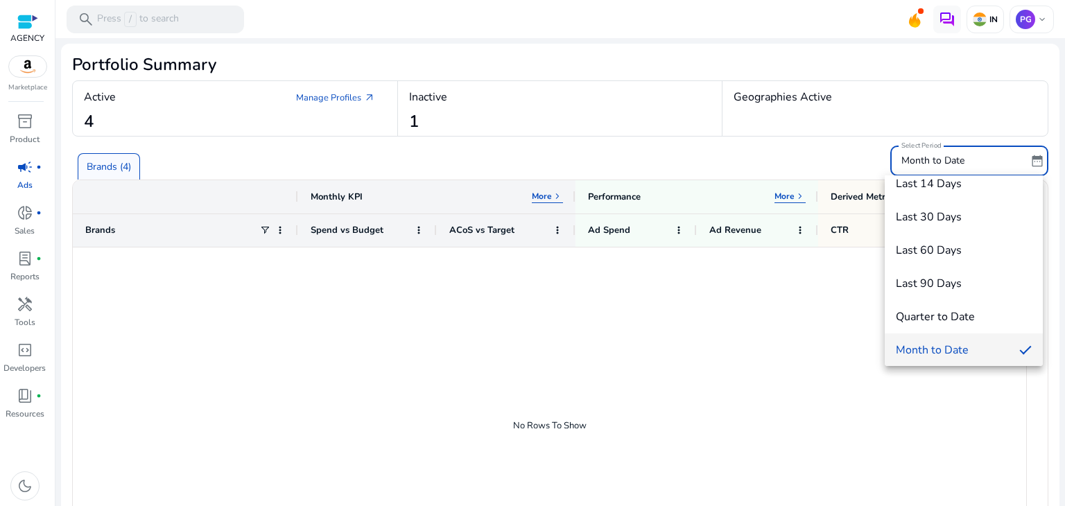
click at [921, 348] on span "Month to Date" at bounding box center [951, 349] width 112 height 15
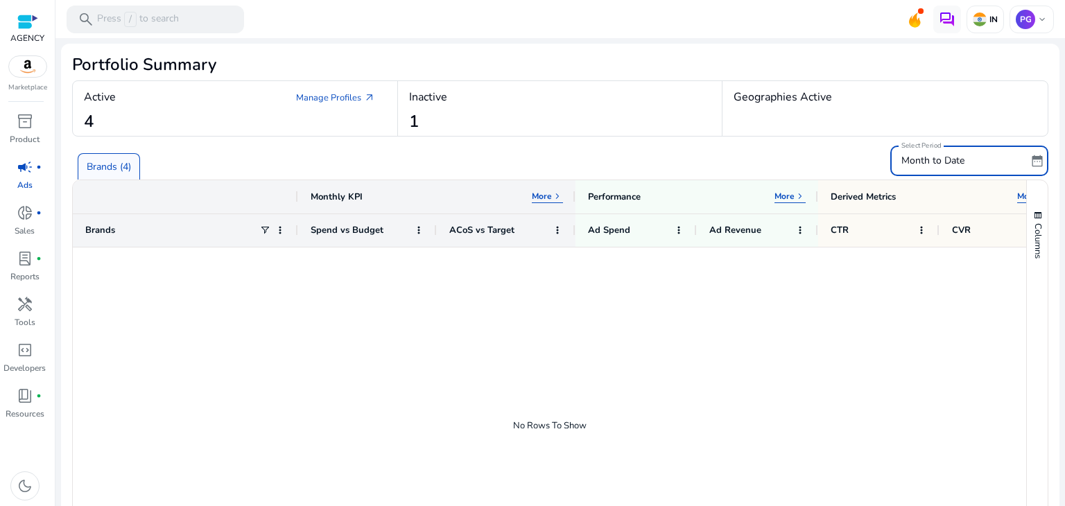
click at [463, 125] on div "Inactive 1" at bounding box center [560, 108] width 325 height 55
click at [442, 81] on div "Inactive 1" at bounding box center [560, 108] width 325 height 55
click at [437, 105] on div "Inactive" at bounding box center [560, 97] width 302 height 25
click at [468, 153] on div "Brands (4)" at bounding box center [478, 160] width 812 height 37
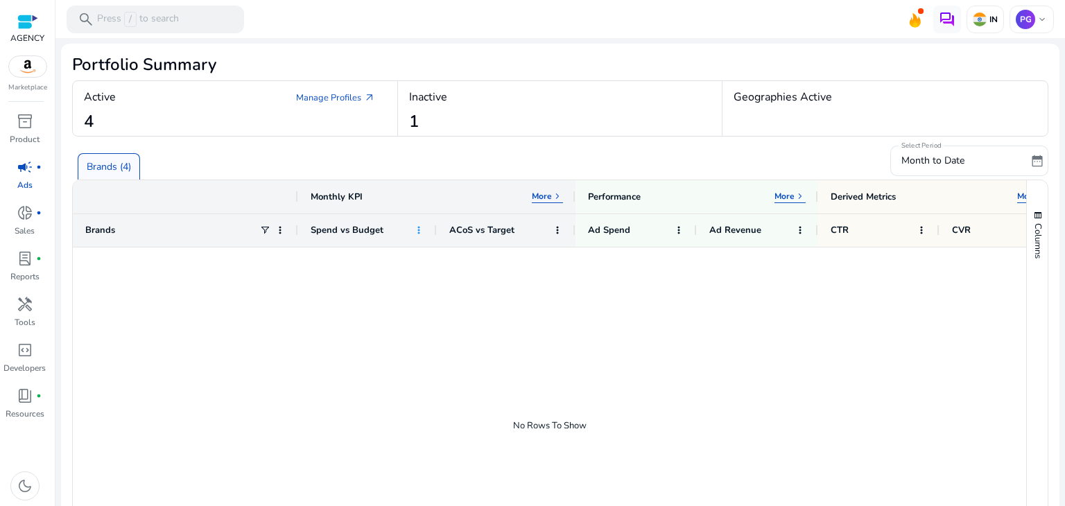
click at [422, 229] on span at bounding box center [418, 230] width 11 height 11
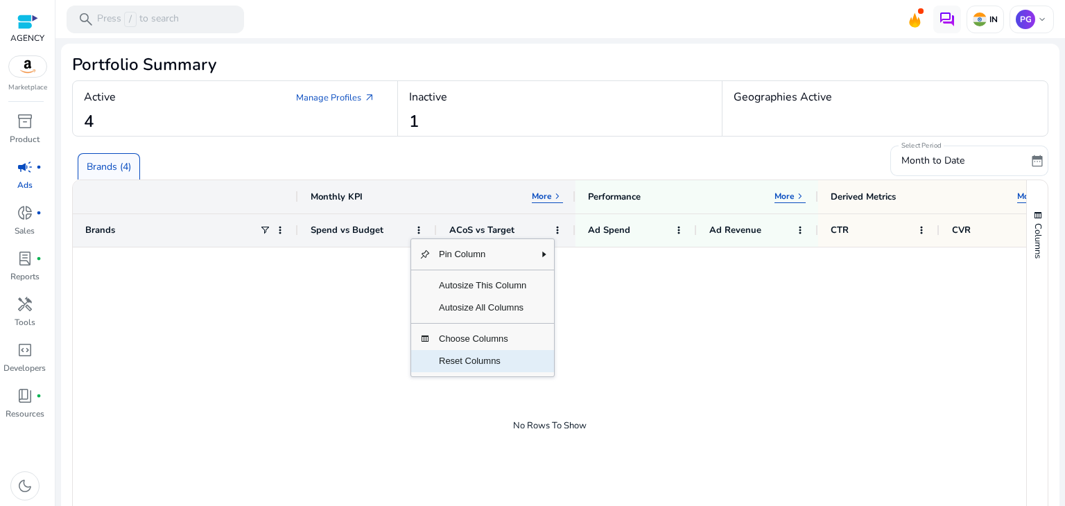
click at [460, 360] on span "Reset Columns" at bounding box center [482, 361] width 104 height 22
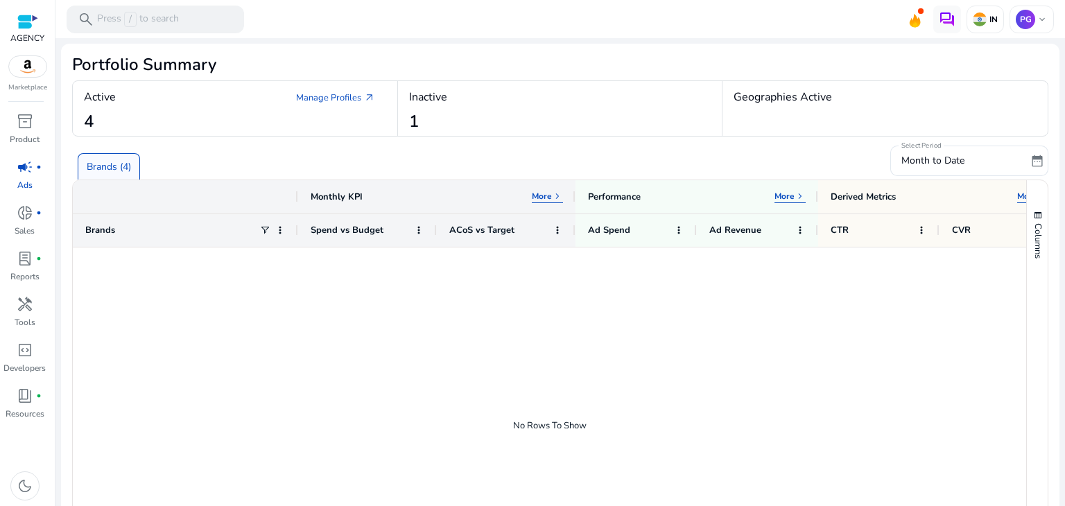
click at [549, 191] on p "More" at bounding box center [542, 196] width 20 height 11
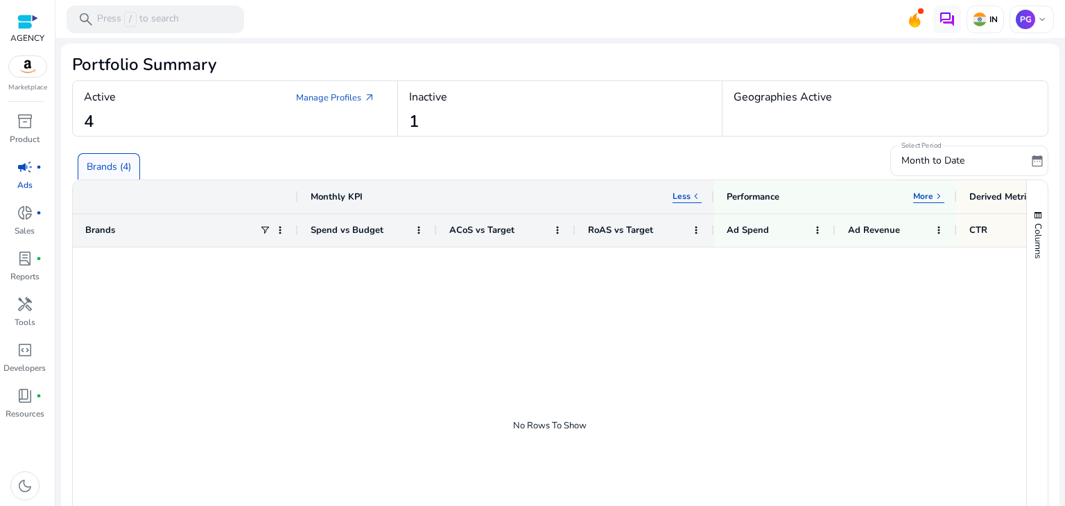
click at [674, 198] on p "Less" at bounding box center [681, 196] width 18 height 11
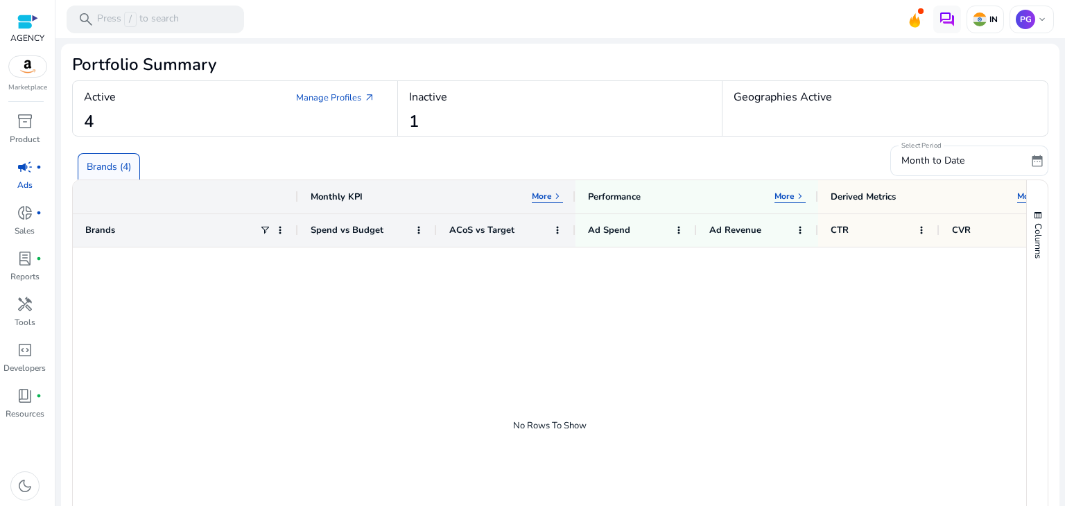
click at [166, 109] on div "Active Manage Profiles arrow_outward" at bounding box center [235, 97] width 302 height 25
click at [324, 102] on link "Manage Profiles arrow_outward" at bounding box center [335, 97] width 101 height 25
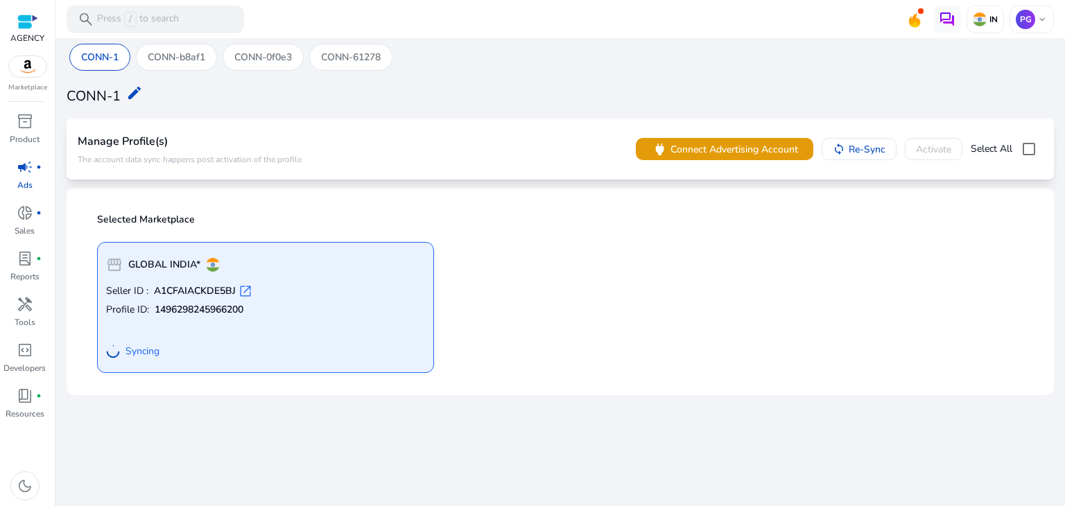
drag, startPoint x: 136, startPoint y: 354, endPoint x: 553, endPoint y: 289, distance: 422.3
click at [553, 289] on div "storefront GLOBAL INDIA* Seller ID : A1CFAIACKDE5BJ open_in_new Profile ID: 149…" at bounding box center [560, 302] width 943 height 142
drag, startPoint x: 1009, startPoint y: 164, endPoint x: 657, endPoint y: 259, distance: 364.5
click at [657, 259] on div "storefront GLOBAL INDIA* Seller ID : A1CFAIACKDE5BJ open_in_new Profile ID: 149…" at bounding box center [560, 302] width 943 height 142
click at [845, 153] on span "Re-Sync" at bounding box center [865, 149] width 40 height 15
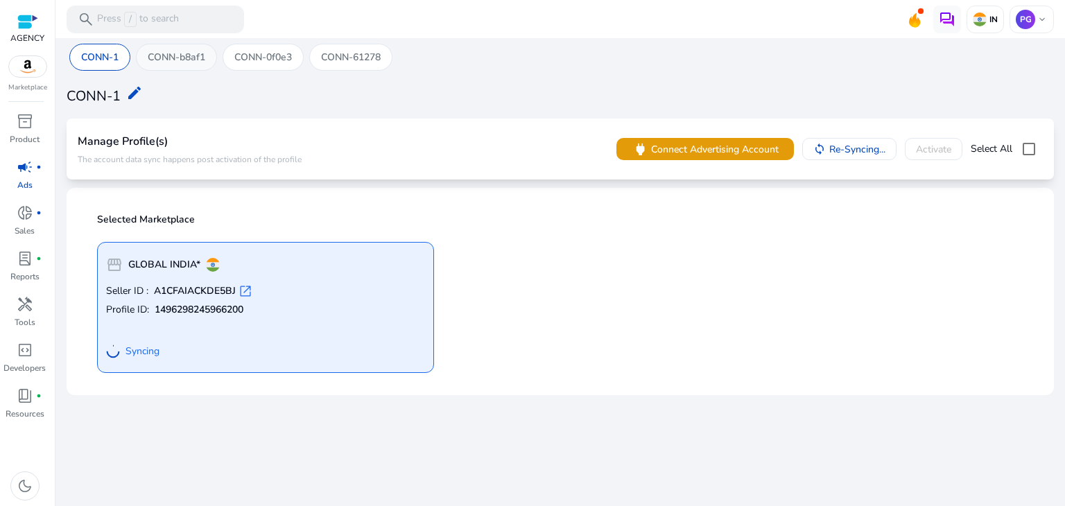
click at [186, 53] on p "CONN-b8af1" at bounding box center [177, 57] width 58 height 15
click at [272, 51] on p "CONN-0f0e3" at bounding box center [263, 57] width 58 height 15
click at [349, 53] on p "CONN-61278" at bounding box center [351, 57] width 60 height 15
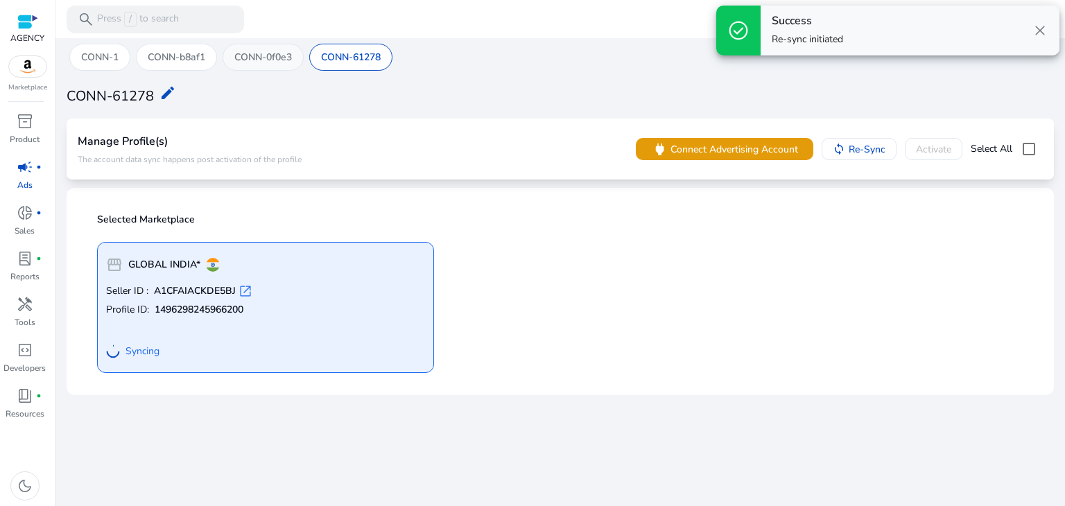
click at [258, 55] on p "CONN-0f0e3" at bounding box center [263, 57] width 58 height 15
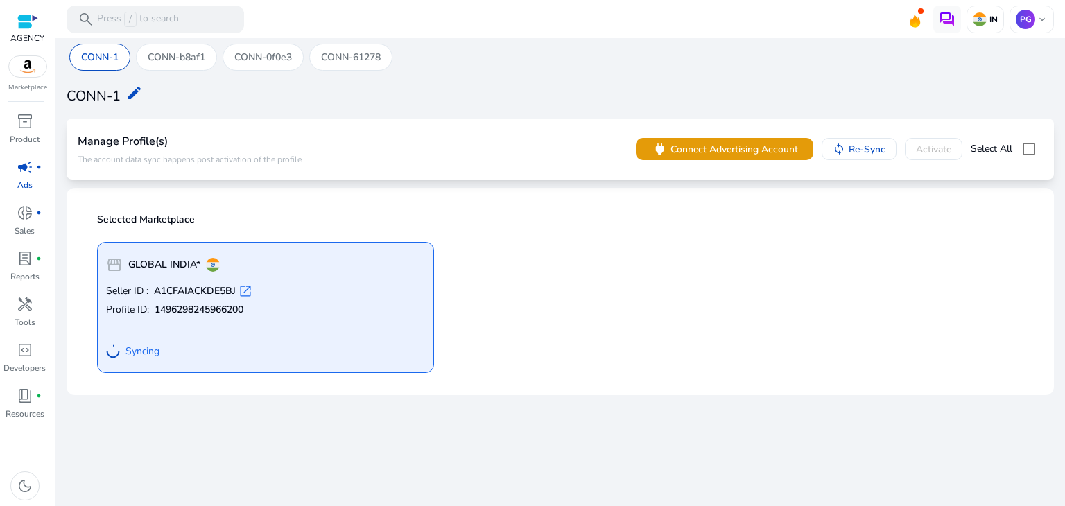
drag, startPoint x: 125, startPoint y: 355, endPoint x: 399, endPoint y: 219, distance: 306.2
click at [399, 219] on p "Selected Marketplace" at bounding box center [564, 220] width 934 height 14
click at [25, 124] on span "inventory_2" at bounding box center [25, 121] width 17 height 17
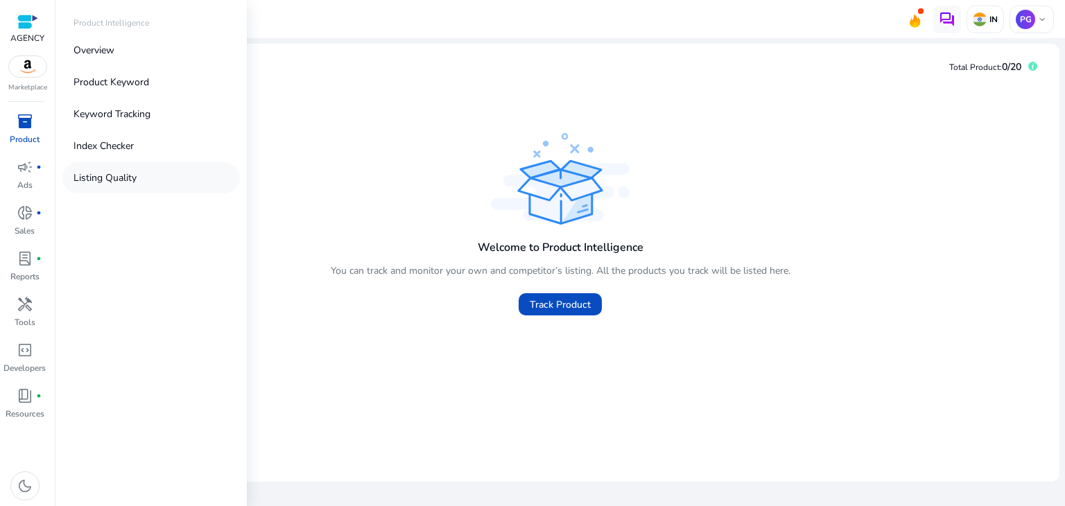
click at [128, 181] on p "Listing Quality" at bounding box center [104, 177] width 63 height 15
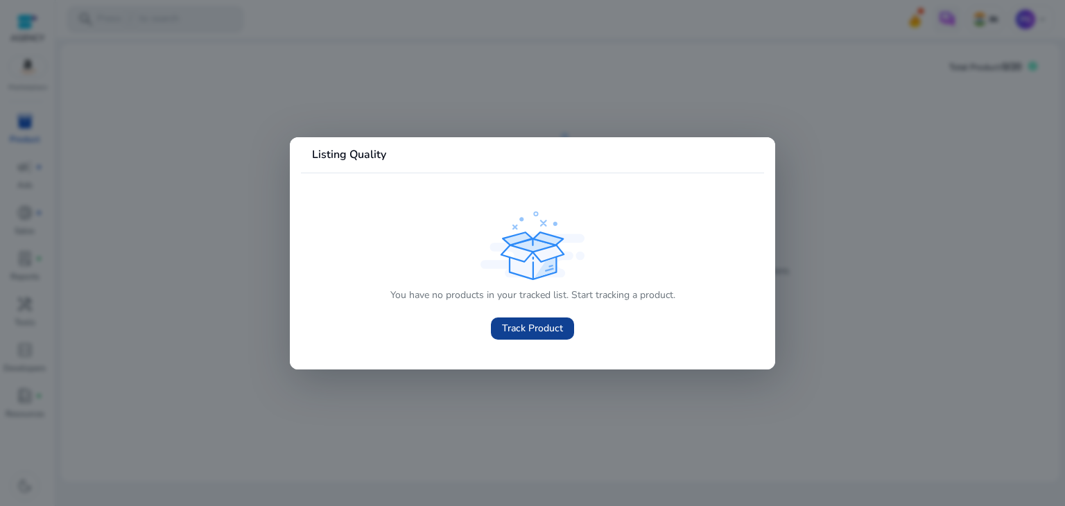
click at [515, 338] on span at bounding box center [532, 328] width 83 height 33
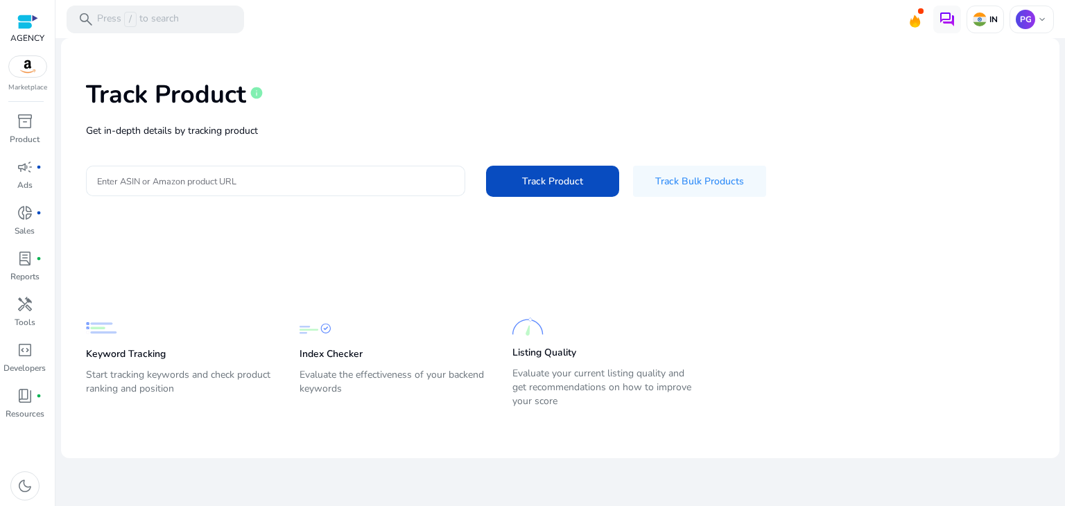
click at [237, 170] on div at bounding box center [275, 181] width 357 height 30
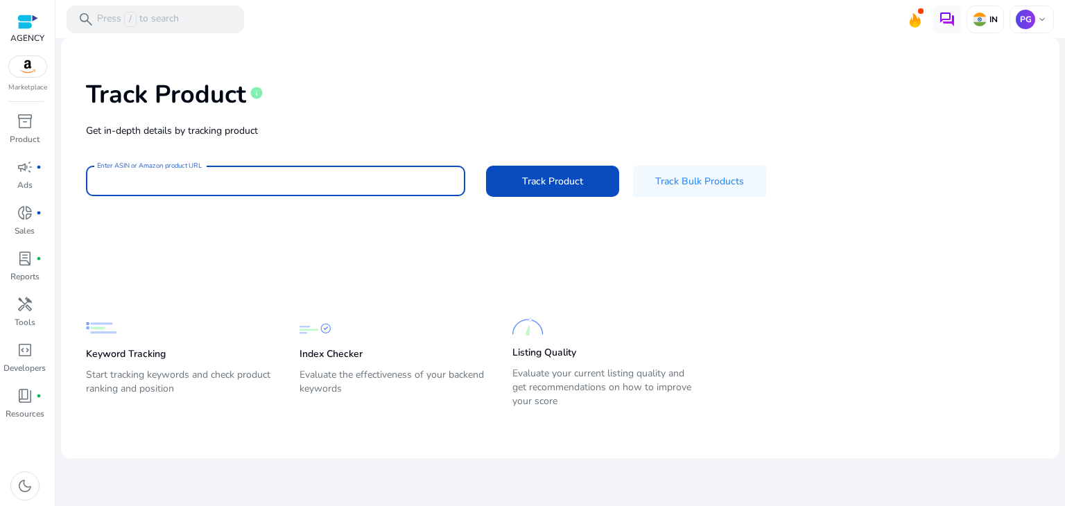
paste input "**********"
type input "**********"
click at [527, 175] on span "Track Product" at bounding box center [552, 181] width 61 height 15
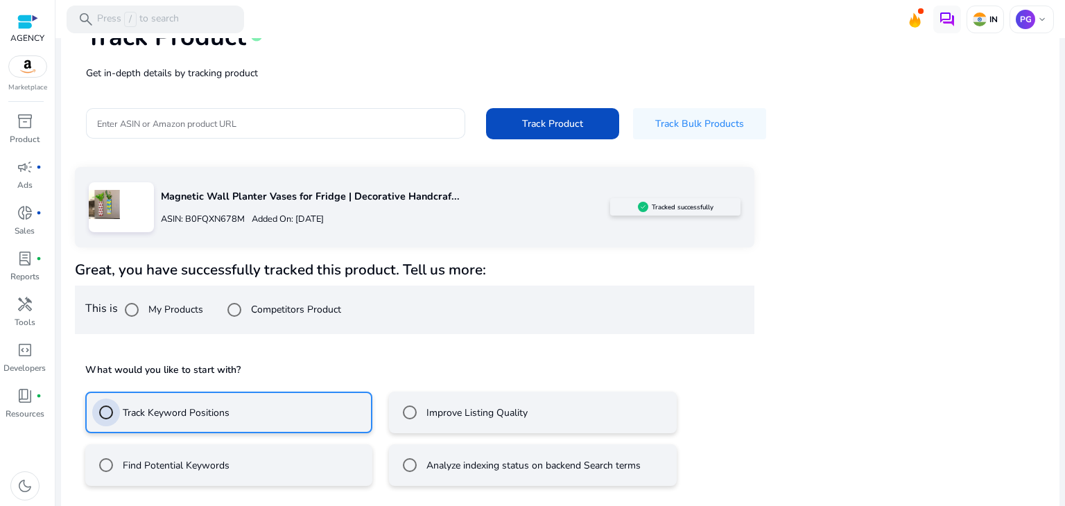
scroll to position [119, 0]
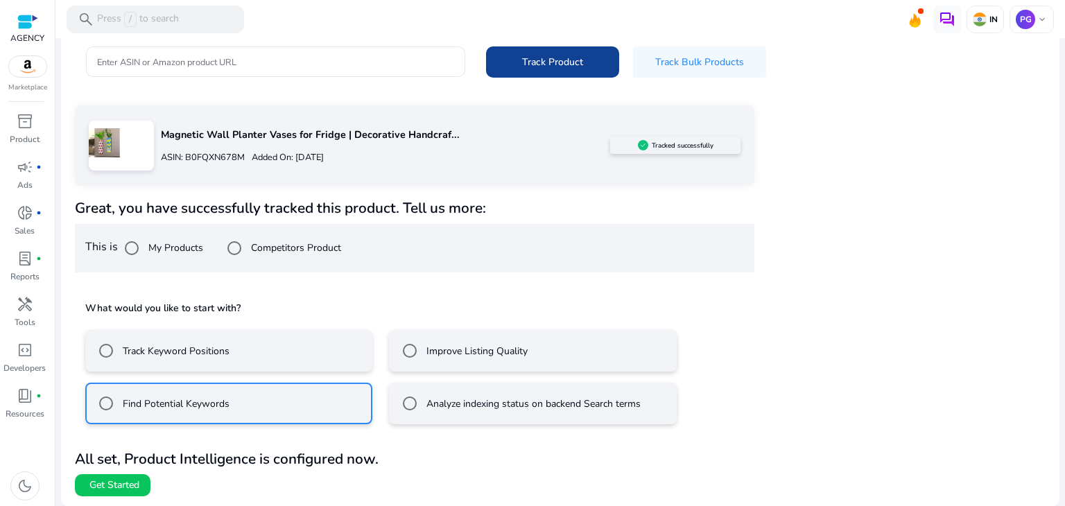
click at [534, 52] on span at bounding box center [552, 61] width 133 height 33
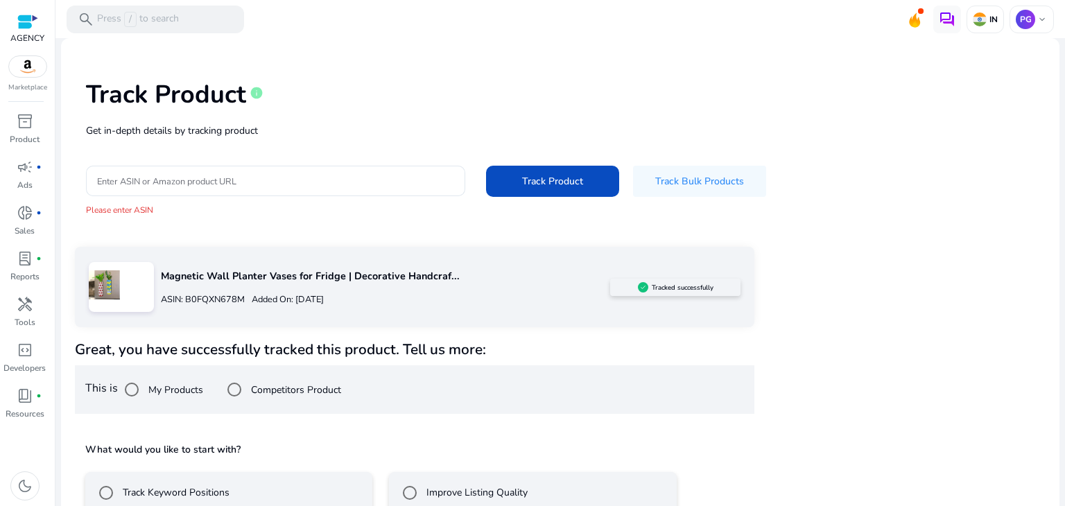
scroll to position [139, 0]
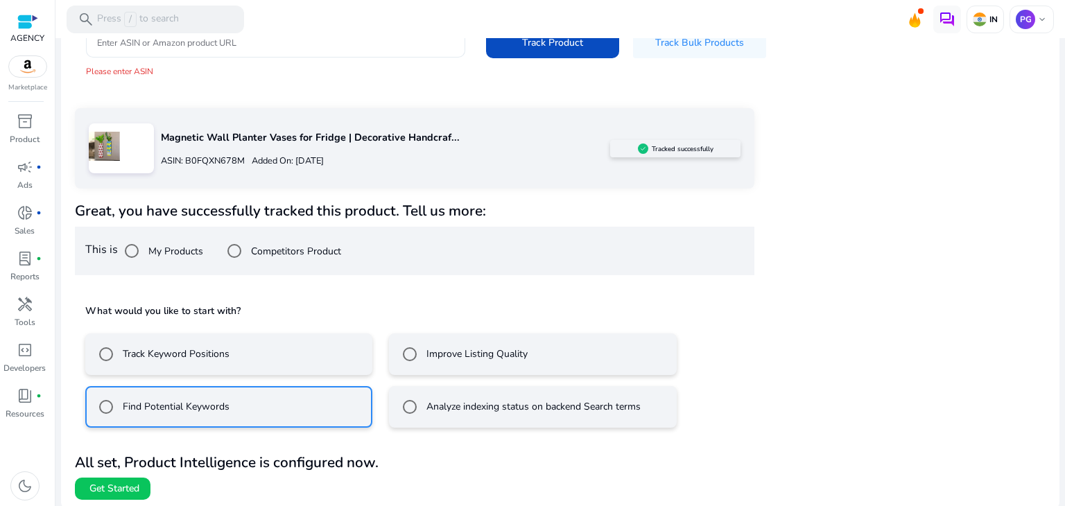
click at [230, 54] on div at bounding box center [275, 42] width 357 height 30
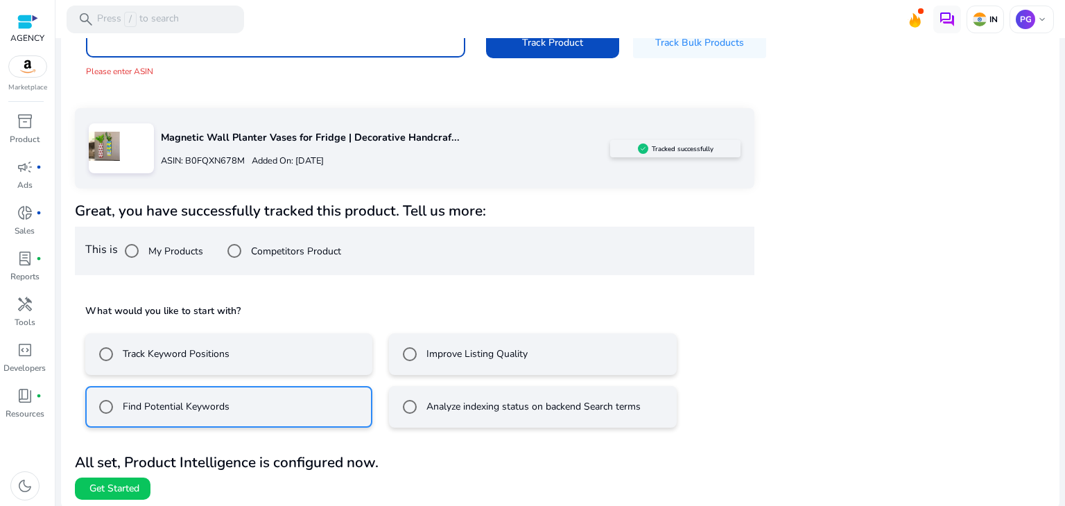
paste input "**********"
type input "**********"
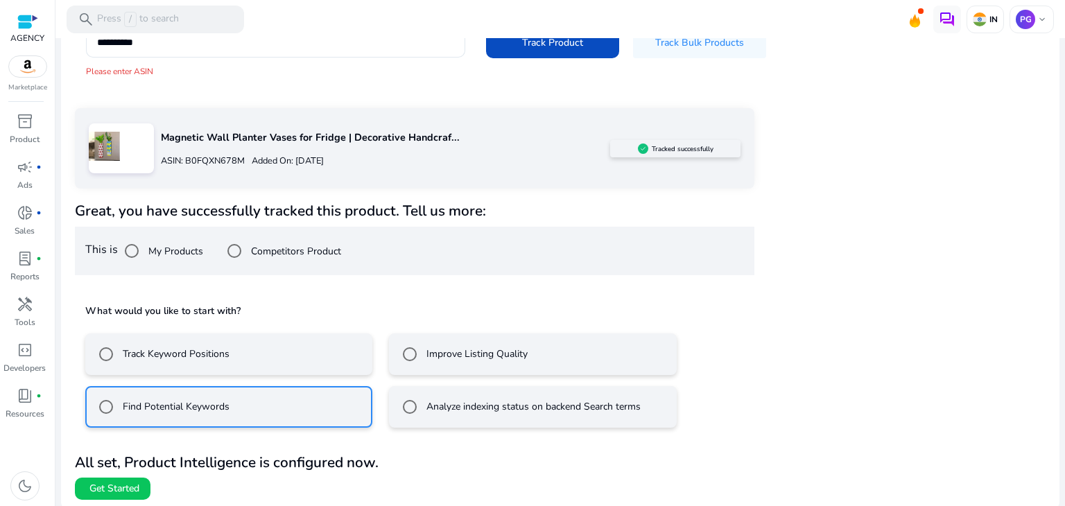
click at [381, 110] on div "Magnetic Wall Planter Vases for Fridge | Decorative Handcraf... ASIN: B0FQXN678…" at bounding box center [414, 148] width 679 height 80
click at [527, 42] on span "Track Product" at bounding box center [552, 42] width 61 height 15
click at [542, 45] on span "Track Product" at bounding box center [552, 42] width 61 height 15
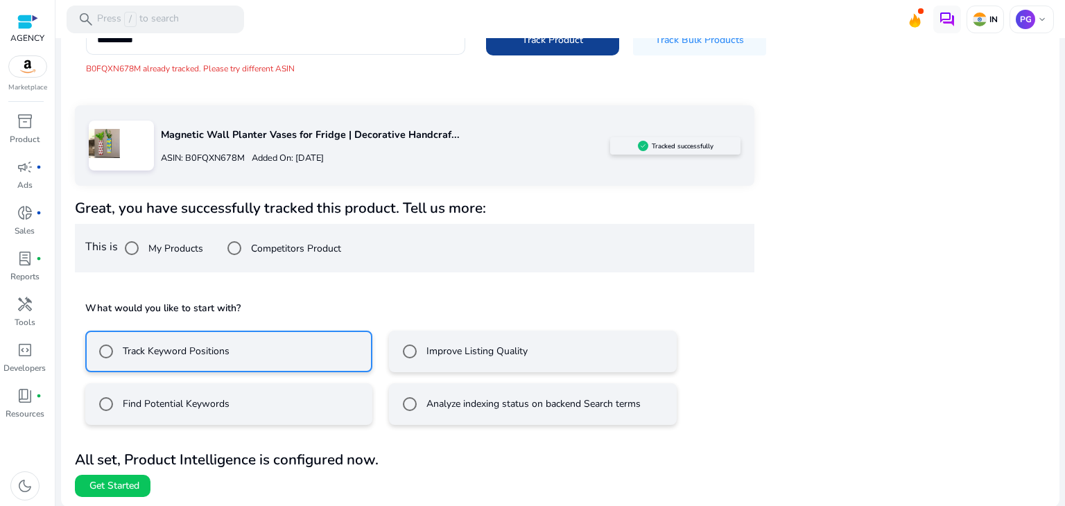
click at [532, 49] on span at bounding box center [552, 39] width 133 height 33
click at [120, 481] on span "Get Started" at bounding box center [114, 486] width 50 height 14
click at [120, 483] on span "Get Started" at bounding box center [114, 486] width 50 height 14
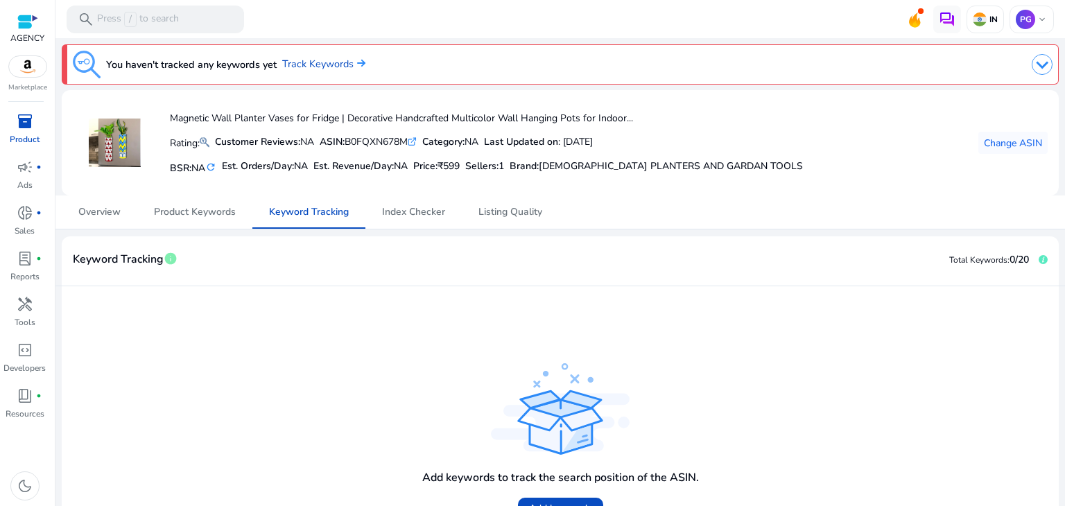
scroll to position [100, 0]
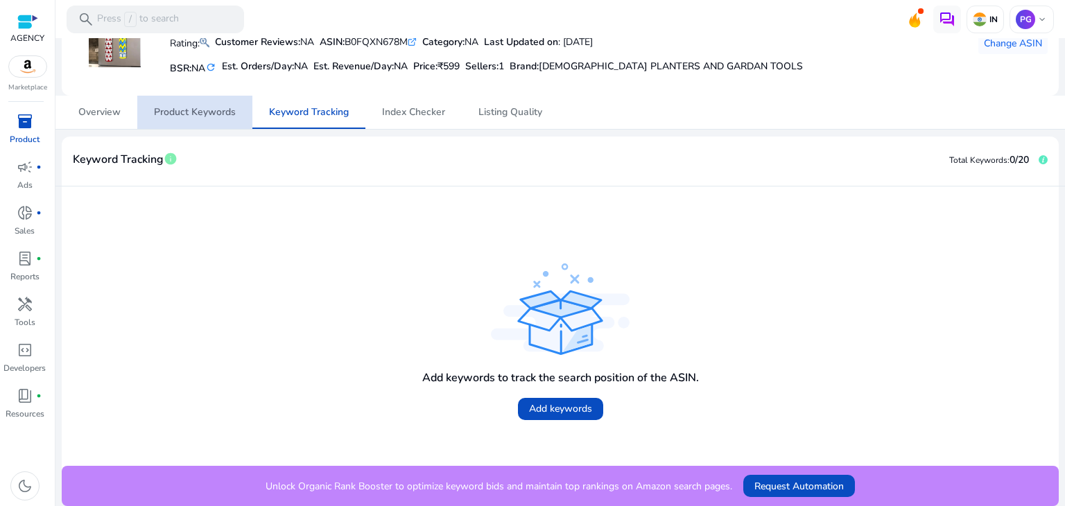
click at [202, 116] on span "Product Keywords" at bounding box center [195, 112] width 82 height 10
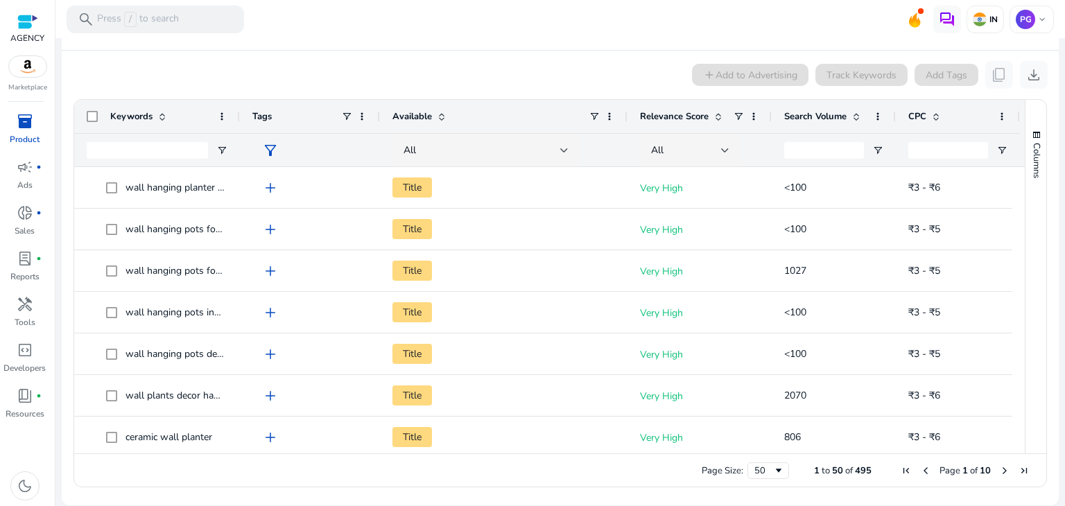
scroll to position [97, 0]
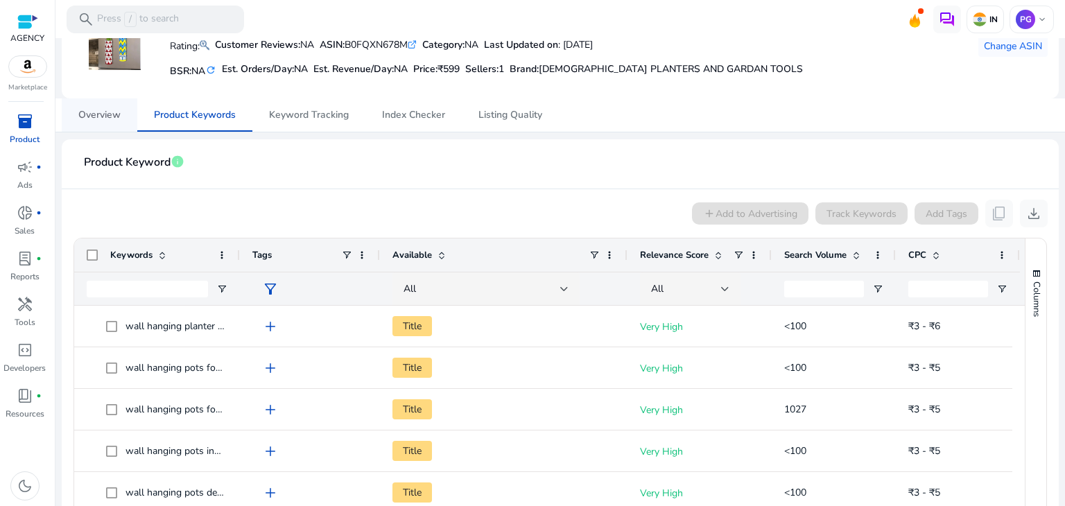
click at [111, 117] on span "Overview" at bounding box center [99, 115] width 42 height 10
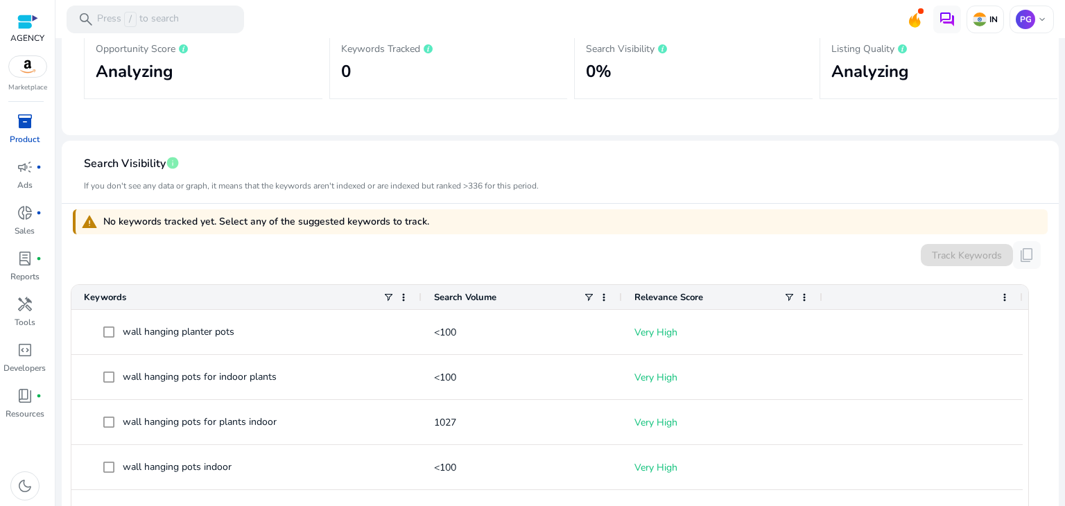
scroll to position [139, 0]
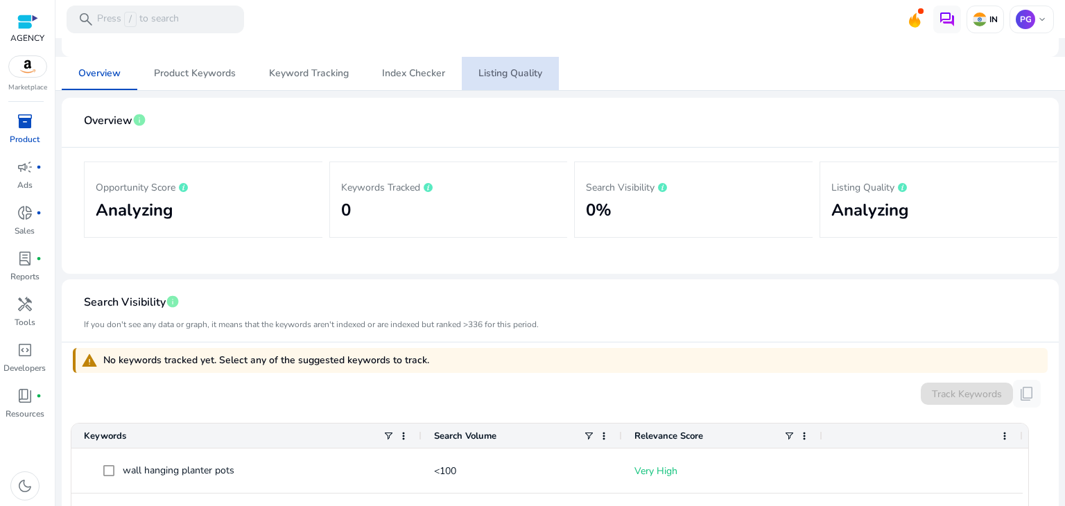
click at [510, 73] on span "Listing Quality" at bounding box center [510, 74] width 64 height 10
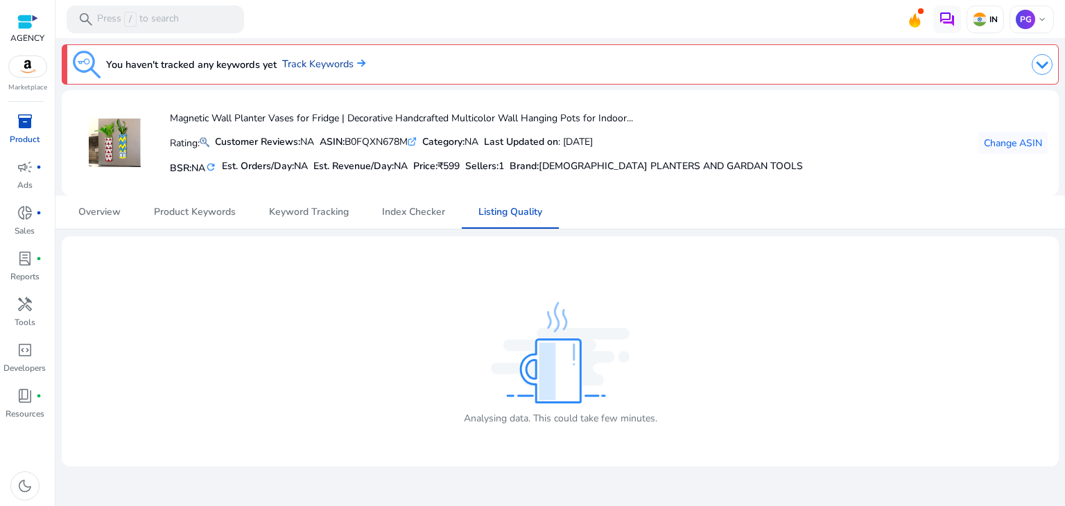
click at [326, 64] on link "Track Keywords" at bounding box center [323, 64] width 83 height 15
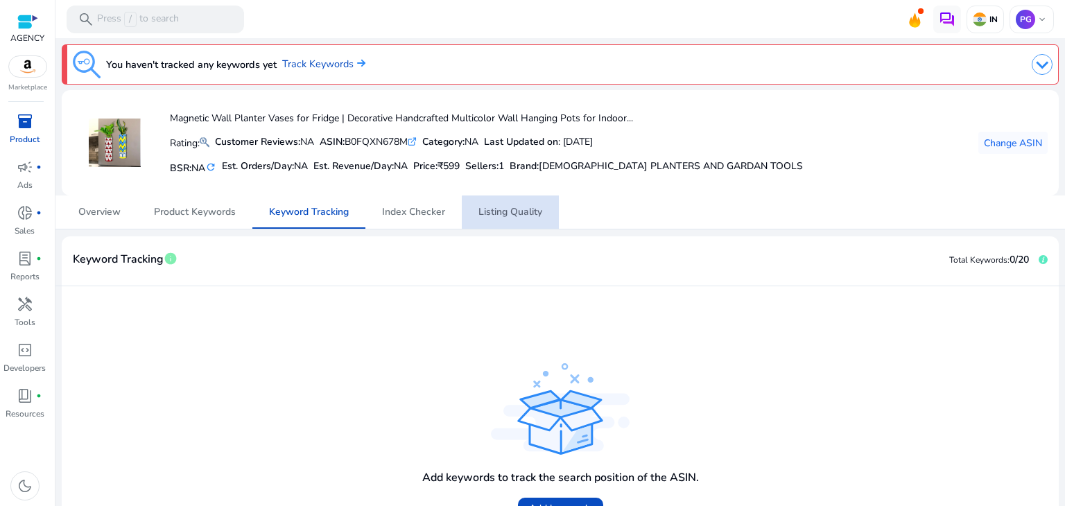
click at [520, 212] on span "Listing Quality" at bounding box center [510, 212] width 64 height 10
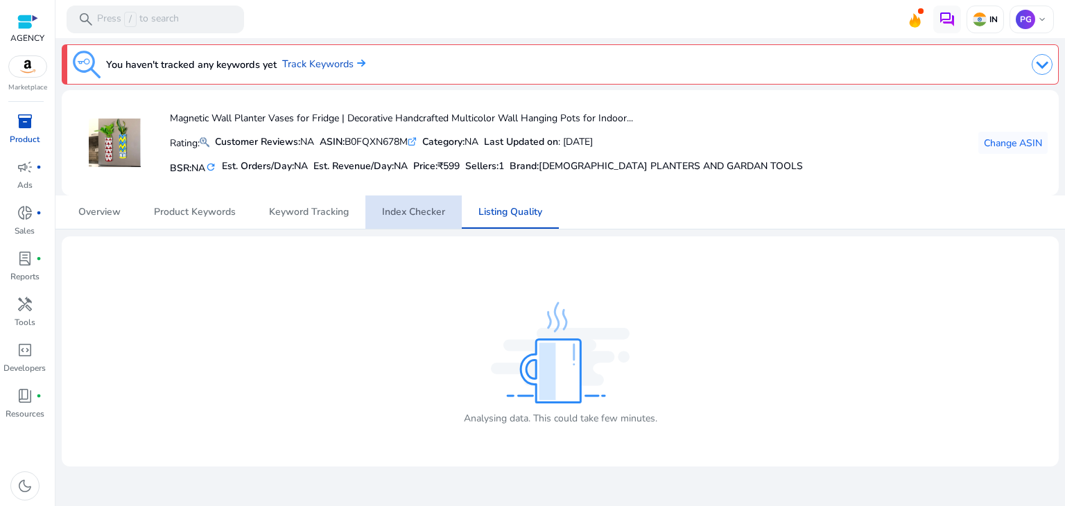
click at [430, 216] on span "Index Checker" at bounding box center [413, 212] width 63 height 10
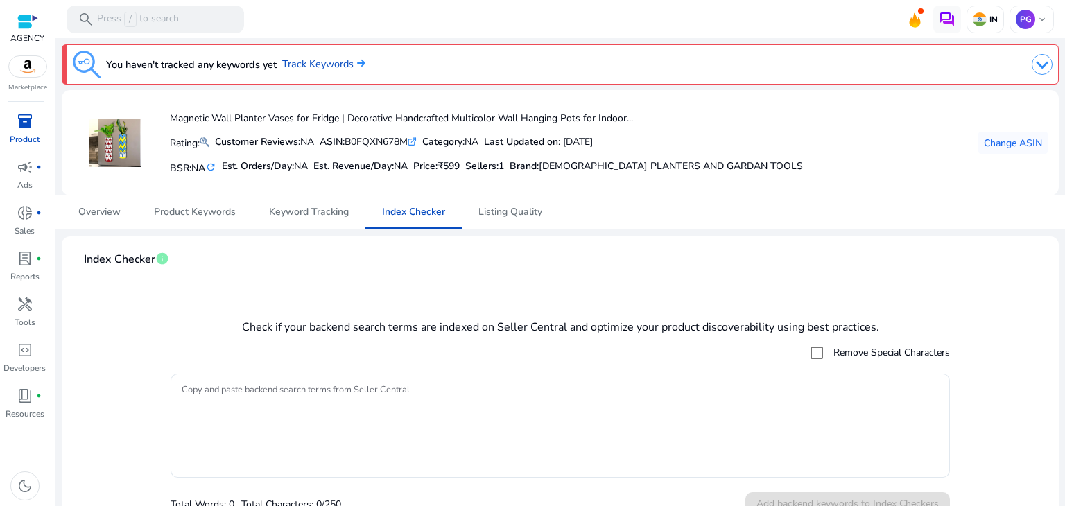
scroll to position [21, 0]
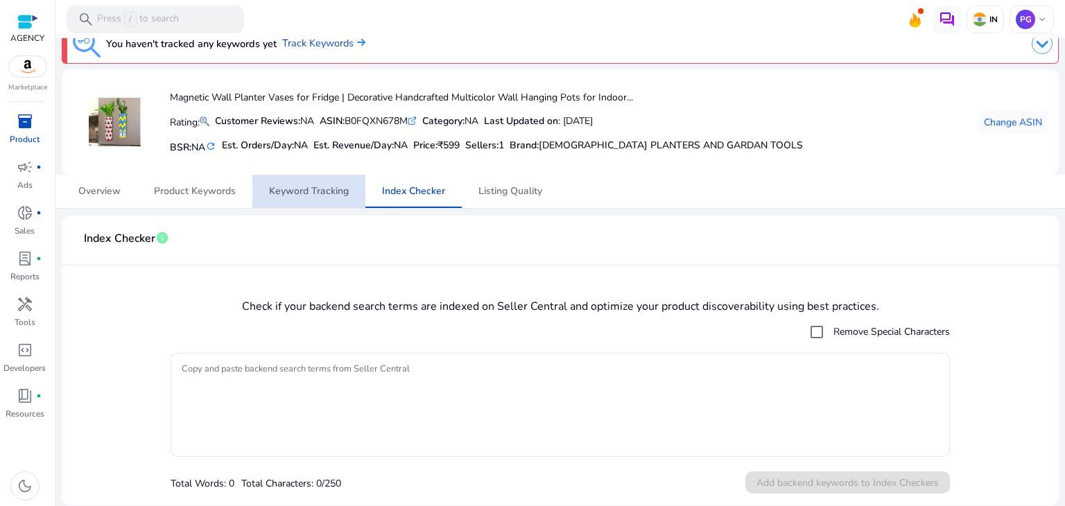
click at [356, 189] on link "Keyword Tracking" at bounding box center [308, 191] width 113 height 33
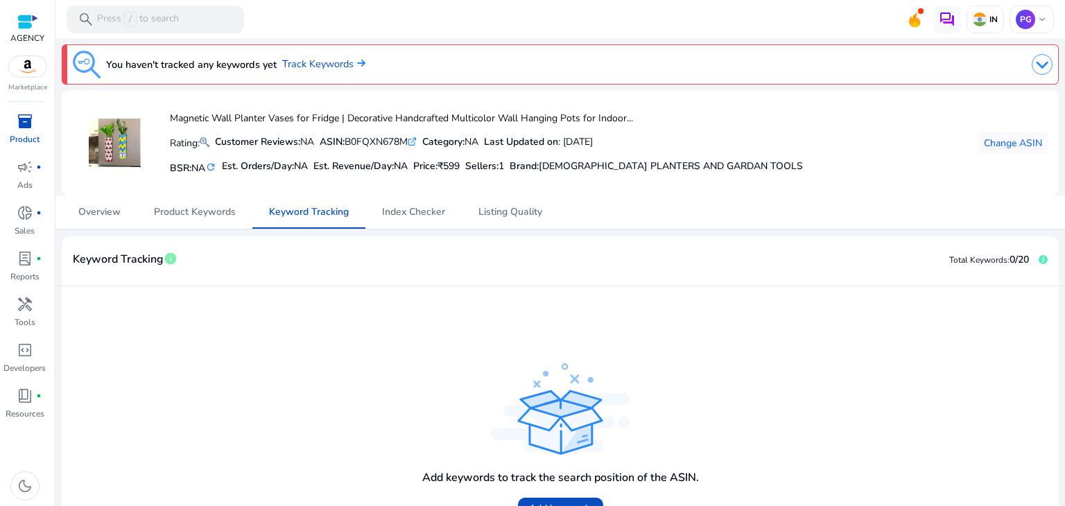
scroll to position [100, 0]
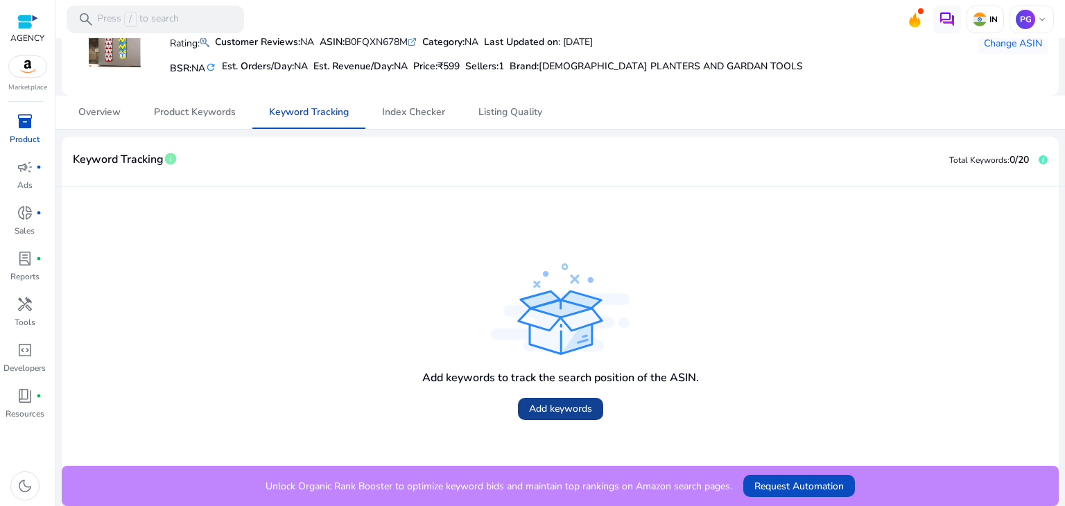
click at [560, 414] on span "Add keywords" at bounding box center [560, 408] width 63 height 15
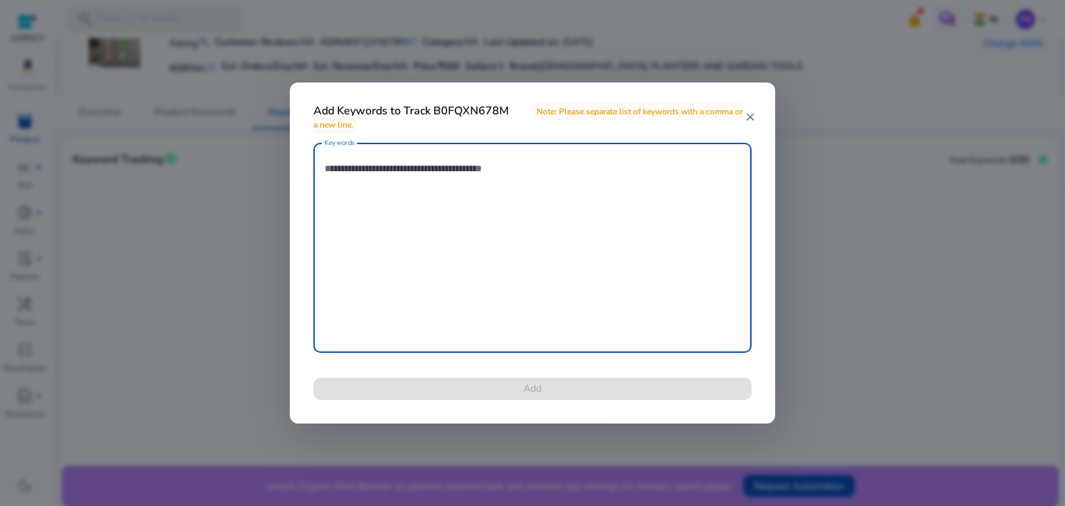
click at [583, 272] on textarea "Keywords" at bounding box center [532, 248] width 416 height 196
click at [757, 113] on div "Add Keywords to Track B0FQXN678M Note: Please separate list of keywords with a …" at bounding box center [532, 108] width 485 height 53
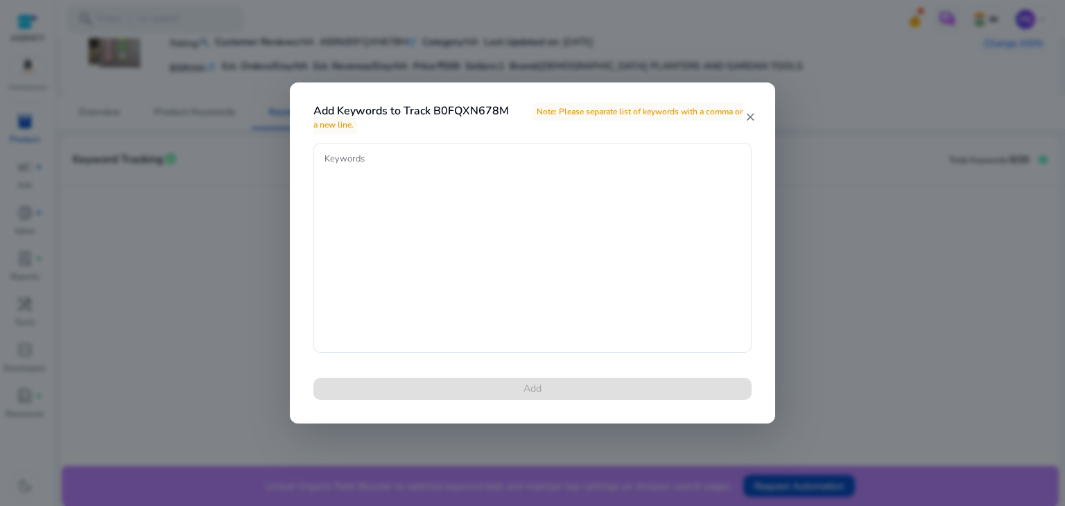
click at [753, 116] on mat-icon "close" at bounding box center [749, 117] width 11 height 12
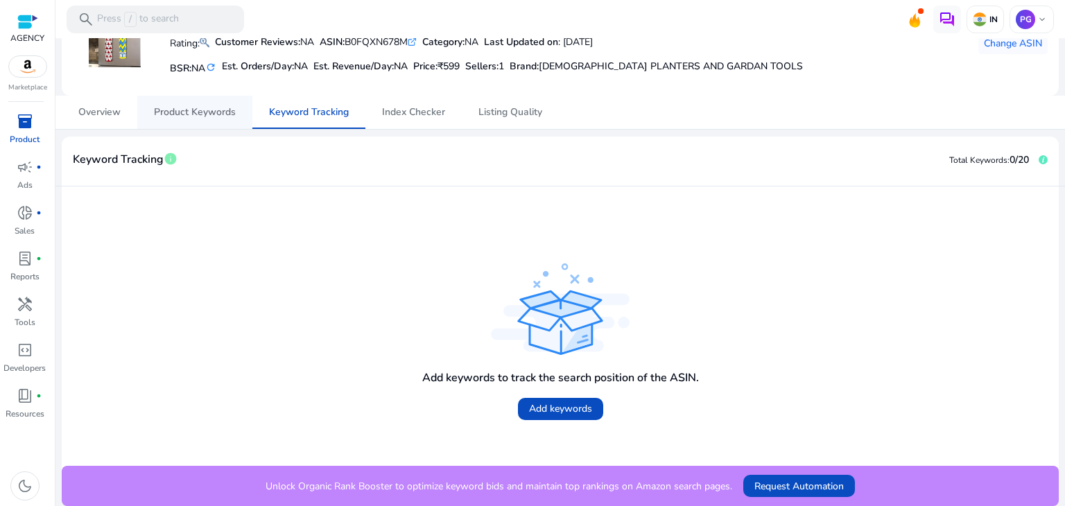
click at [225, 114] on span "Product Keywords" at bounding box center [195, 112] width 82 height 10
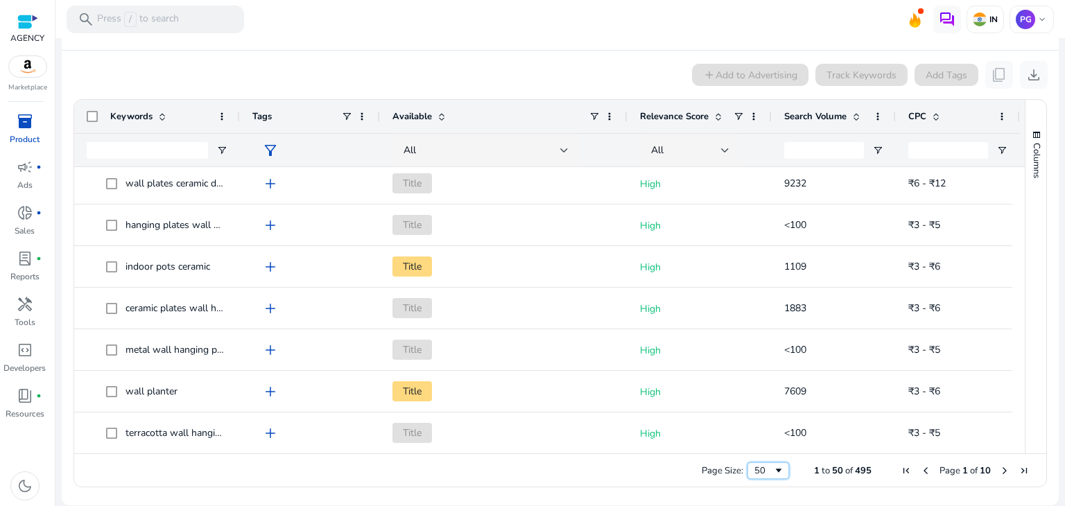
click at [760, 469] on div "50" at bounding box center [763, 470] width 19 height 12
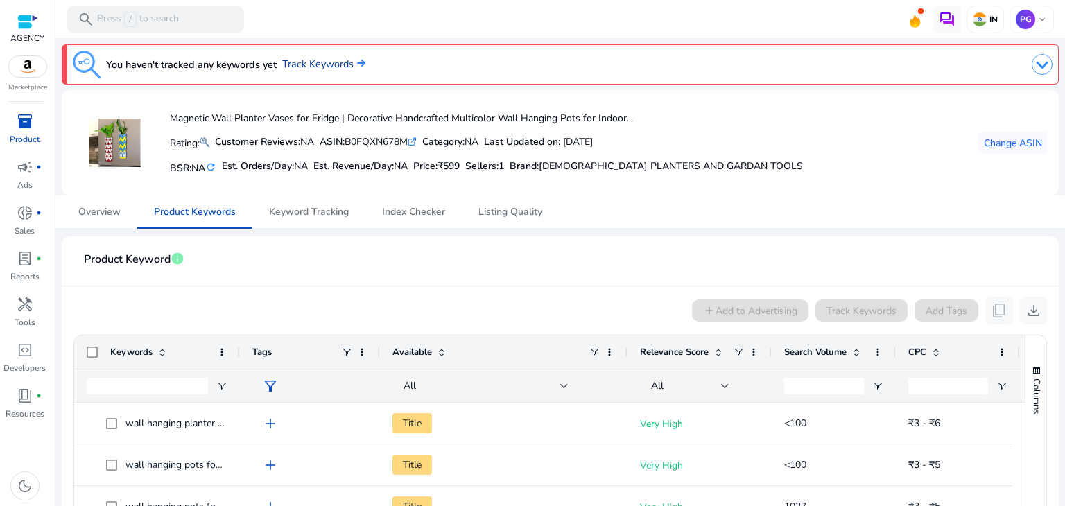
click at [333, 67] on link "Track Keywords" at bounding box center [323, 64] width 83 height 15
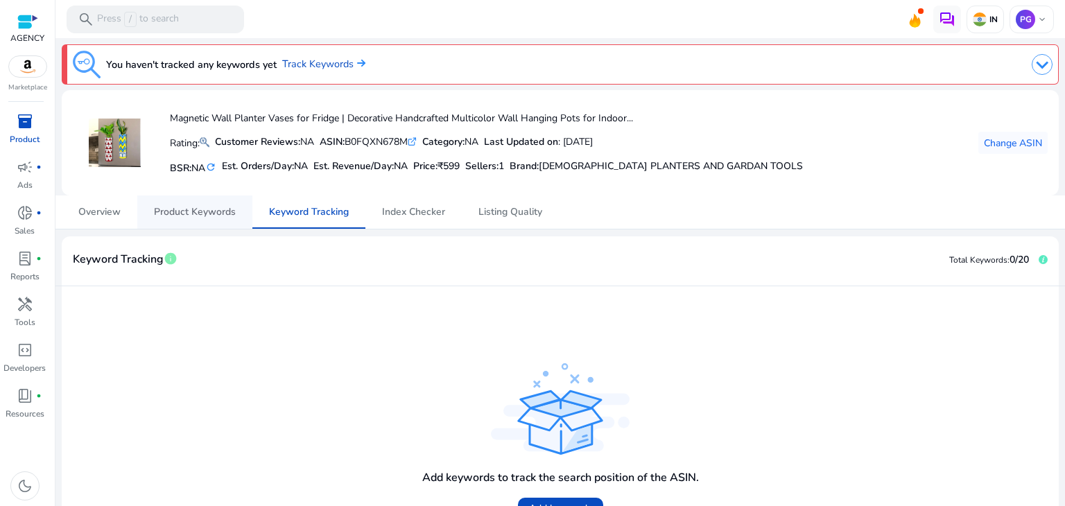
click at [193, 210] on span "Product Keywords" at bounding box center [195, 212] width 82 height 10
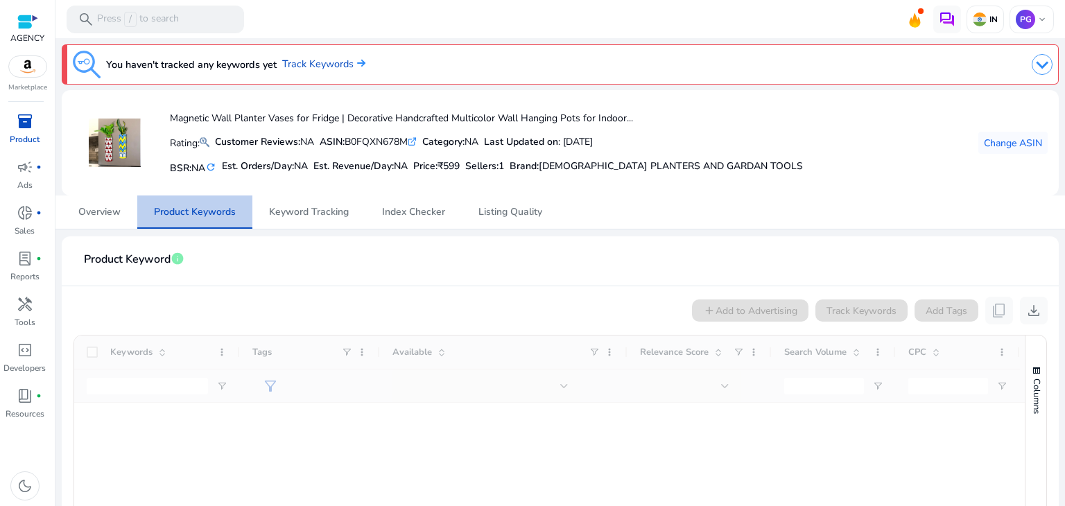
click at [193, 210] on span "Product Keywords" at bounding box center [195, 212] width 82 height 10
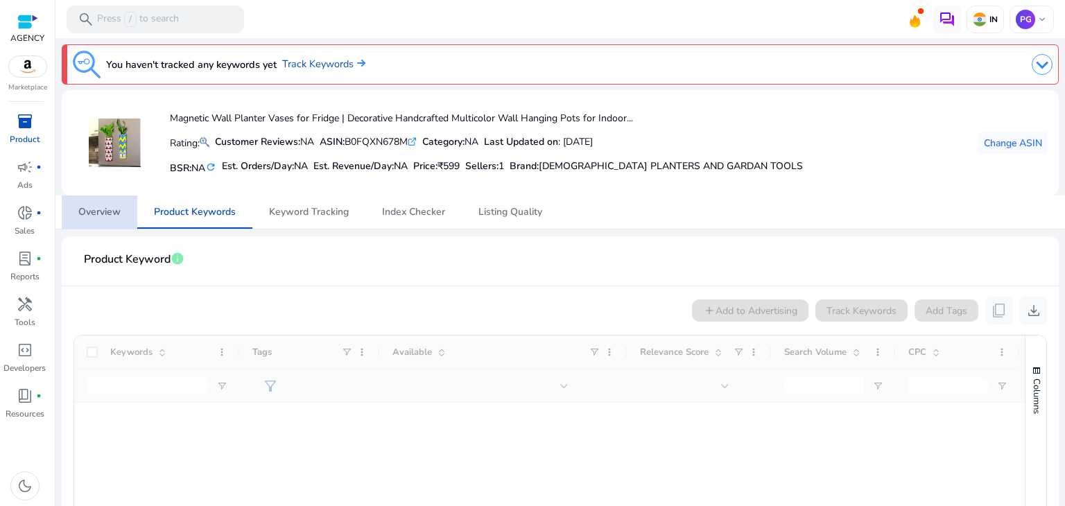
click at [75, 206] on link "Overview" at bounding box center [100, 211] width 76 height 33
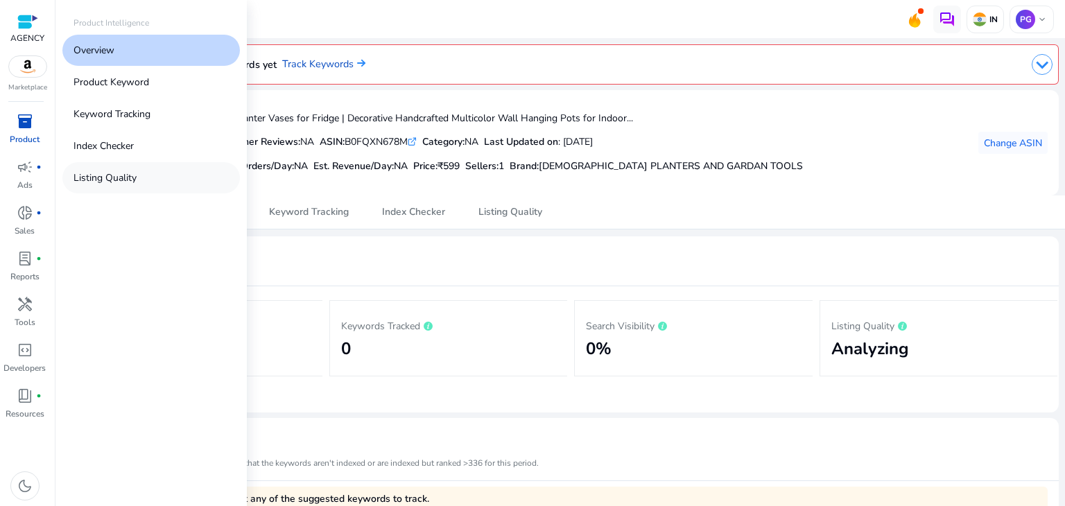
click at [143, 175] on link "Listing Quality" at bounding box center [150, 177] width 177 height 31
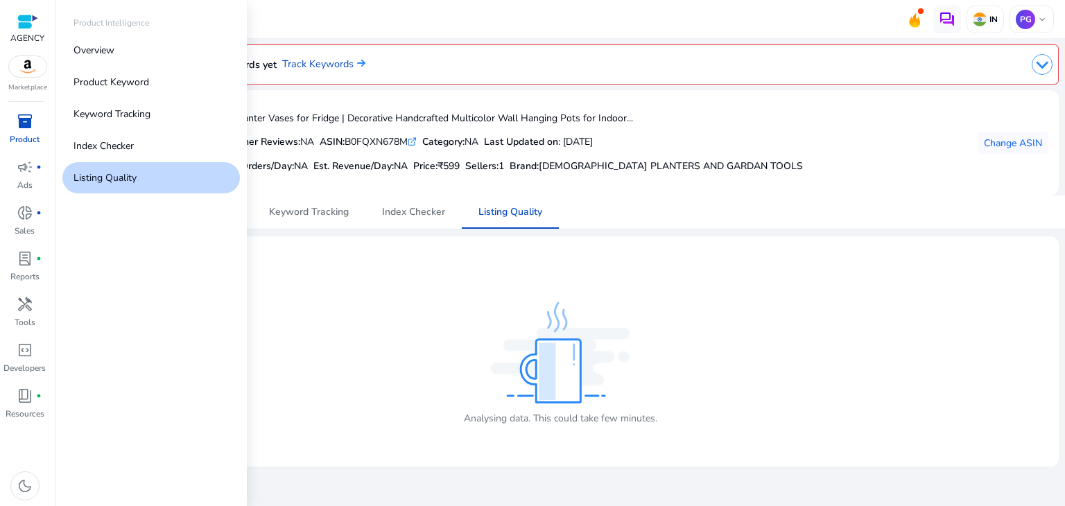
click at [30, 113] on span "inventory_2" at bounding box center [25, 121] width 17 height 17
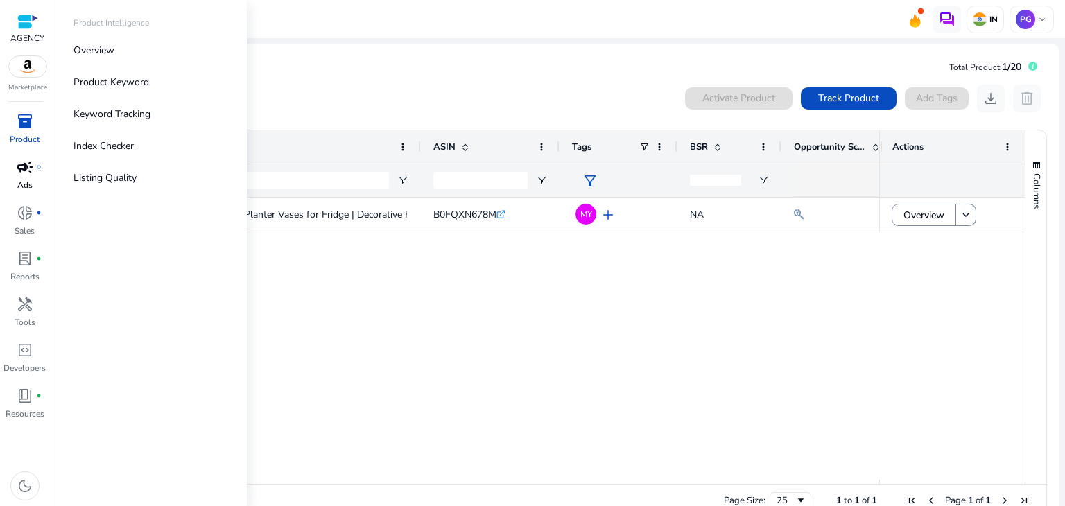
click at [30, 170] on span "campaign" at bounding box center [25, 167] width 17 height 17
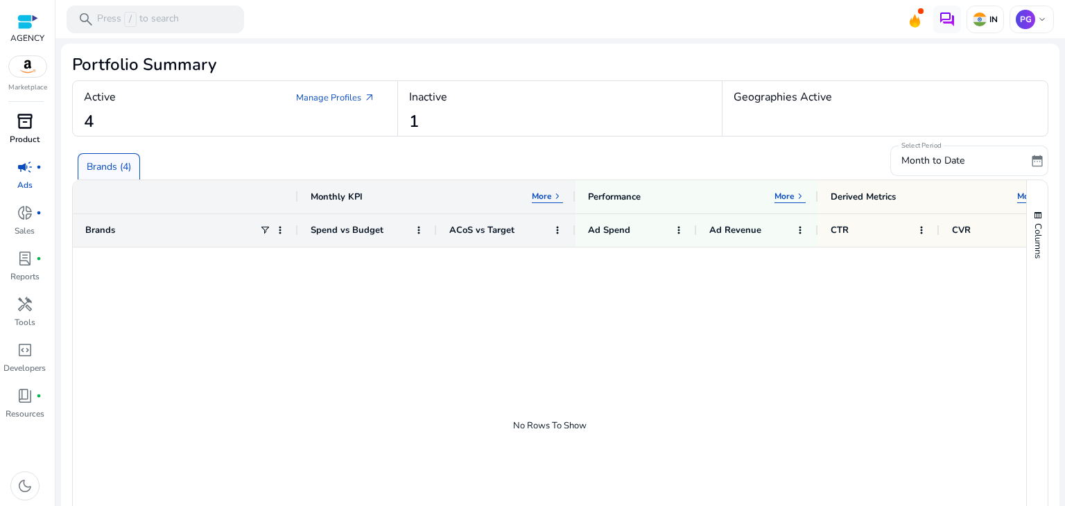
click at [17, 121] on span "inventory_2" at bounding box center [25, 121] width 17 height 17
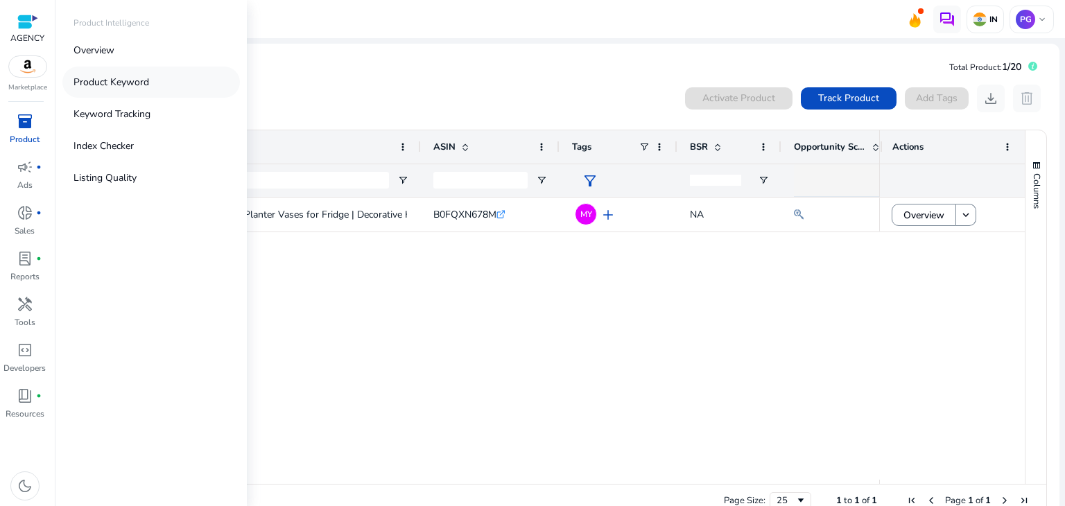
click at [100, 83] on p "Product Keyword" at bounding box center [111, 82] width 76 height 15
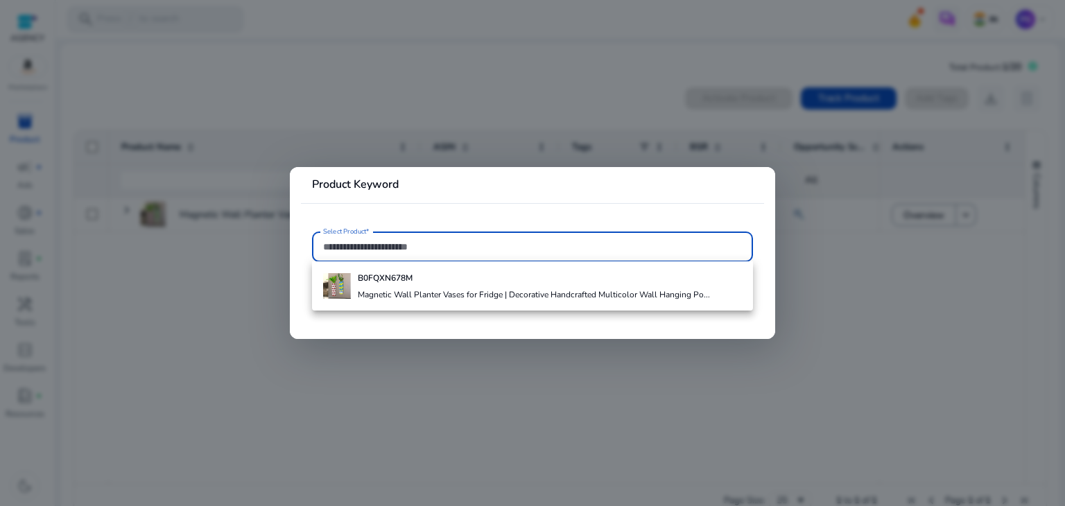
click at [420, 255] on div at bounding box center [532, 246] width 419 height 30
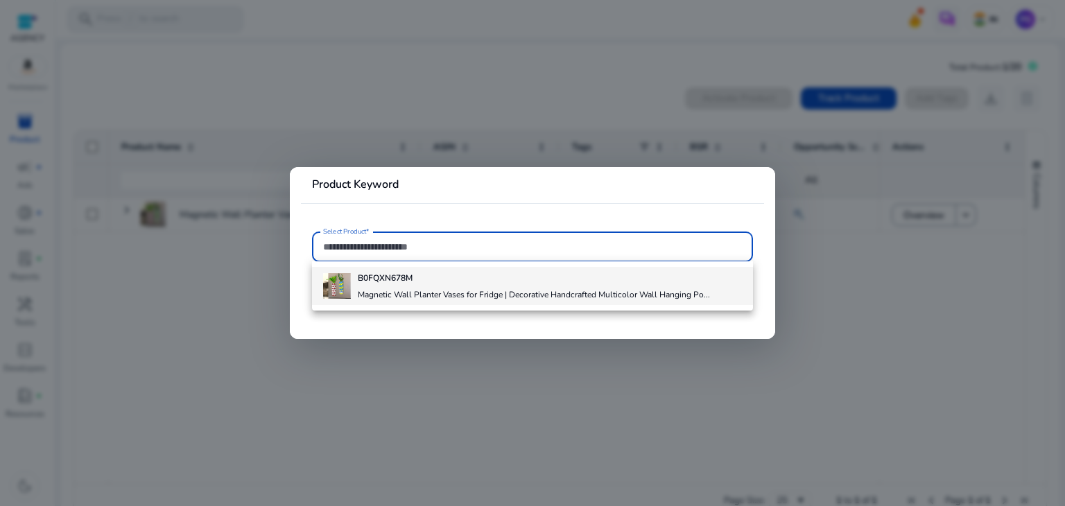
click at [469, 295] on h4 "Magnetic Wall Planter Vases for Fridge | Decorative Handcrafted Multicolor Wall…" at bounding box center [534, 294] width 352 height 11
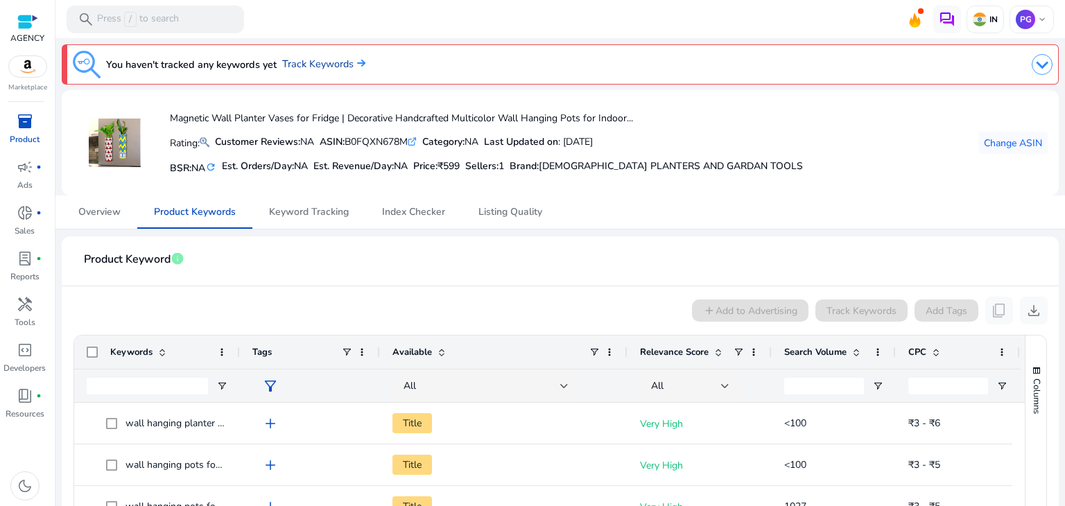
click at [306, 67] on link "Track Keywords" at bounding box center [323, 64] width 83 height 15
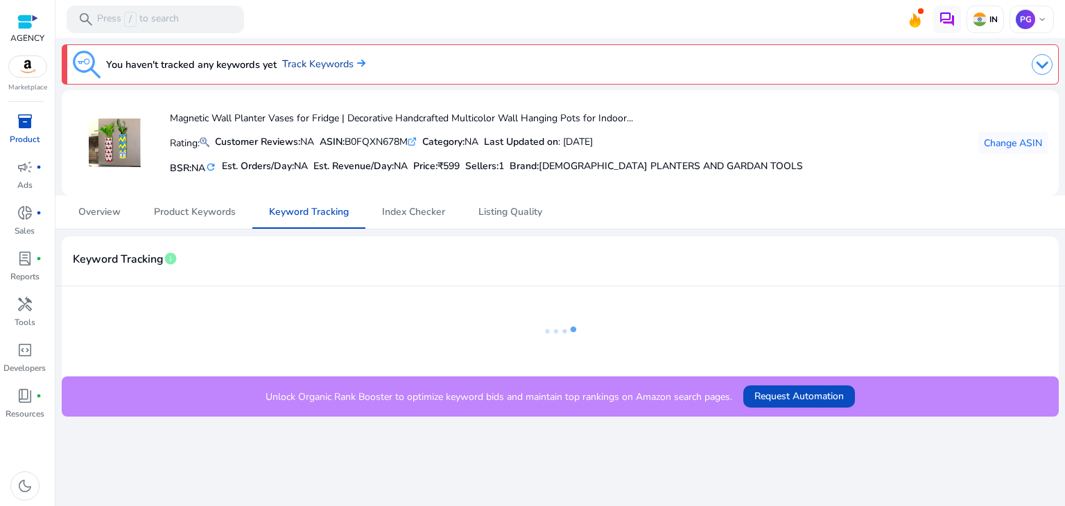
click at [306, 67] on link "Track Keywords" at bounding box center [323, 64] width 83 height 15
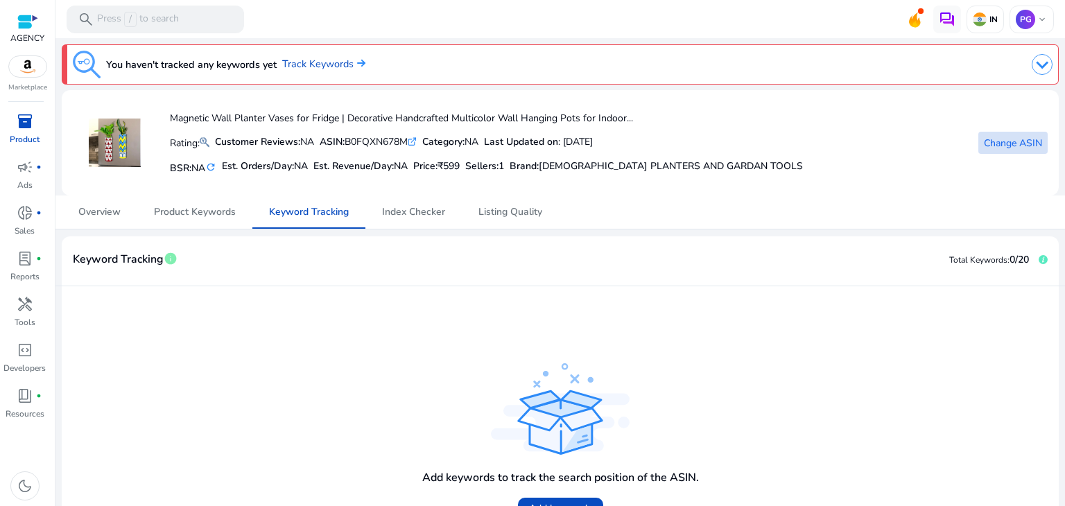
click at [1009, 146] on span "Change ASIN" at bounding box center [1012, 143] width 58 height 15
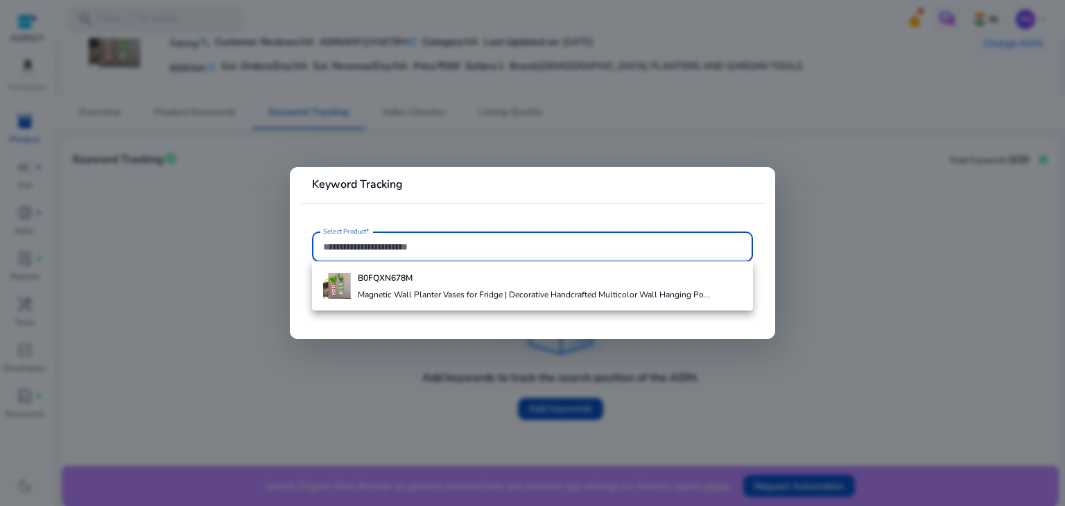
paste input "**********"
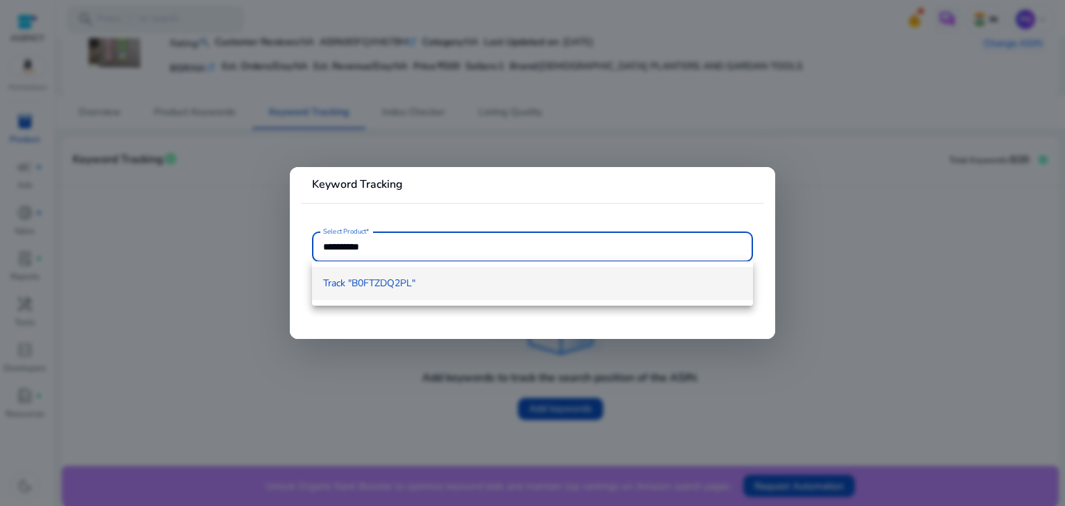
type input "**********"
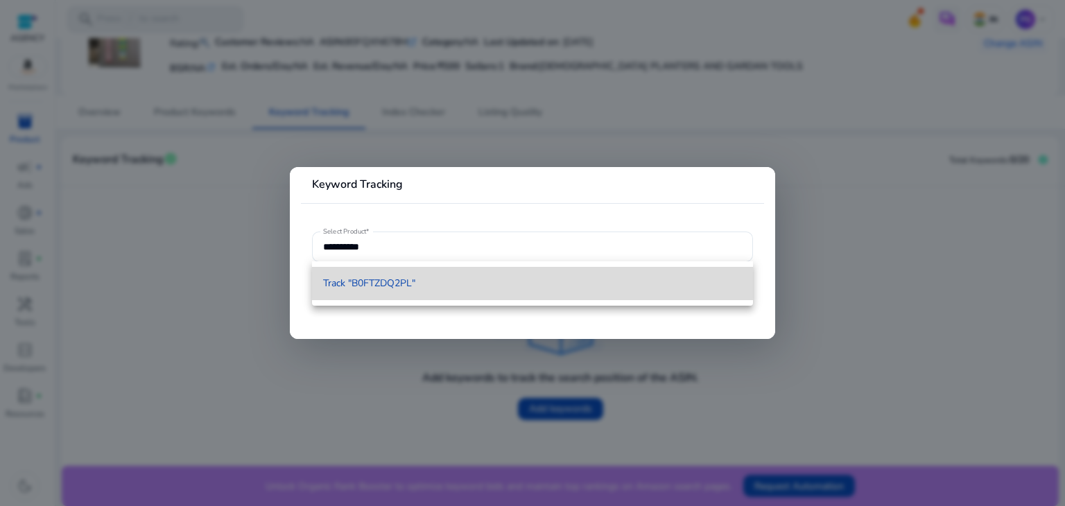
click at [419, 286] on span "Track "B0FTZDQ2PL"" at bounding box center [532, 284] width 419 height 14
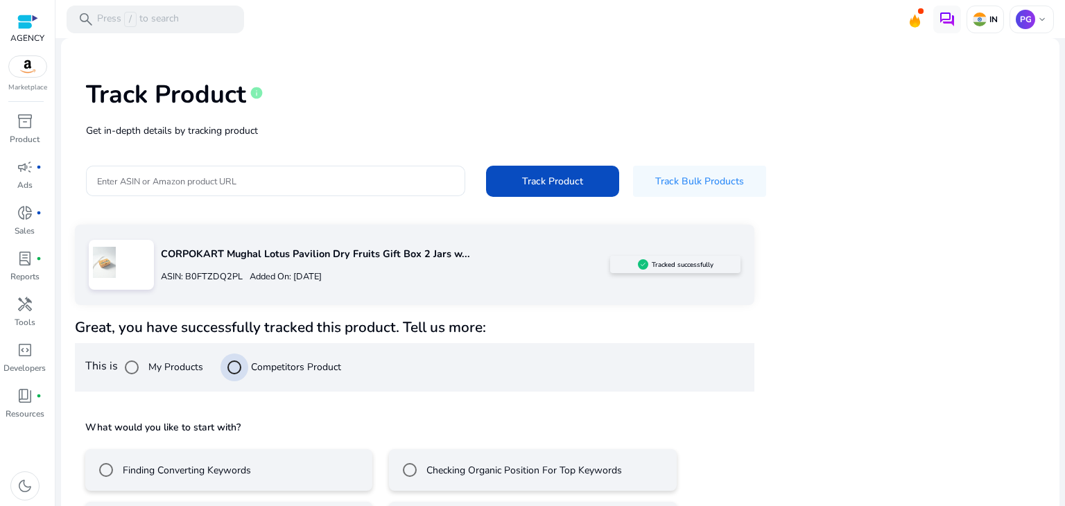
scroll to position [58, 0]
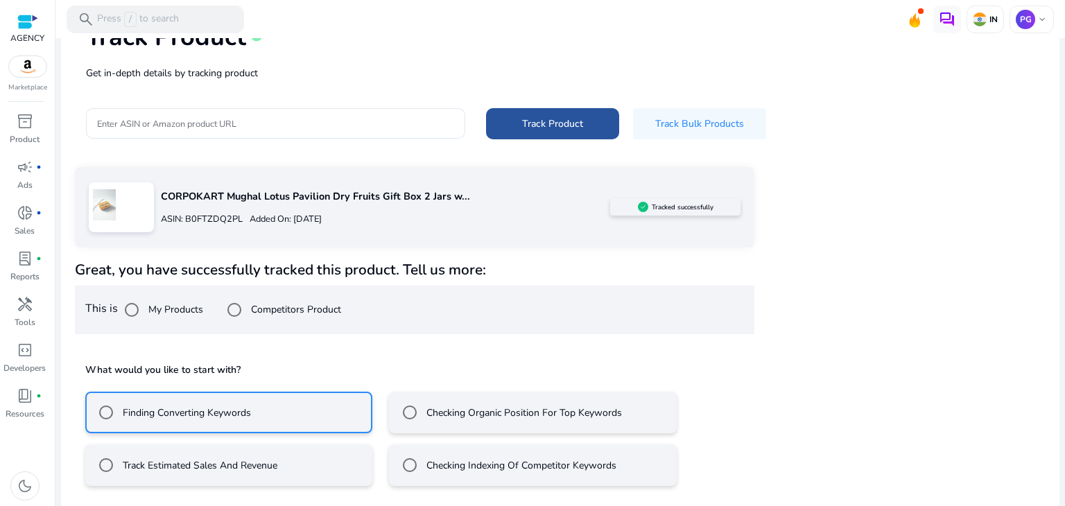
click at [548, 114] on span at bounding box center [552, 123] width 133 height 33
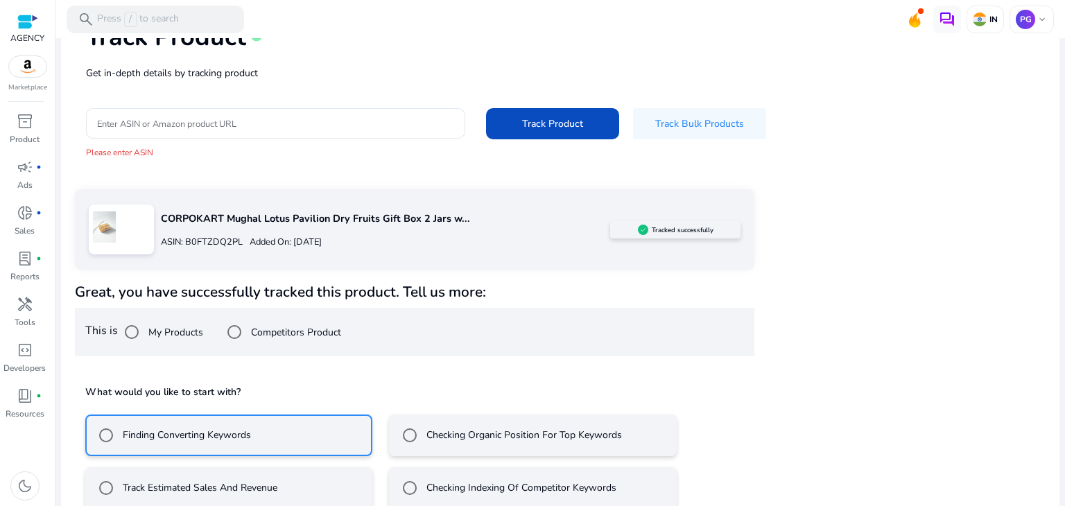
scroll to position [141, 0]
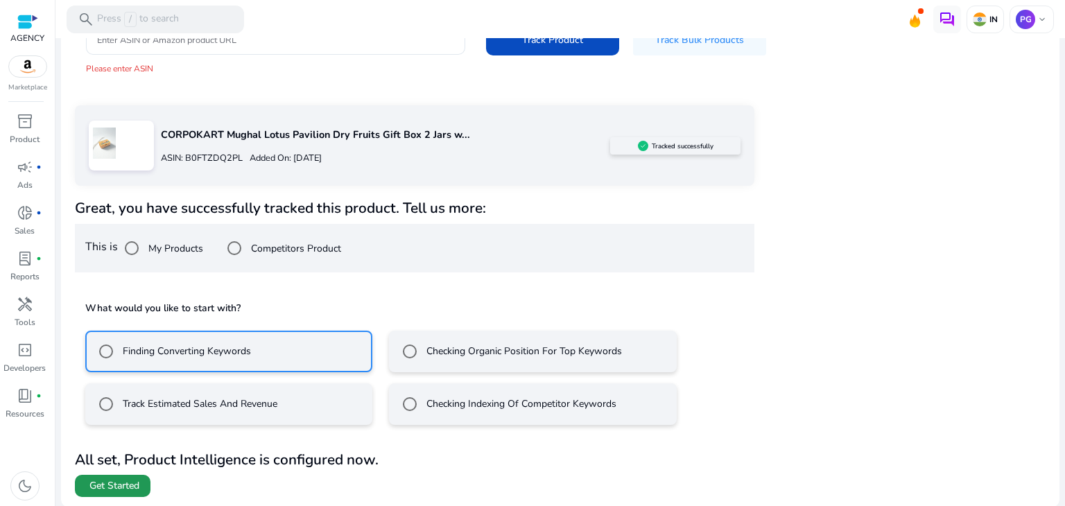
click at [116, 487] on span "Get Started" at bounding box center [114, 486] width 50 height 14
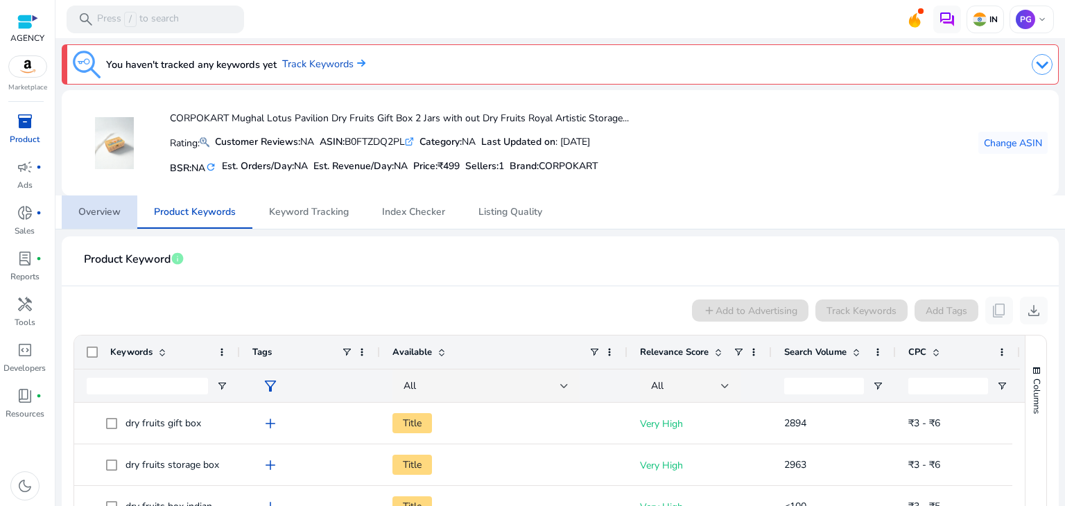
click at [87, 222] on span "Overview" at bounding box center [99, 211] width 42 height 33
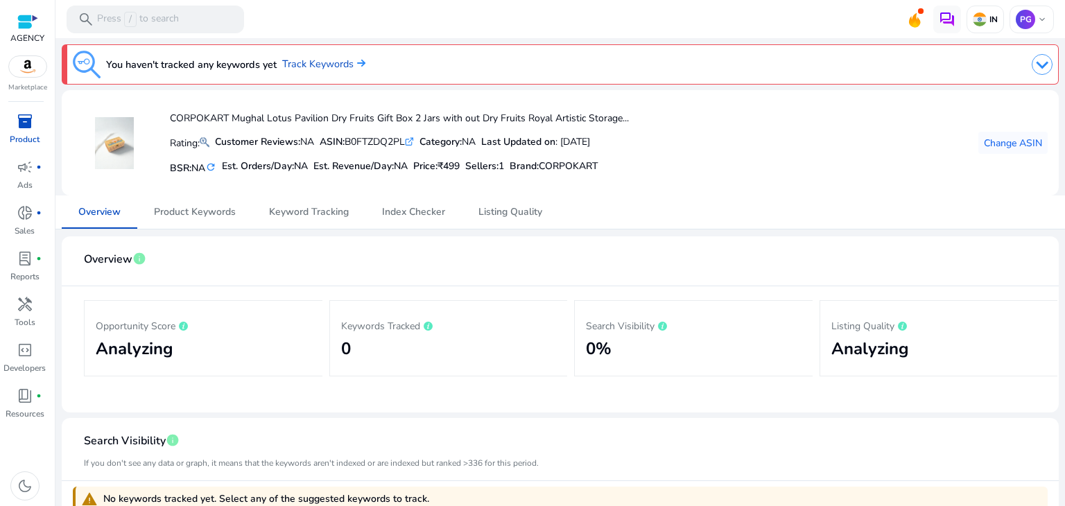
click at [42, 59] on img at bounding box center [27, 66] width 37 height 21
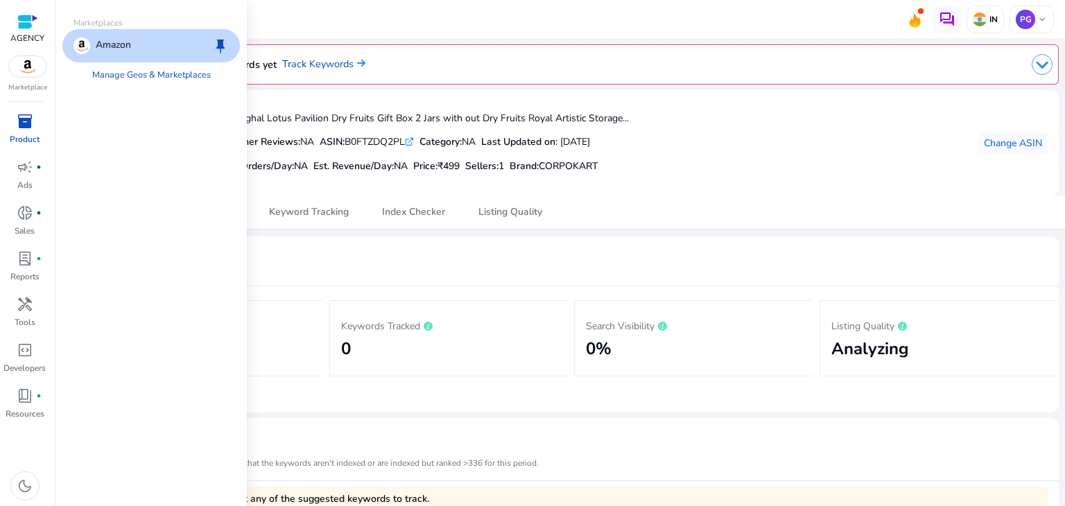
click at [33, 61] on img at bounding box center [27, 66] width 37 height 21
click at [24, 32] on p "AGENCY" at bounding box center [27, 38] width 34 height 12
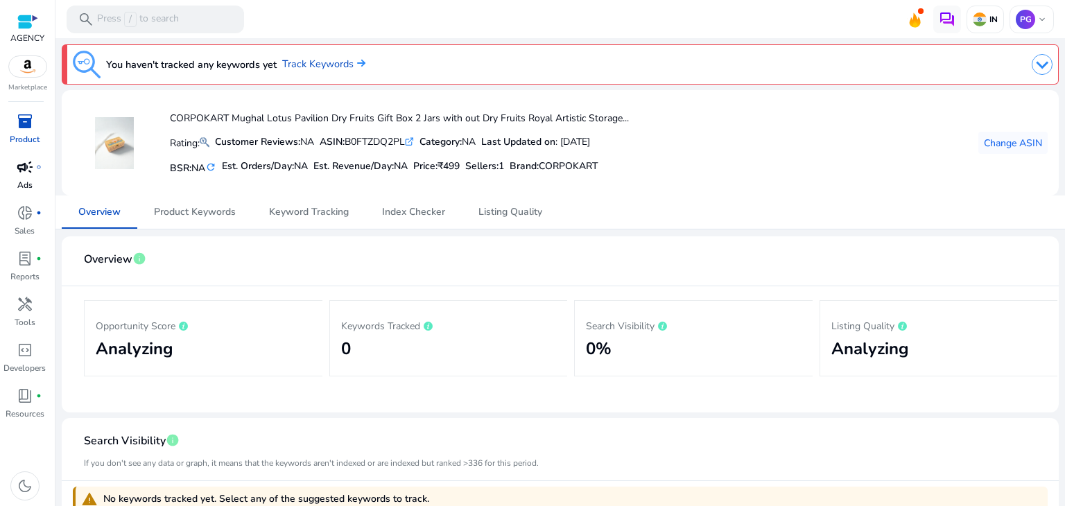
click at [32, 184] on p "Ads" at bounding box center [24, 185] width 15 height 12
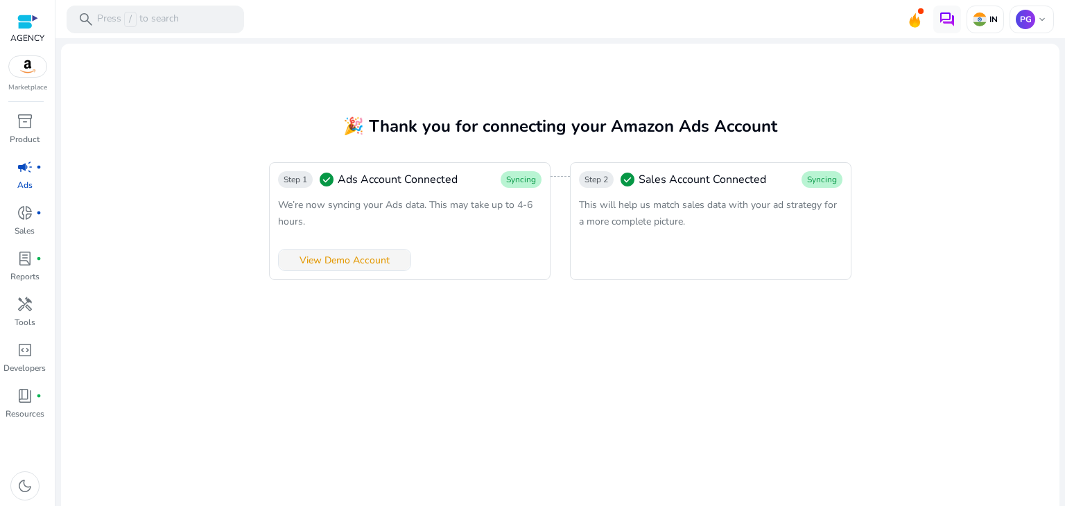
click at [339, 264] on span "View Demo Account" at bounding box center [344, 260] width 90 height 15
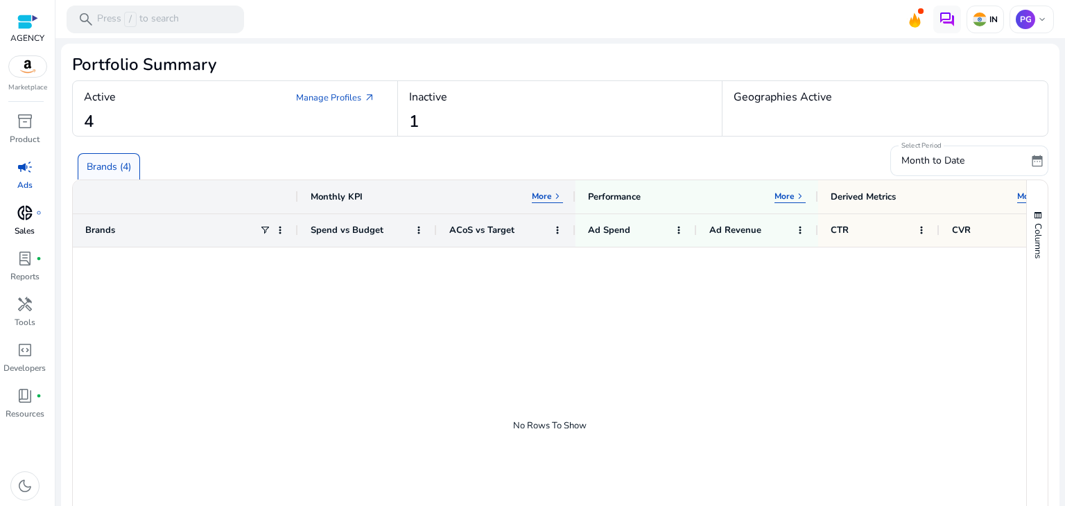
click at [19, 218] on span "donut_small" at bounding box center [25, 212] width 17 height 17
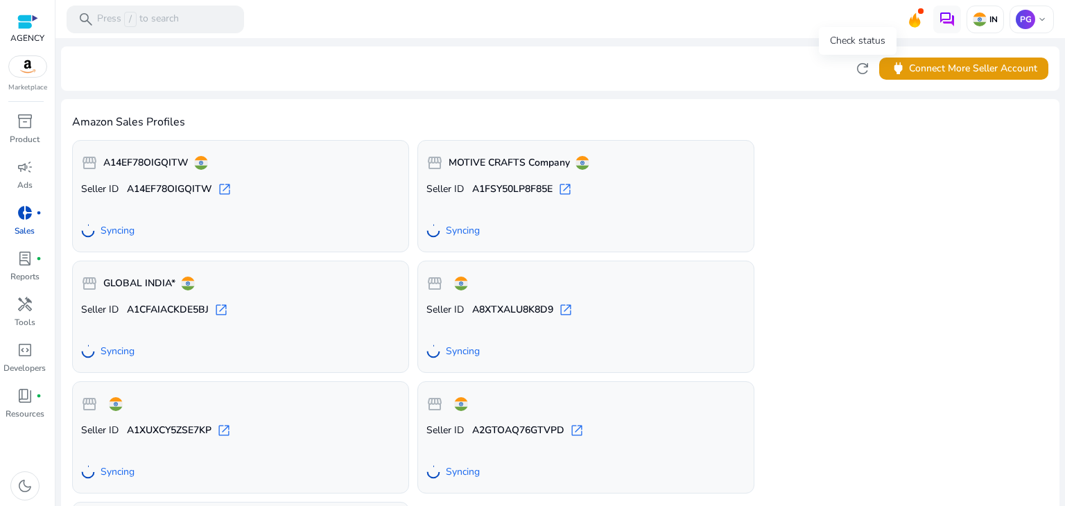
click at [857, 66] on span "refresh" at bounding box center [862, 68] width 17 height 17
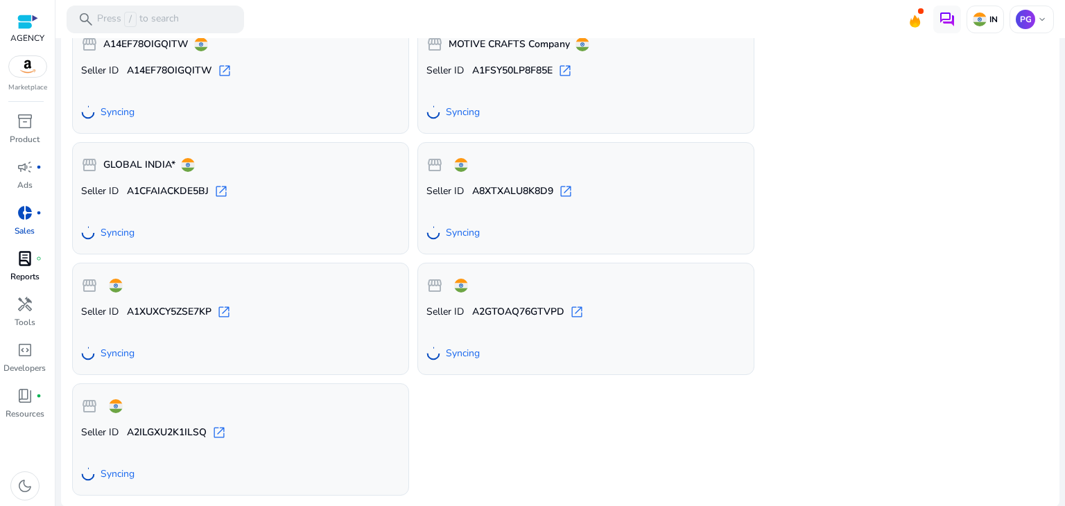
click at [15, 264] on div "lab_profile fiber_manual_record" at bounding box center [25, 258] width 39 height 22
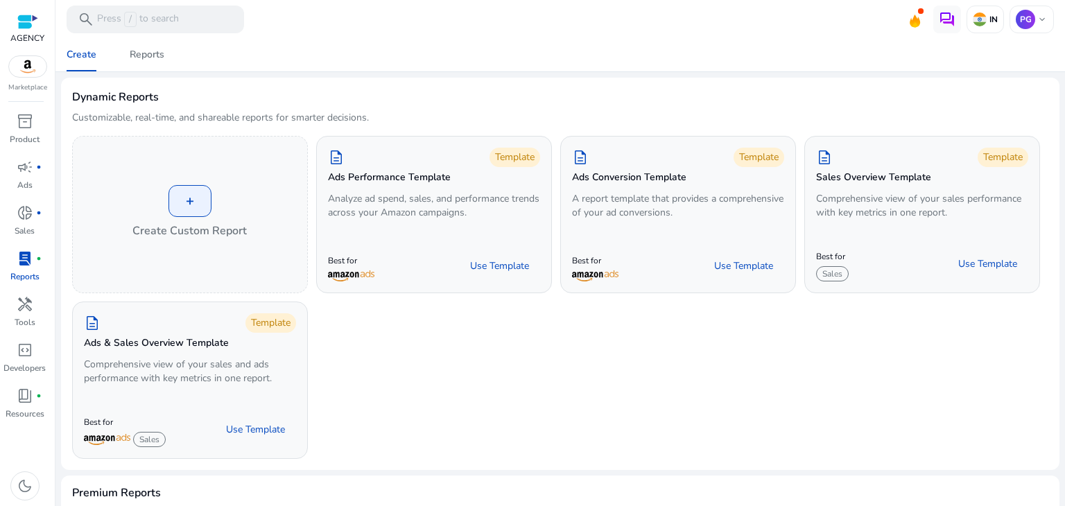
scroll to position [347, 0]
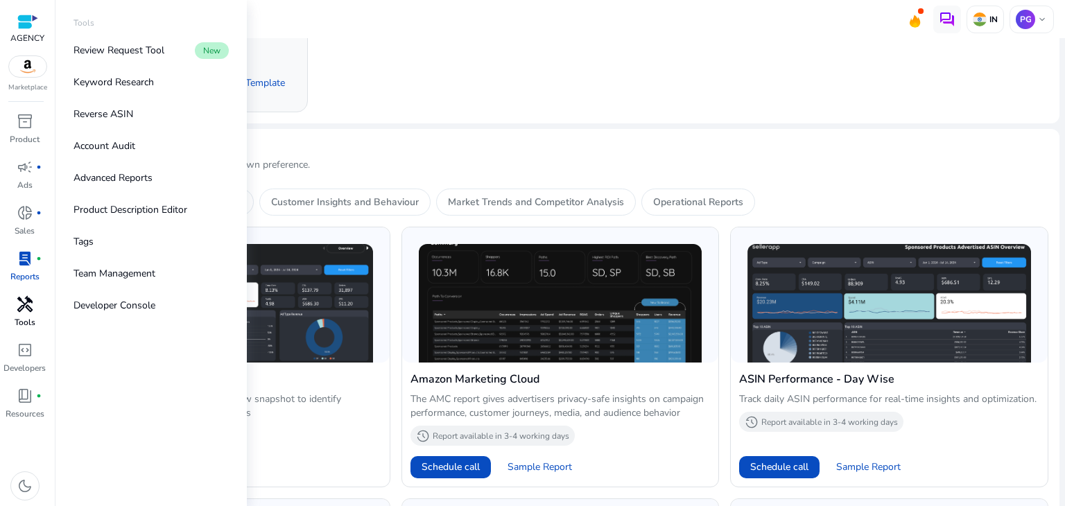
click at [6, 311] on link "handyman Tools" at bounding box center [24, 316] width 49 height 46
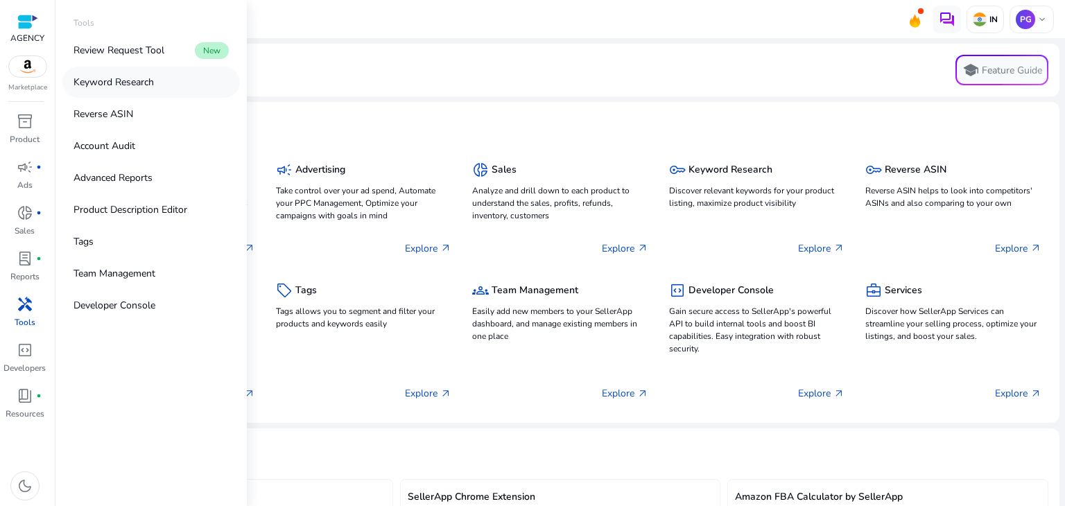
click at [189, 80] on link "Keyword Research" at bounding box center [150, 82] width 177 height 31
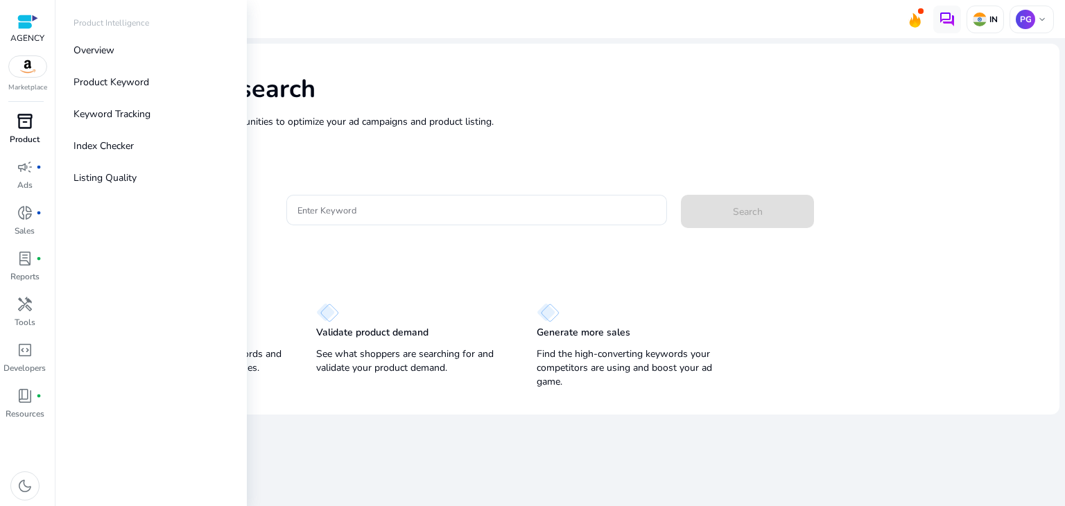
click at [14, 118] on div "inventory_2" at bounding box center [25, 121] width 39 height 22
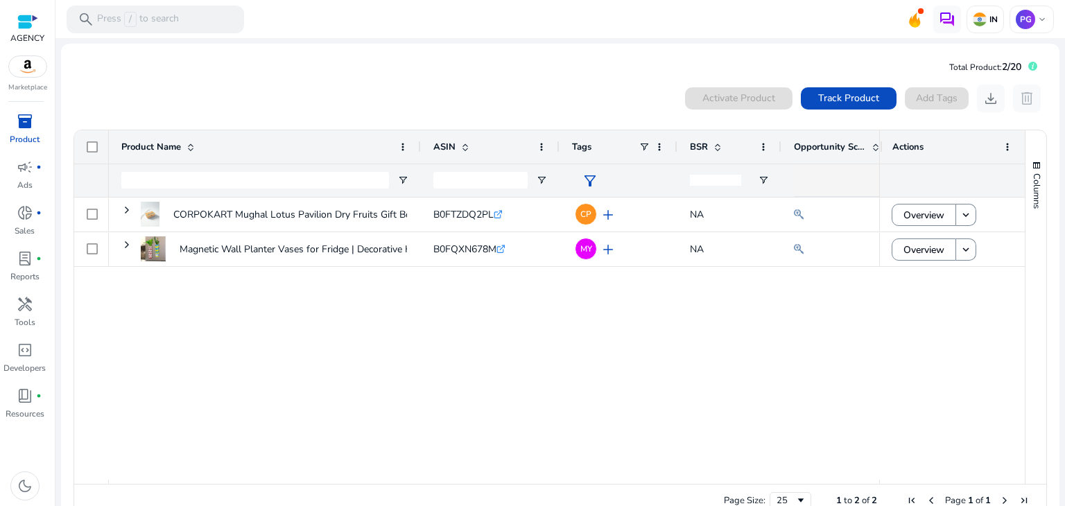
click at [421, 91] on div "0 products selected Activate Product Track Product Add Tags download delete" at bounding box center [560, 99] width 974 height 28
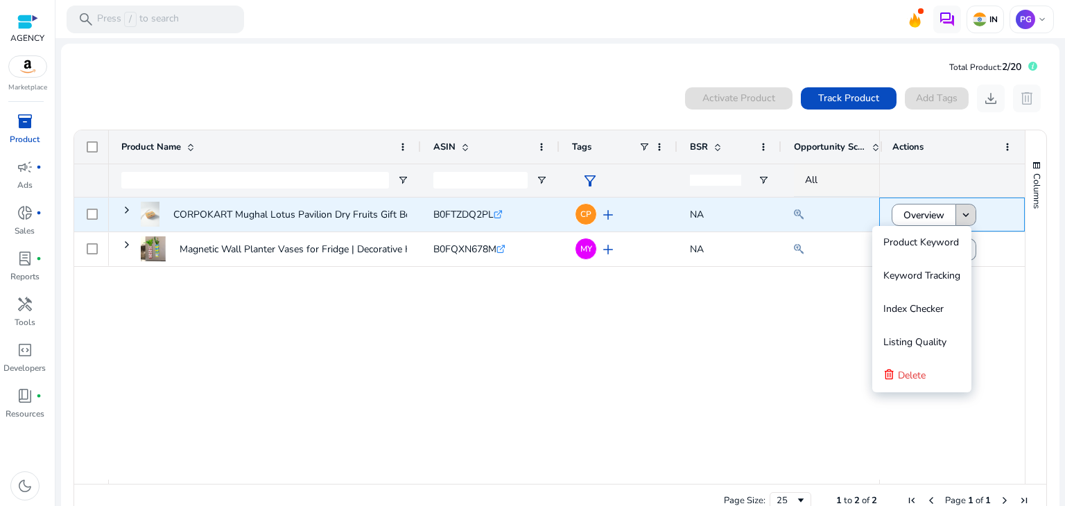
click at [964, 214] on mat-icon "keyboard_arrow_down" at bounding box center [965, 215] width 12 height 12
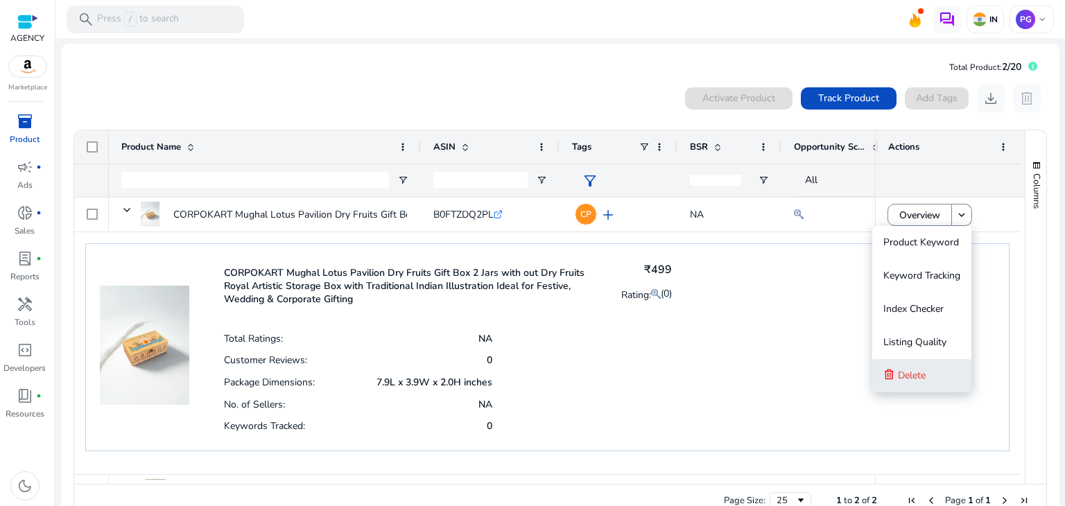
click at [909, 385] on span "Delete" at bounding box center [912, 376] width 28 height 28
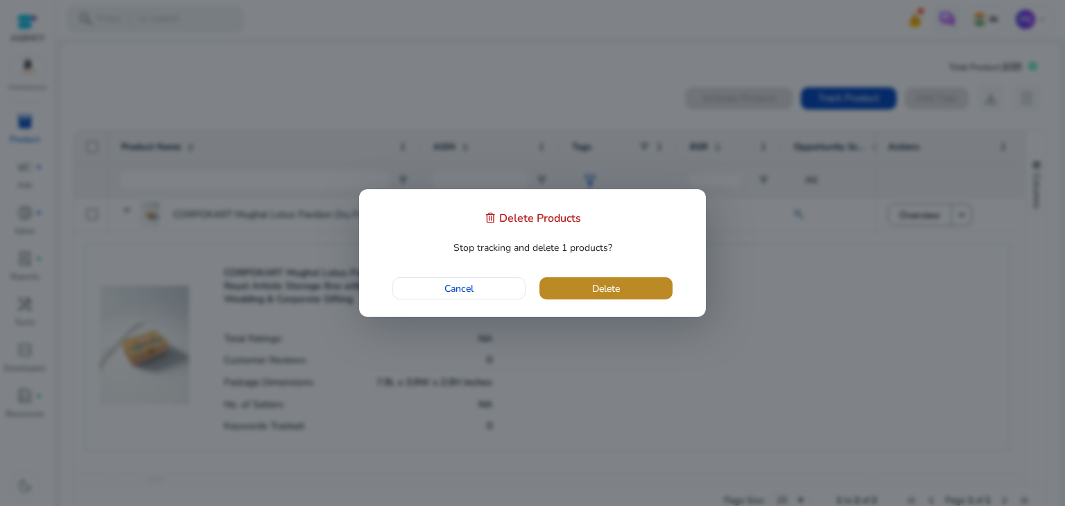
click at [584, 281] on span "button" at bounding box center [605, 288] width 133 height 33
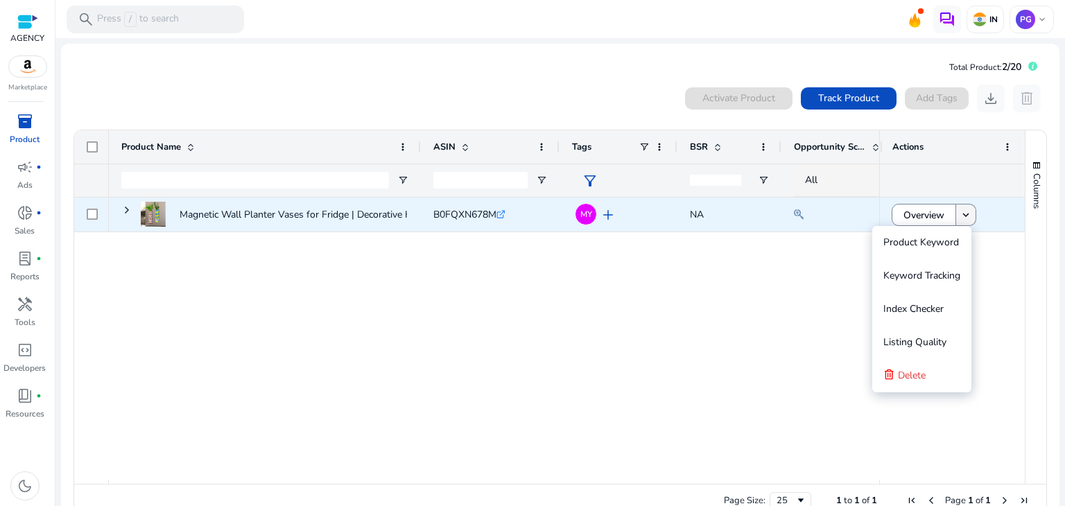
click at [960, 211] on mat-icon "keyboard_arrow_down" at bounding box center [965, 215] width 12 height 12
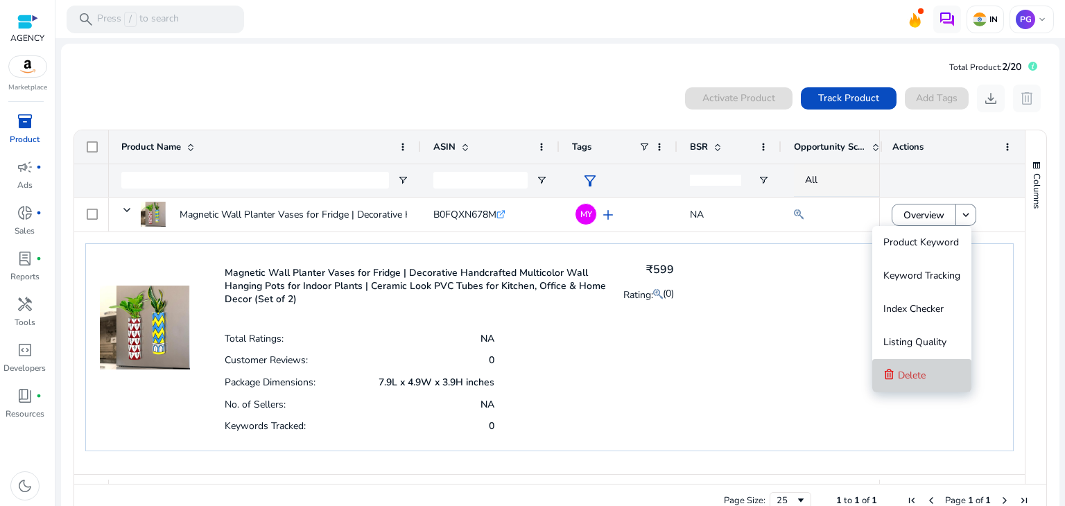
click at [898, 369] on span "Delete" at bounding box center [912, 375] width 28 height 13
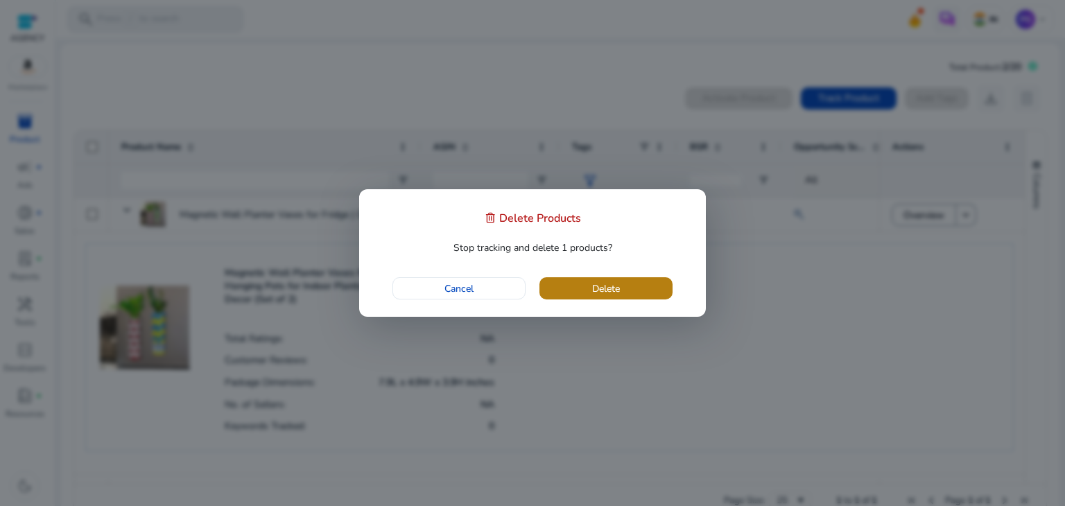
click at [658, 286] on span "button" at bounding box center [605, 288] width 133 height 33
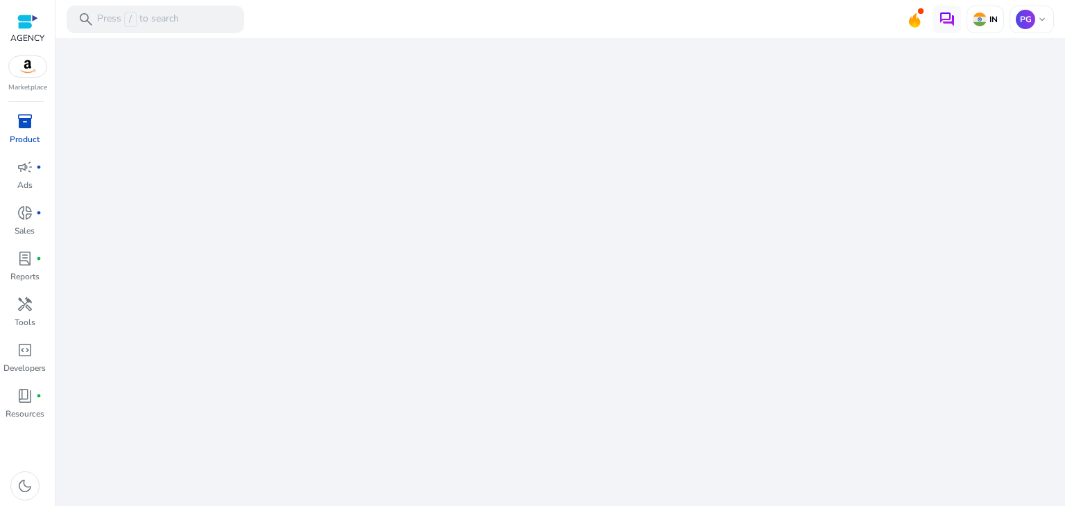
click at [22, 131] on div "inventory_2" at bounding box center [25, 121] width 39 height 22
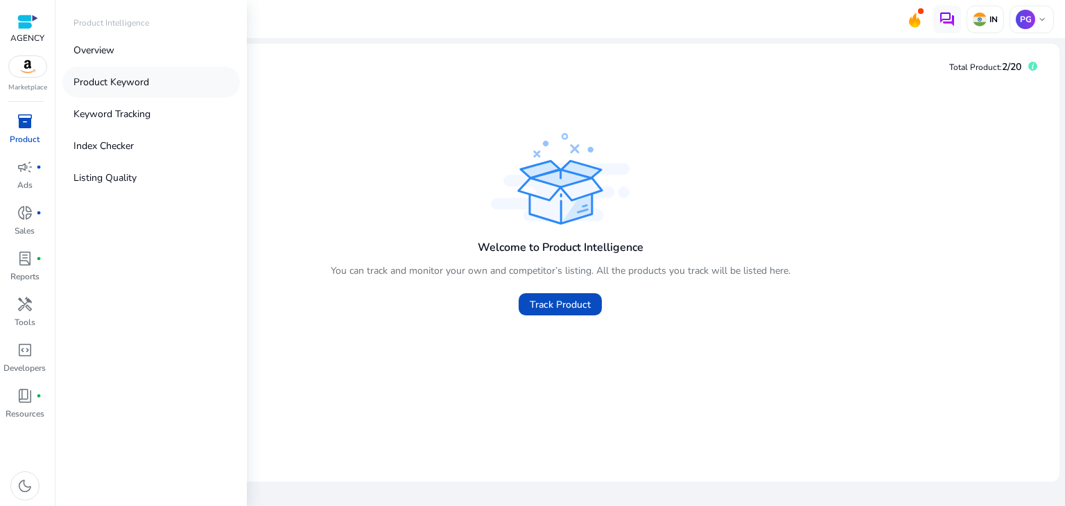
click at [148, 86] on p "Product Keyword" at bounding box center [111, 82] width 76 height 15
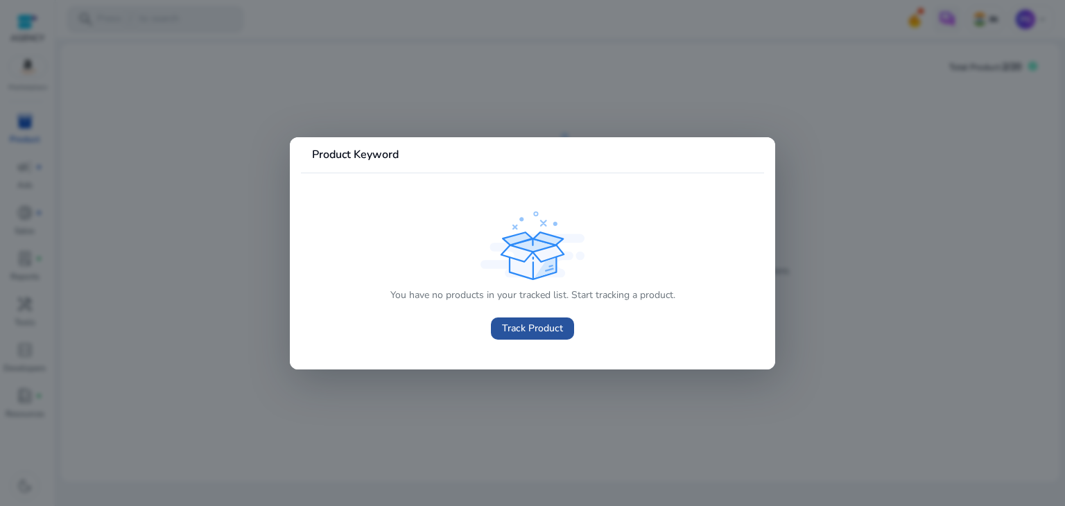
click at [515, 321] on span "Track Product" at bounding box center [532, 328] width 61 height 15
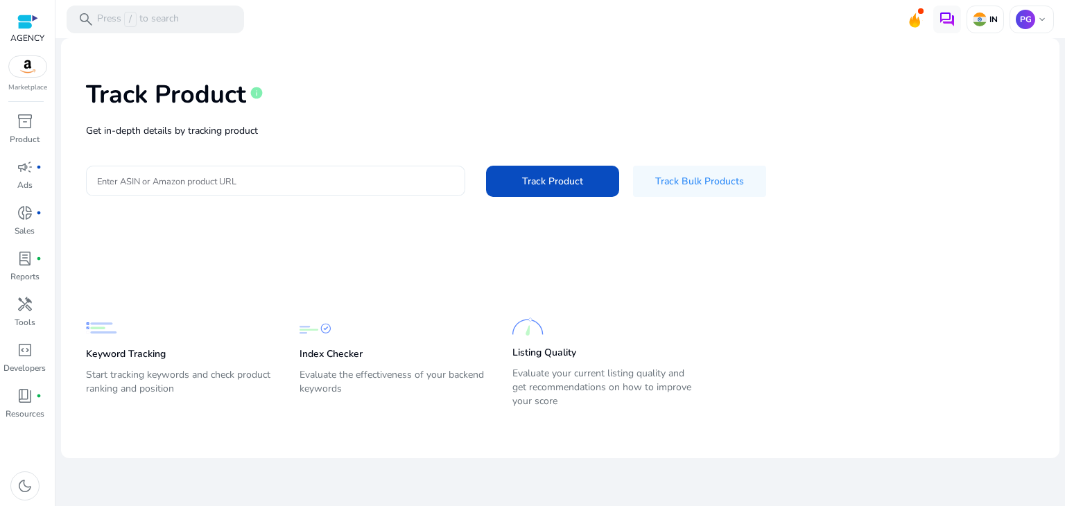
click at [271, 168] on div at bounding box center [275, 181] width 357 height 30
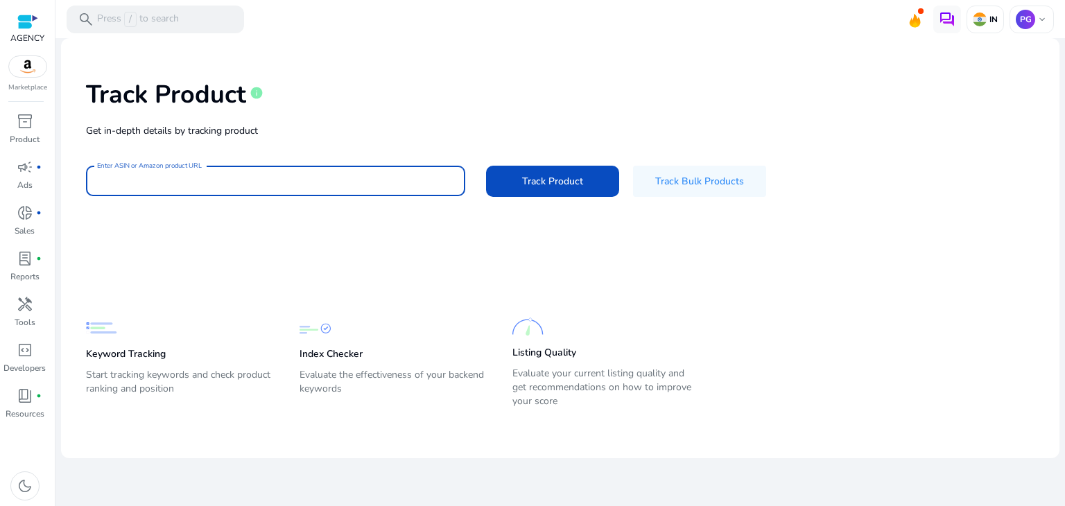
paste input "**********"
type input "**********"
click at [534, 189] on span at bounding box center [552, 180] width 133 height 33
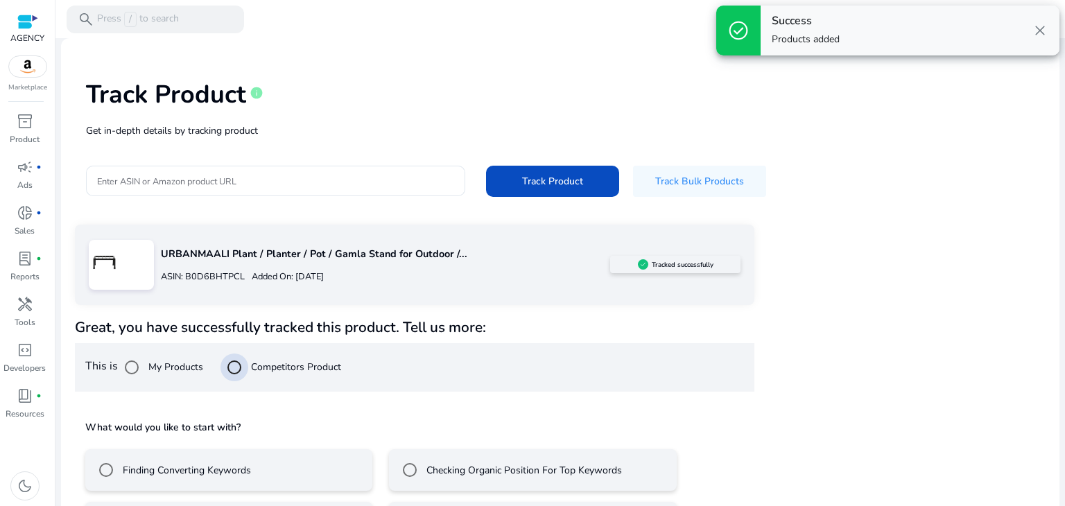
scroll to position [58, 0]
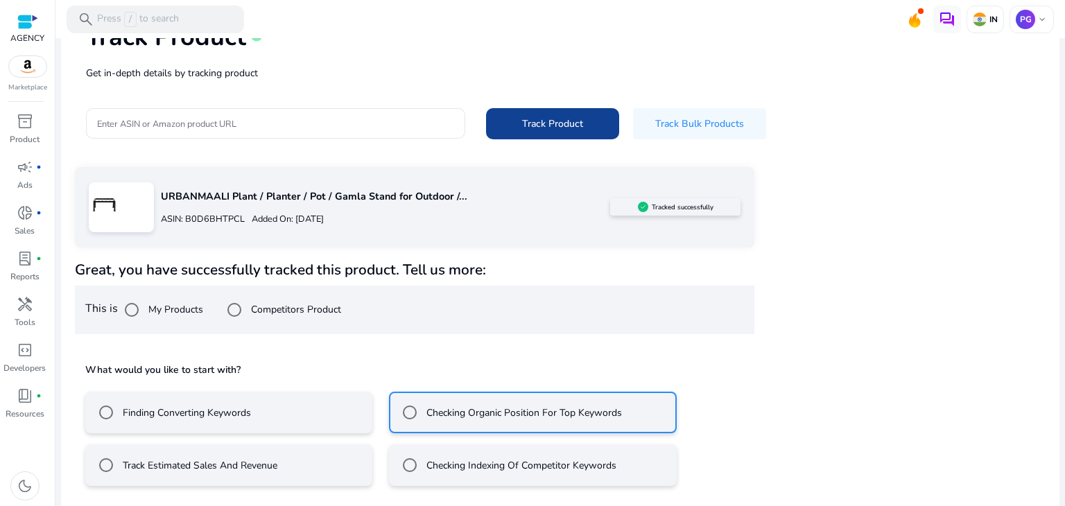
click at [545, 132] on span at bounding box center [552, 123] width 133 height 33
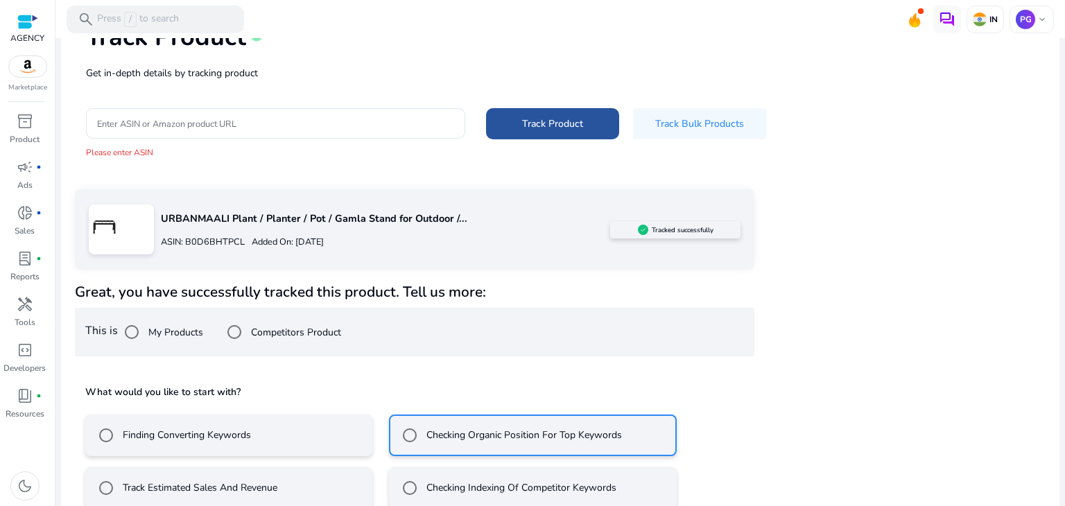
click at [585, 134] on span at bounding box center [552, 123] width 133 height 33
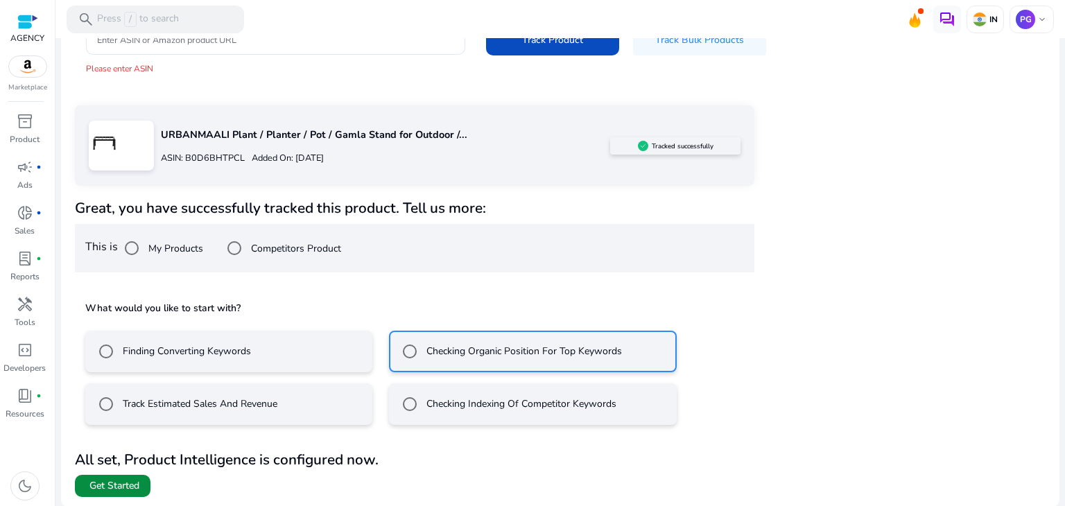
click at [86, 484] on span "Get Started" at bounding box center [112, 486] width 53 height 14
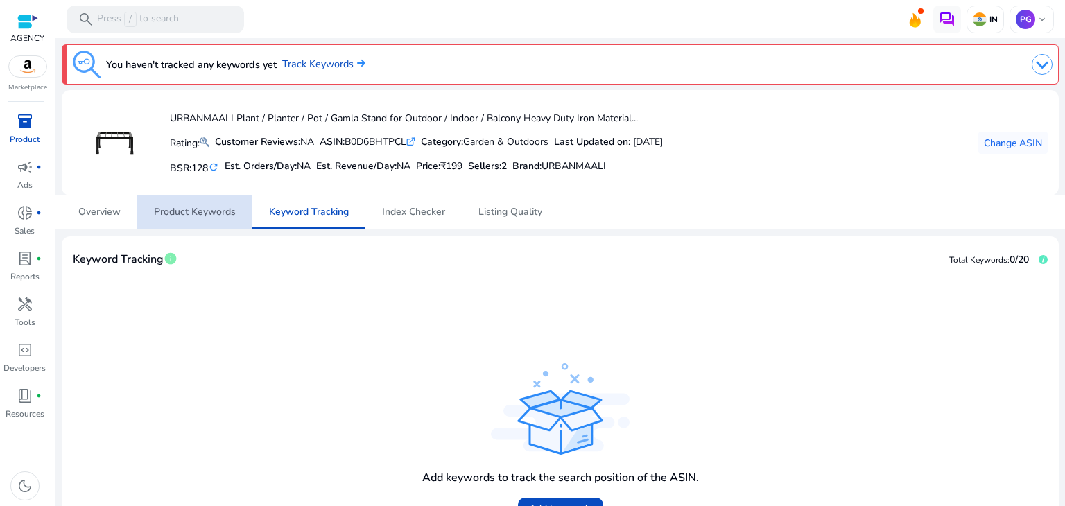
click at [224, 210] on span "Product Keywords" at bounding box center [195, 212] width 82 height 10
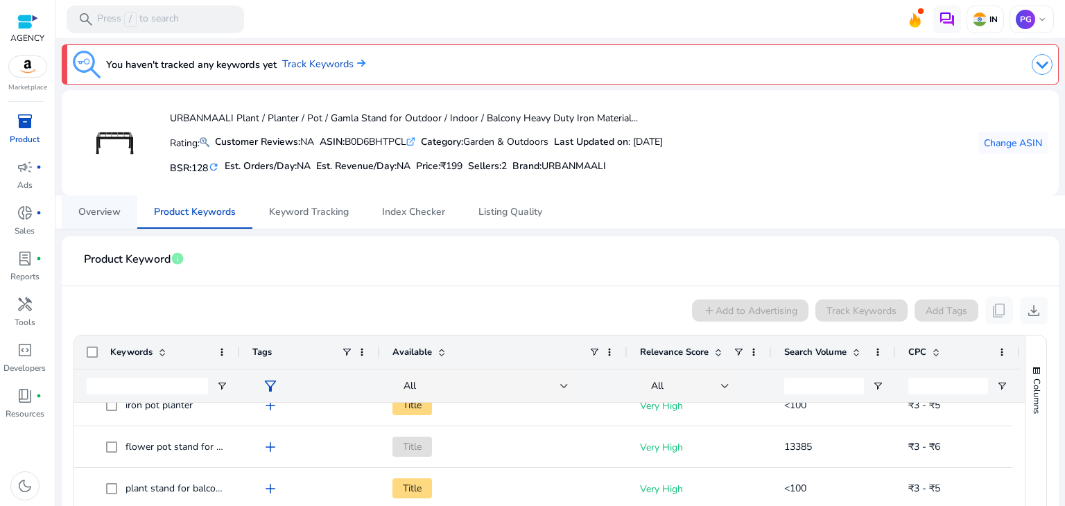
click at [114, 207] on span "Overview" at bounding box center [99, 212] width 42 height 10
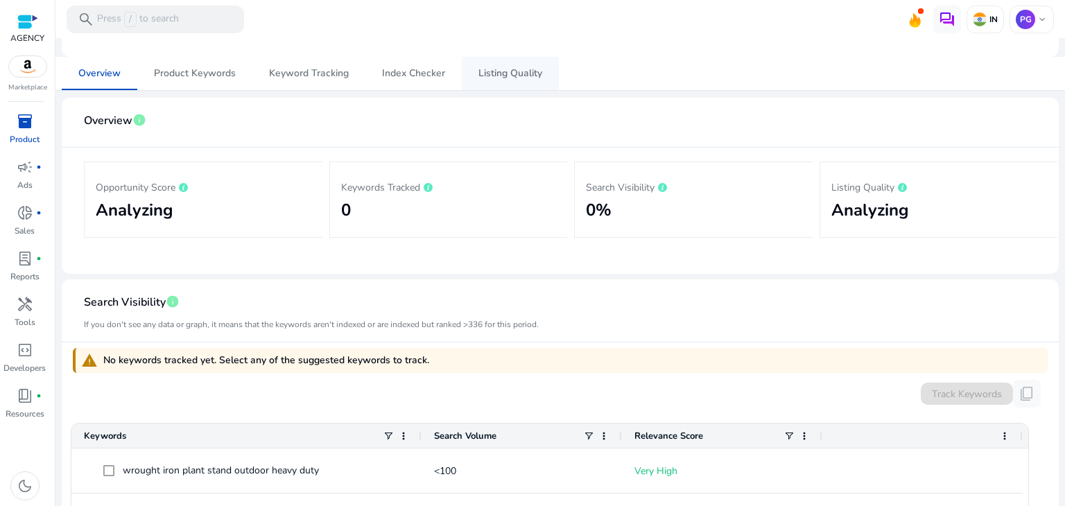
click at [505, 85] on span "Listing Quality" at bounding box center [510, 73] width 64 height 33
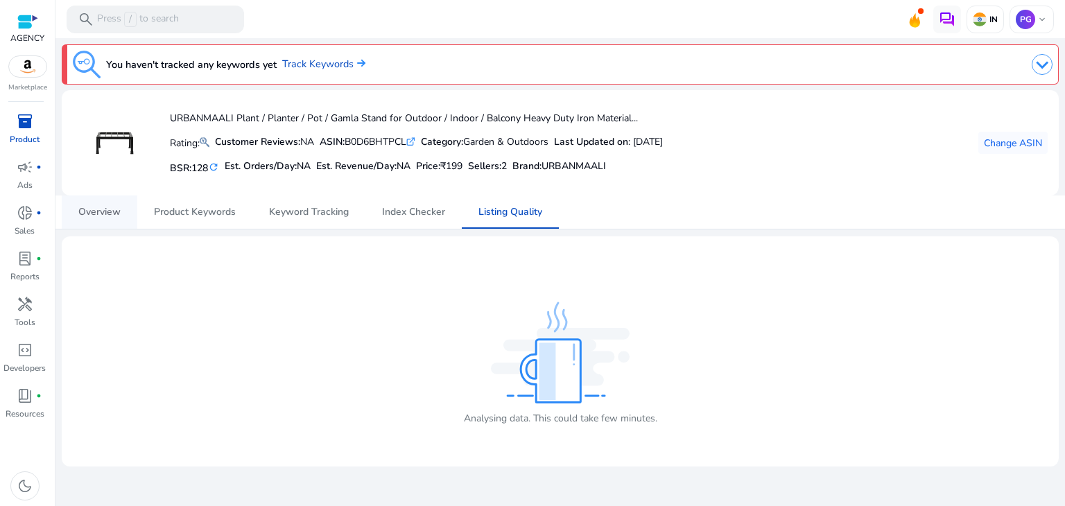
click at [122, 209] on link "Overview" at bounding box center [100, 211] width 76 height 33
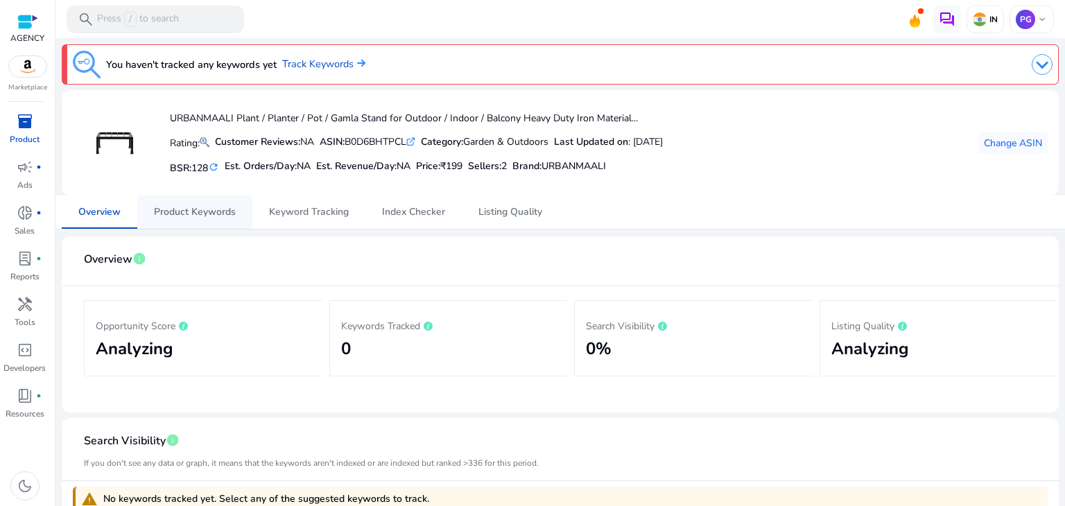
click at [195, 219] on span "Product Keywords" at bounding box center [195, 211] width 82 height 33
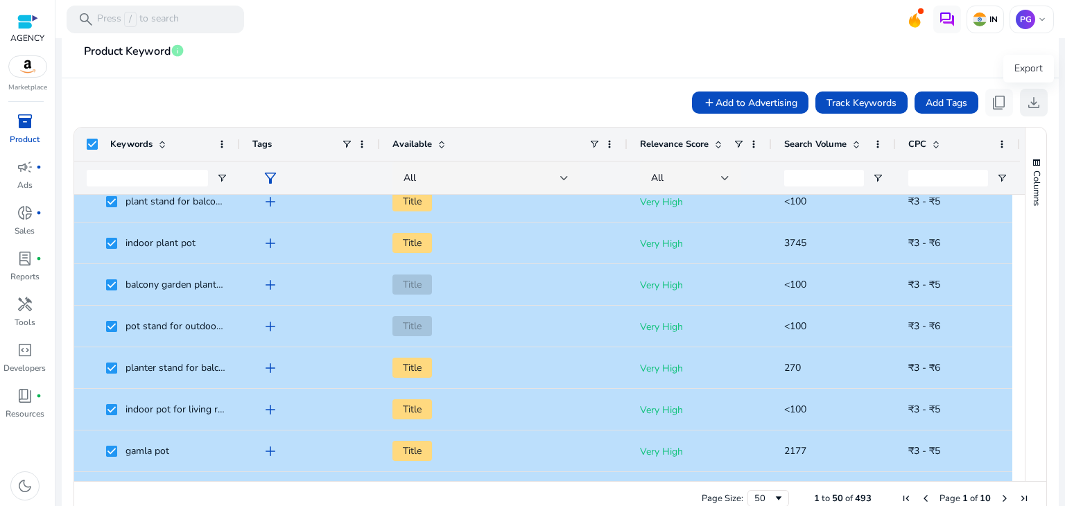
click at [1025, 101] on span "download" at bounding box center [1033, 102] width 17 height 17
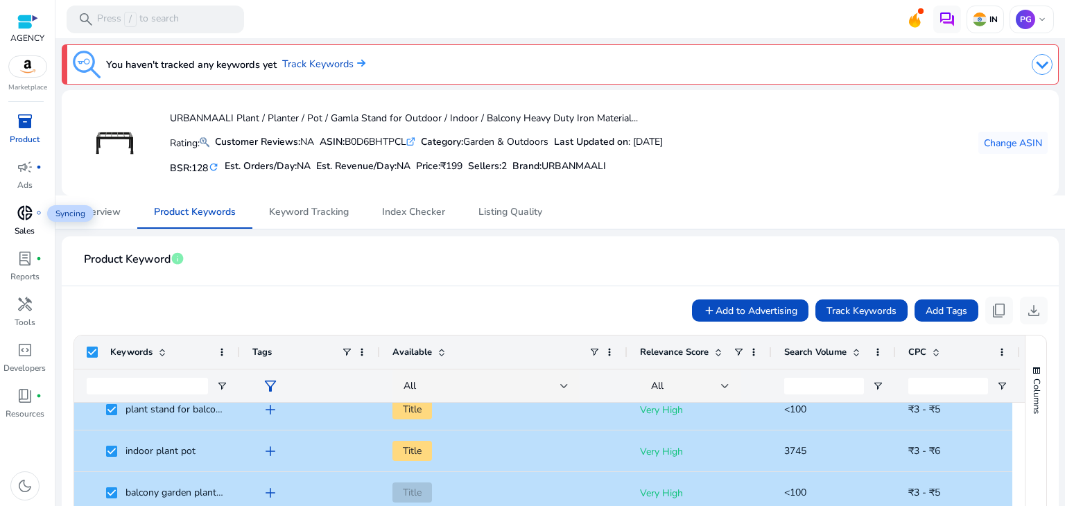
click at [19, 221] on span "donut_small" at bounding box center [25, 212] width 17 height 17
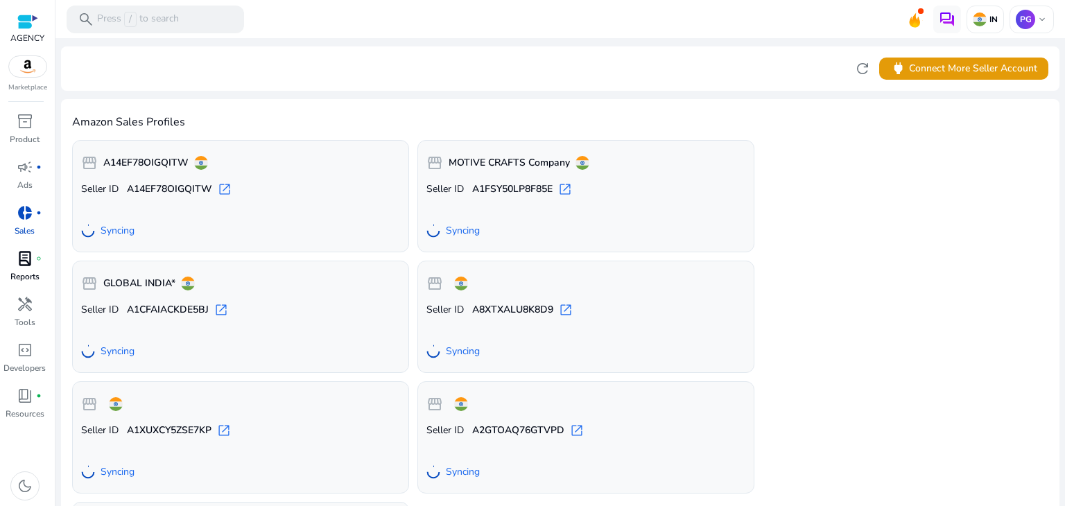
click at [24, 263] on span "lab_profile" at bounding box center [25, 258] width 17 height 17
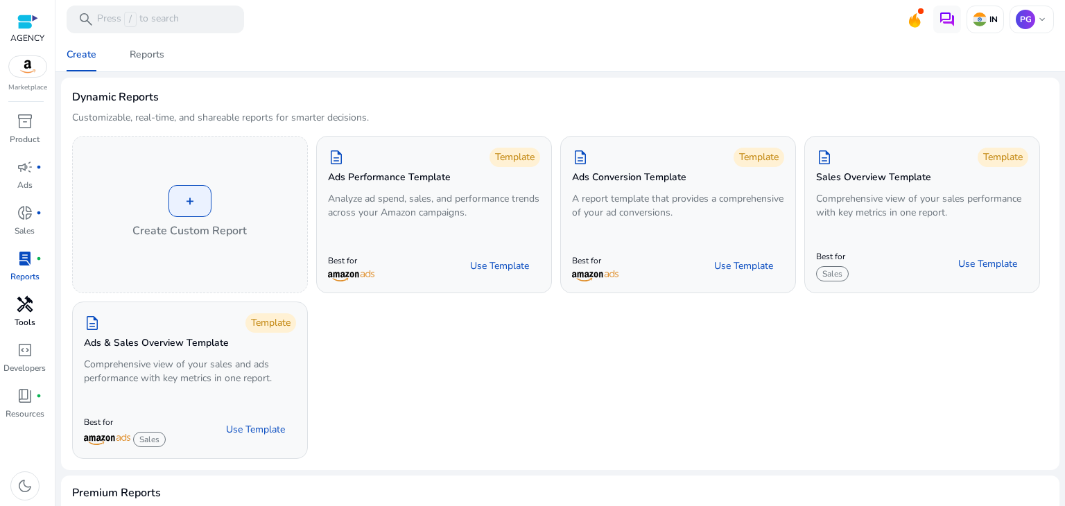
click at [25, 317] on p "Tools" at bounding box center [25, 322] width 21 height 12
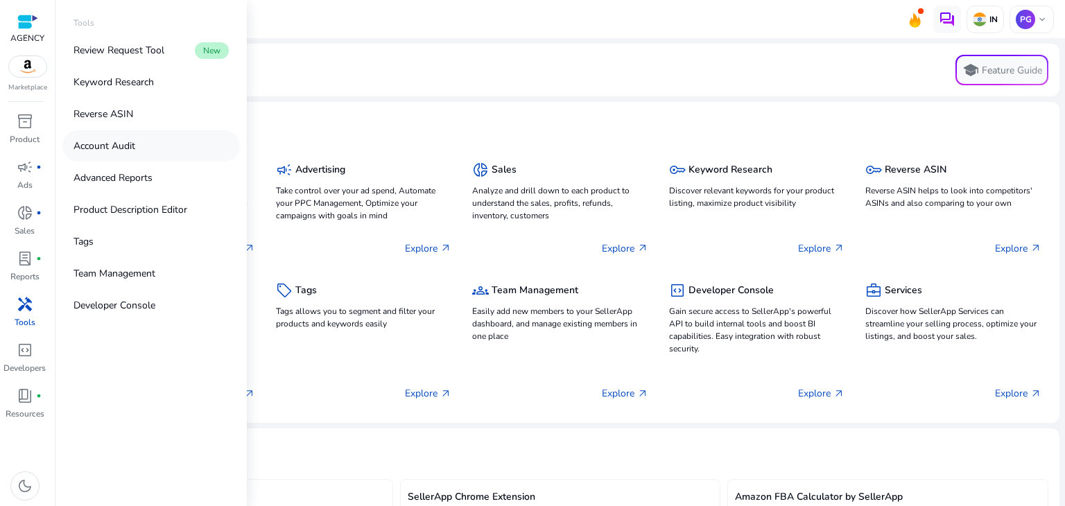
click at [146, 131] on link "Account Audit" at bounding box center [150, 145] width 177 height 31
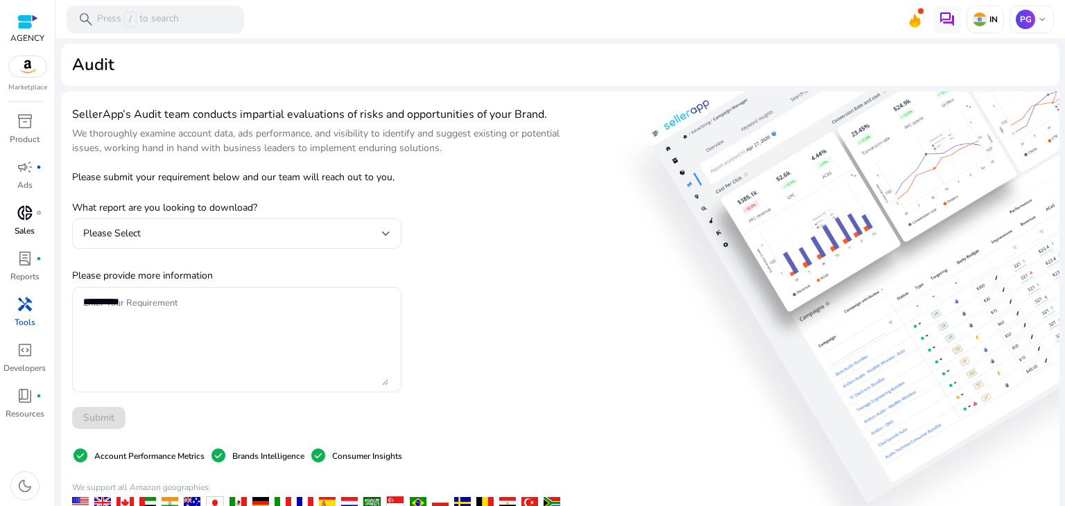
click at [21, 226] on p "Sales" at bounding box center [25, 231] width 20 height 12
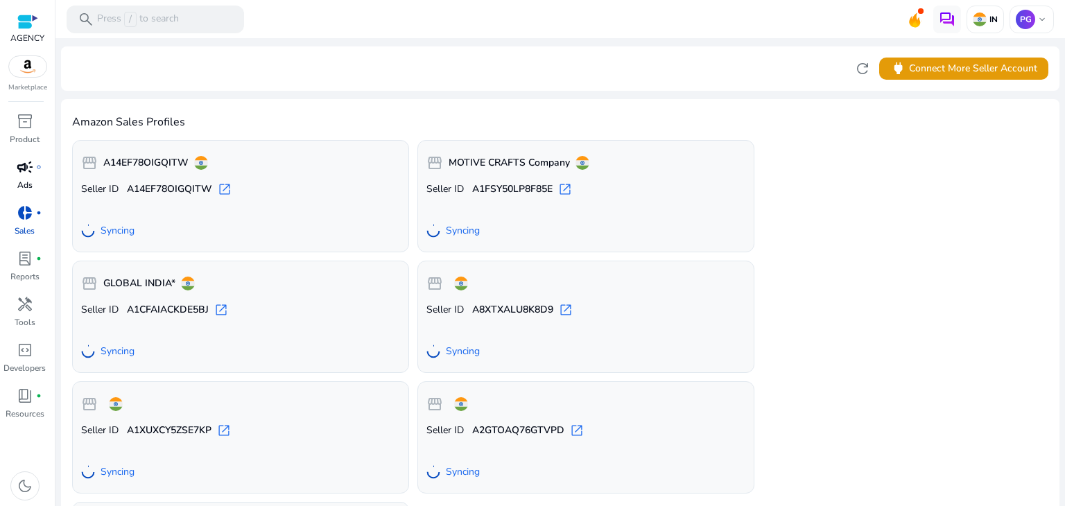
click at [31, 179] on p "Ads" at bounding box center [24, 185] width 15 height 12
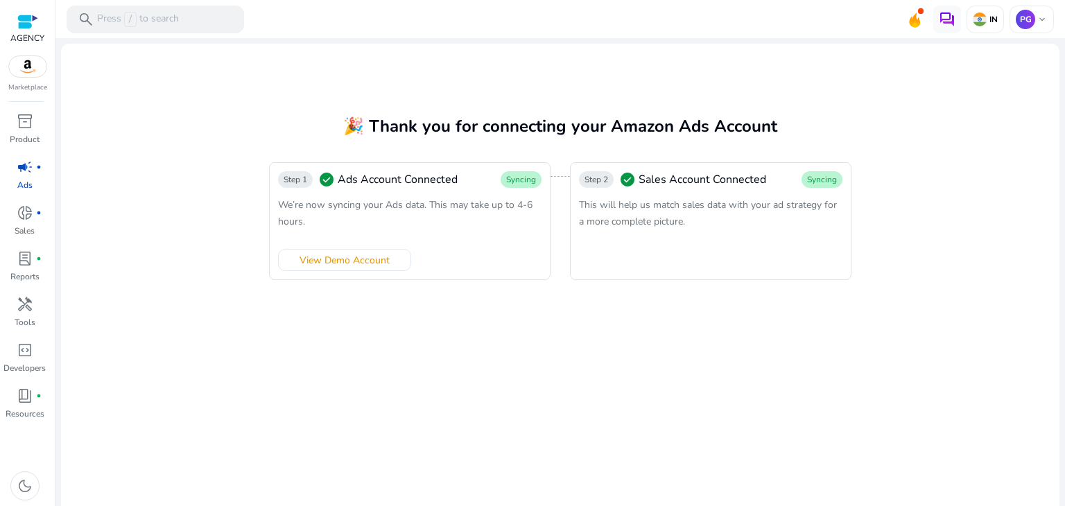
click at [714, 51] on mat-card "🎉 Thank you for connecting your Amazon Ads Account Step 1 check_circle Ads Acco…" at bounding box center [560, 279] width 998 height 471
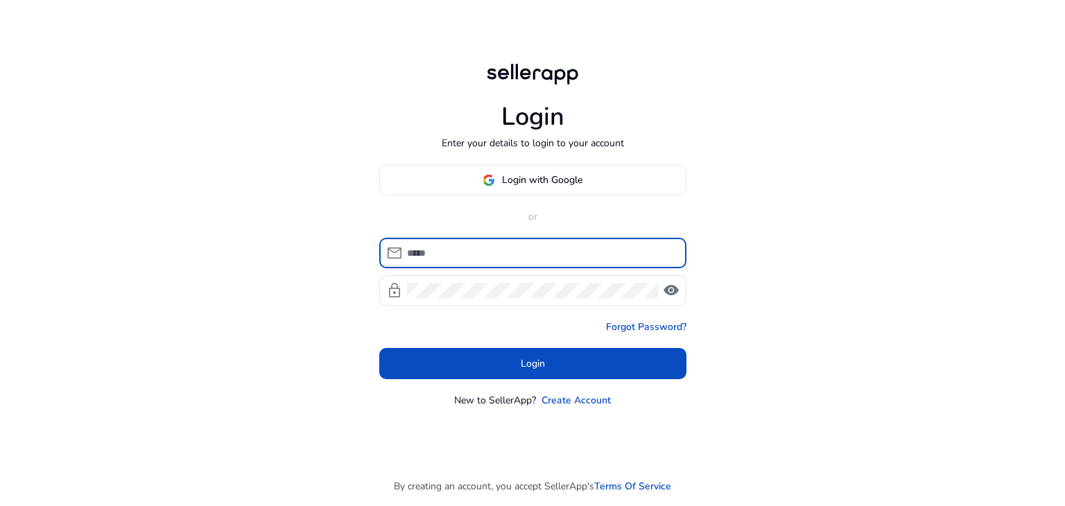
click at [457, 259] on input at bounding box center [541, 252] width 268 height 15
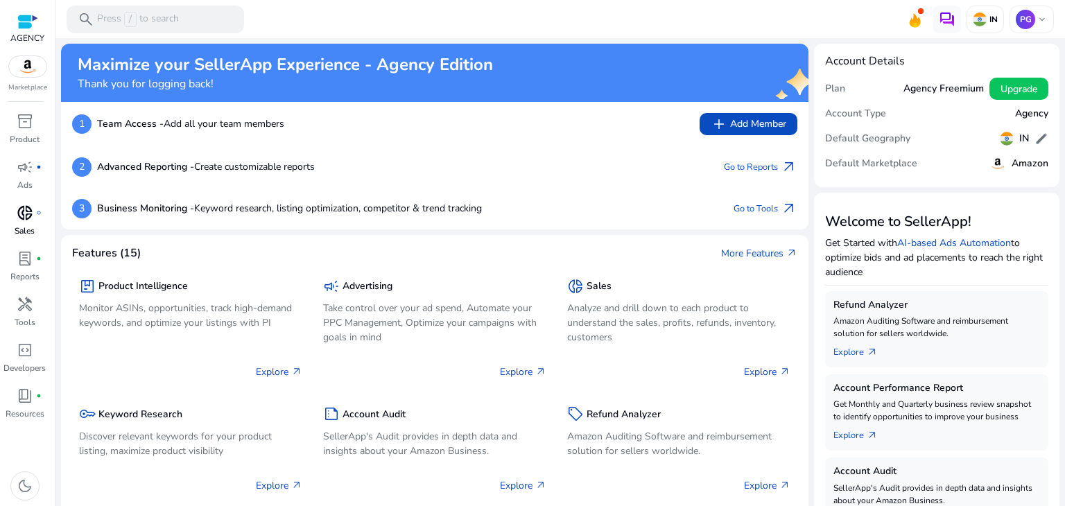
click at [22, 213] on span "donut_small" at bounding box center [25, 212] width 17 height 17
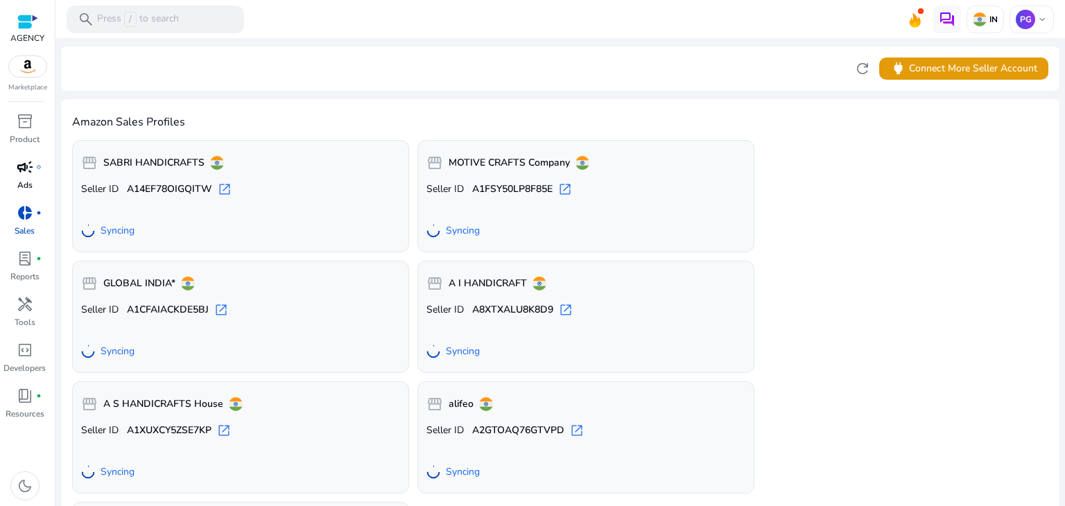
click at [27, 162] on span "campaign" at bounding box center [25, 167] width 17 height 17
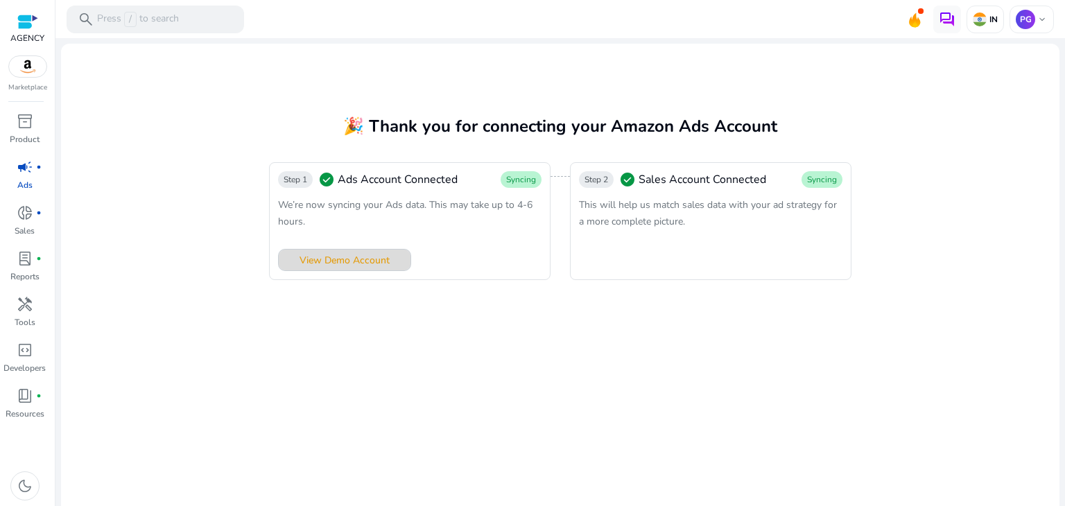
click at [391, 250] on span at bounding box center [345, 259] width 132 height 33
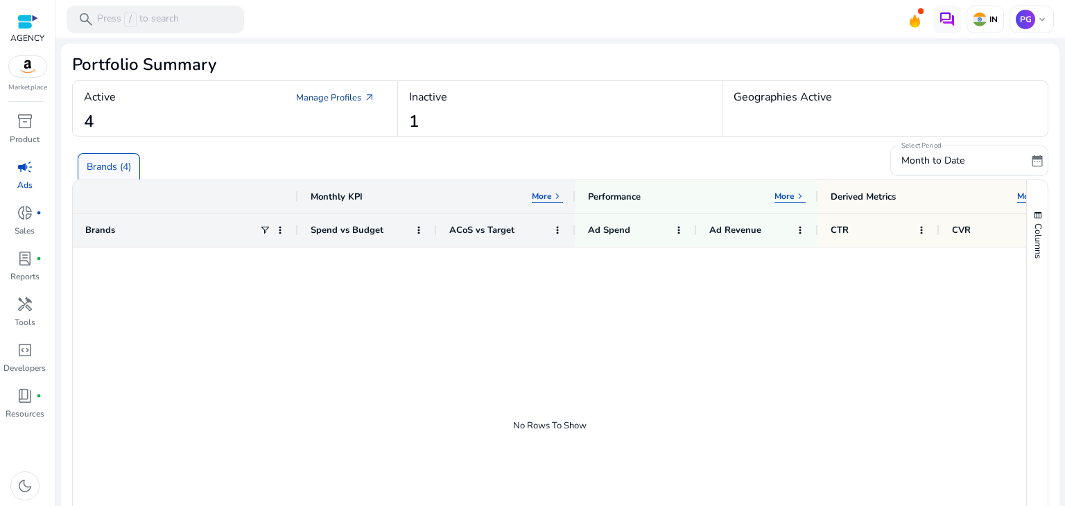
click at [355, 87] on link "Manage Profiles arrow_outward" at bounding box center [335, 97] width 101 height 25
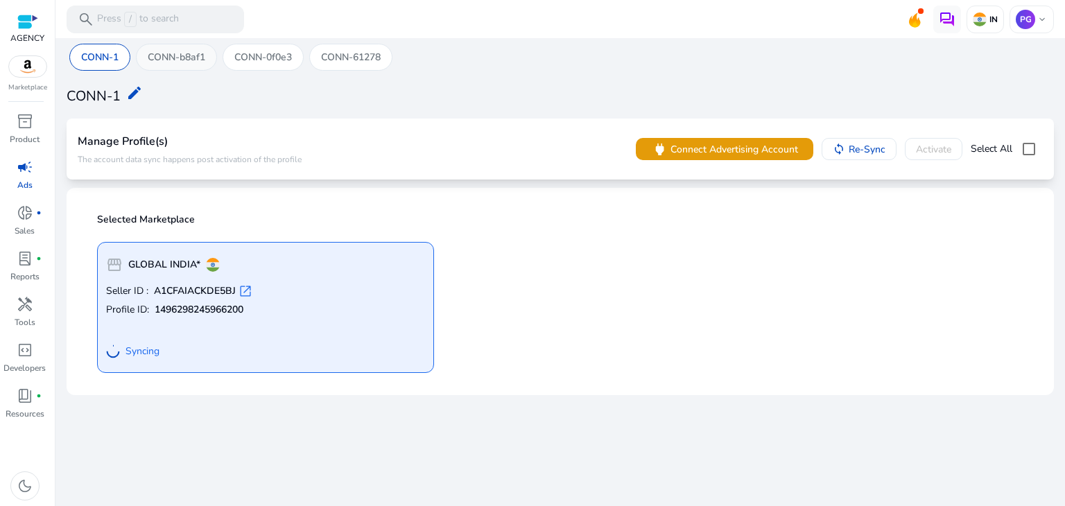
click at [198, 67] on div "CONN-b8af1" at bounding box center [176, 57] width 81 height 27
click at [254, 52] on p "CONN-0f0e3" at bounding box center [263, 57] width 58 height 15
click at [399, 60] on app-sa-custom-tab "CONN-1 CONN-b8af1 CONN-0f0e3 CONN-61278" at bounding box center [559, 57] width 981 height 27
click at [356, 62] on p "CONN-61278" at bounding box center [351, 57] width 60 height 15
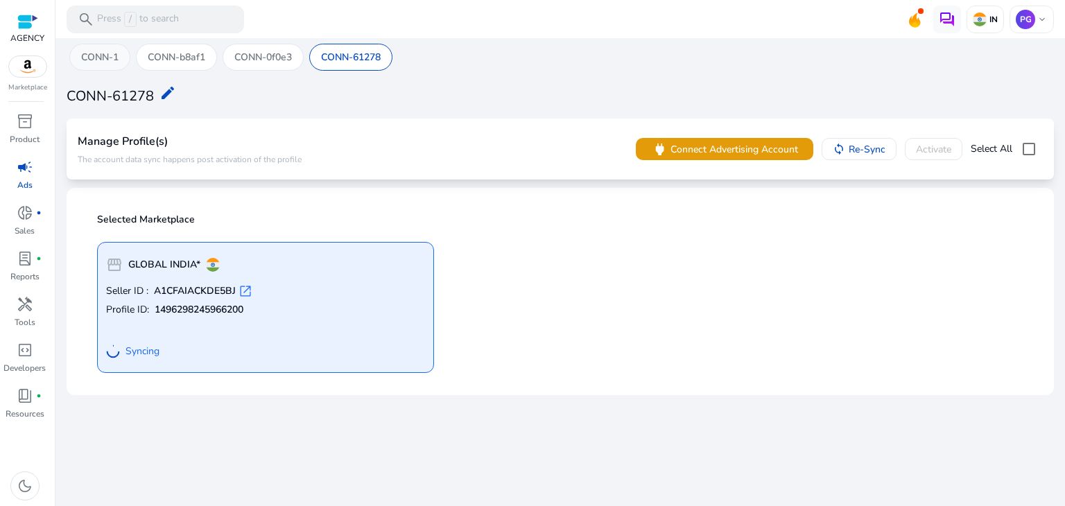
click at [90, 54] on p "CONN-1" at bounding box center [99, 57] width 37 height 15
click at [28, 221] on span "donut_small" at bounding box center [25, 212] width 17 height 17
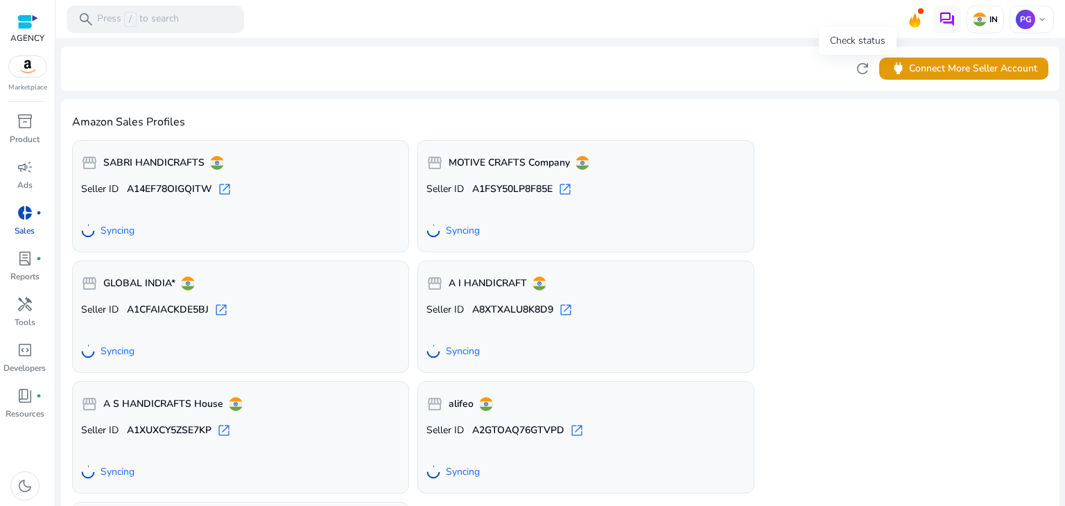
click at [861, 66] on span "refresh" at bounding box center [862, 68] width 17 height 17
click at [1, 134] on link "inventory_2 Product" at bounding box center [24, 133] width 49 height 46
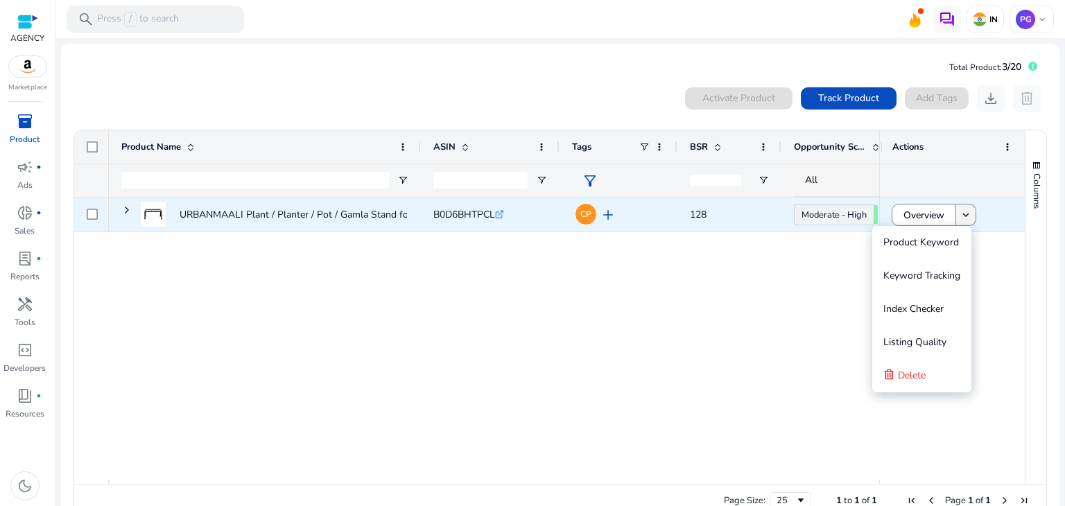
click at [959, 216] on mat-icon "keyboard_arrow_down" at bounding box center [965, 215] width 12 height 12
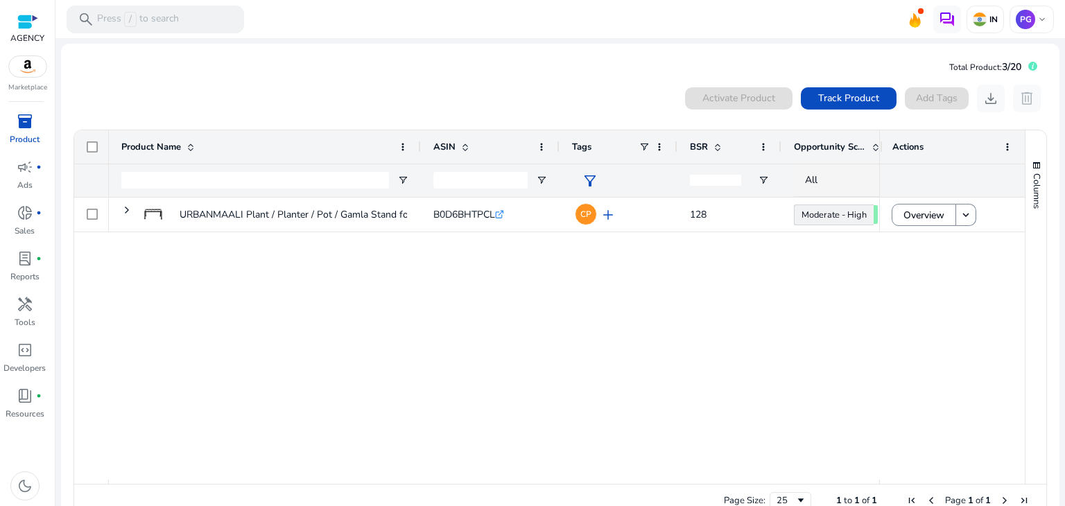
click at [358, 386] on div "URBANMAALI Plant / Planter / Pot / Gamla Stand for Outdoor /... B0D6BHTPCL .st0…" at bounding box center [494, 339] width 770 height 282
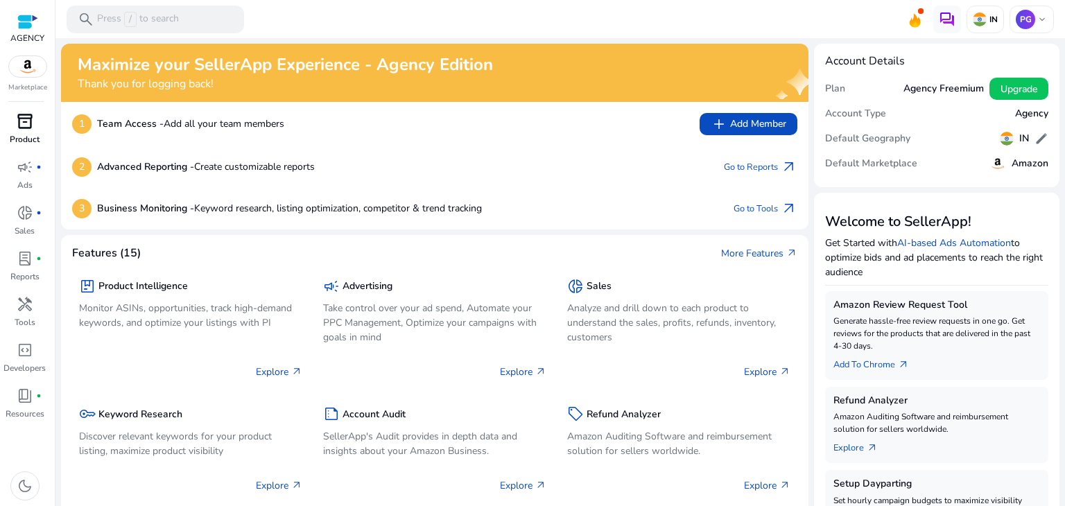
click at [29, 131] on div "inventory_2" at bounding box center [25, 121] width 39 height 22
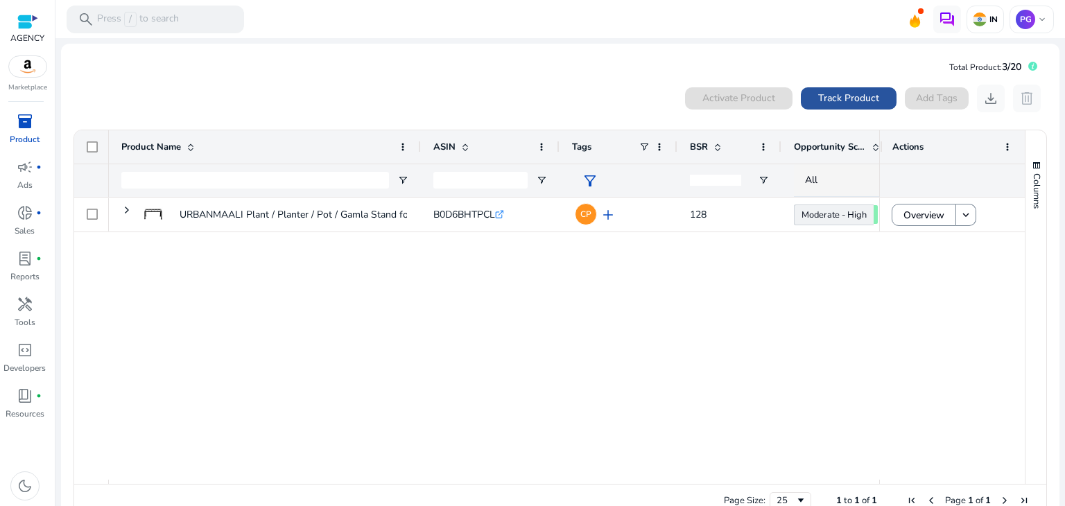
click at [871, 95] on span "Track Product" at bounding box center [848, 98] width 61 height 15
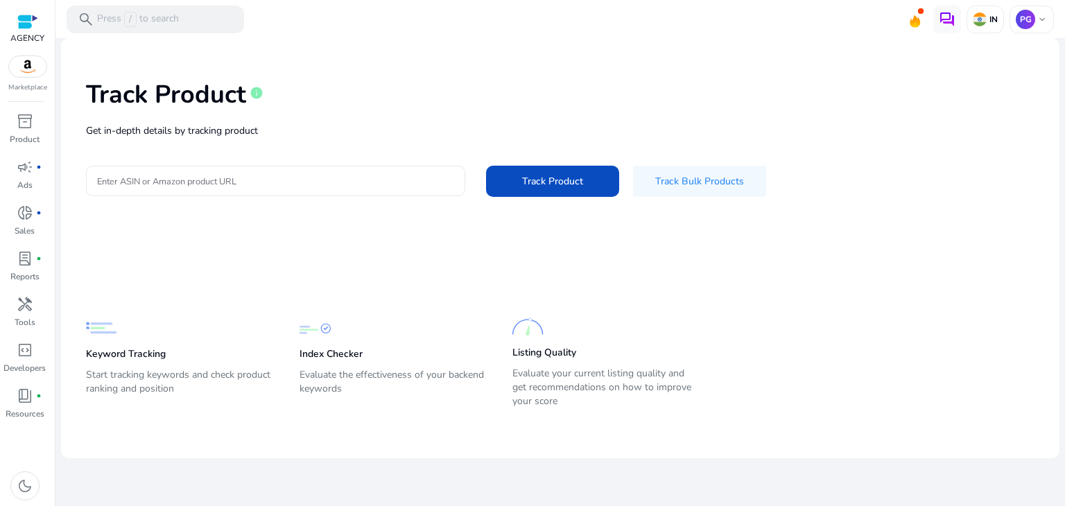
click at [430, 177] on input "Enter ASIN or Amazon product URL" at bounding box center [275, 180] width 357 height 15
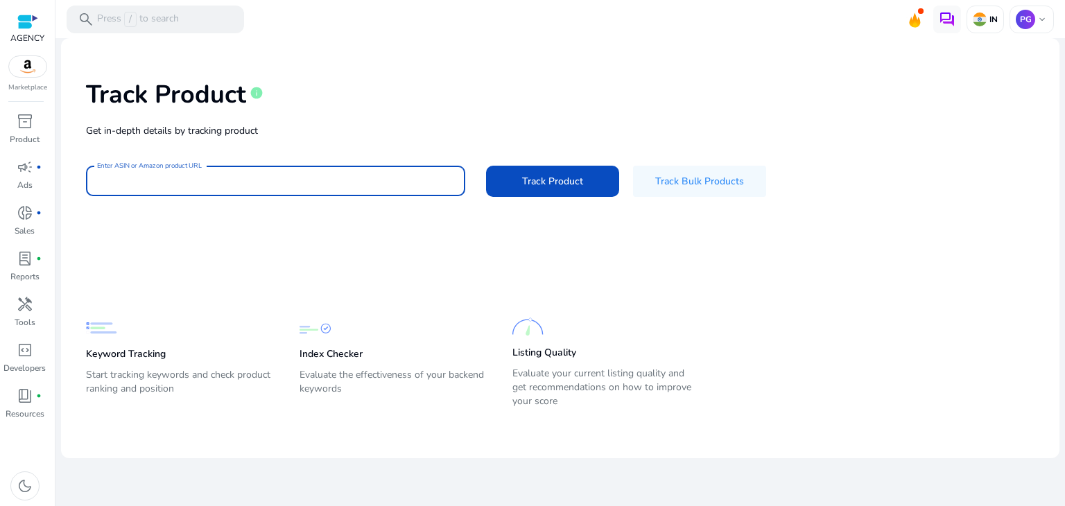
paste input "**********"
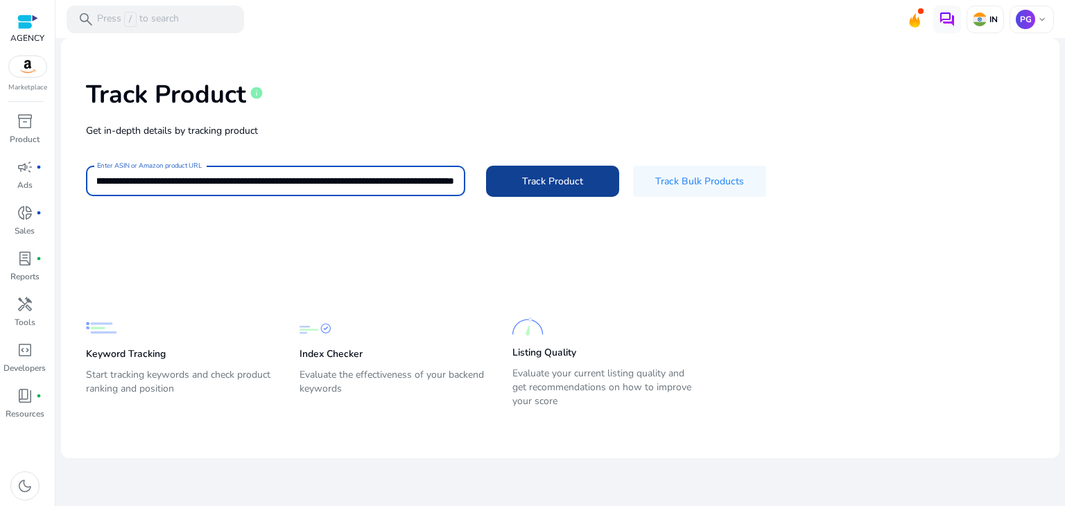
type input "**********"
click at [574, 187] on span "Track Product" at bounding box center [552, 181] width 61 height 15
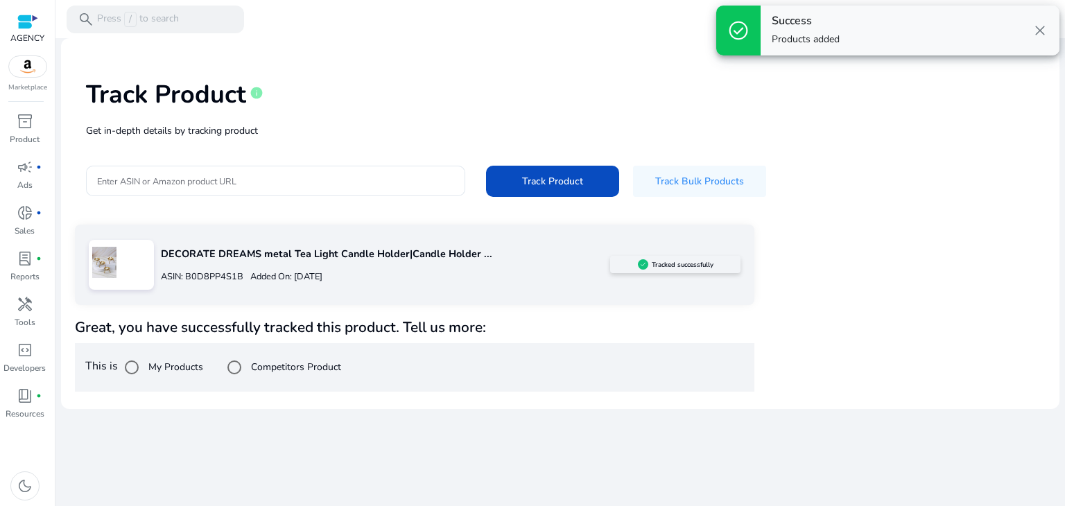
click at [417, 286] on div "ASIN: B0D8PP4S1B Added On: [DATE]" at bounding box center [385, 276] width 449 height 22
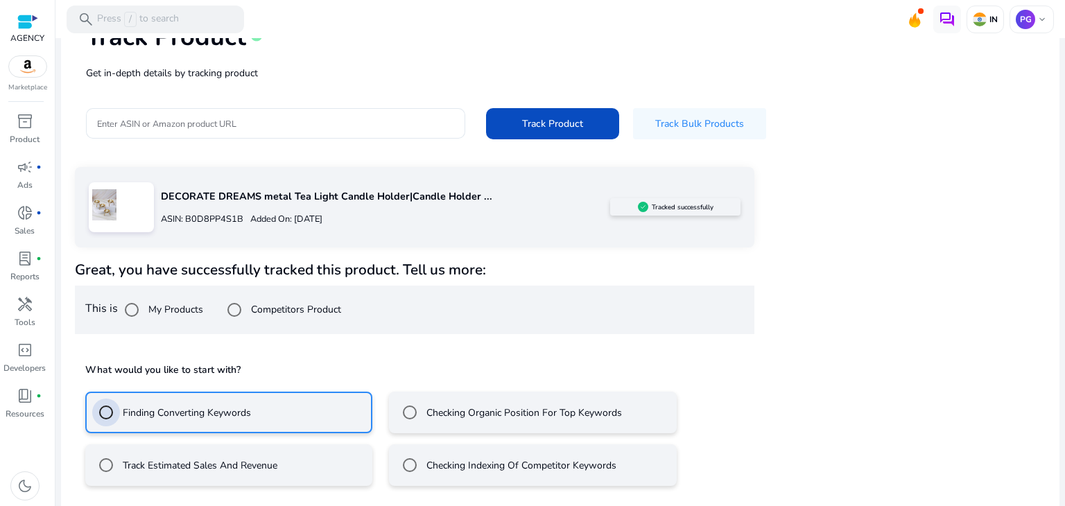
scroll to position [119, 0]
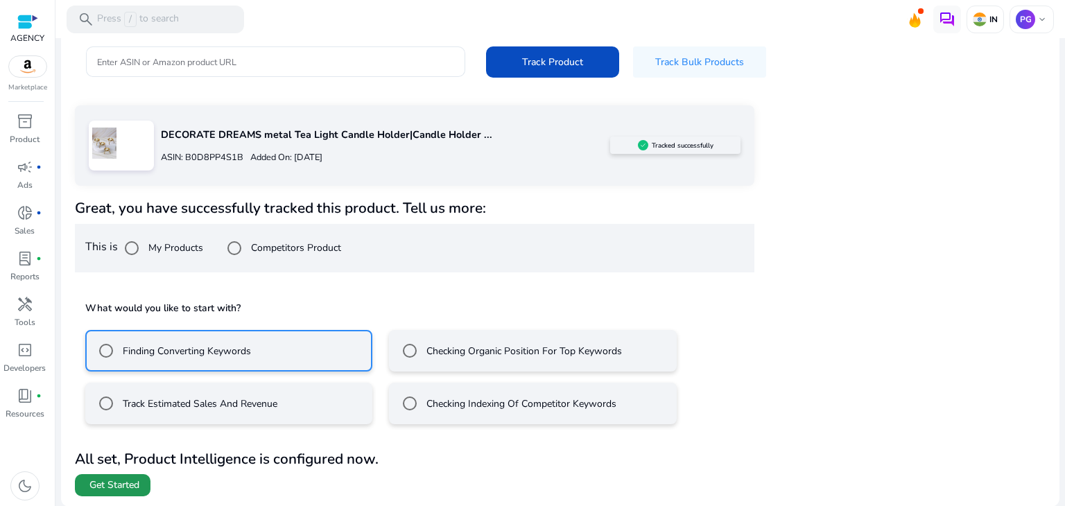
click at [128, 482] on span "Get Started" at bounding box center [114, 485] width 50 height 14
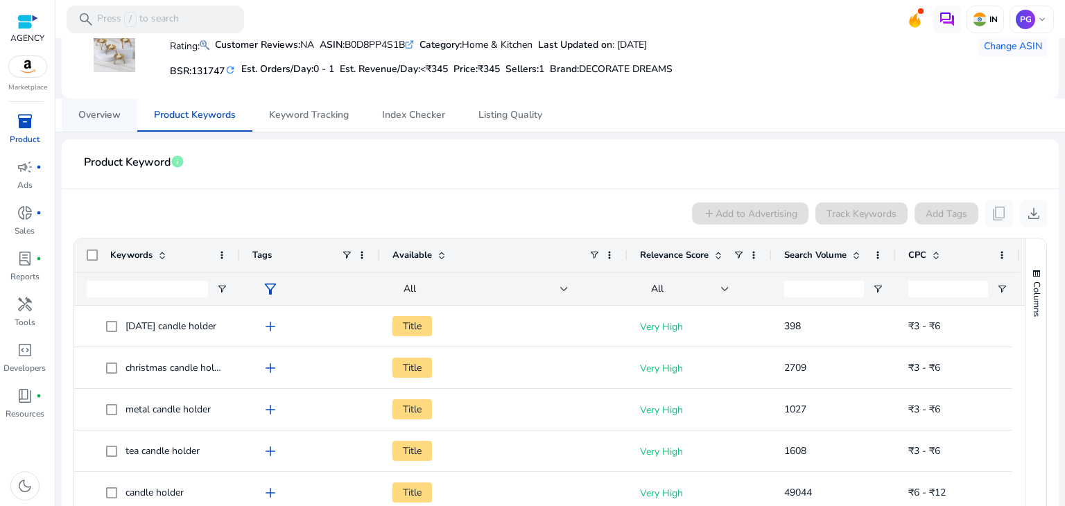
click at [130, 112] on link "Overview" at bounding box center [100, 114] width 76 height 33
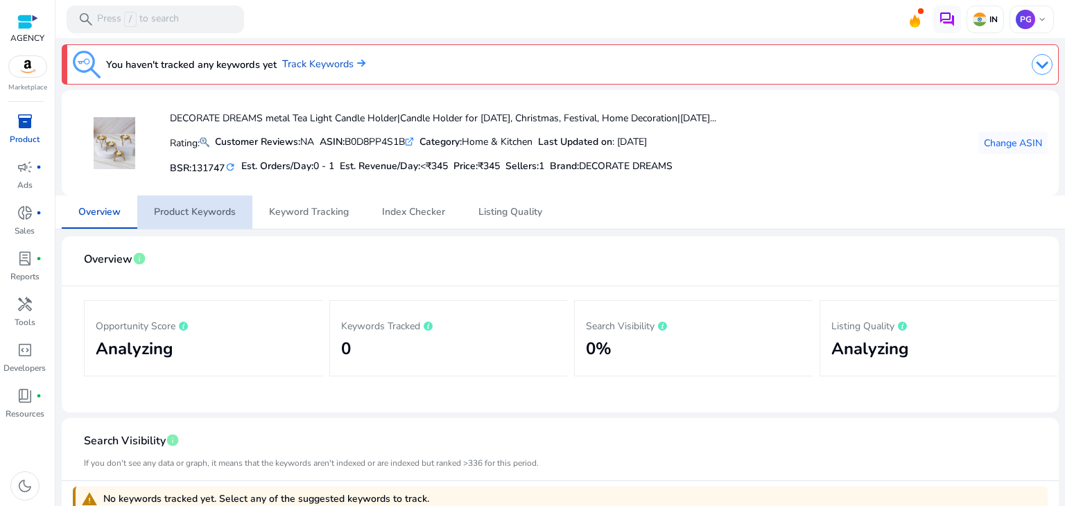
click at [194, 219] on span "Product Keywords" at bounding box center [195, 211] width 82 height 33
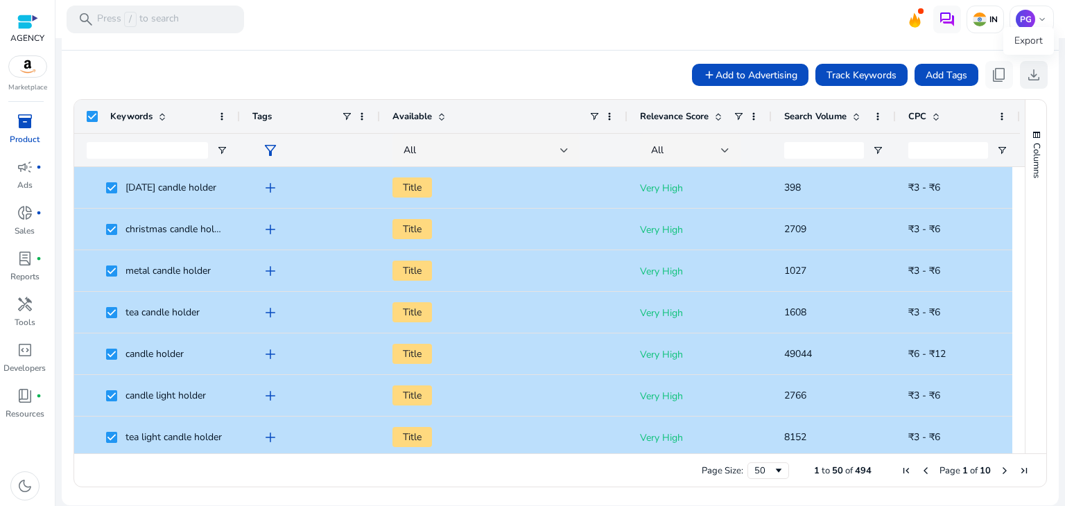
click at [1031, 76] on span "download" at bounding box center [1033, 75] width 17 height 17
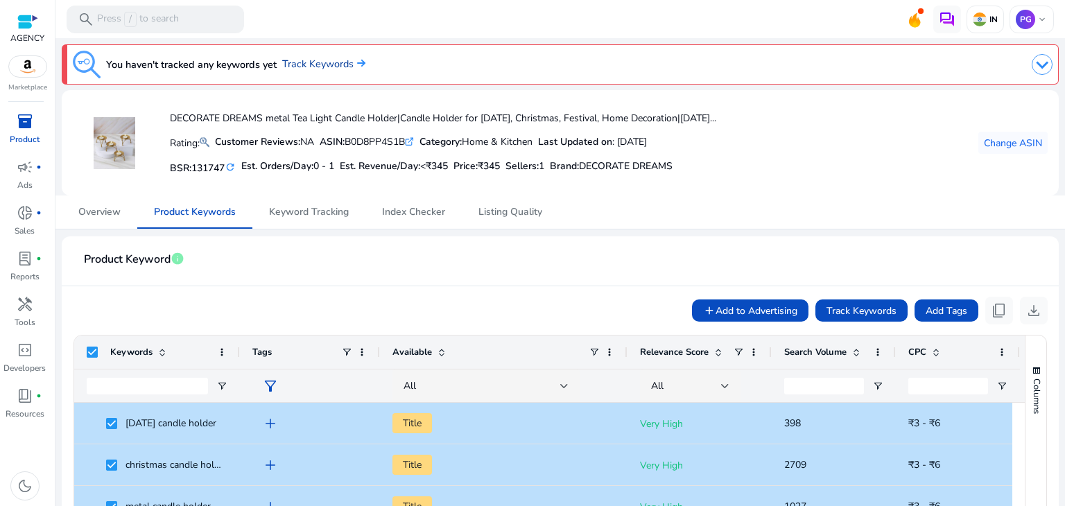
click at [324, 62] on link "Track Keywords" at bounding box center [323, 64] width 83 height 15
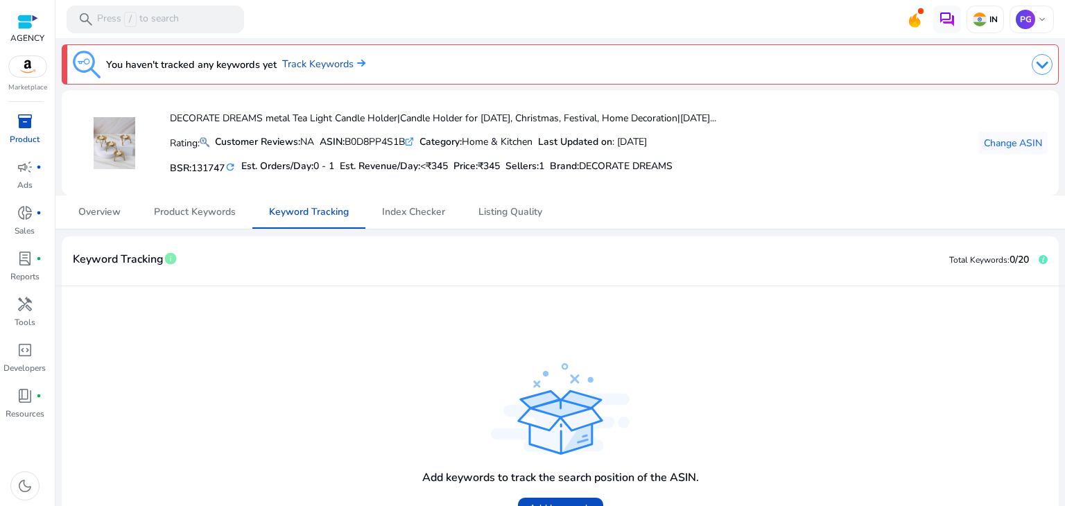
scroll to position [100, 0]
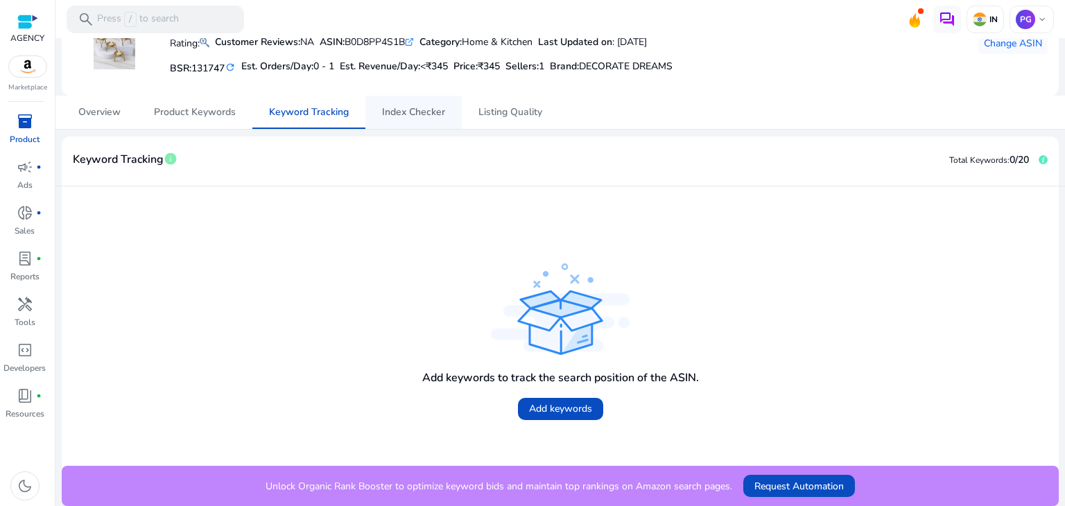
click at [416, 112] on span "Index Checker" at bounding box center [413, 112] width 63 height 10
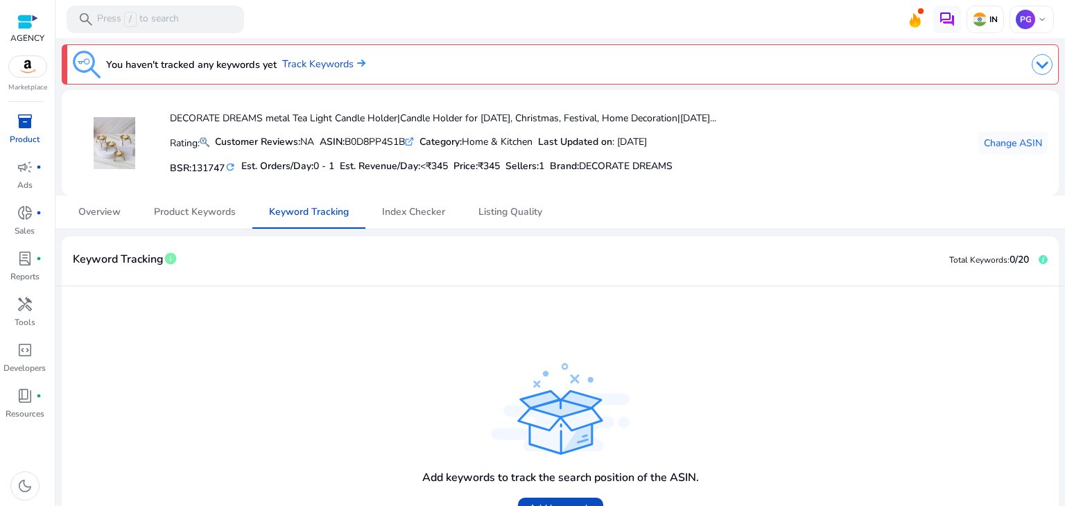
click at [519, 117] on h4 "DECORATE DREAMS metal Tea Light Candle Holder|Candle Holder for Diwali, Christm…" at bounding box center [443, 119] width 546 height 12
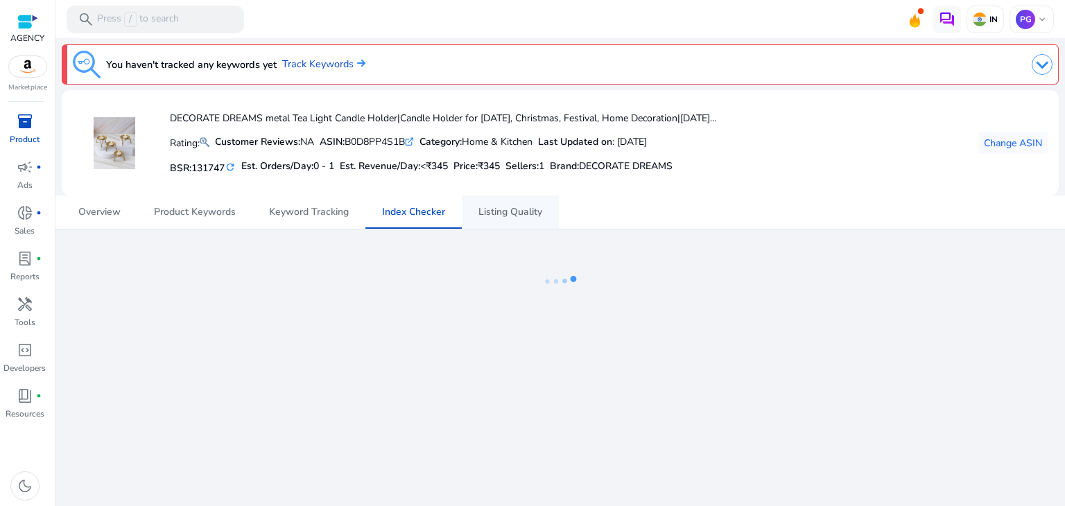
click at [498, 214] on span "Listing Quality" at bounding box center [510, 212] width 64 height 10
click at [1040, 60] on img at bounding box center [1041, 64] width 21 height 21
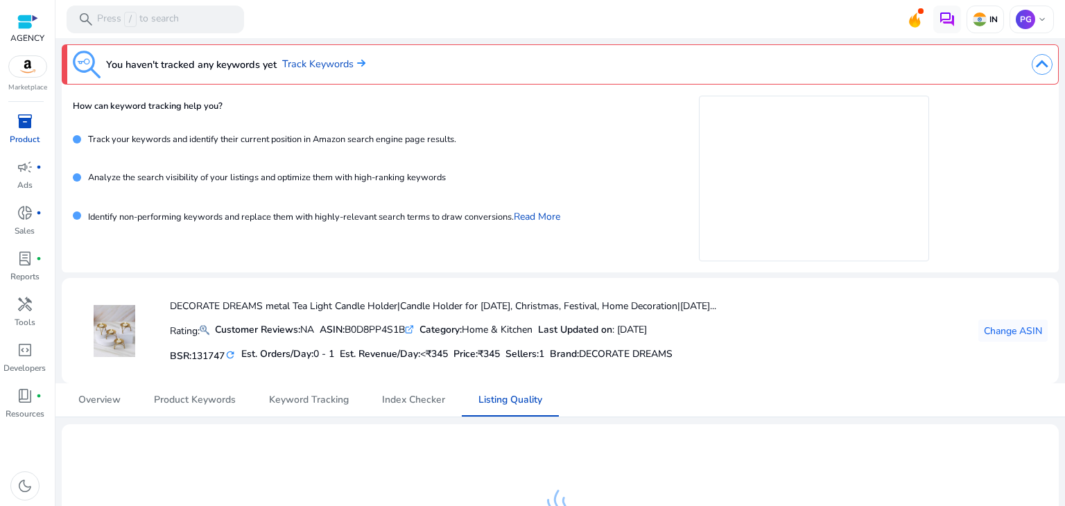
click at [1031, 73] on img at bounding box center [1041, 64] width 21 height 21
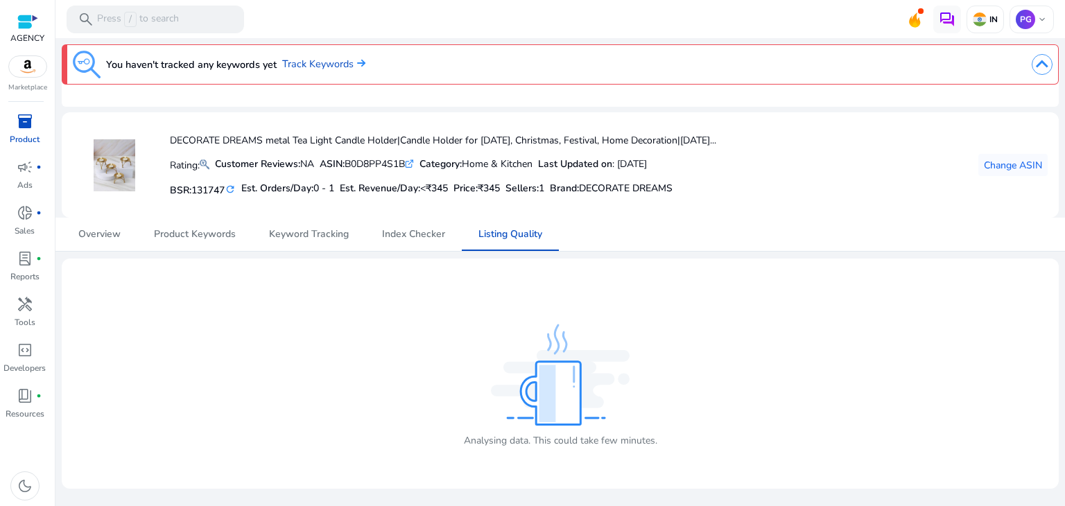
click at [1031, 73] on img at bounding box center [1041, 64] width 21 height 21
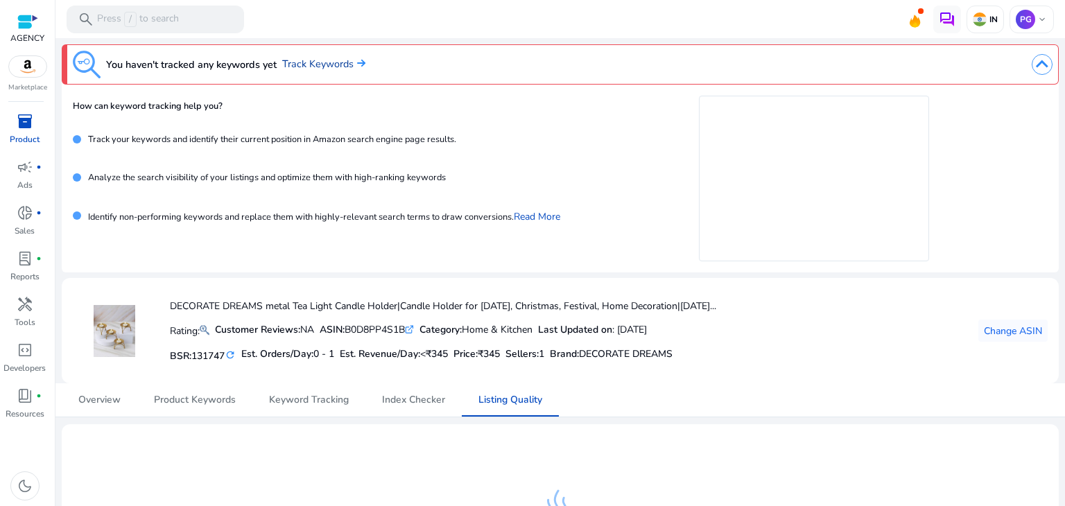
click at [362, 67] on link "Track Keywords" at bounding box center [323, 64] width 83 height 15
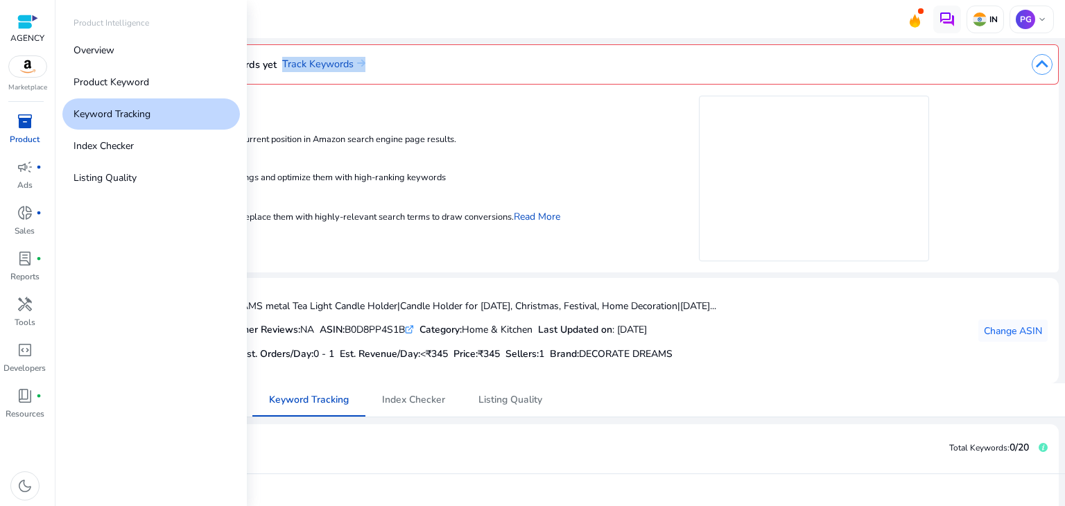
click at [20, 125] on span "inventory_2" at bounding box center [25, 121] width 17 height 17
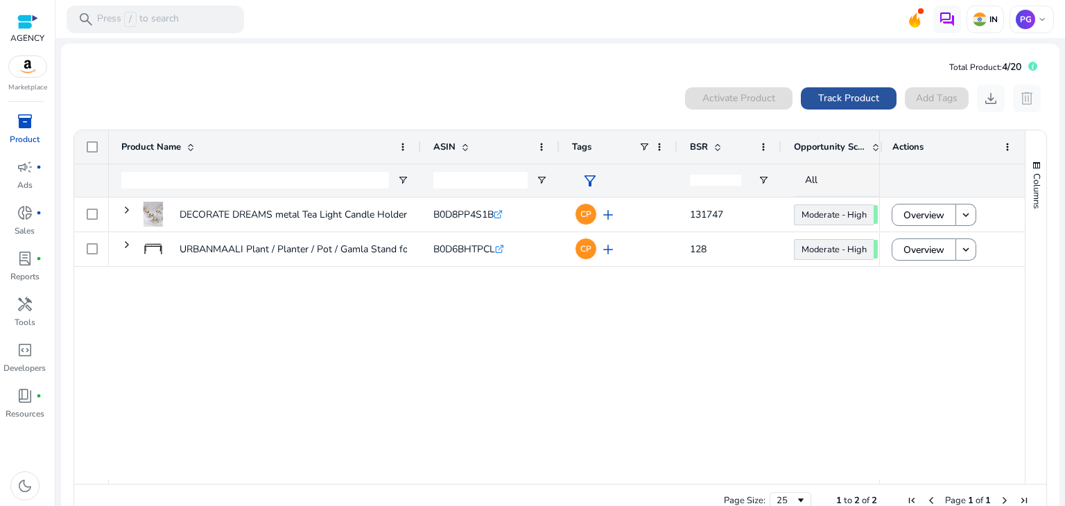
click at [834, 84] on span at bounding box center [849, 98] width 96 height 33
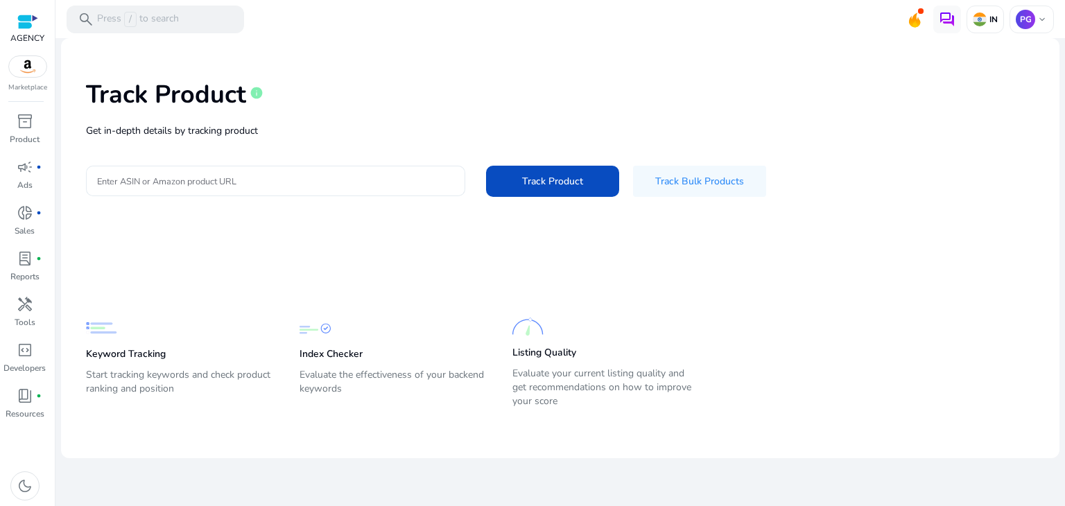
click at [219, 184] on input "Enter ASIN or Amazon product URL" at bounding box center [275, 180] width 357 height 15
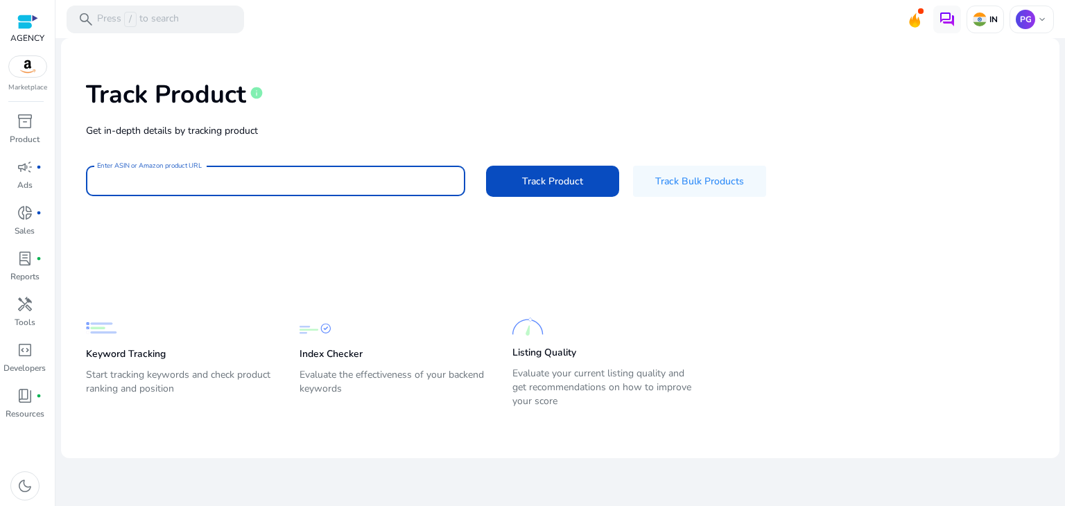
paste input "**********"
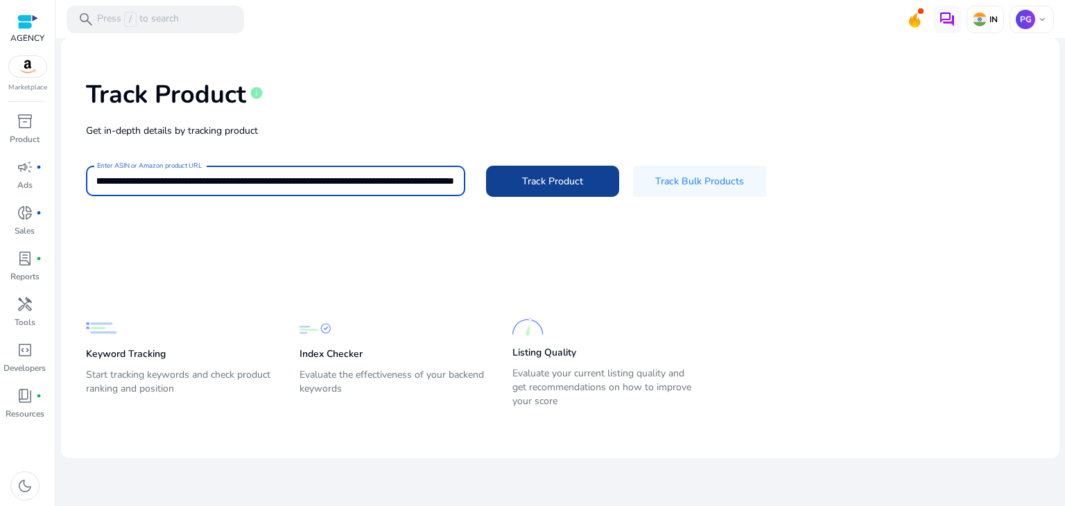
type input "**********"
click at [513, 185] on span at bounding box center [552, 180] width 133 height 33
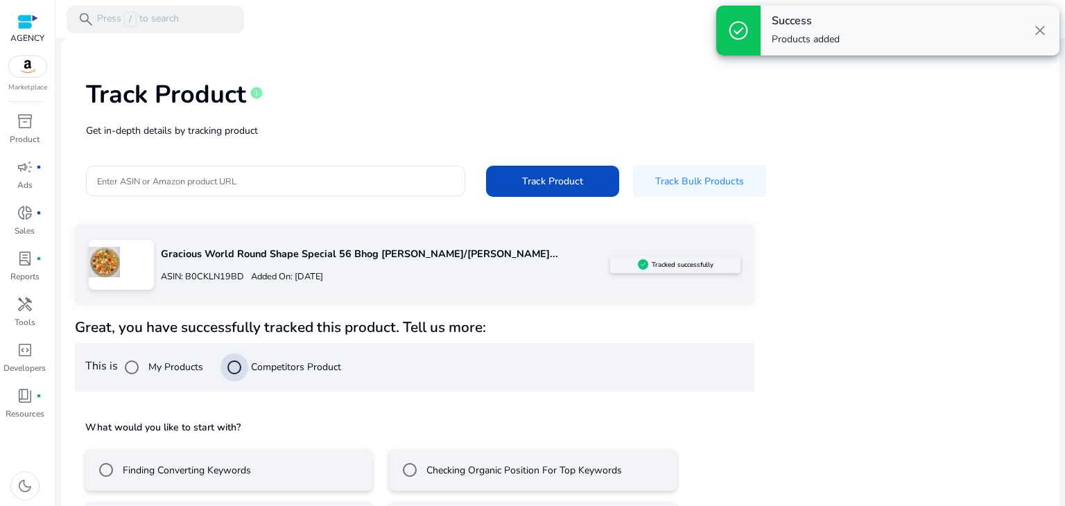
scroll to position [58, 0]
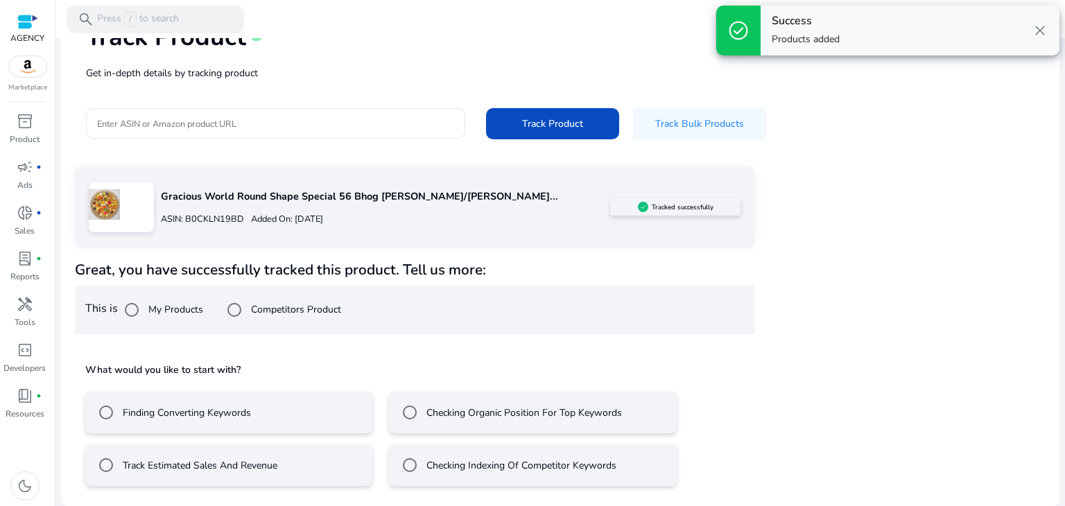
click at [127, 406] on label "Finding Converting Keywords" at bounding box center [185, 412] width 131 height 15
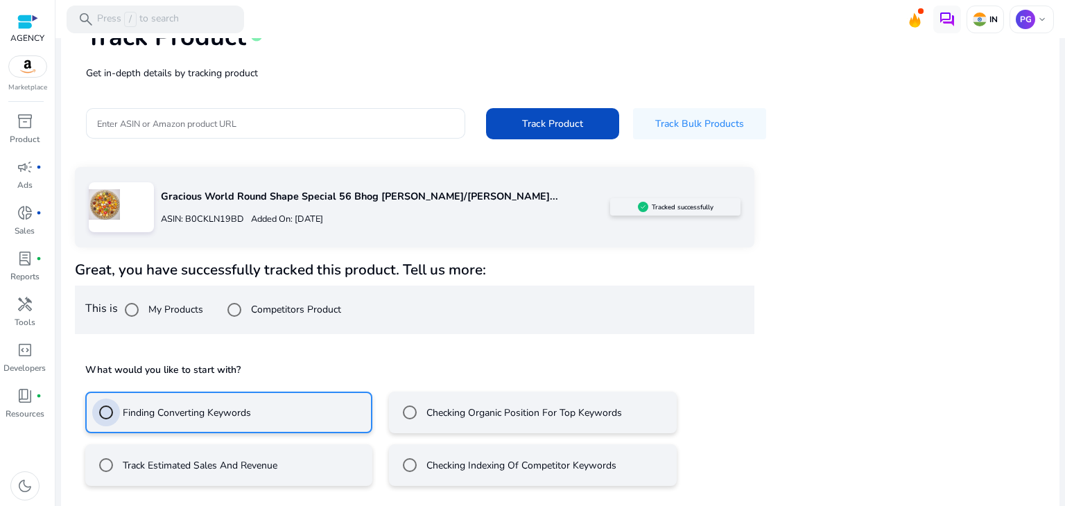
scroll to position [119, 0]
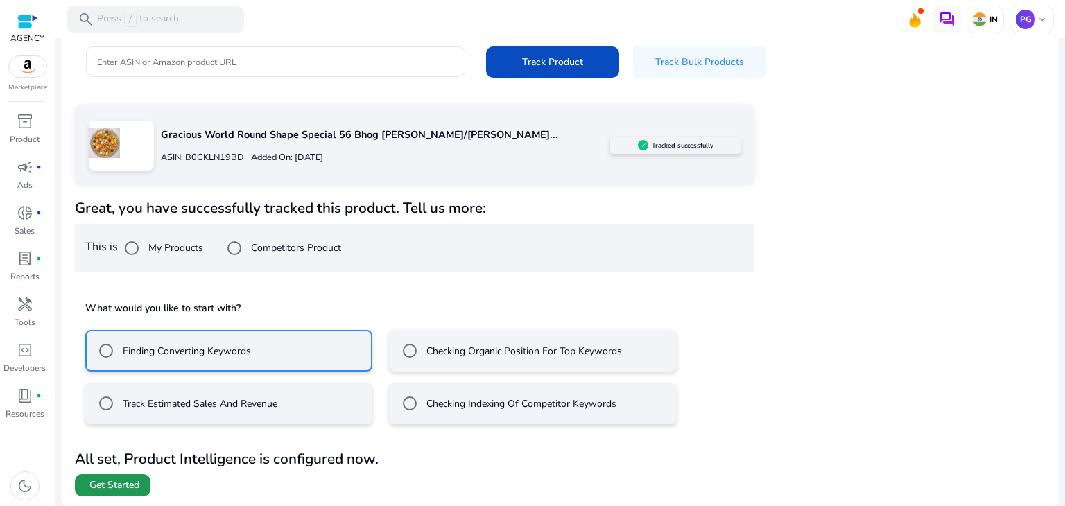
click at [91, 492] on span at bounding box center [113, 485] width 76 height 33
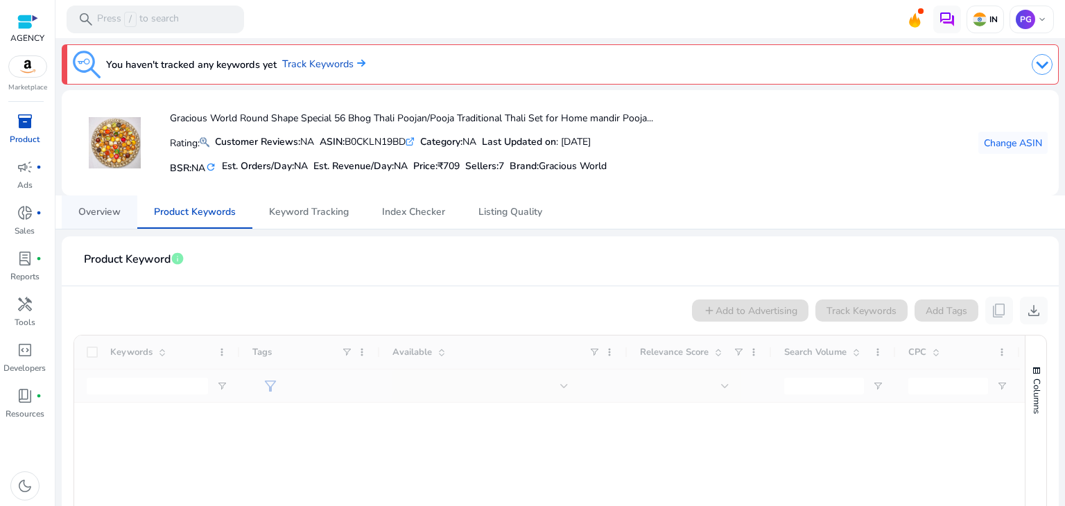
click at [94, 207] on span "Overview" at bounding box center [99, 212] width 42 height 10
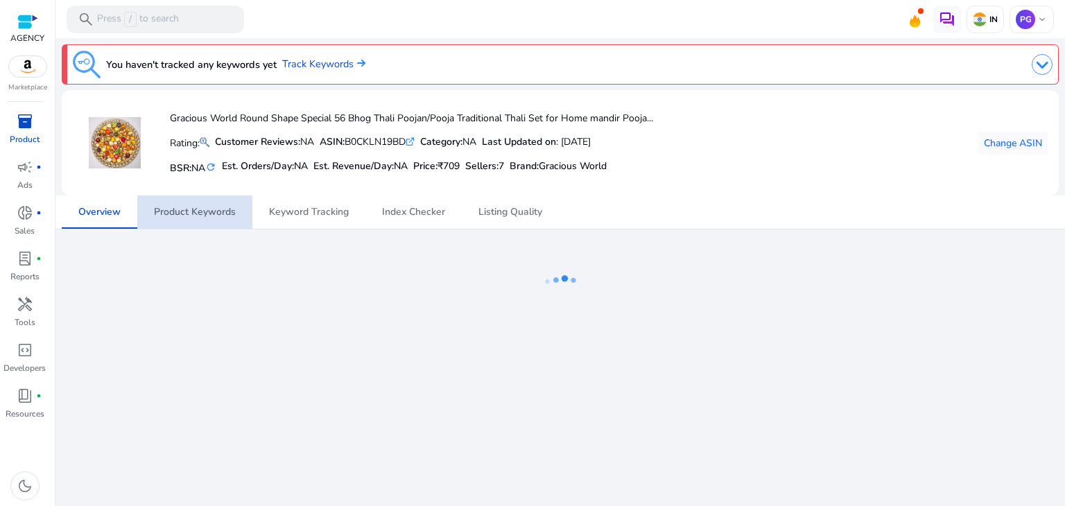
click at [196, 209] on span "Product Keywords" at bounding box center [195, 212] width 82 height 10
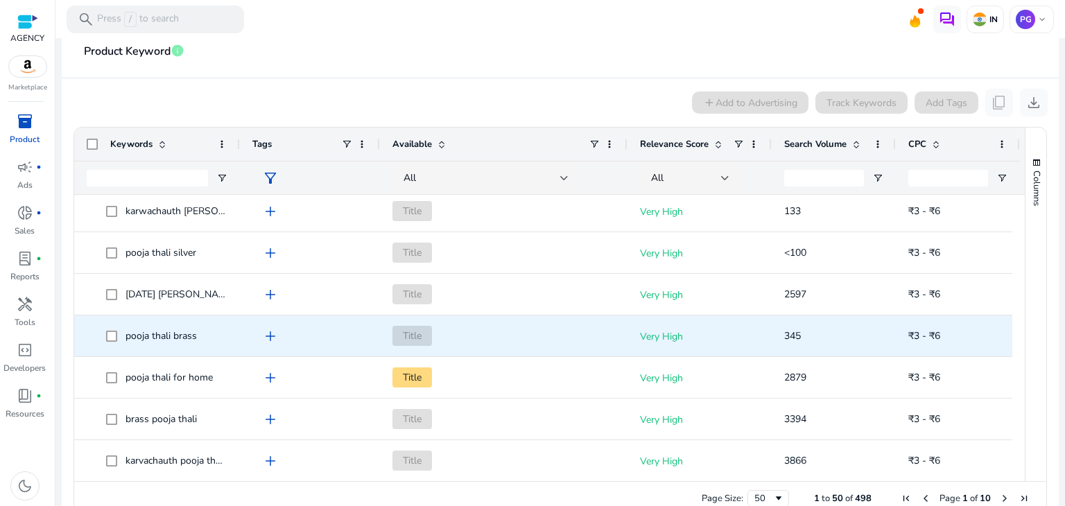
scroll to position [129, 0]
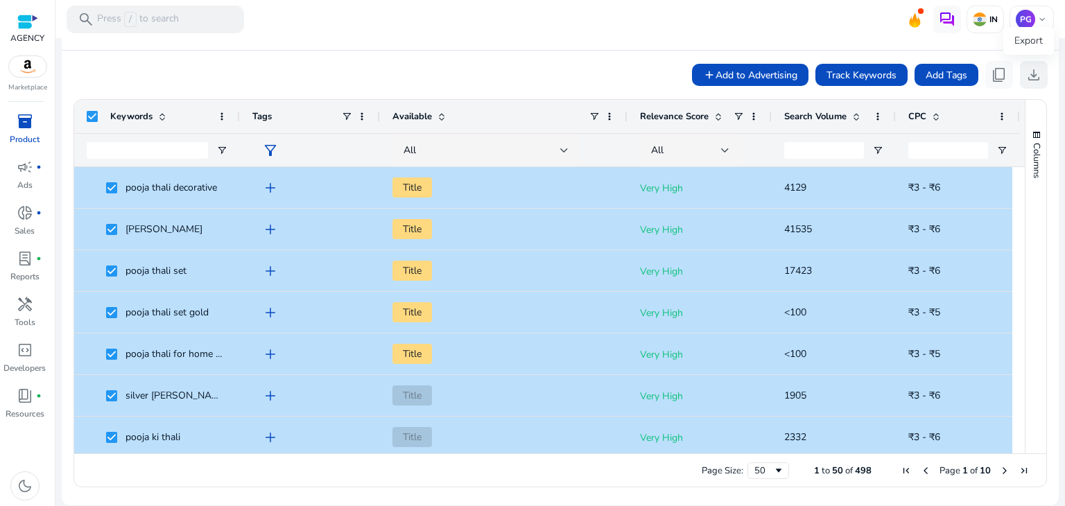
click at [1032, 73] on span "download" at bounding box center [1033, 75] width 17 height 17
click at [1032, 82] on span "download" at bounding box center [1033, 75] width 17 height 17
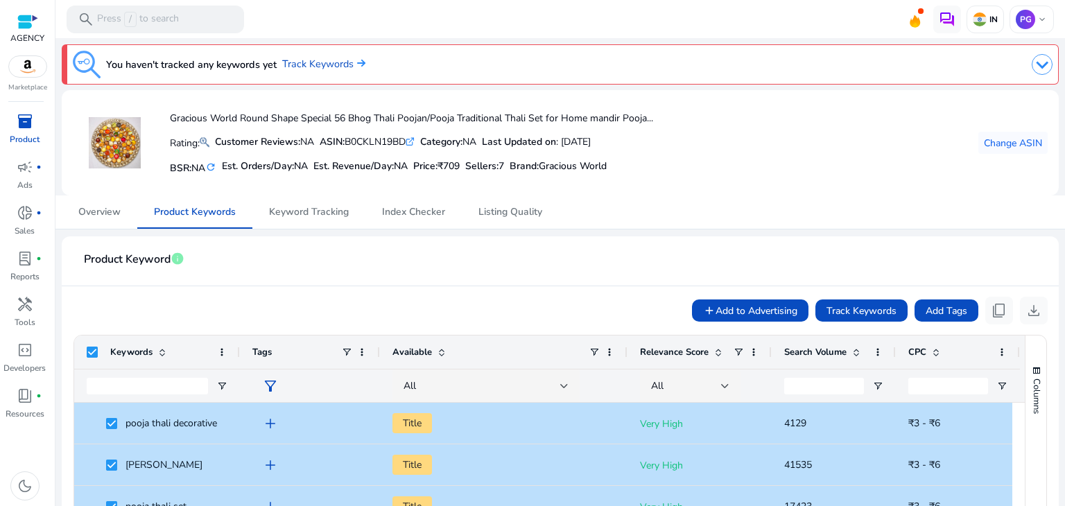
scroll to position [208, 0]
